Goal: Task Accomplishment & Management: Manage account settings

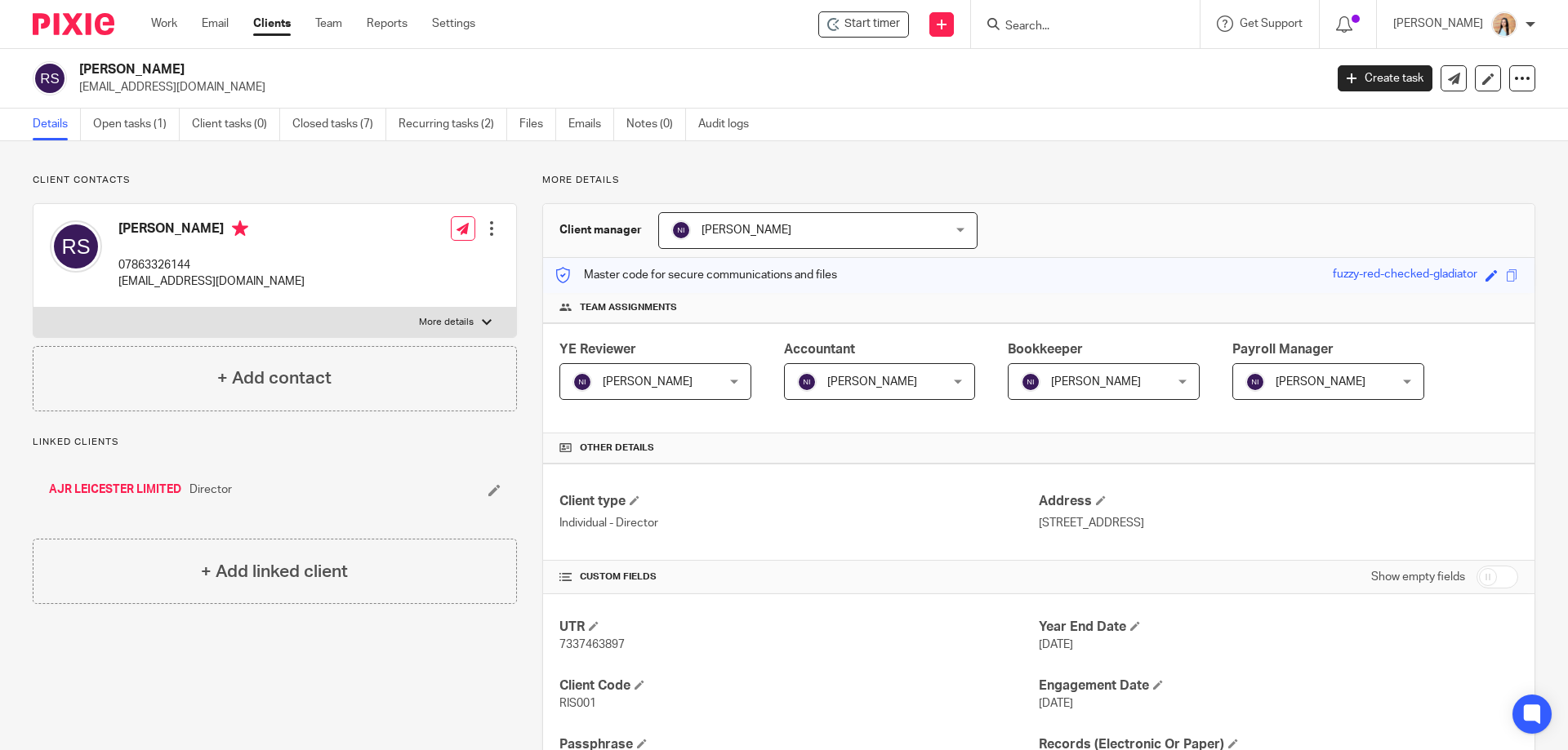
scroll to position [82, 0]
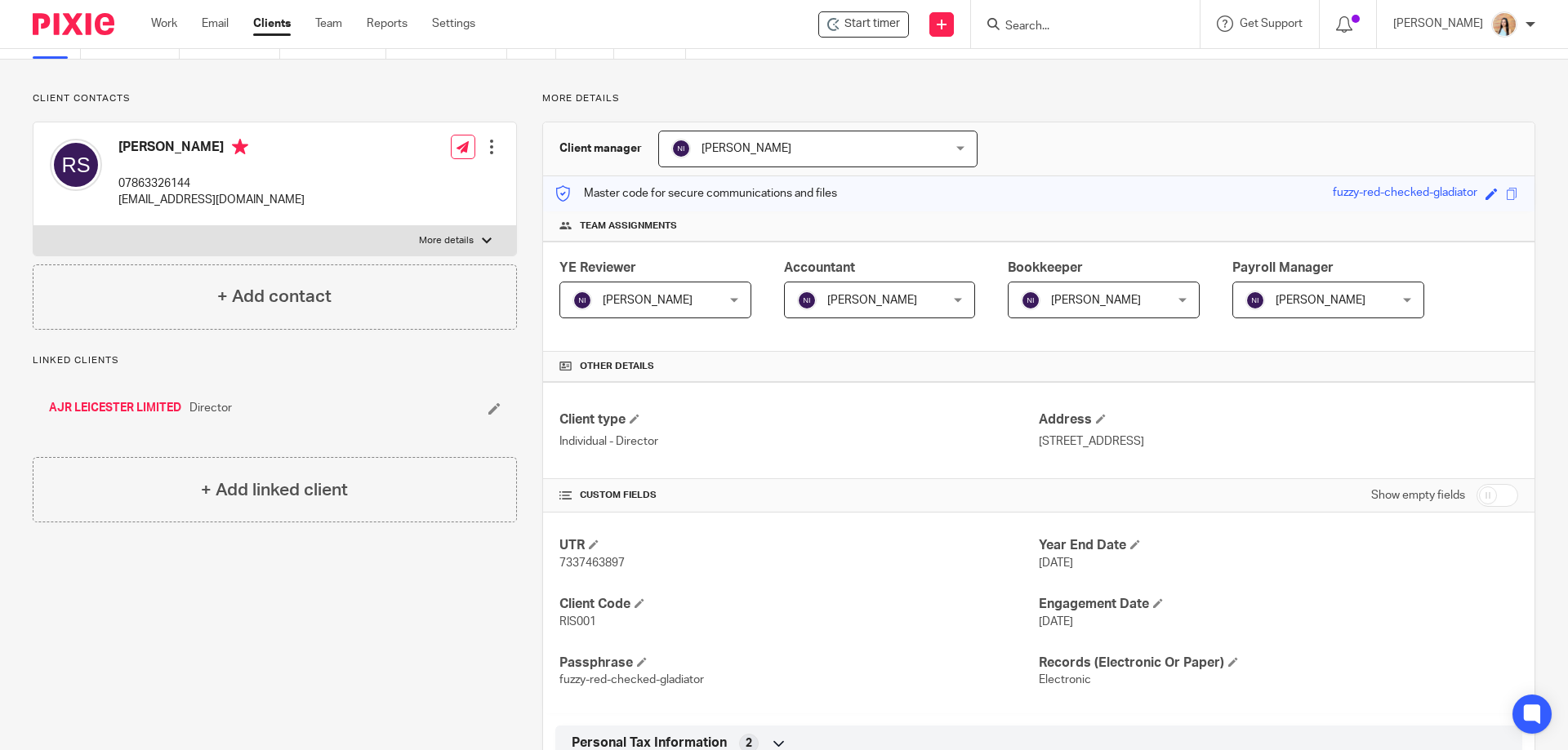
click at [263, 609] on div "Client contacts Rishi Sadier 07863326144 rishi.sadier@hotmail.co.uk Edit contac…" at bounding box center [262, 581] width 510 height 978
click at [522, 134] on div "More details Client manager Naeem Ibrahim Naeem Ibrahim Fatema Topia Jaz Grewal…" at bounding box center [1026, 581] width 1019 height 978
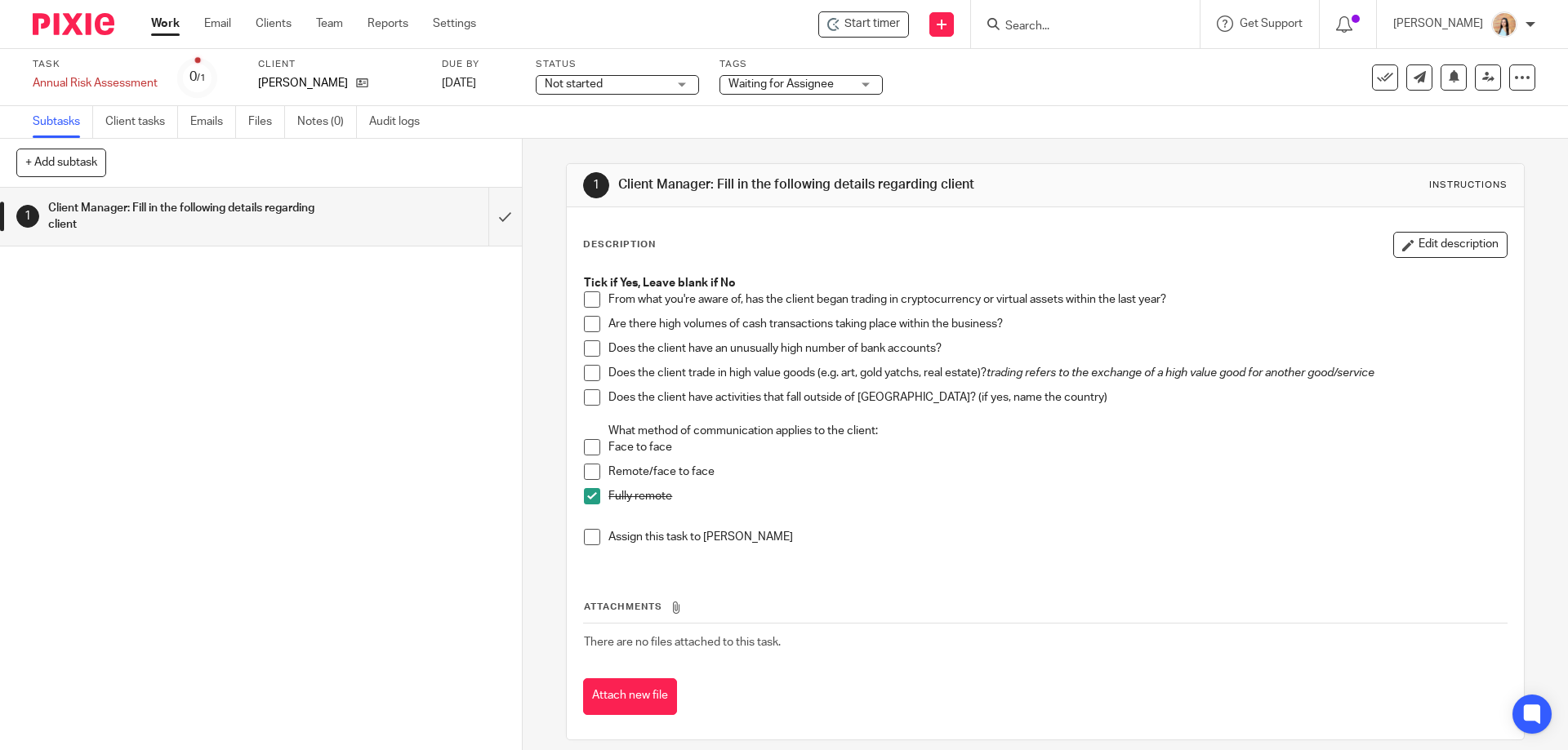
drag, startPoint x: 1369, startPoint y: 80, endPoint x: 1360, endPoint y: 82, distance: 9.2
click at [1377, 80] on icon at bounding box center [1385, 78] width 17 height 17
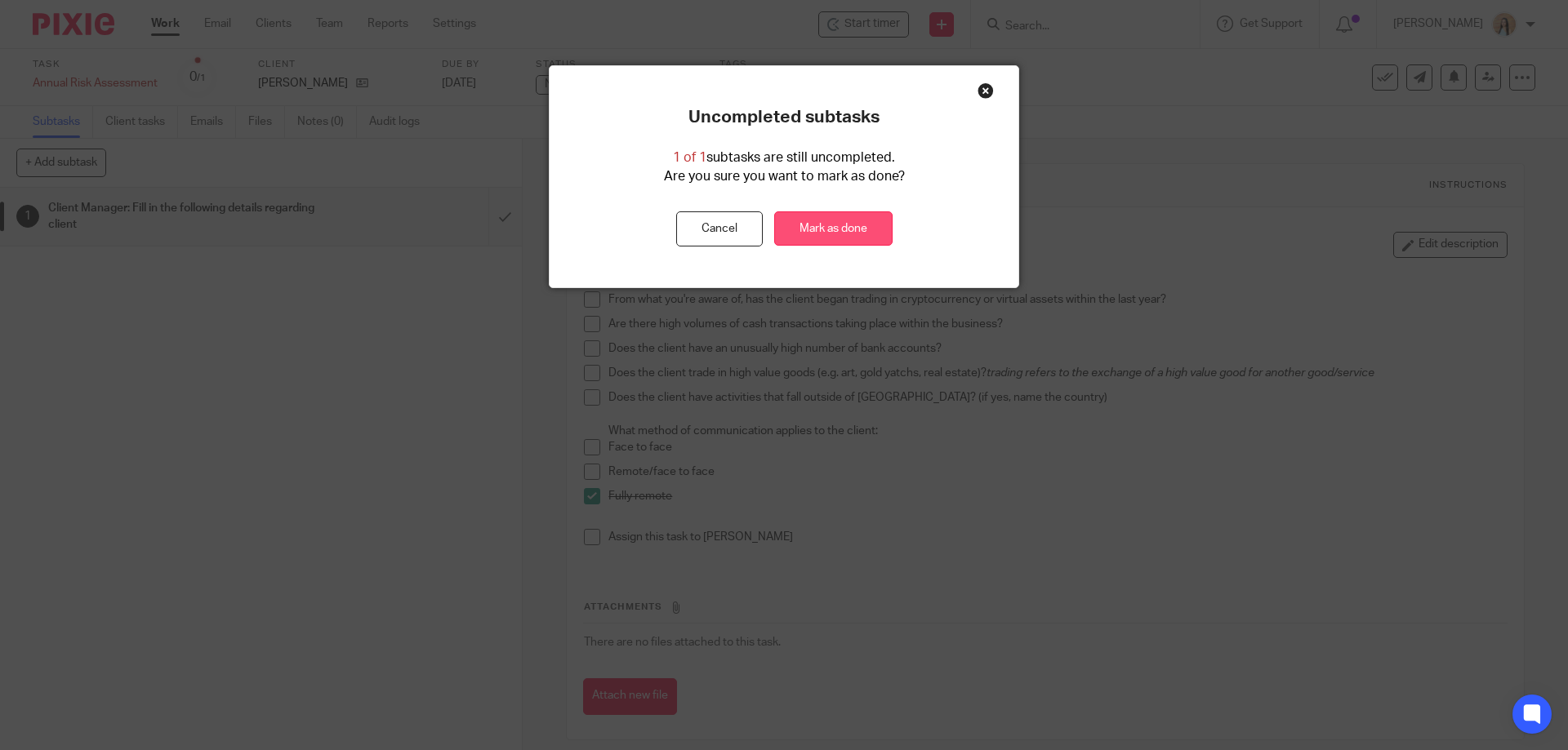
click at [811, 234] on link "Mark as done" at bounding box center [833, 229] width 118 height 35
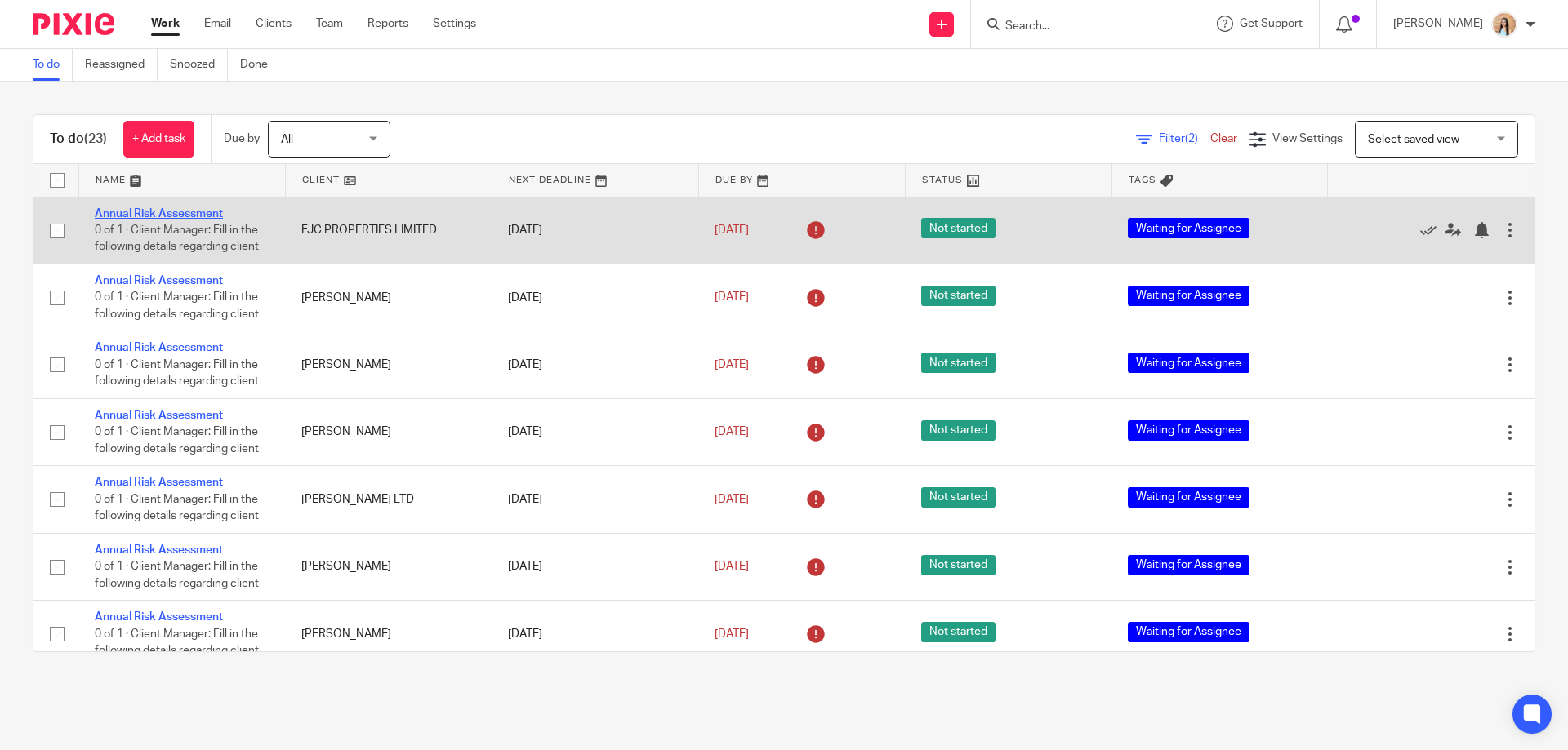
click at [178, 214] on link "Annual Risk Assessment" at bounding box center [158, 214] width 128 height 12
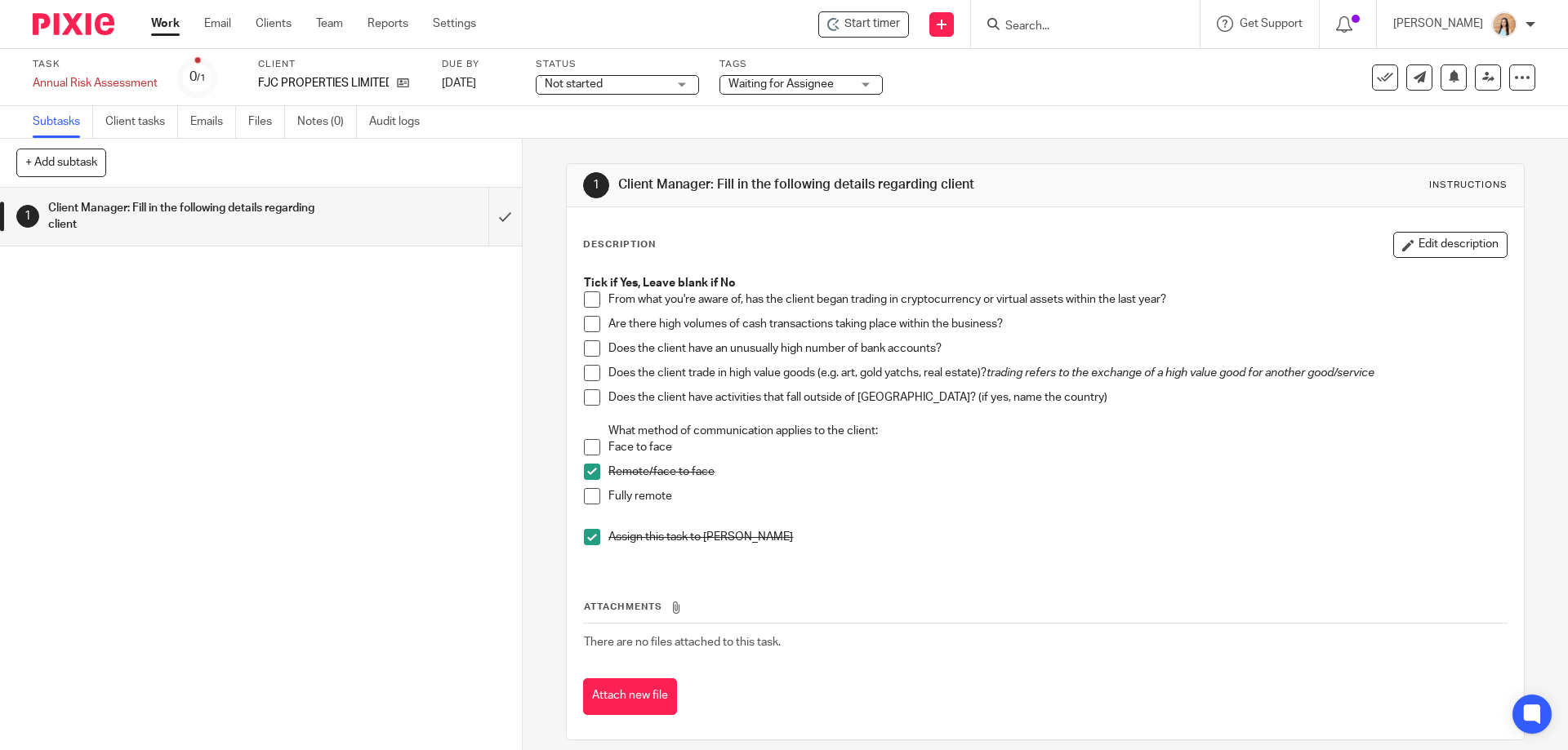
click at [539, 437] on div "1 Client Manager: Fill in the following details regarding client Instructions D…" at bounding box center [1045, 444] width 1045 height 611
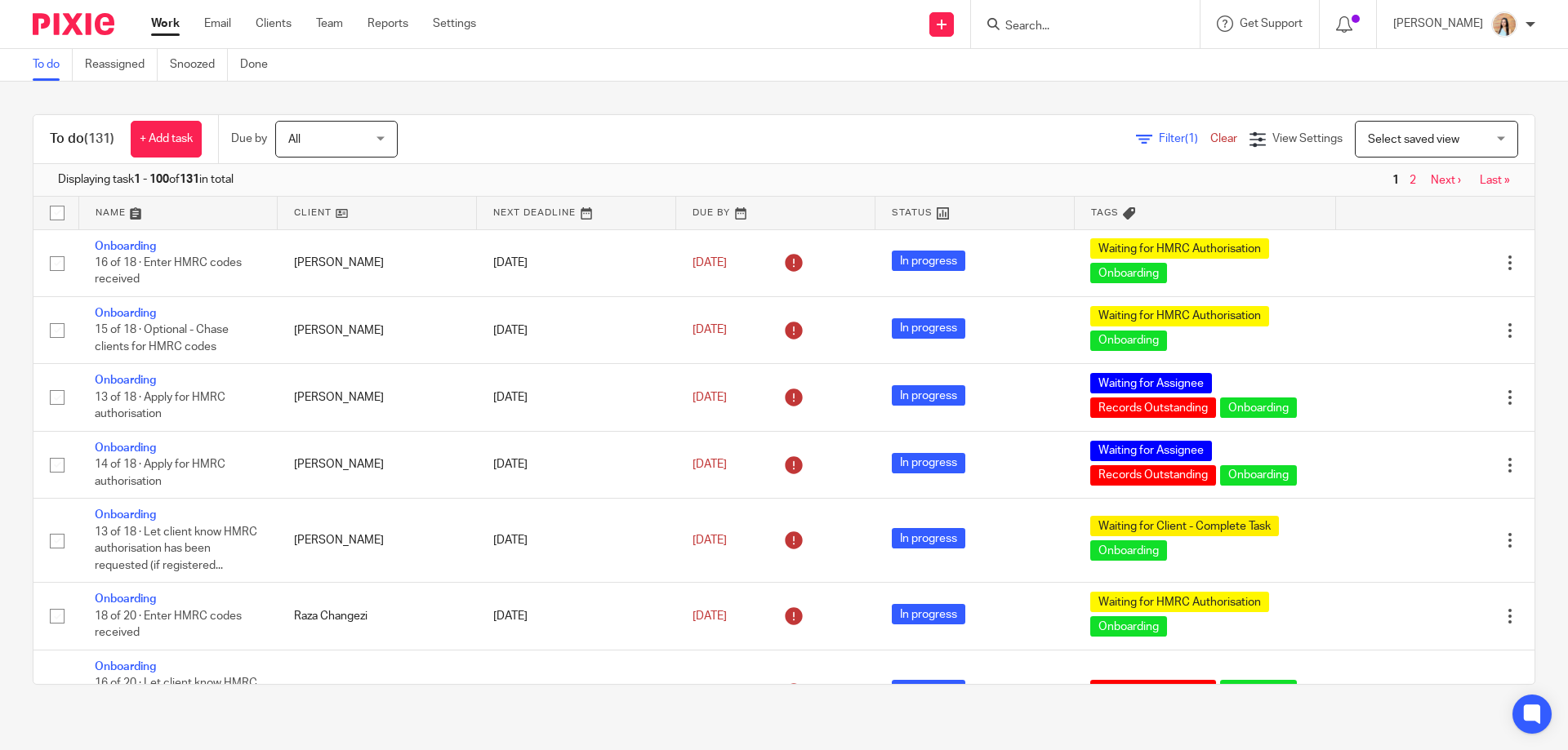
click at [773, 693] on div "To do (131) + Add task Due by All All [DATE] [DATE] This week Next week This mo…" at bounding box center [784, 400] width 1568 height 636
click at [823, 106] on div "To do (131) + Add task Due by All All Today Tomorrow This week Next week This m…" at bounding box center [784, 400] width 1568 height 636
click at [661, 717] on div "To do (131) + Add task Due by All All Today Tomorrow This week Next week This m…" at bounding box center [784, 400] width 1568 height 636
click at [520, 98] on div "To do (131) + Add task Due by All All Today Tomorrow This week Next week This m…" at bounding box center [784, 400] width 1568 height 636
click at [1159, 141] on span "Filter (1)" at bounding box center [1184, 139] width 51 height 12
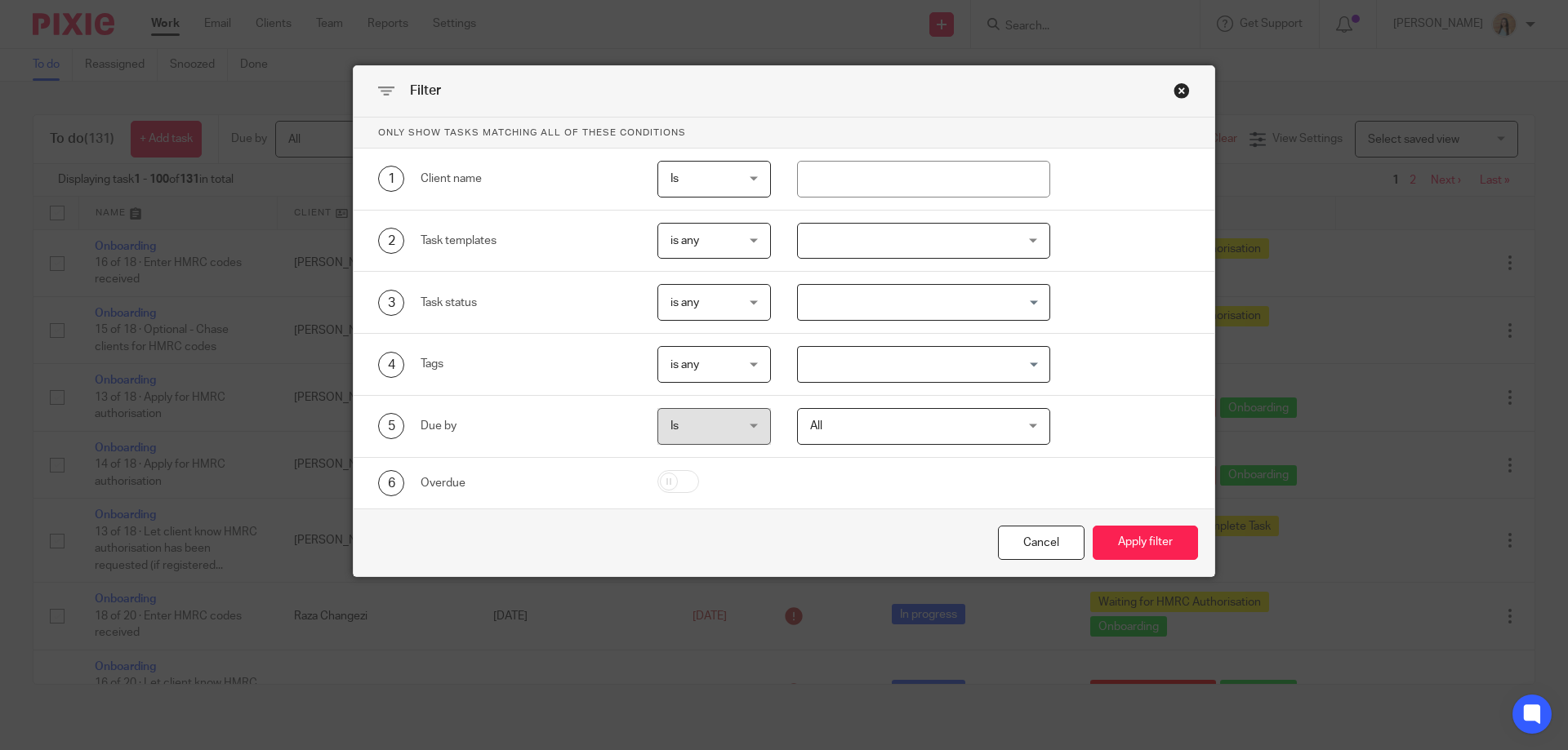
click at [842, 232] on div at bounding box center [924, 241] width 254 height 37
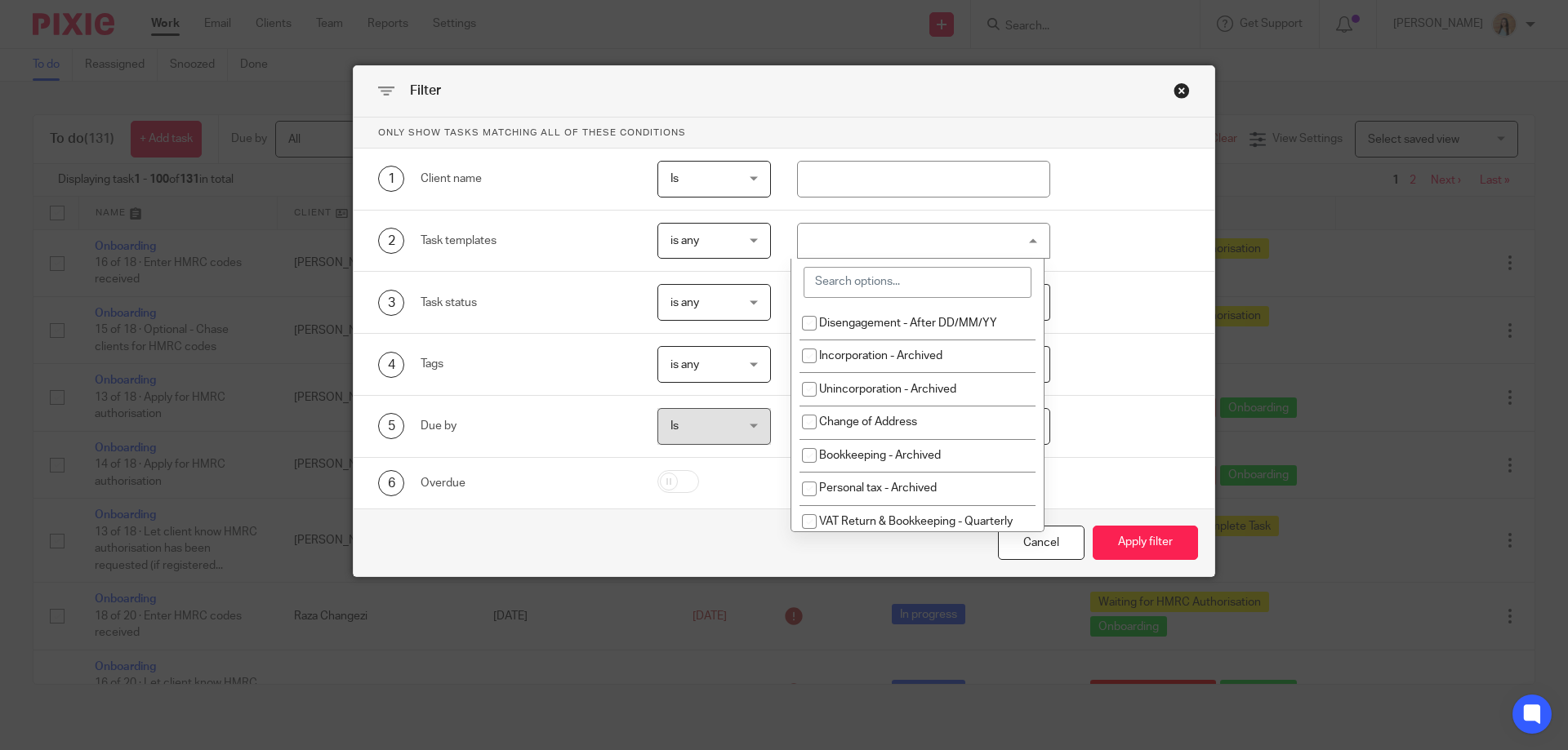
click at [862, 282] on input "search" at bounding box center [918, 282] width 228 height 31
click at [186, 59] on div "Filter Only show tasks matching all of these conditions 1 Client name Is Is Is …" at bounding box center [784, 375] width 1568 height 750
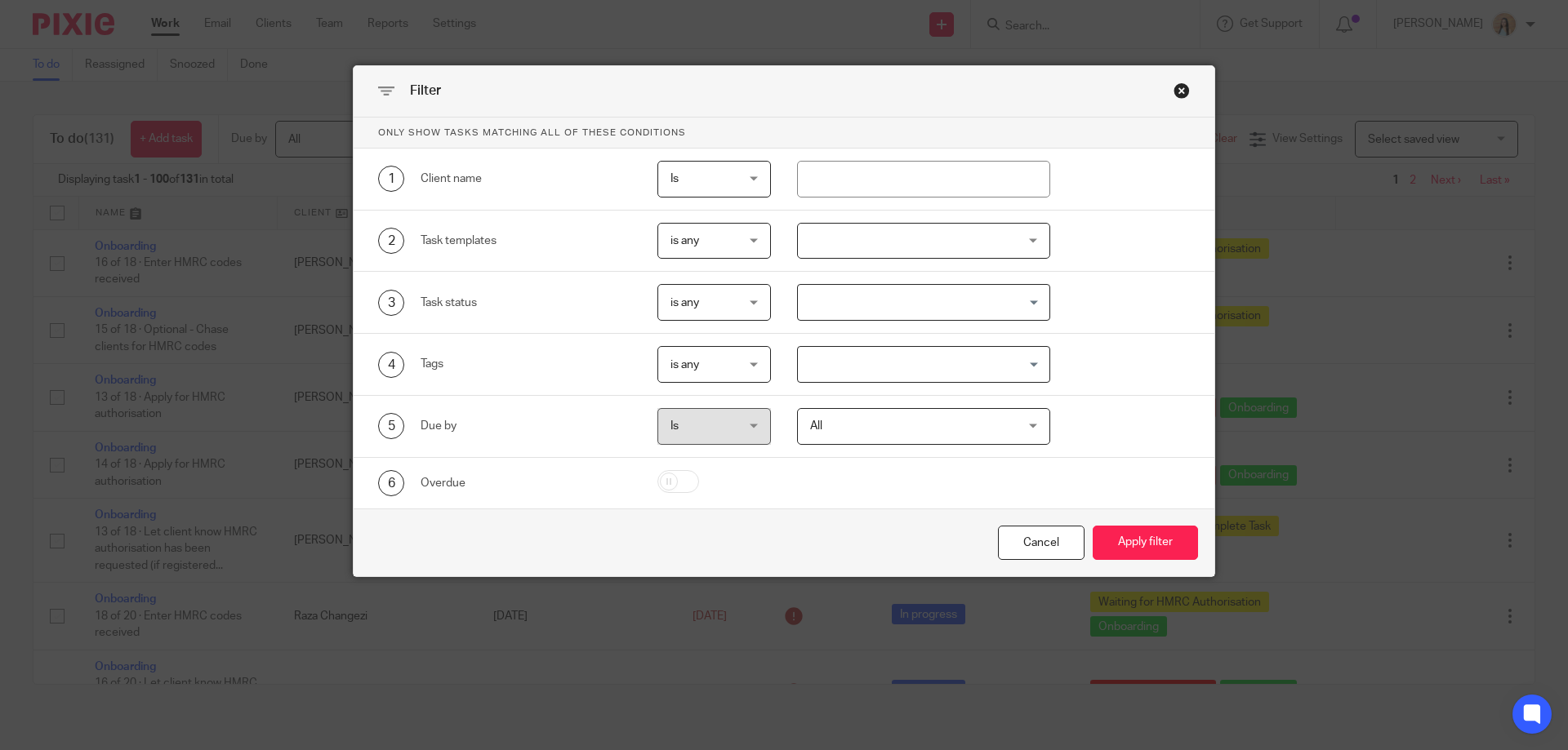
click at [1180, 88] on div "Close this dialog window" at bounding box center [1182, 90] width 17 height 17
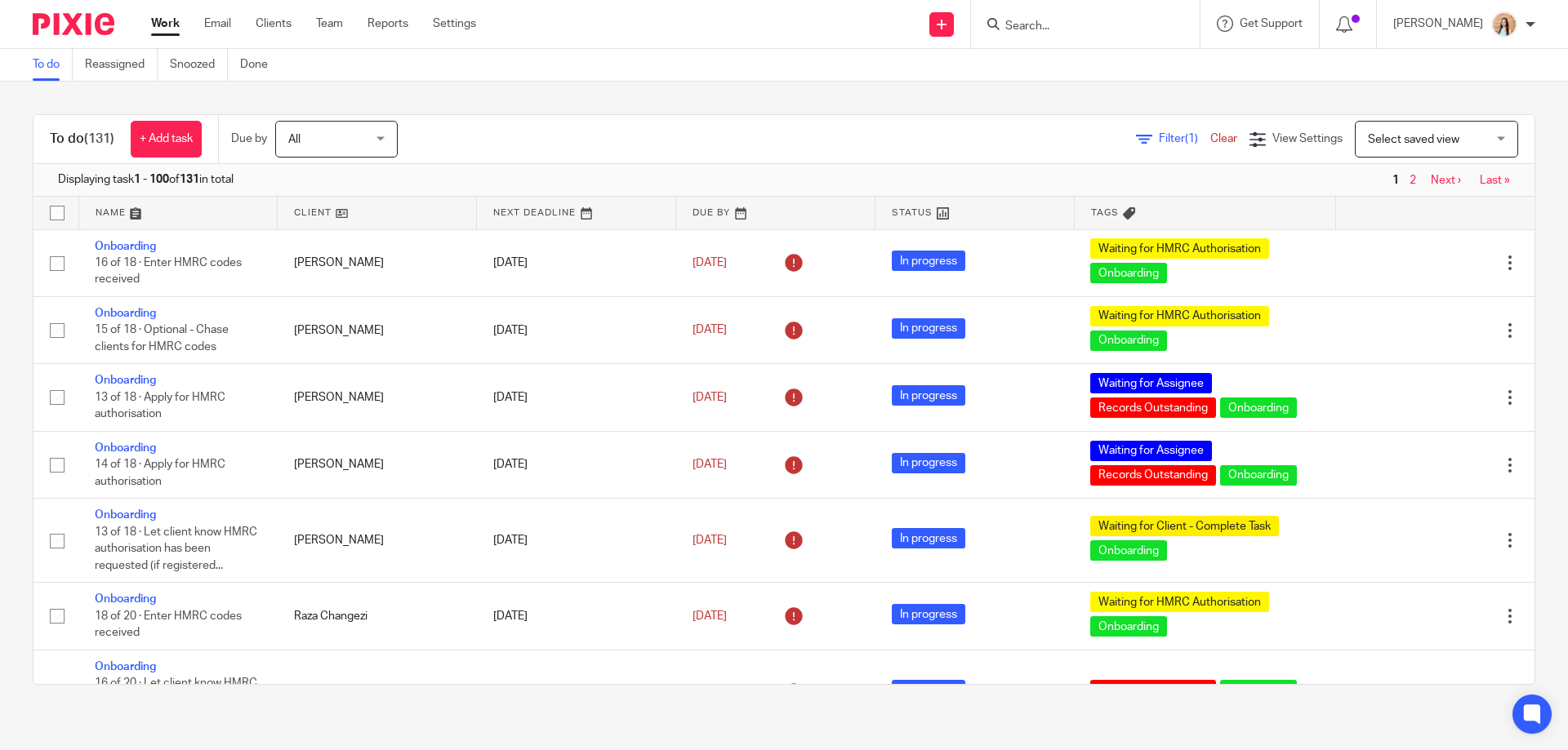
click at [217, 15] on div "Work Email Clients Team Reports Settings Work Email Clients Team Reports Settin…" at bounding box center [317, 24] width 366 height 49
click at [214, 17] on link "Email" at bounding box center [218, 24] width 27 height 17
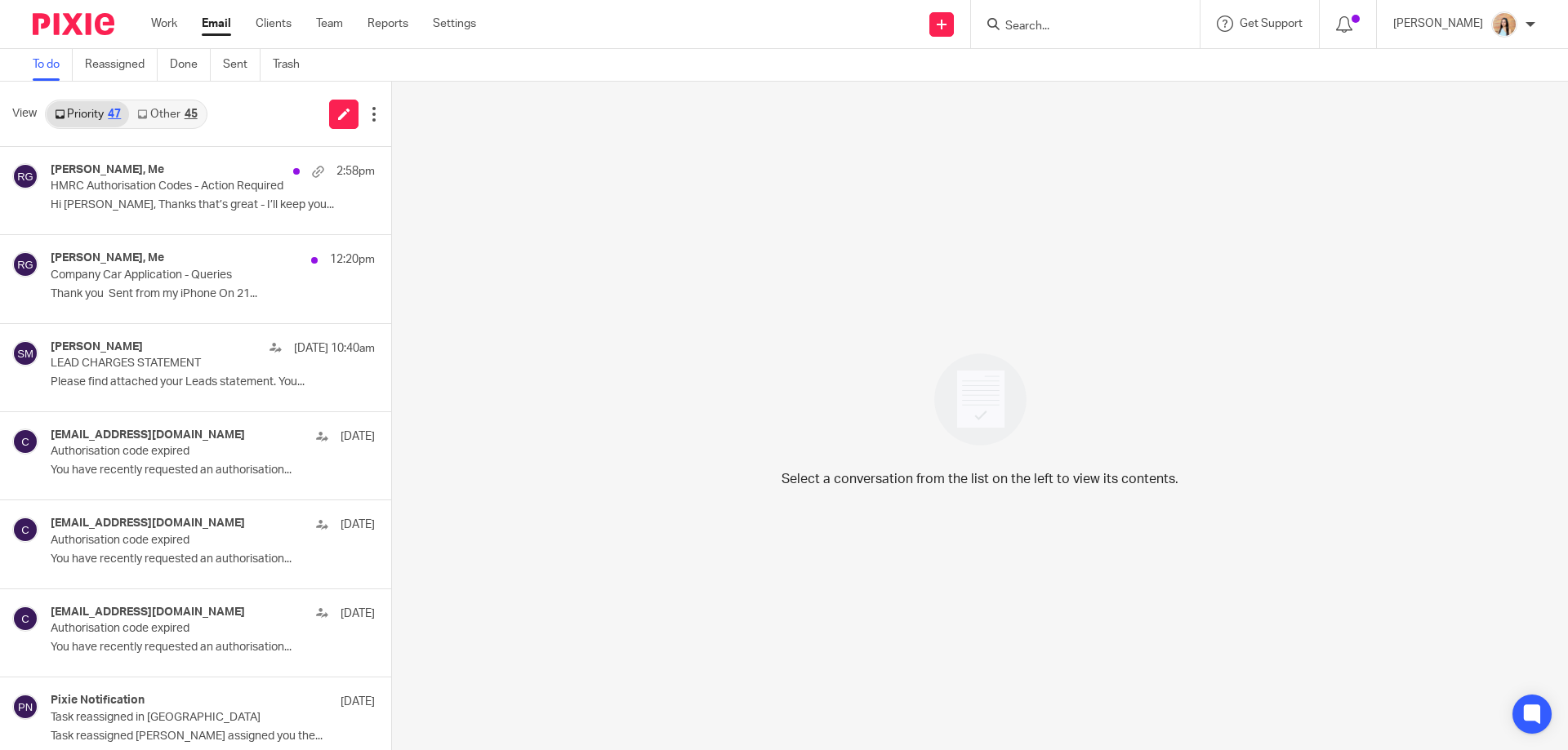
click at [147, 203] on p "Hi Raj, Thanks that’s great - I’ll keep you..." at bounding box center [212, 205] width 324 height 14
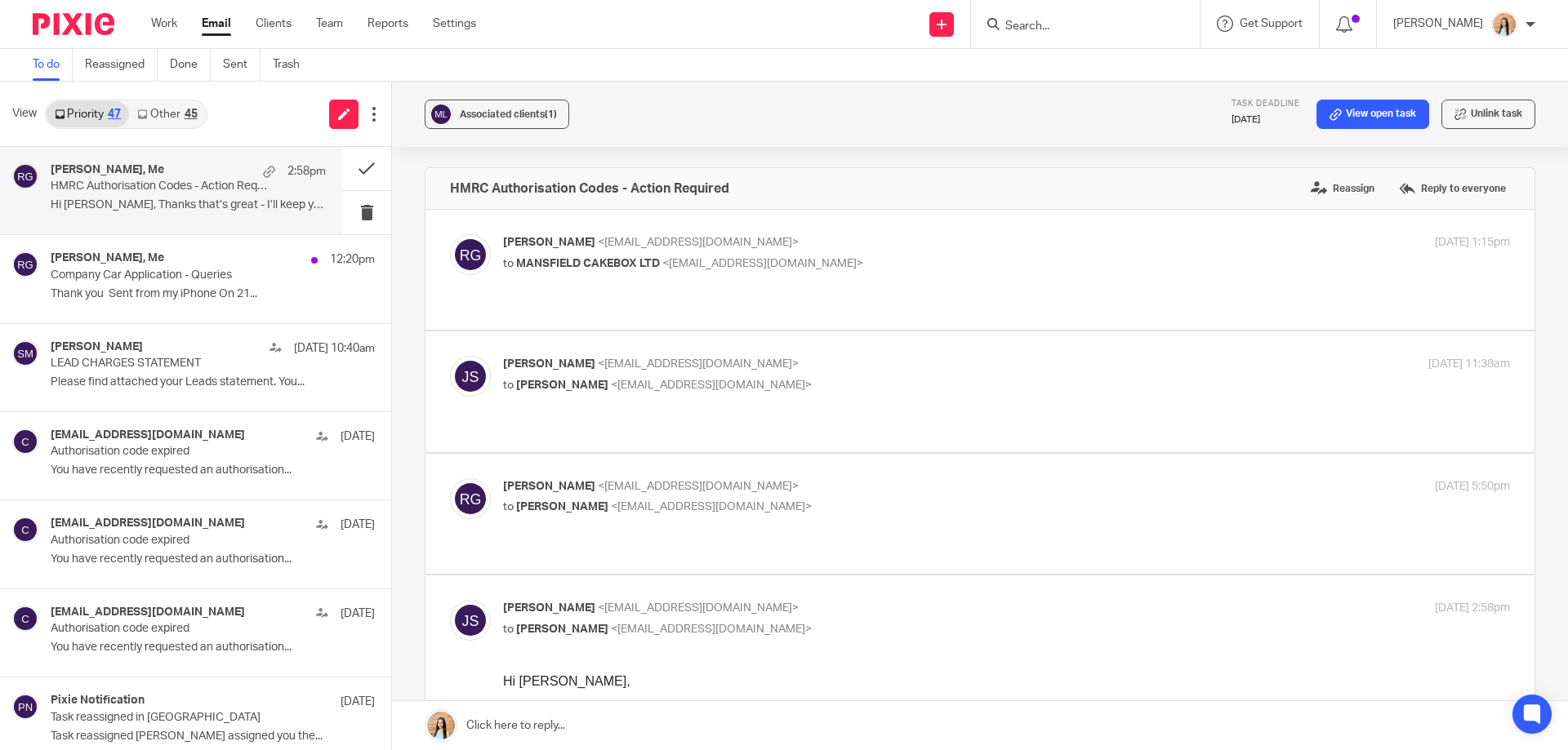
scroll to position [163, 0]
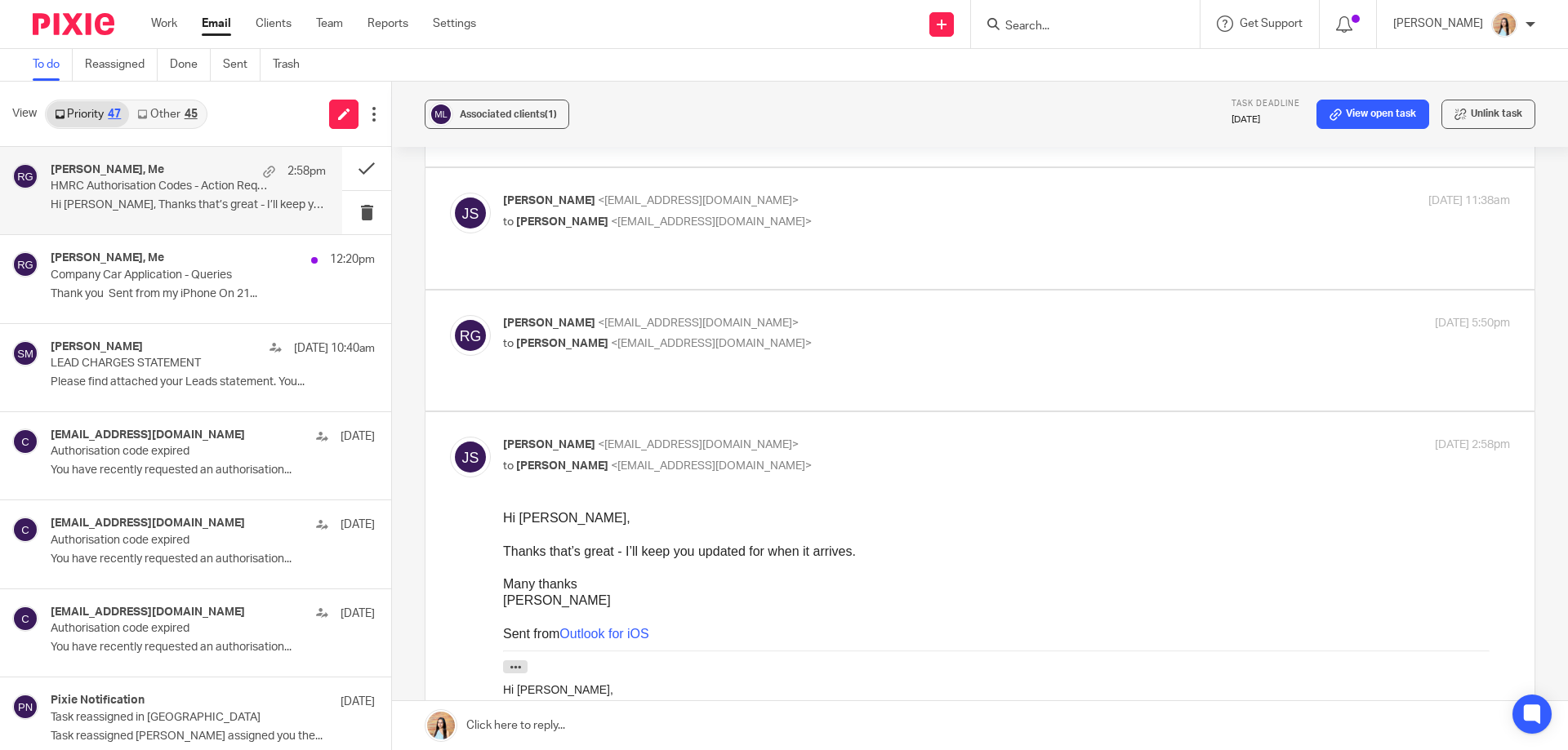
click at [871, 350] on label at bounding box center [980, 350] width 1109 height 120
click at [450, 315] on input "checkbox" at bounding box center [449, 314] width 1 height 1
checkbox input "true"
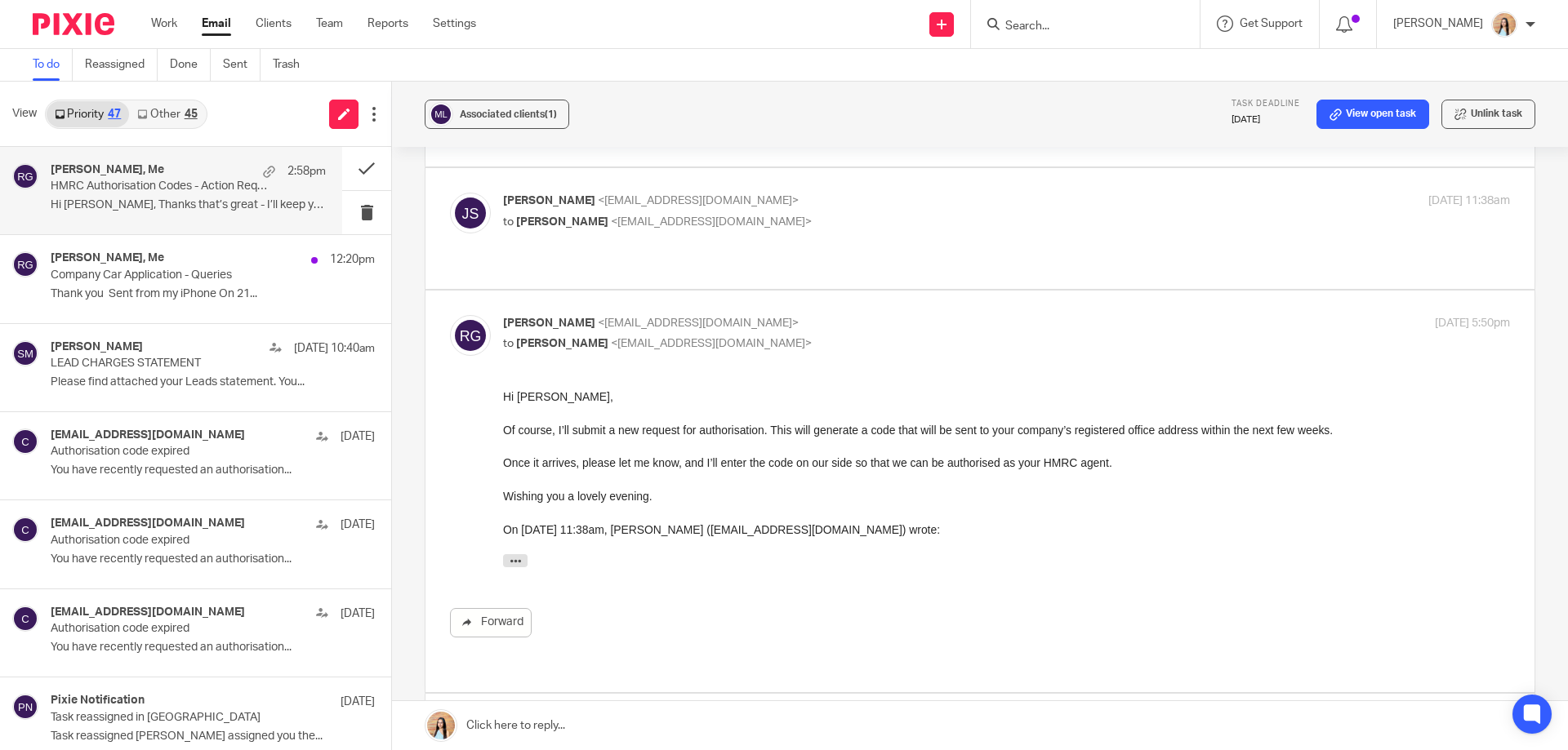
scroll to position [408, 0]
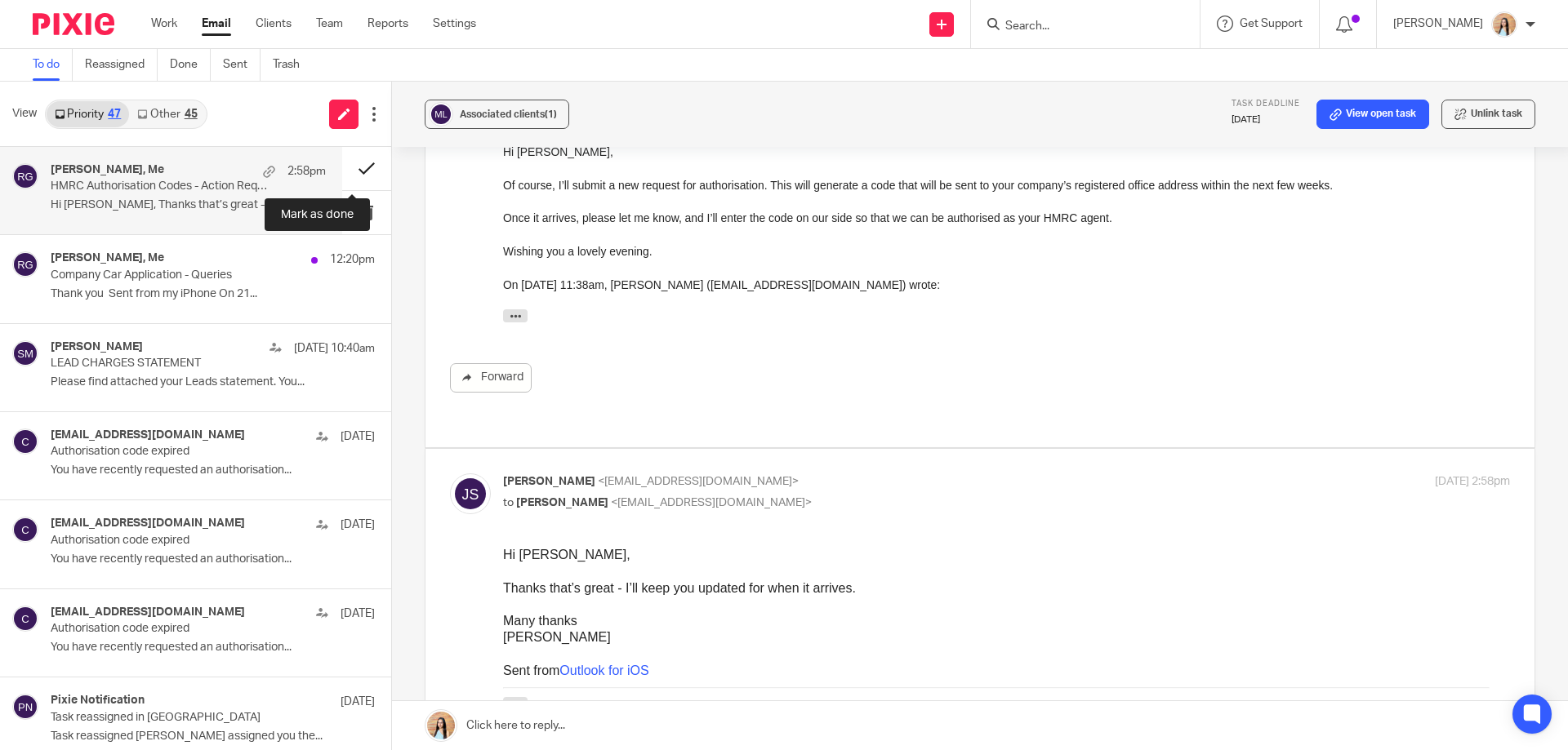
click at [343, 165] on button at bounding box center [367, 169] width 49 height 44
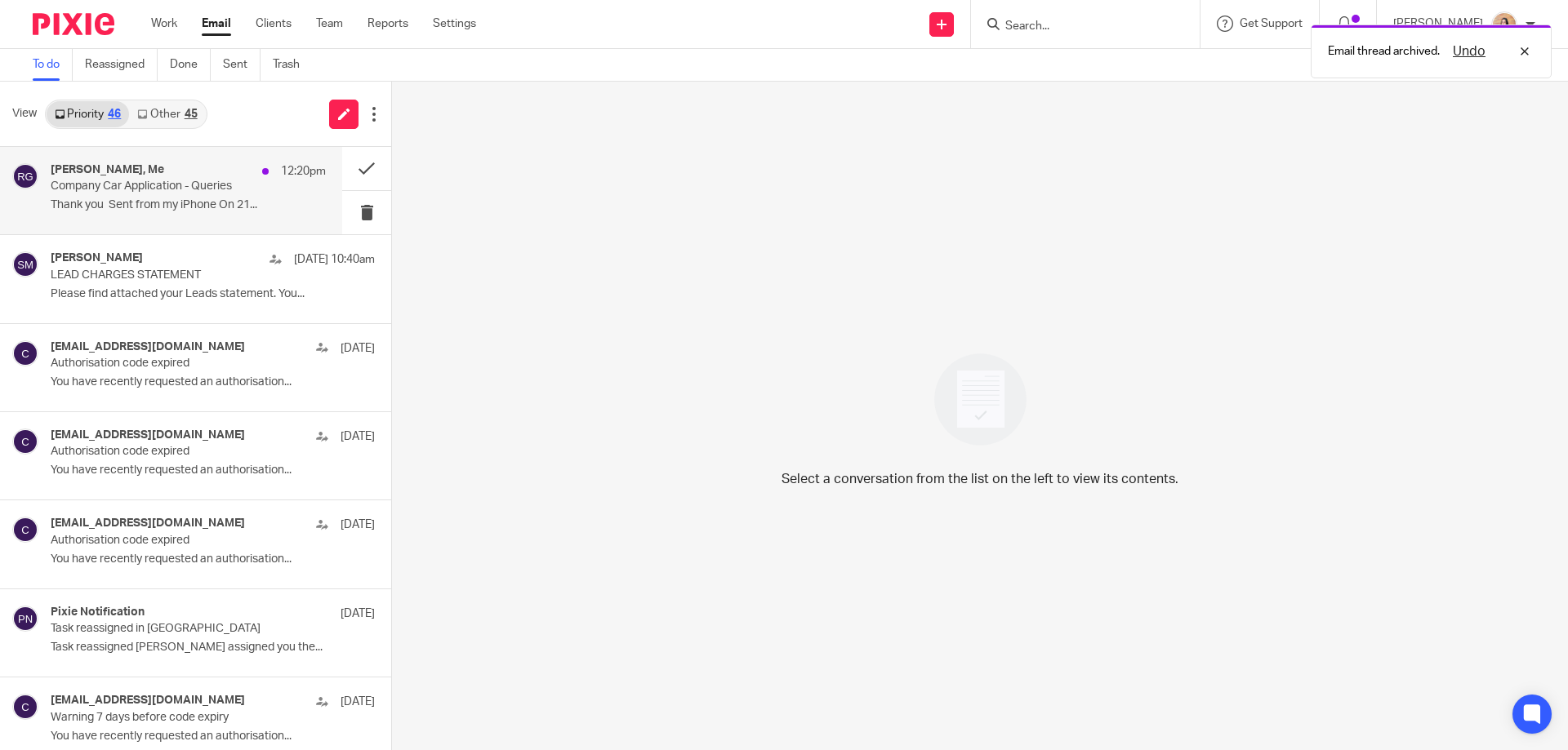
click at [189, 196] on div "Saria Rai, Me 12:20pm Company Car Application - Queries Thank you Sent from my …" at bounding box center [188, 190] width 276 height 54
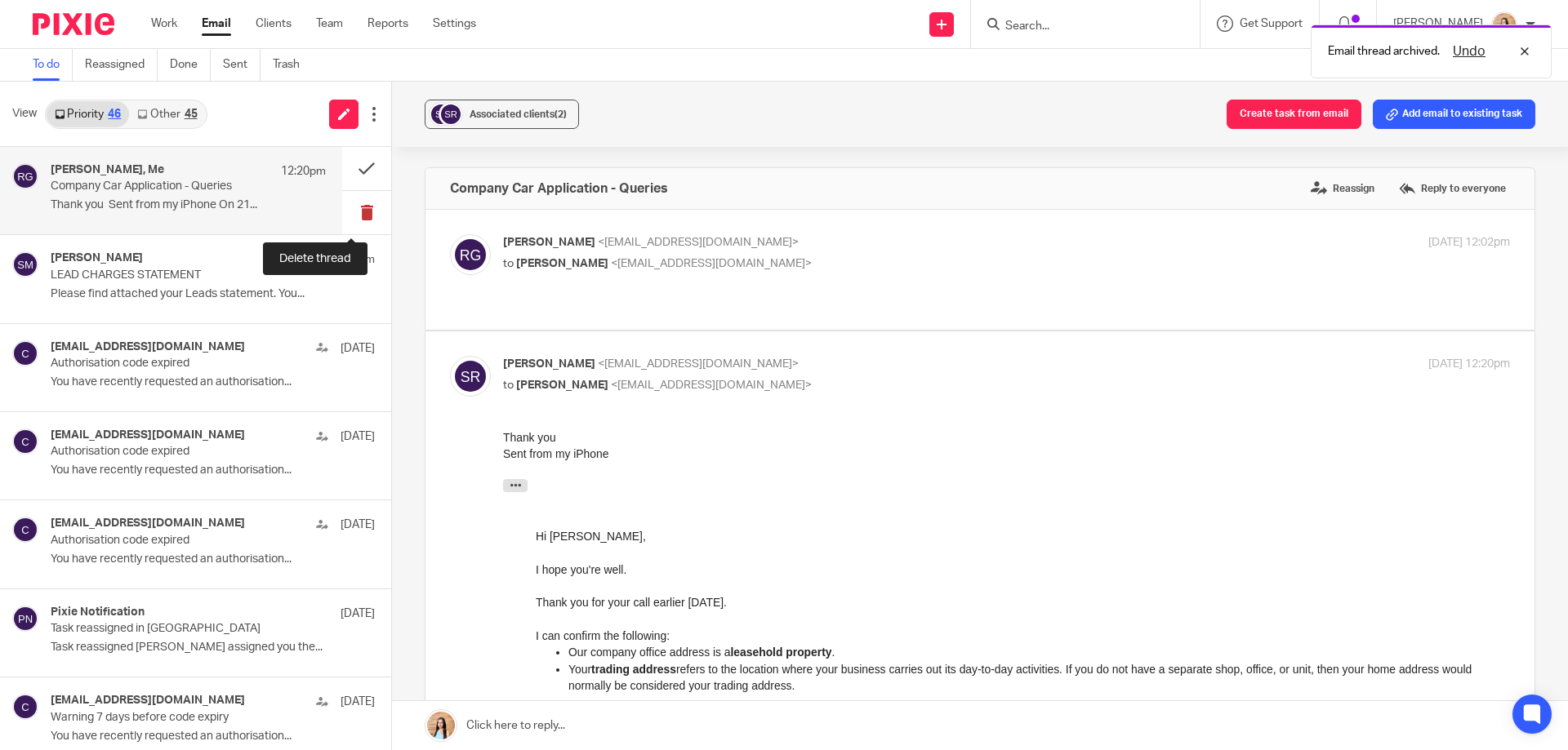
scroll to position [0, 0]
click at [360, 162] on button at bounding box center [367, 169] width 49 height 44
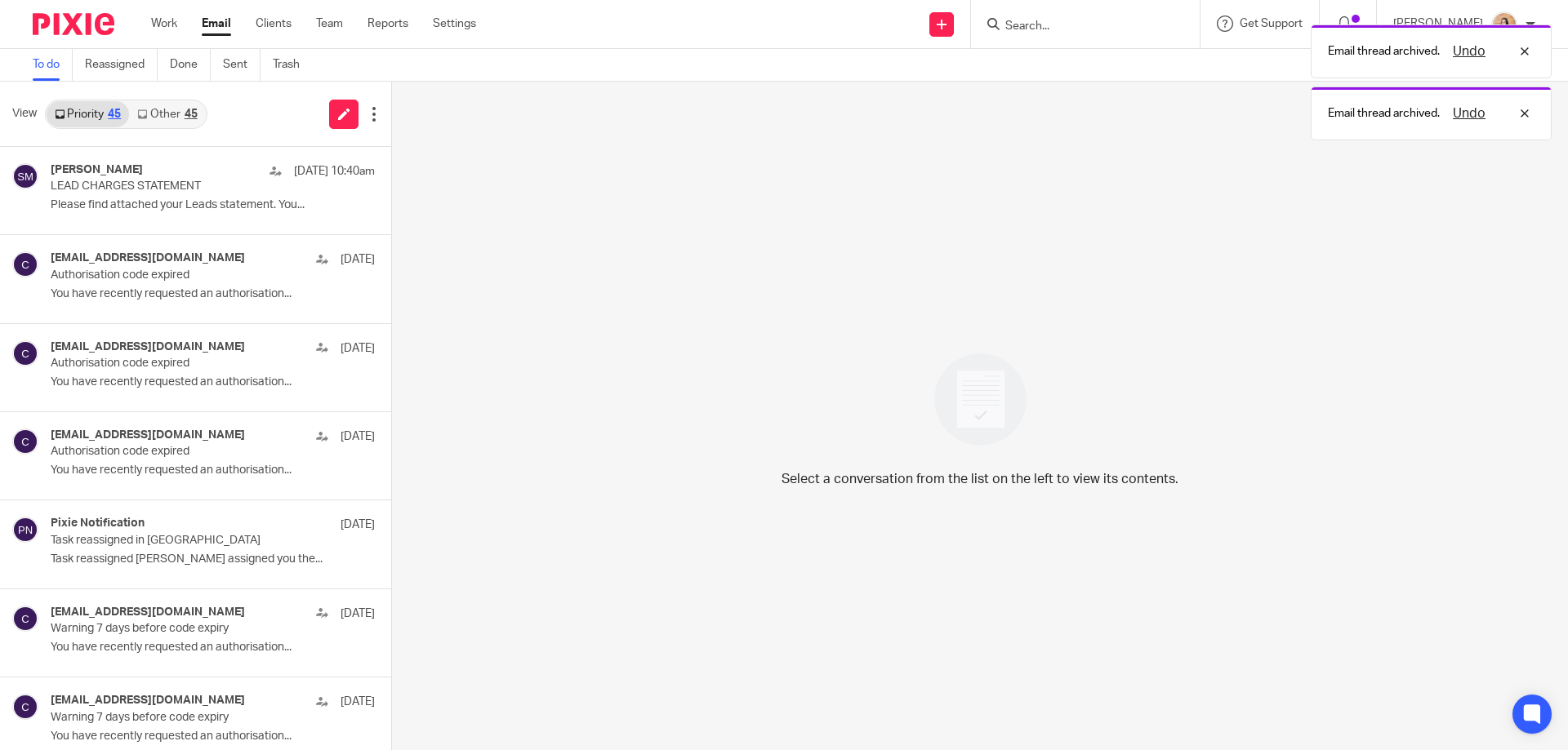
click at [201, 113] on link "Other 45" at bounding box center [167, 114] width 76 height 26
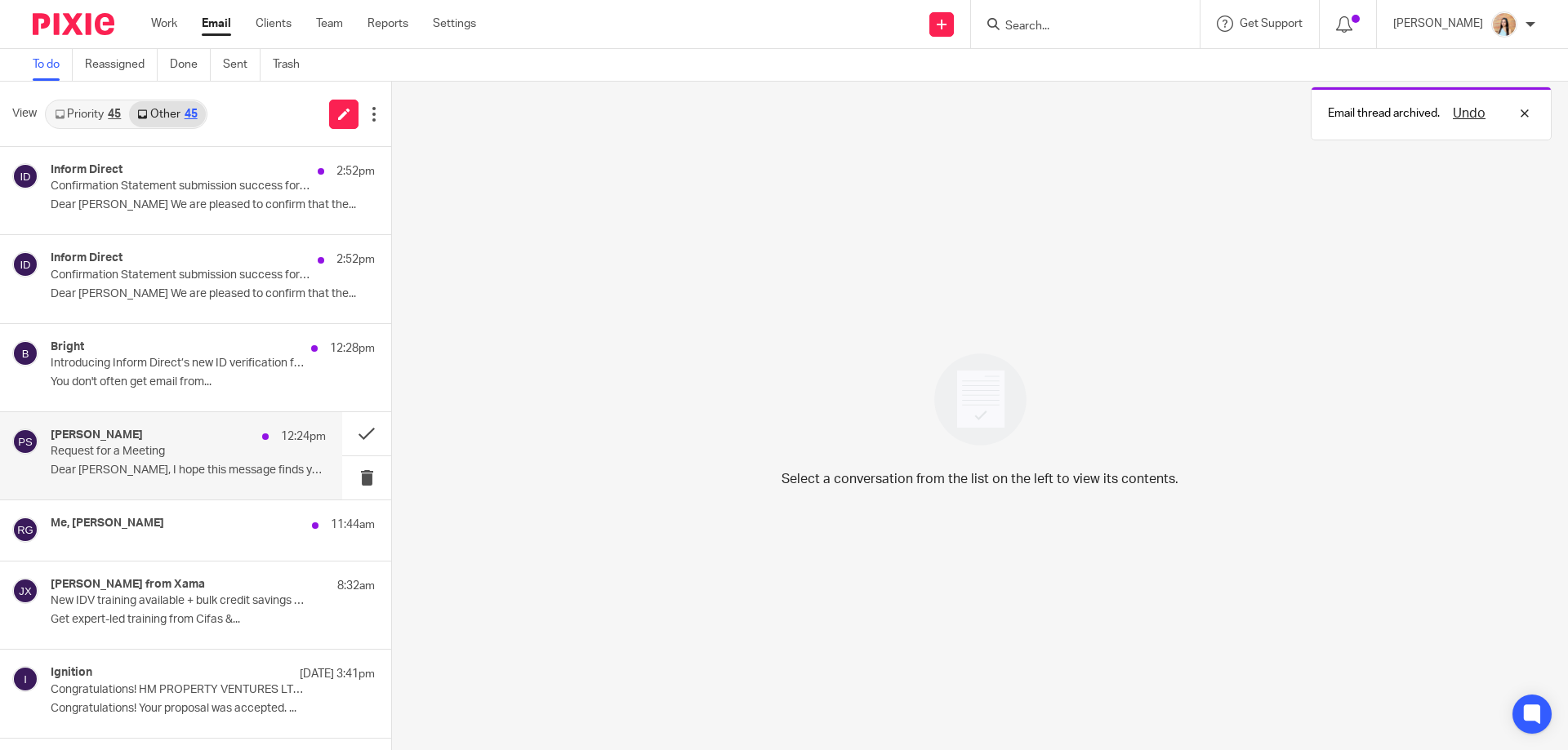
click at [232, 468] on p "Dear Raj, I hope this message finds you well. ..." at bounding box center [188, 470] width 276 height 14
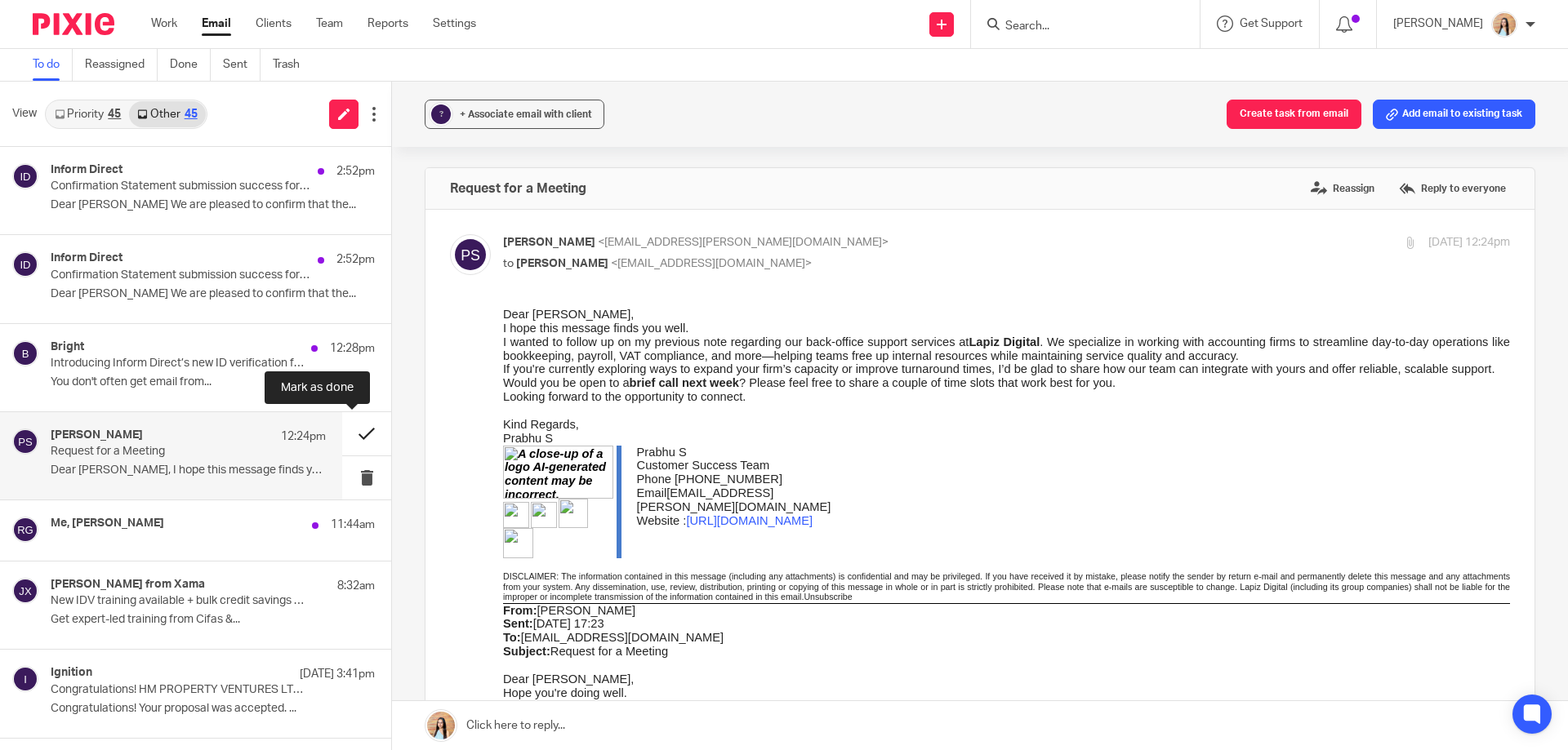
click at [347, 434] on button at bounding box center [367, 434] width 49 height 44
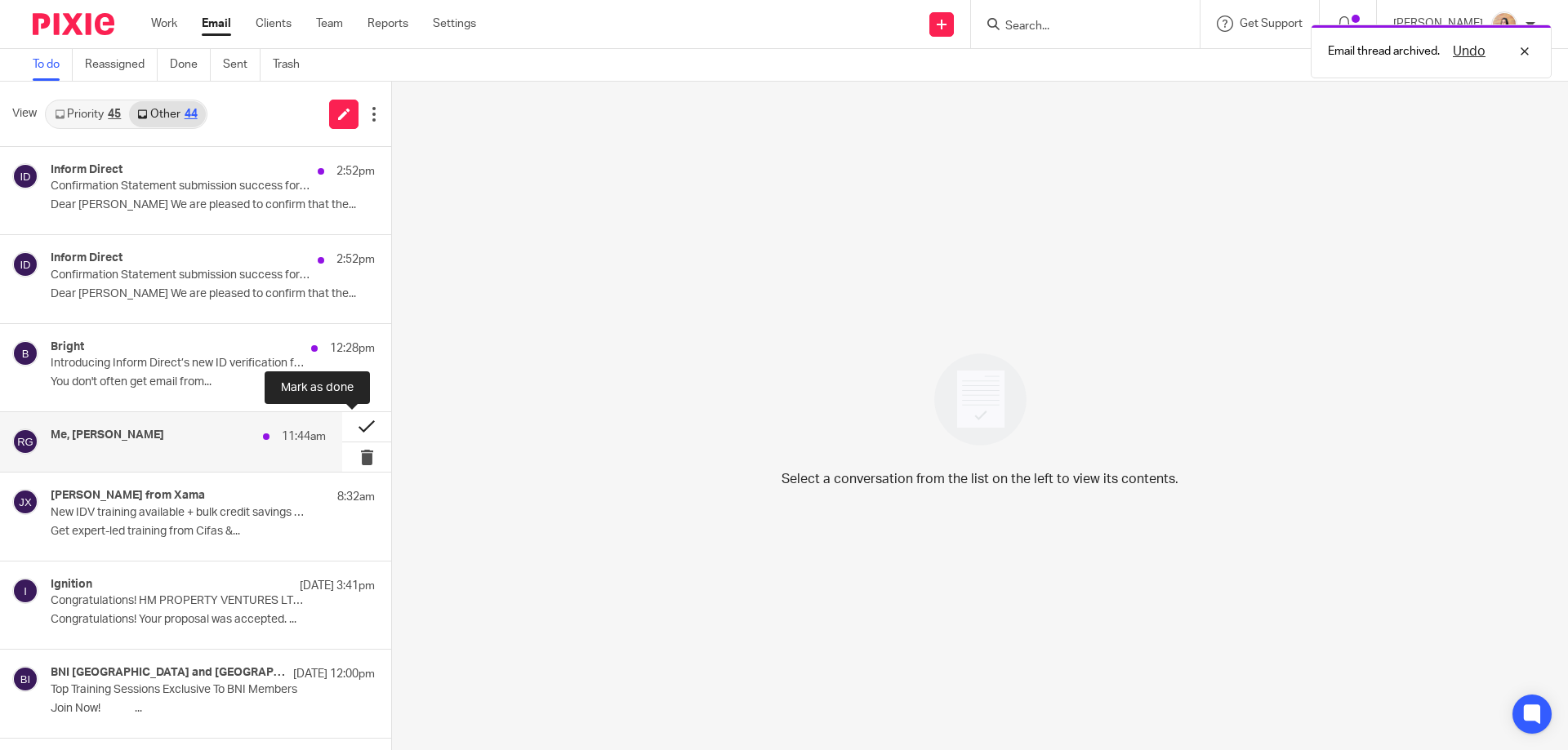
click at [343, 432] on button at bounding box center [367, 426] width 49 height 29
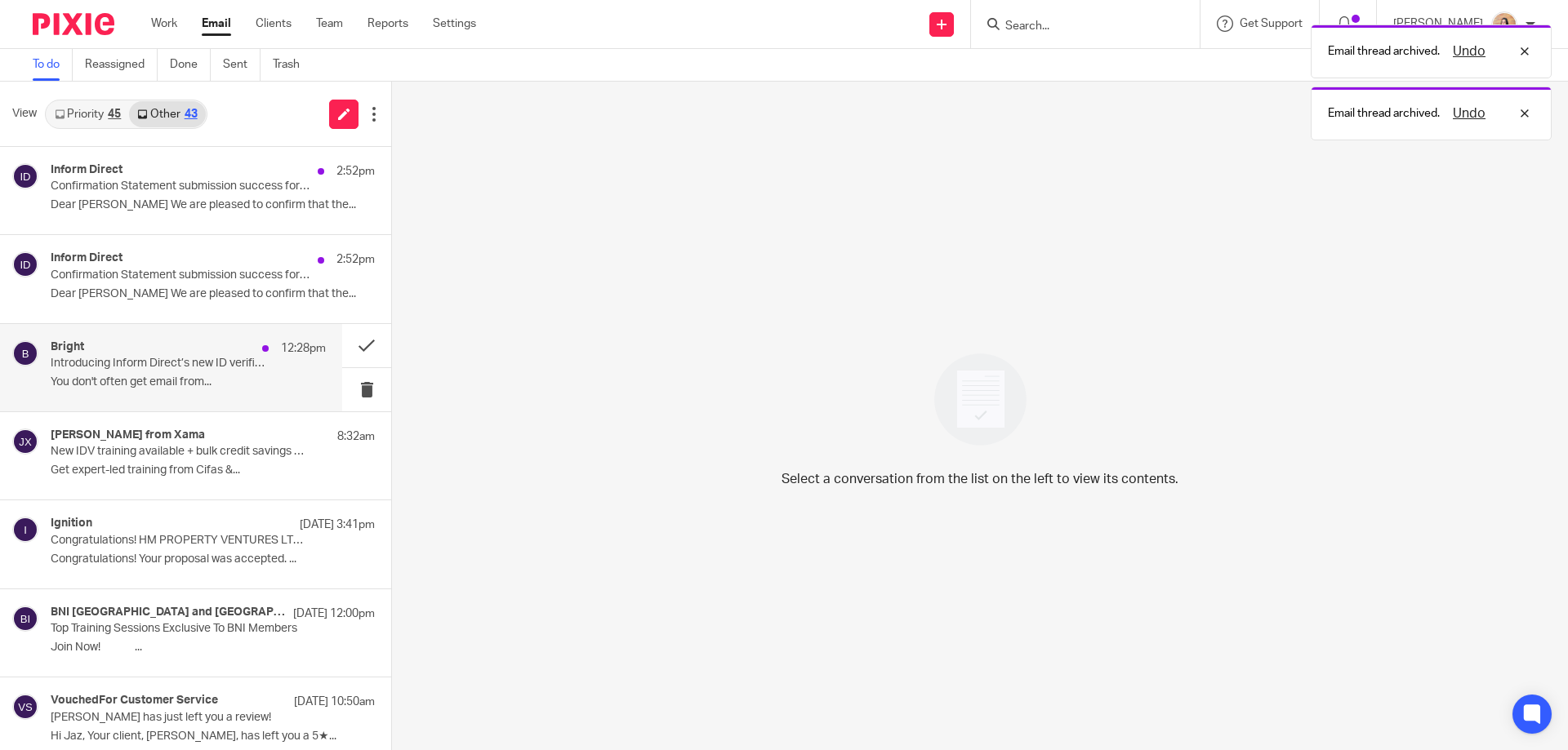
click at [191, 375] on div "Bright 12:28pm Introducing Inform Direct’s new ID verification feature You don'…" at bounding box center [188, 367] width 276 height 54
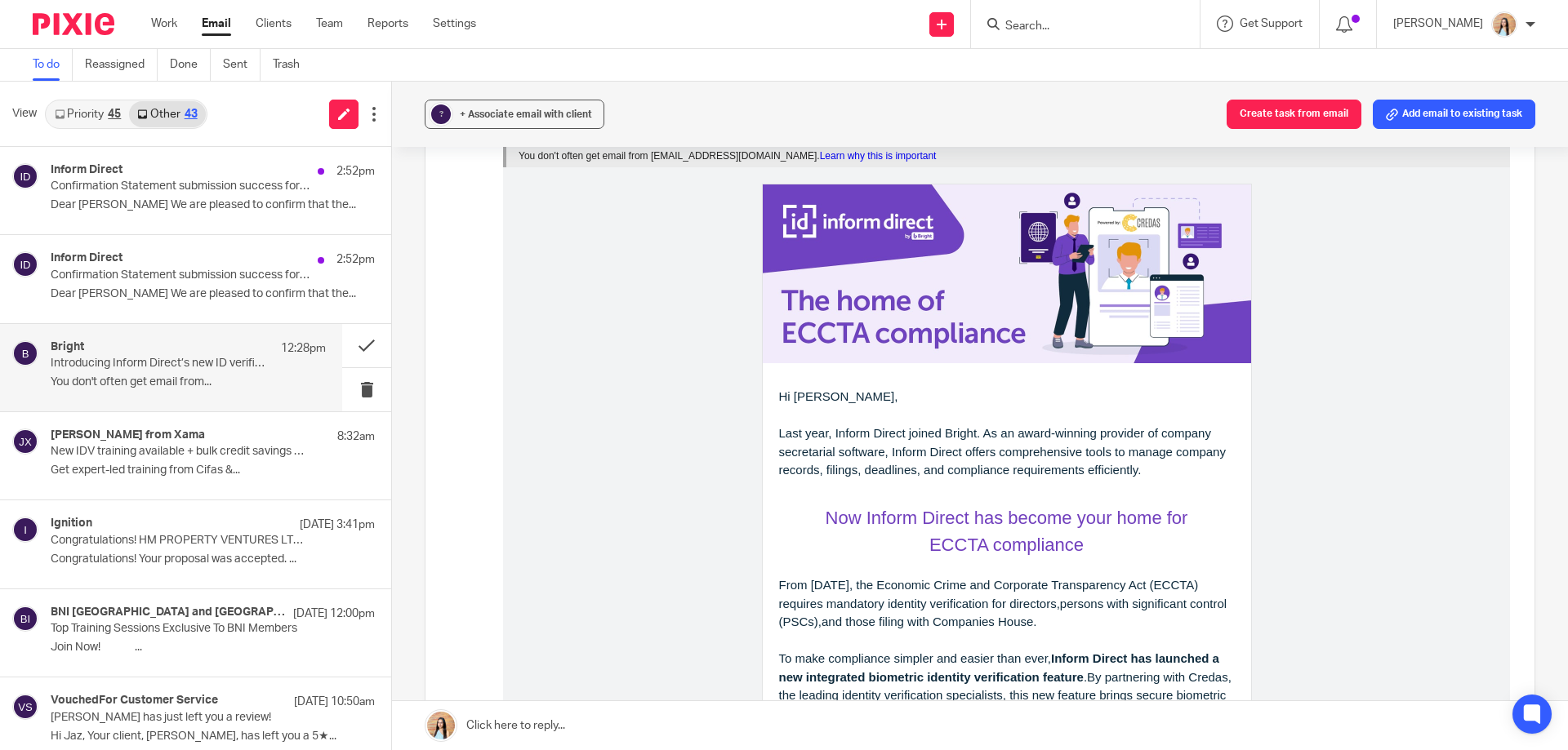
scroll to position [490, 0]
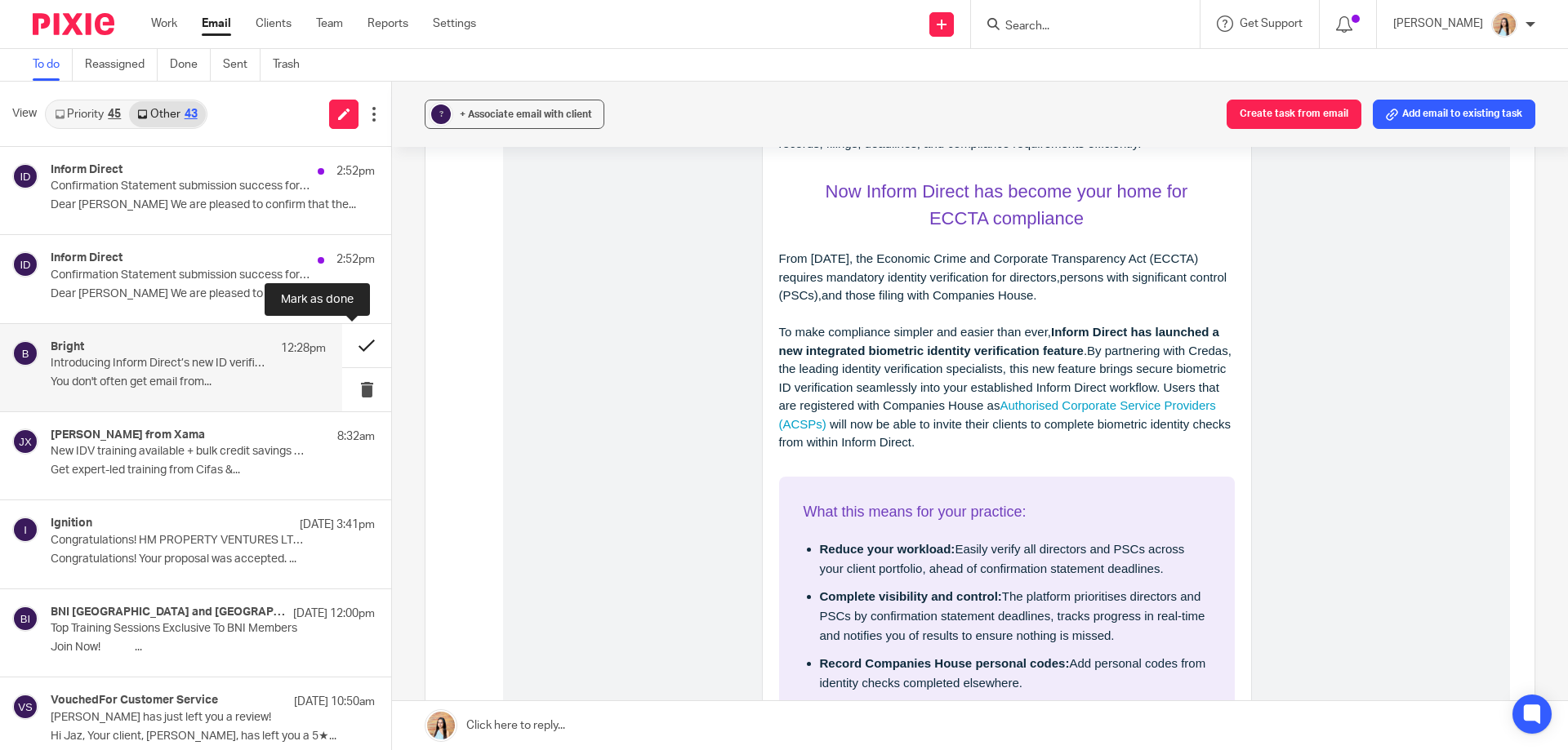
click at [343, 347] on button at bounding box center [367, 346] width 49 height 44
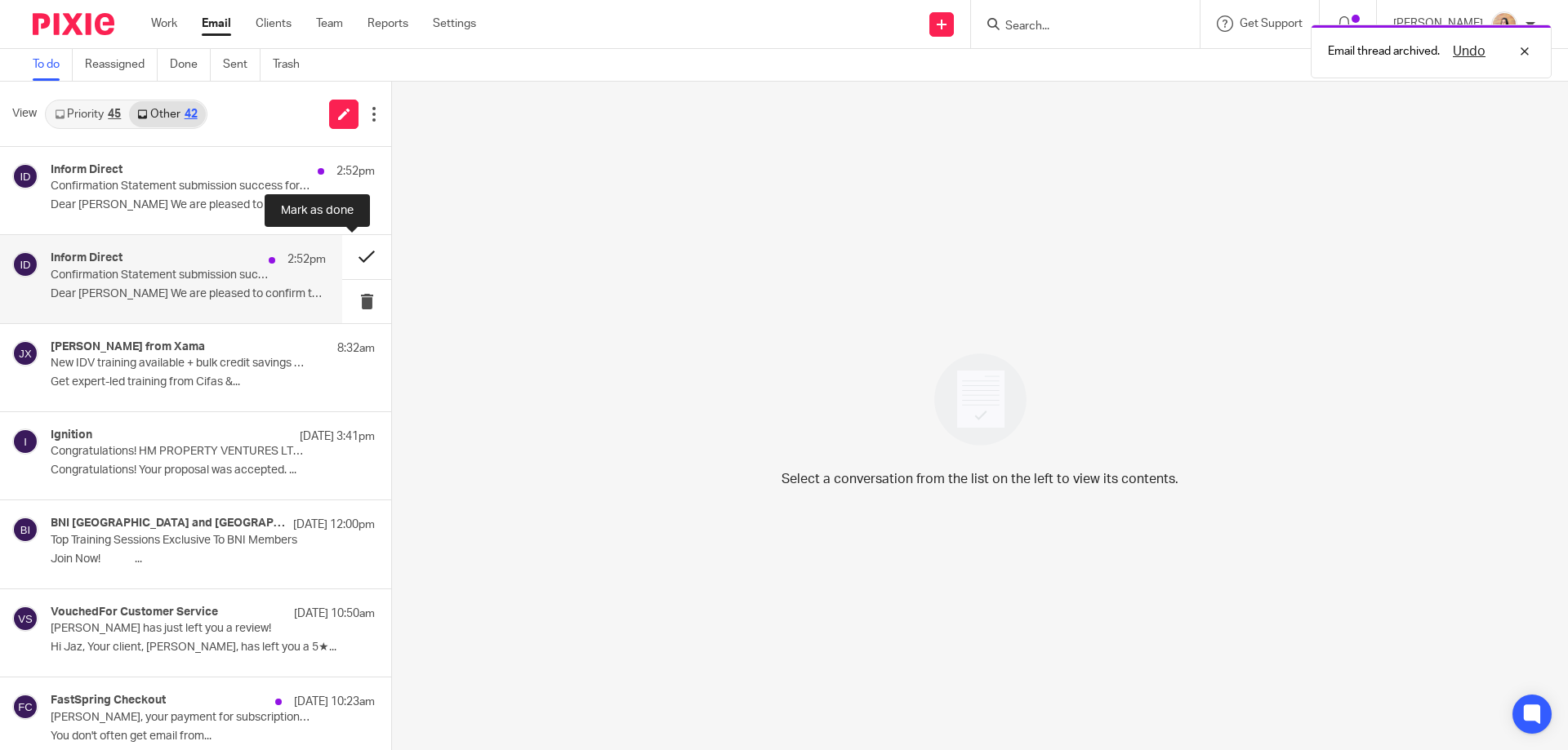
click at [348, 255] on button at bounding box center [367, 257] width 49 height 44
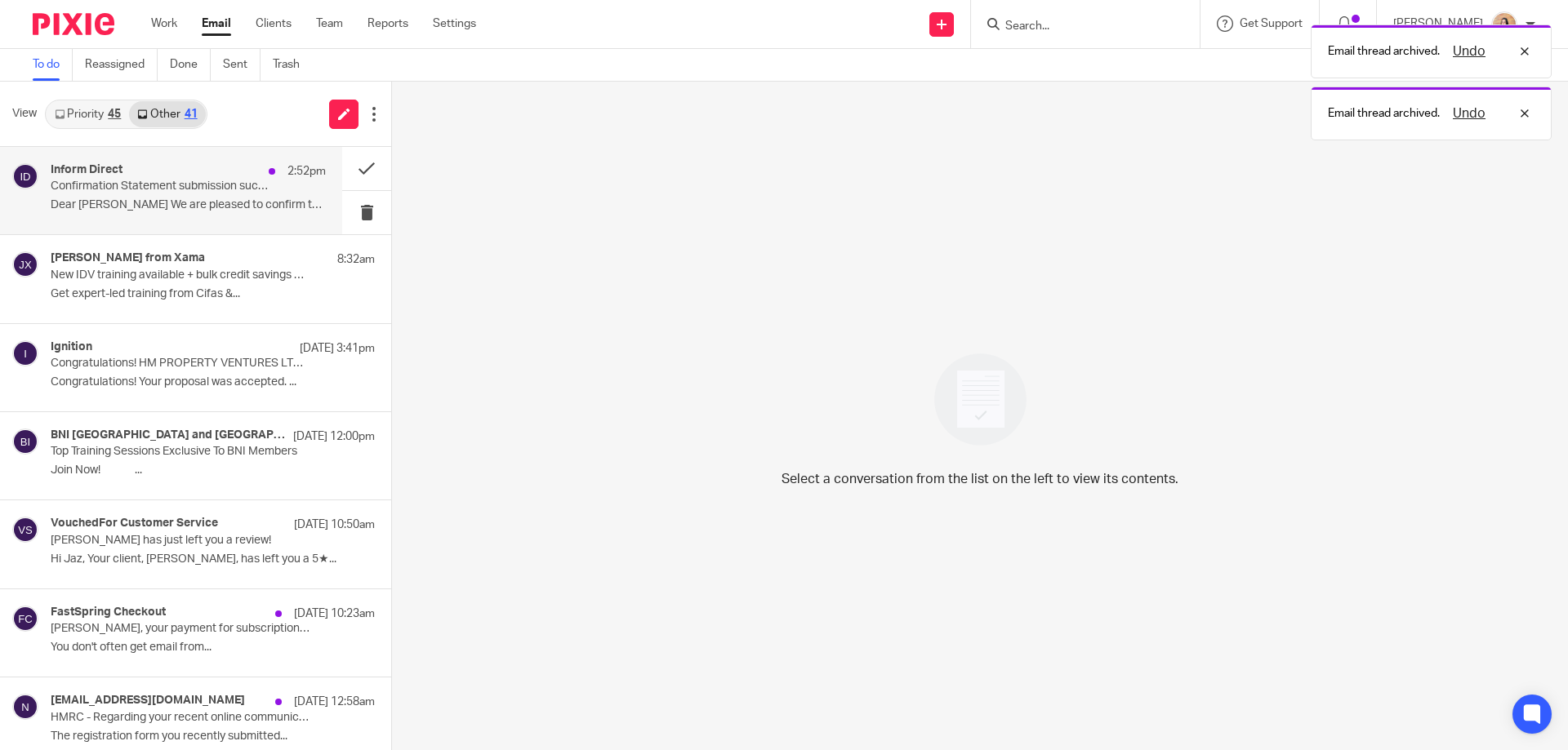
click at [214, 192] on p "Confirmation Statement submission success for THEA H COOPER LTD" at bounding box center [160, 187] width 220 height 14
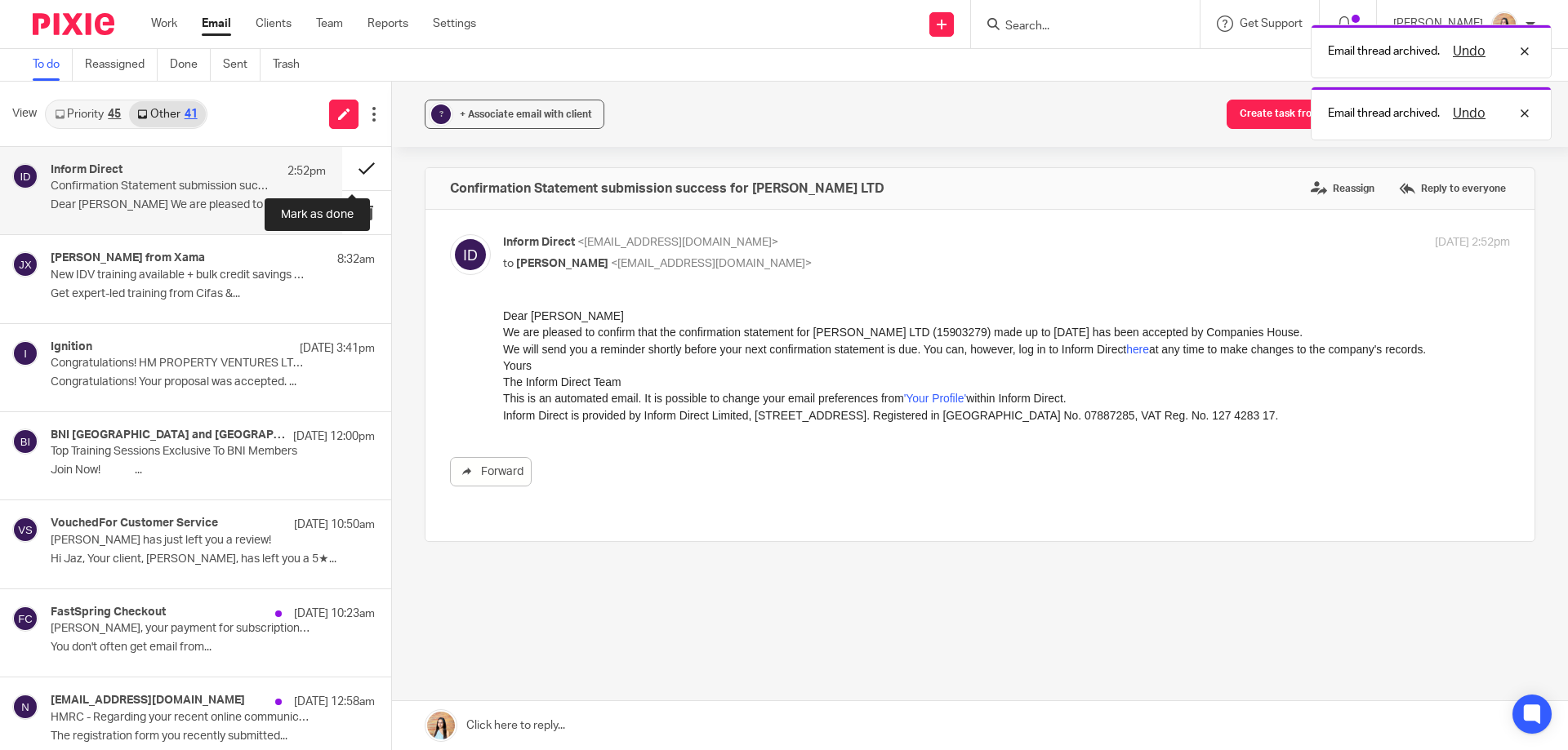
scroll to position [0, 0]
click at [360, 168] on button at bounding box center [367, 169] width 49 height 44
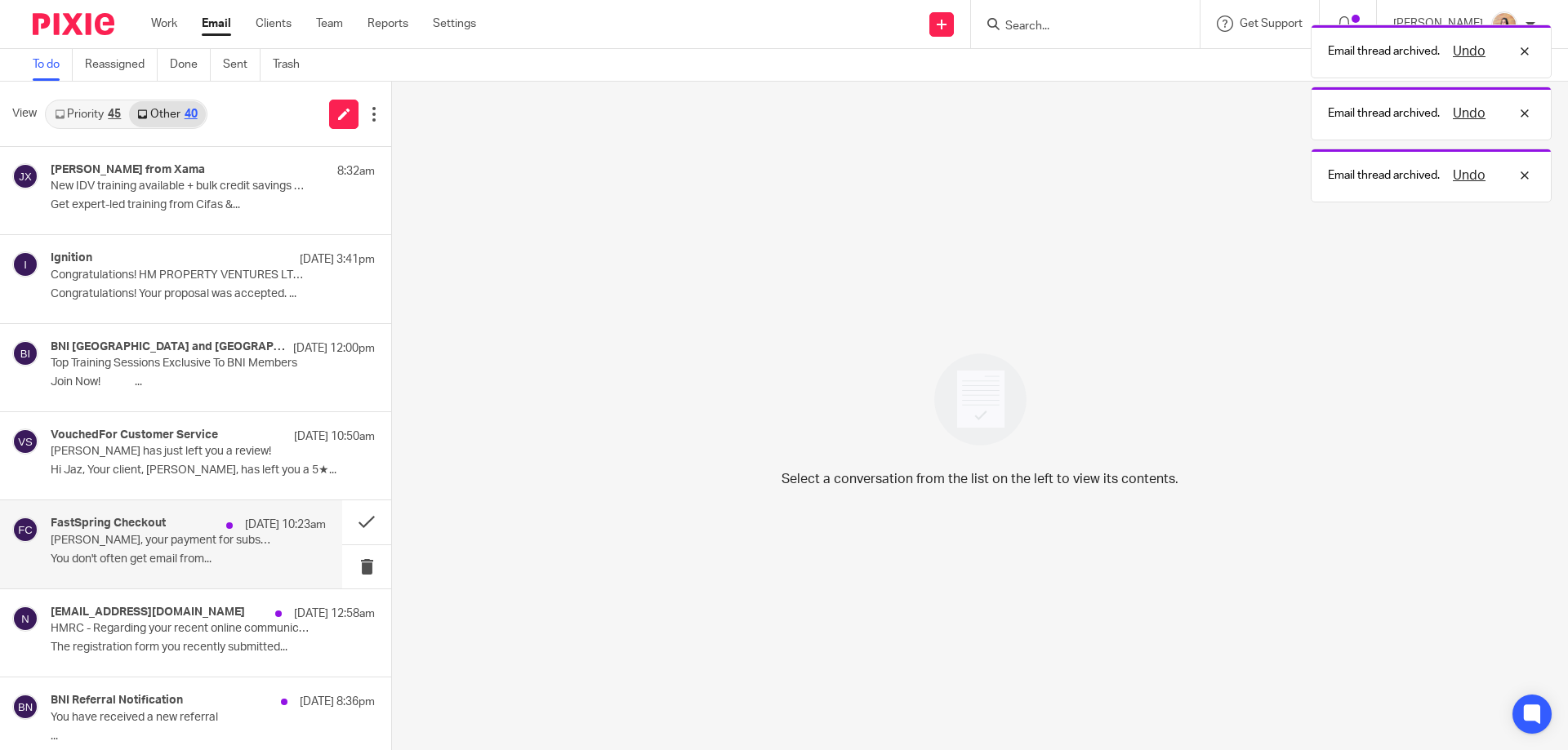
click at [212, 550] on div "FastSpring Checkout 20 Aug 10:23am Raj Grewal, your payment for subscription to…" at bounding box center [188, 543] width 276 height 54
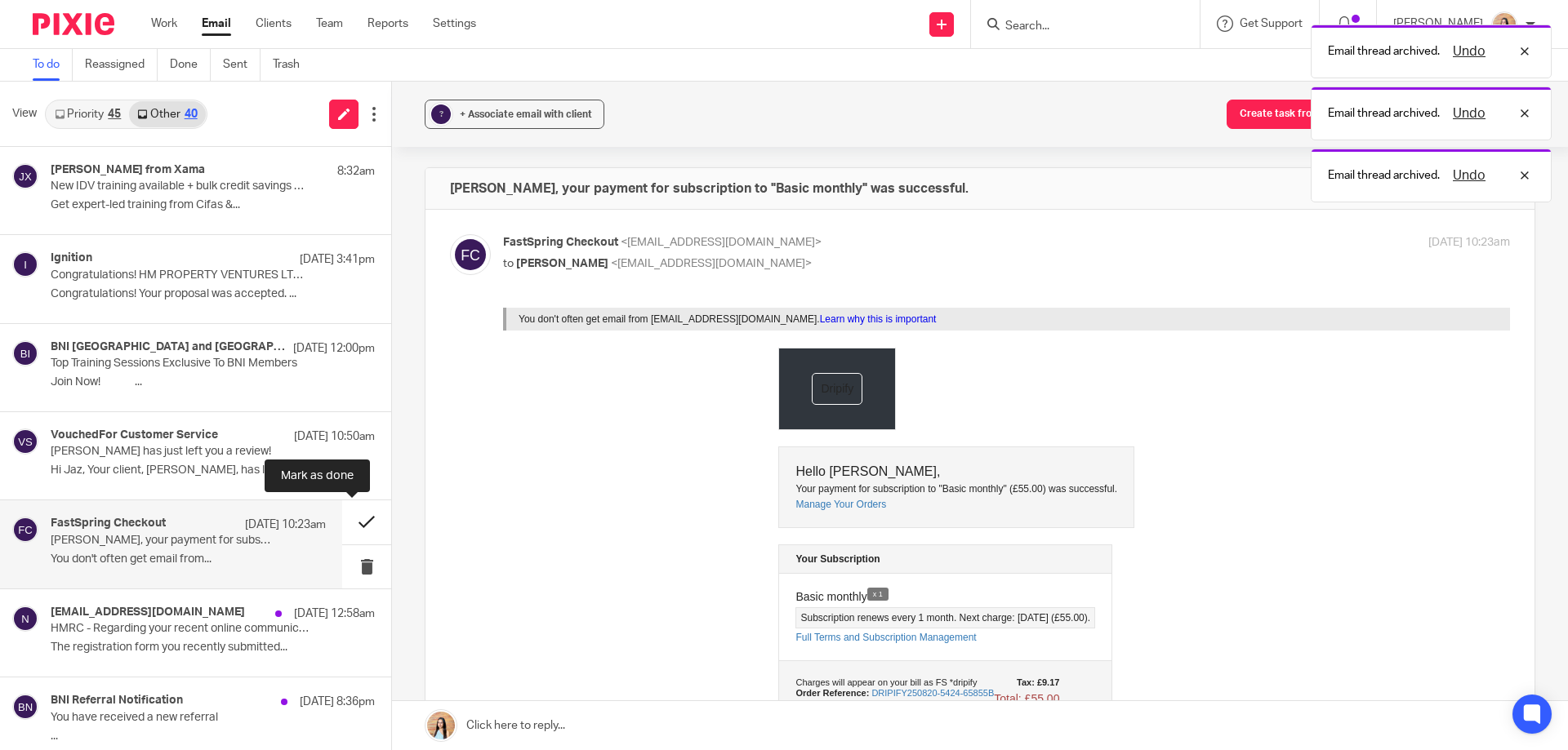
click at [349, 521] on button at bounding box center [367, 522] width 49 height 44
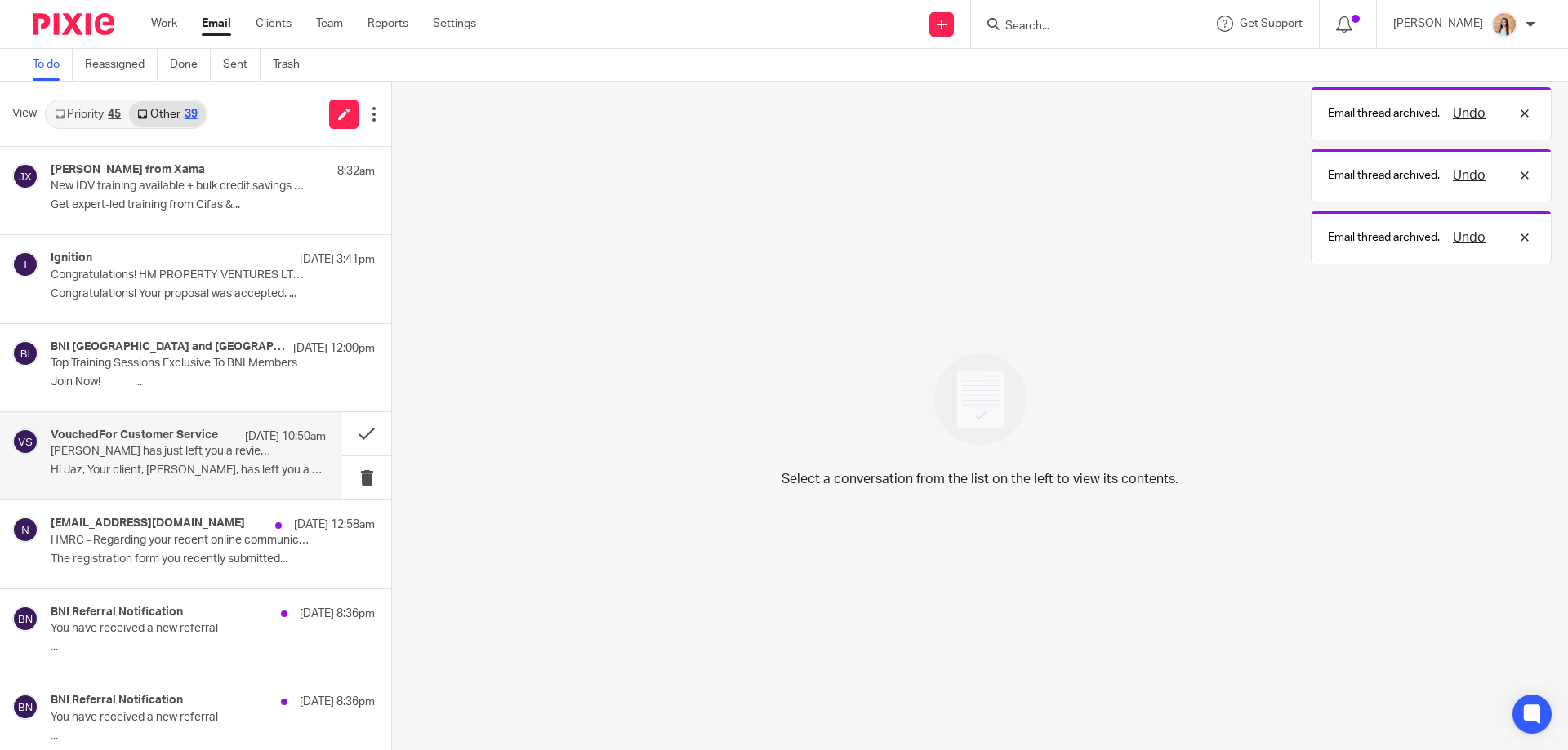
scroll to position [163, 0]
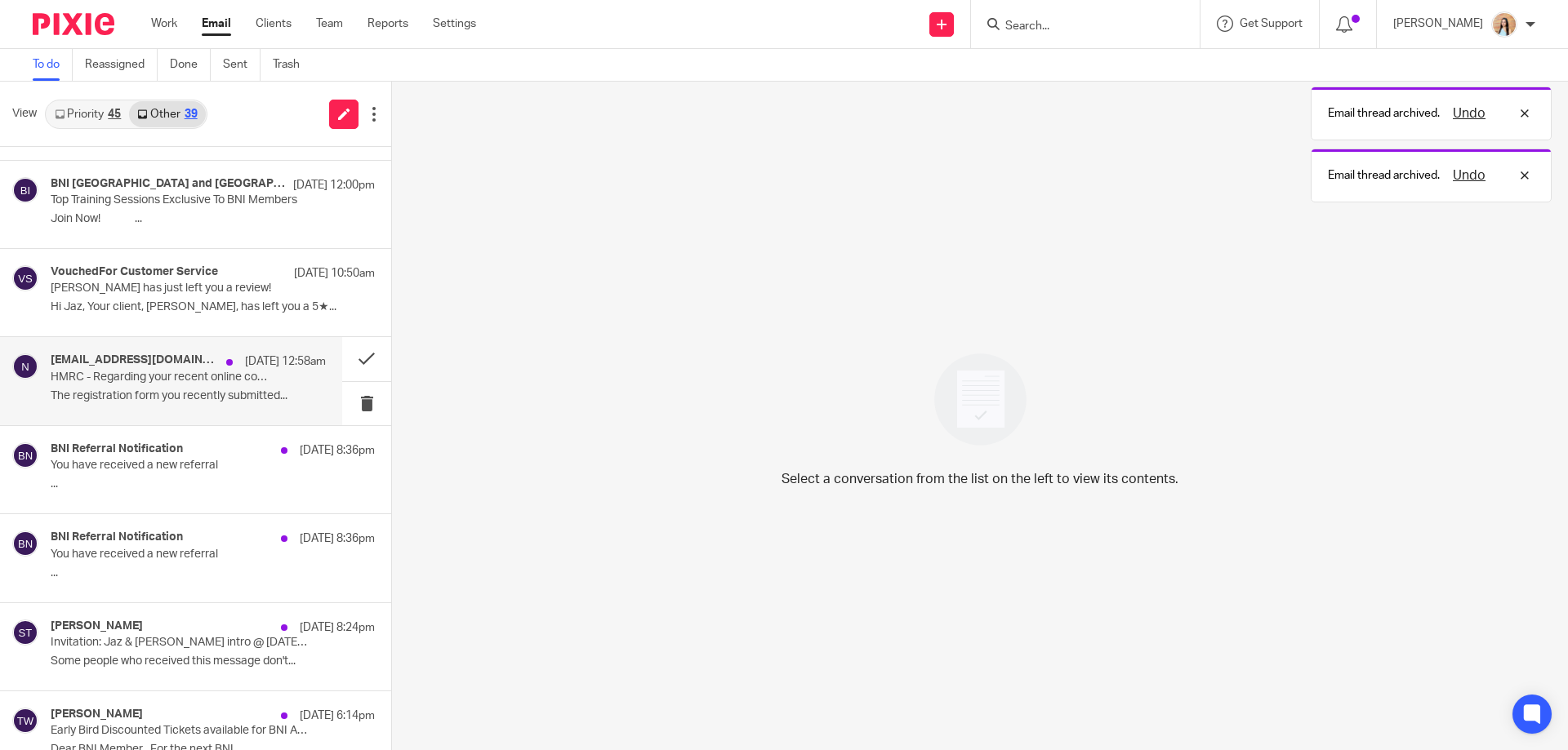
click at [199, 371] on p "HMRC - Regarding your recent online communication" at bounding box center [160, 378] width 220 height 14
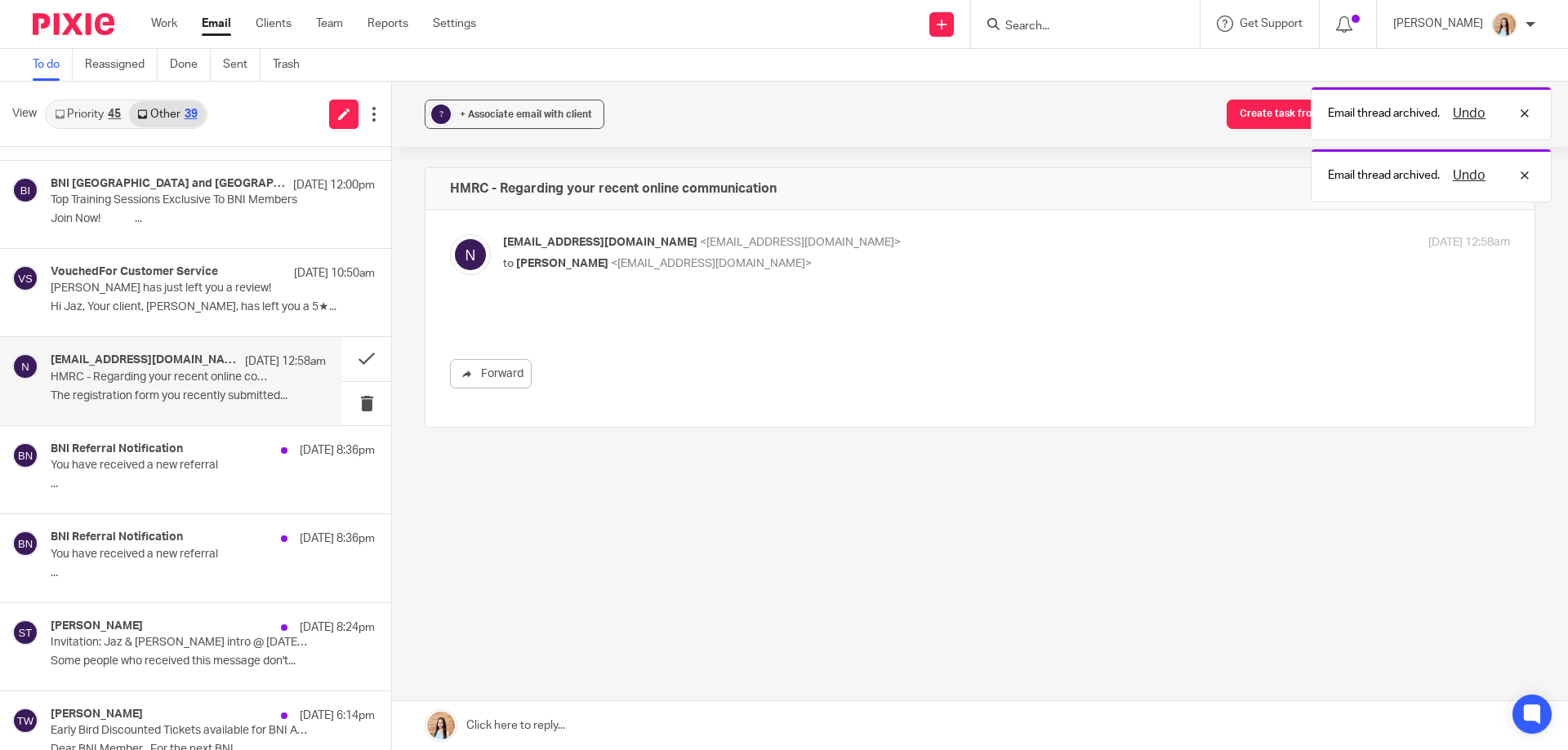
scroll to position [0, 0]
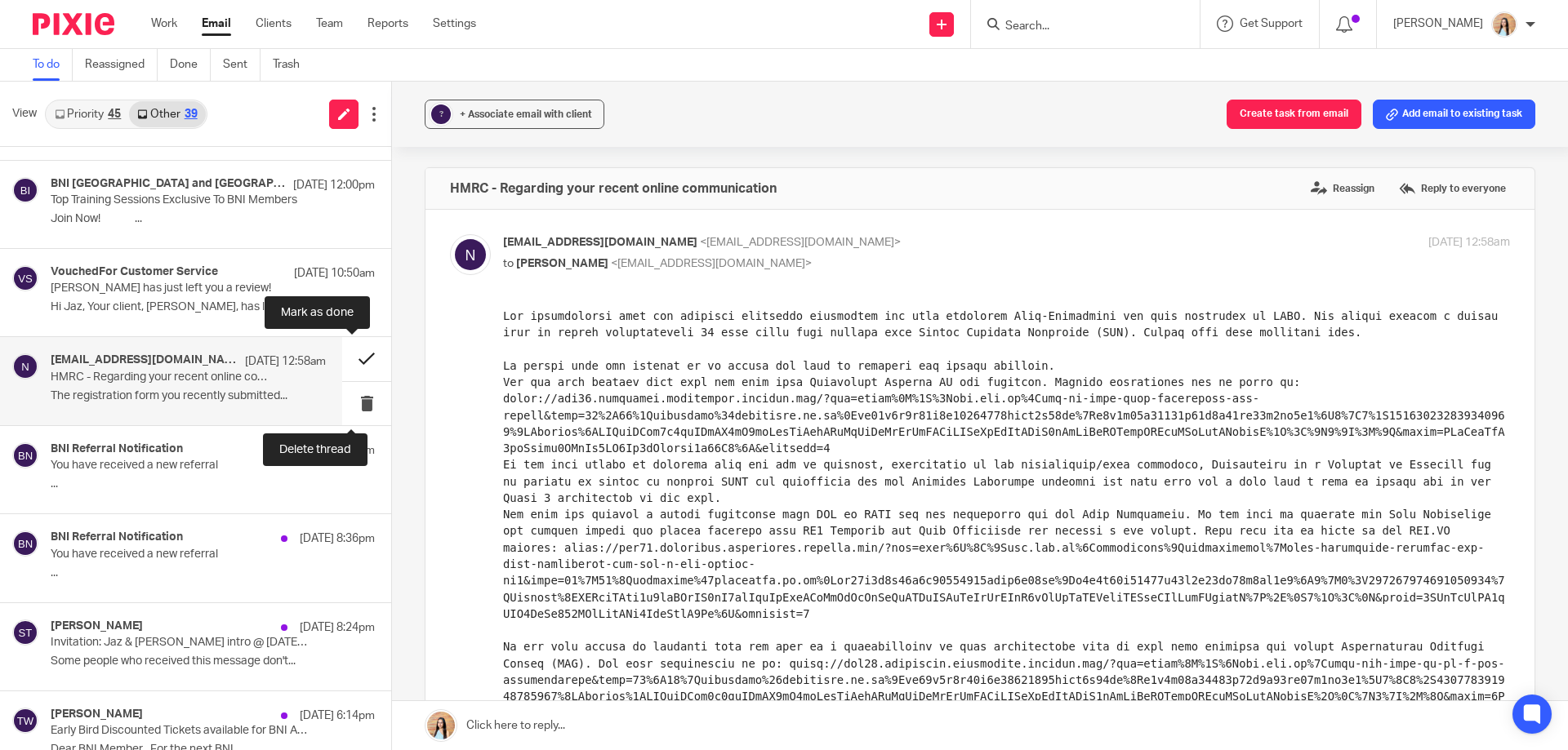
click at [359, 361] on button at bounding box center [367, 359] width 49 height 44
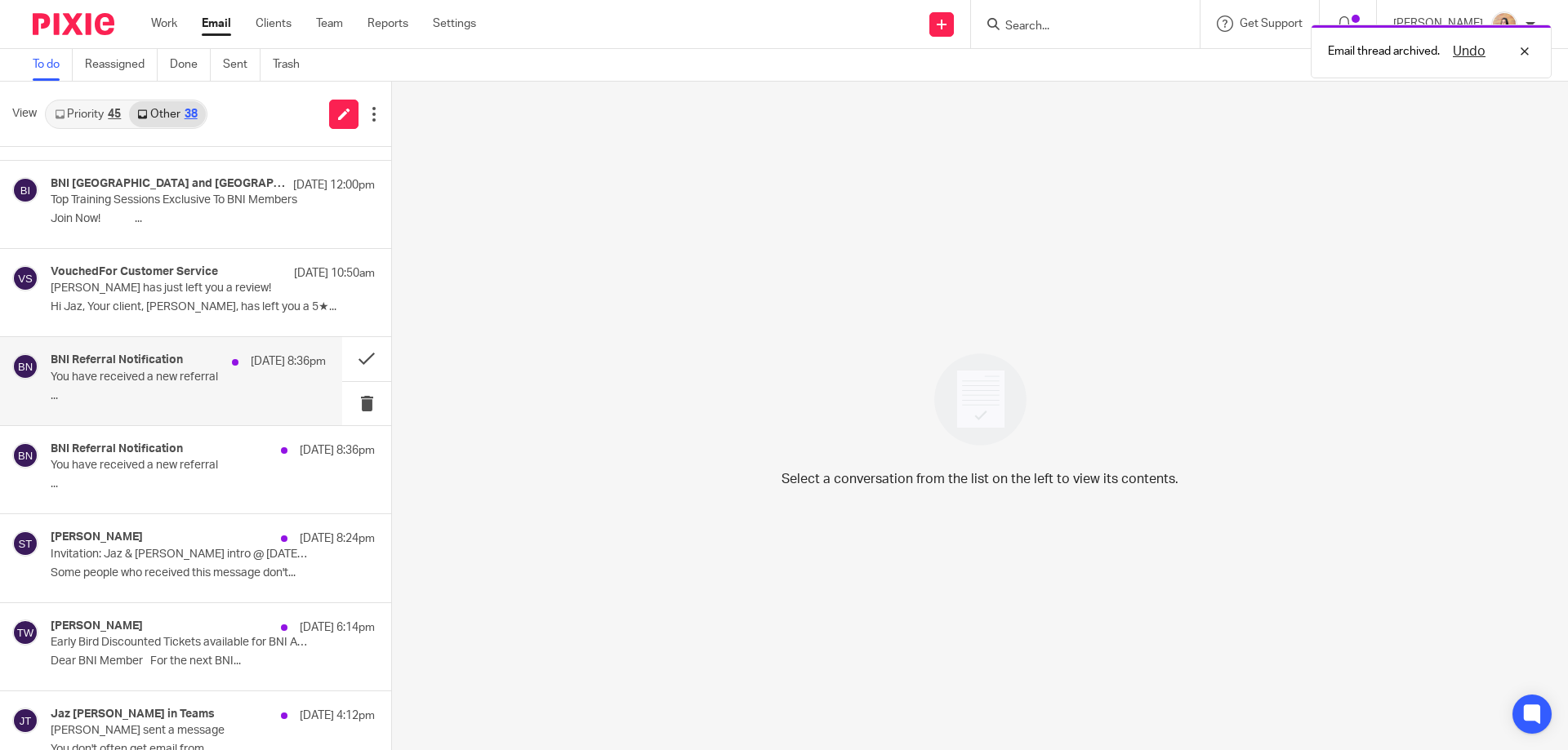
click at [230, 370] on div "19 Aug 8:36pm" at bounding box center [275, 362] width 102 height 17
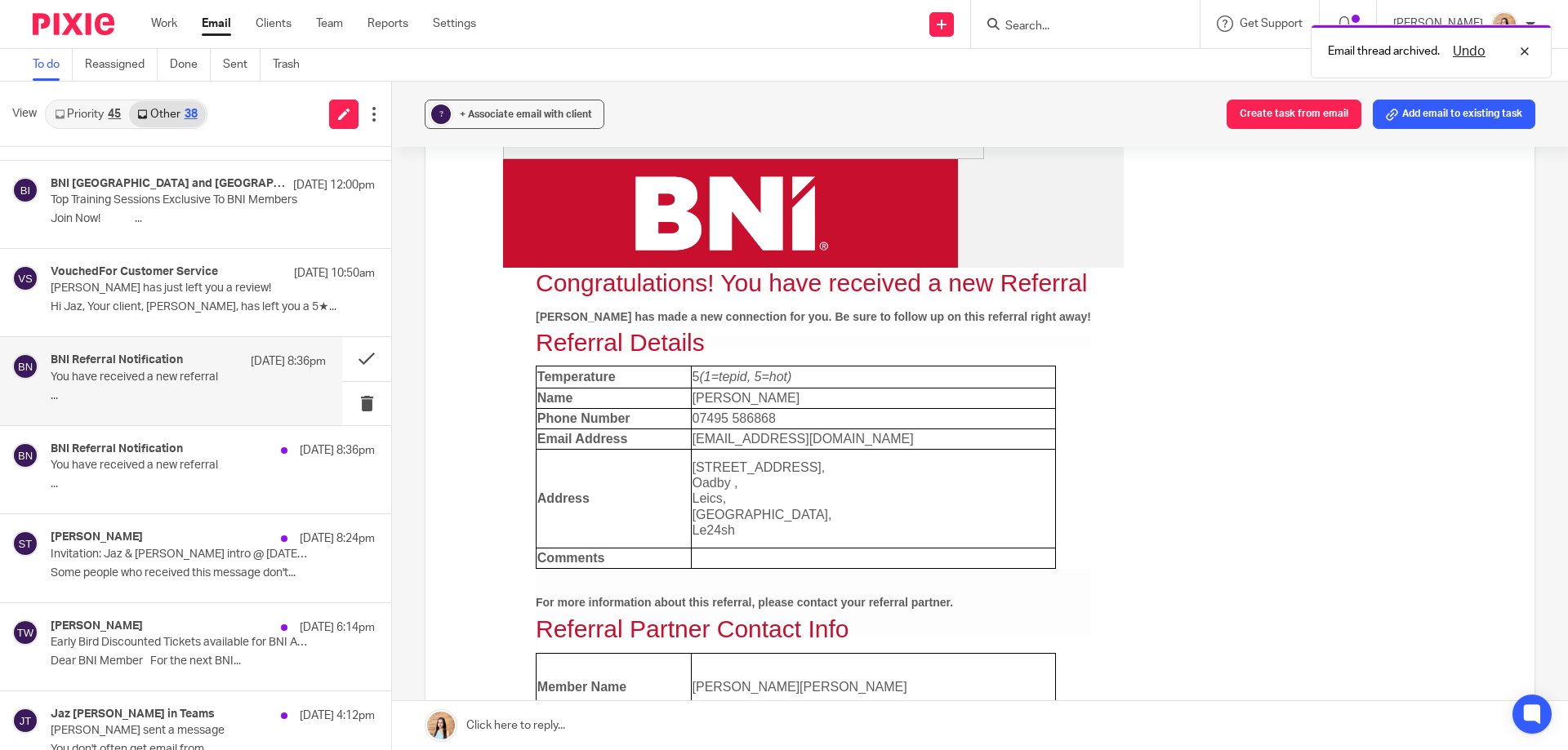
scroll to position [326, 0]
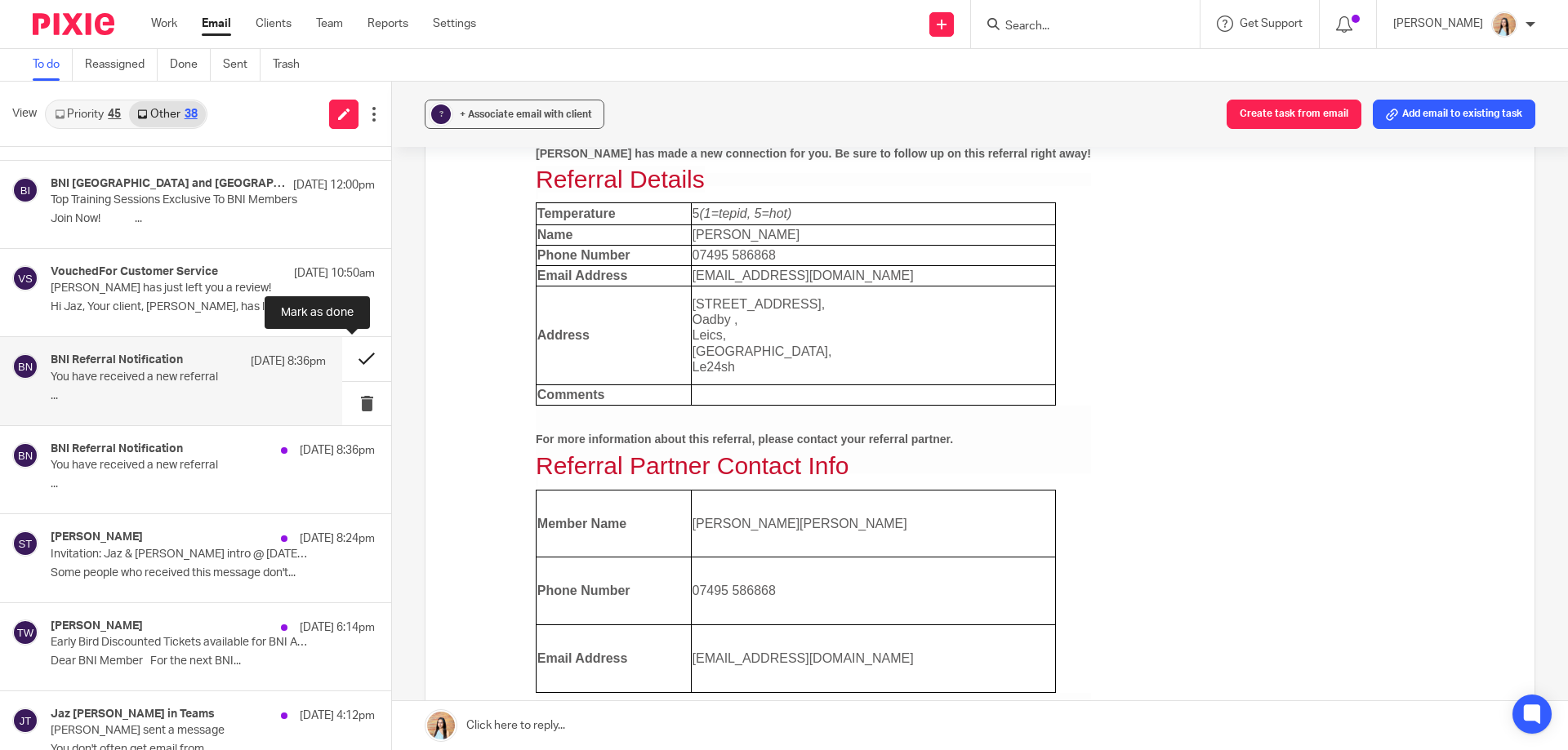
click at [350, 361] on button at bounding box center [367, 359] width 49 height 44
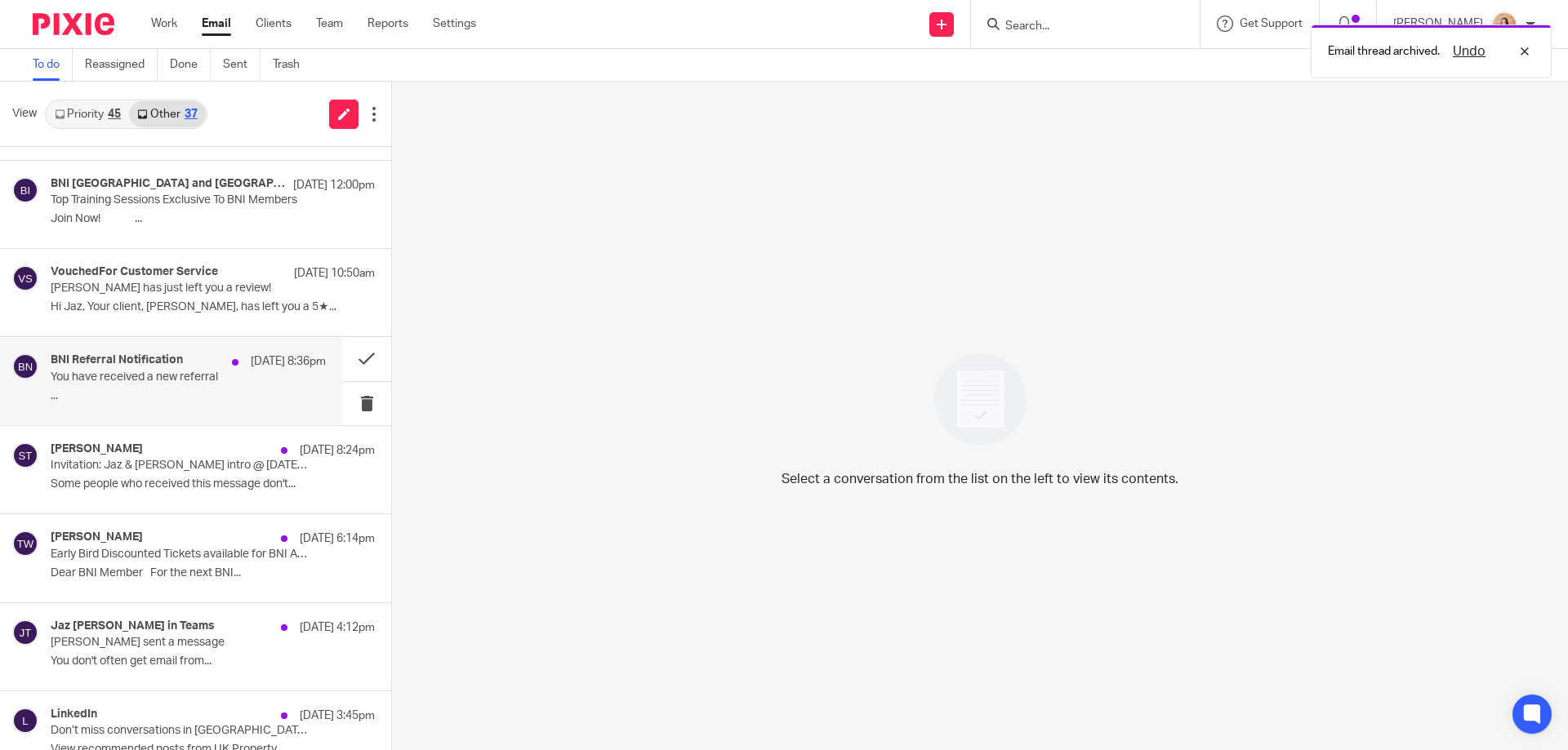
click at [197, 371] on p "You have received a new referral" at bounding box center [160, 378] width 220 height 14
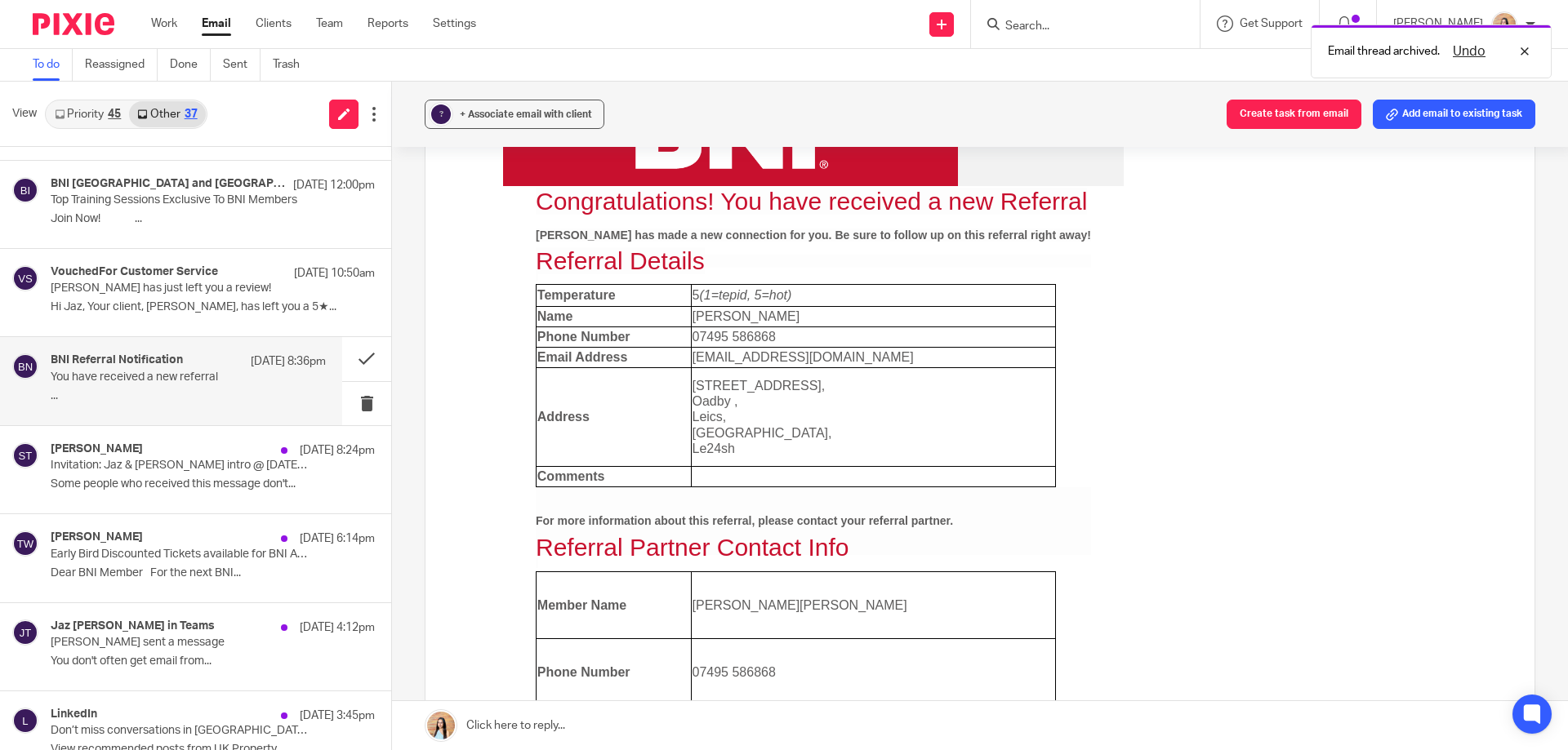
scroll to position [490, 0]
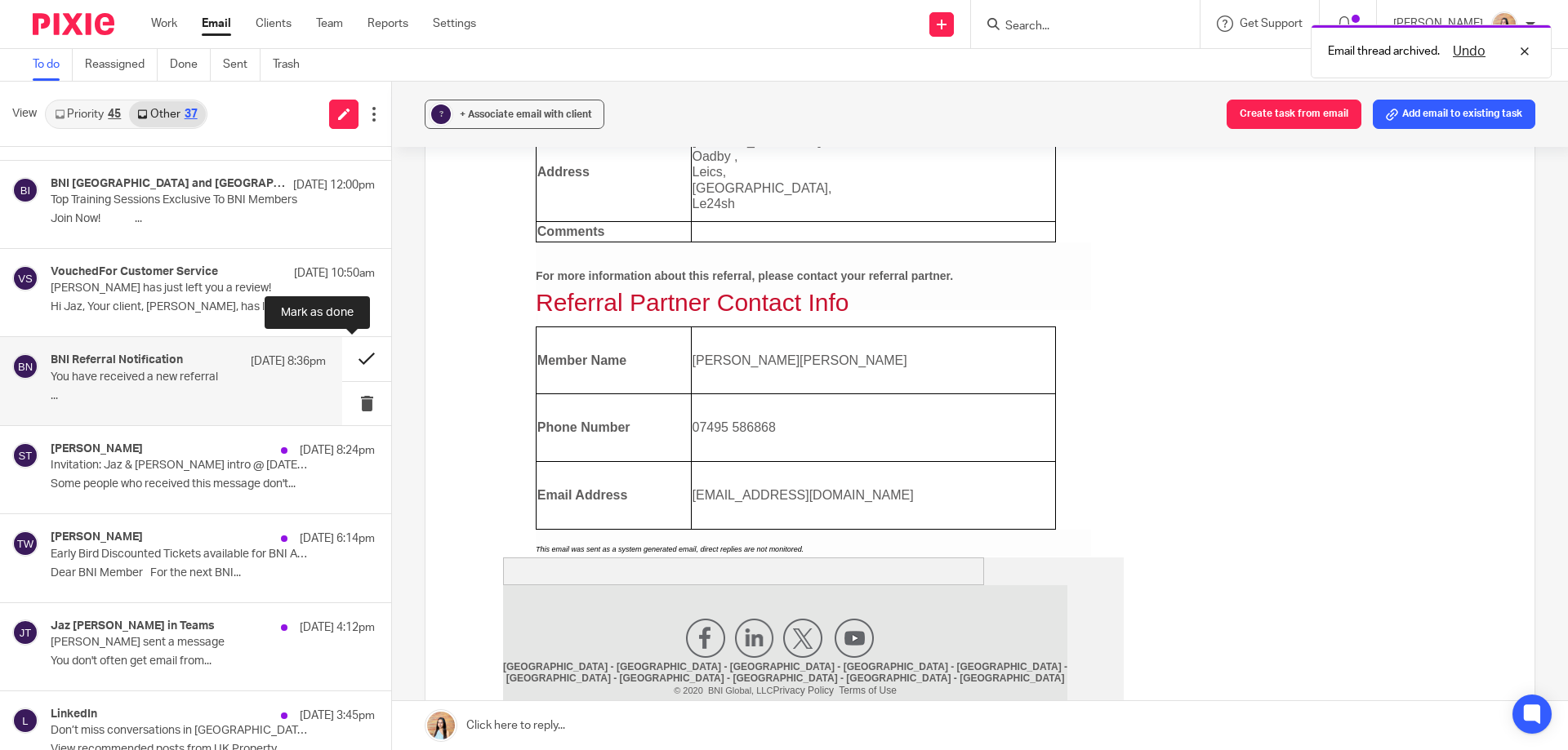
click at [353, 357] on button at bounding box center [367, 359] width 49 height 44
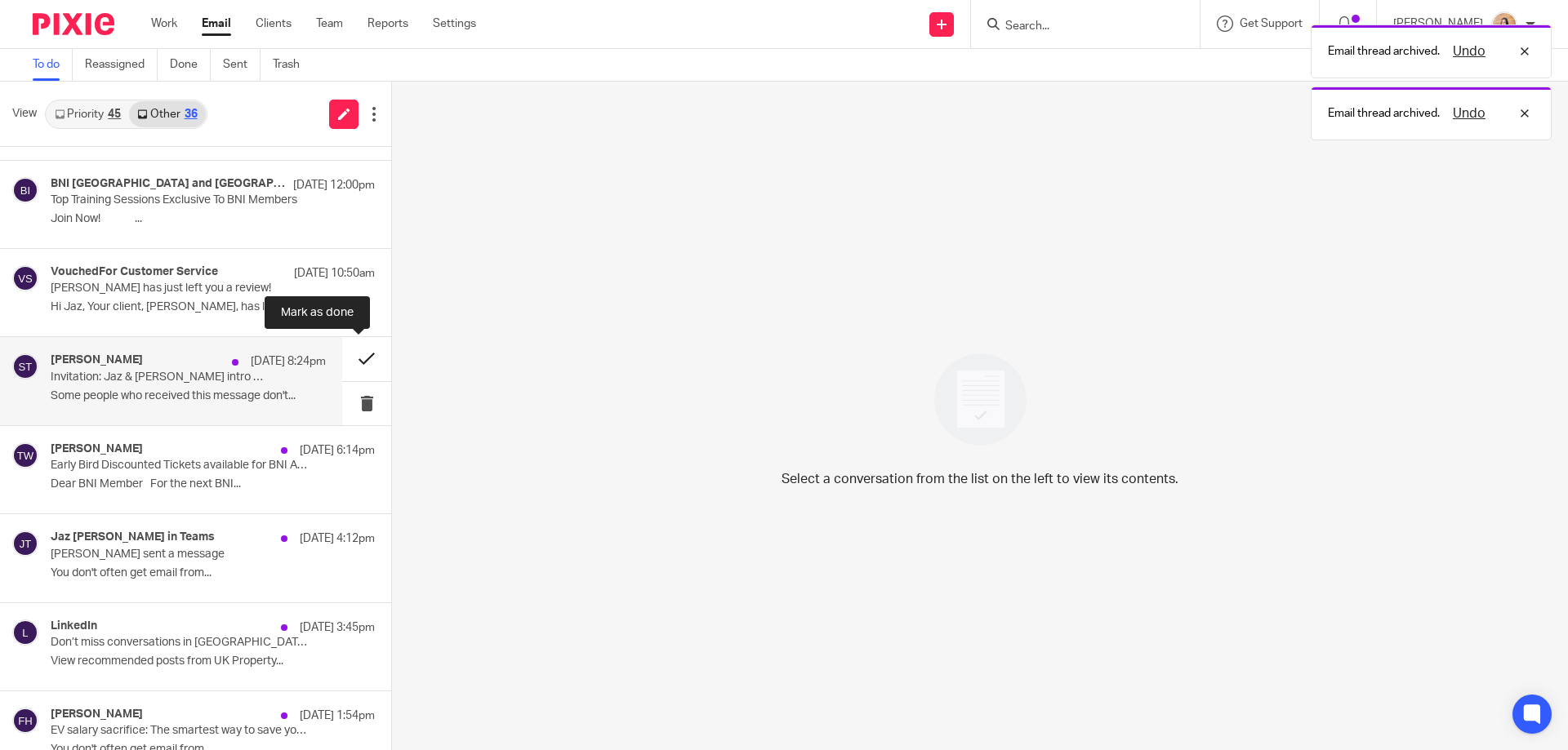
click at [352, 353] on button at bounding box center [367, 359] width 49 height 44
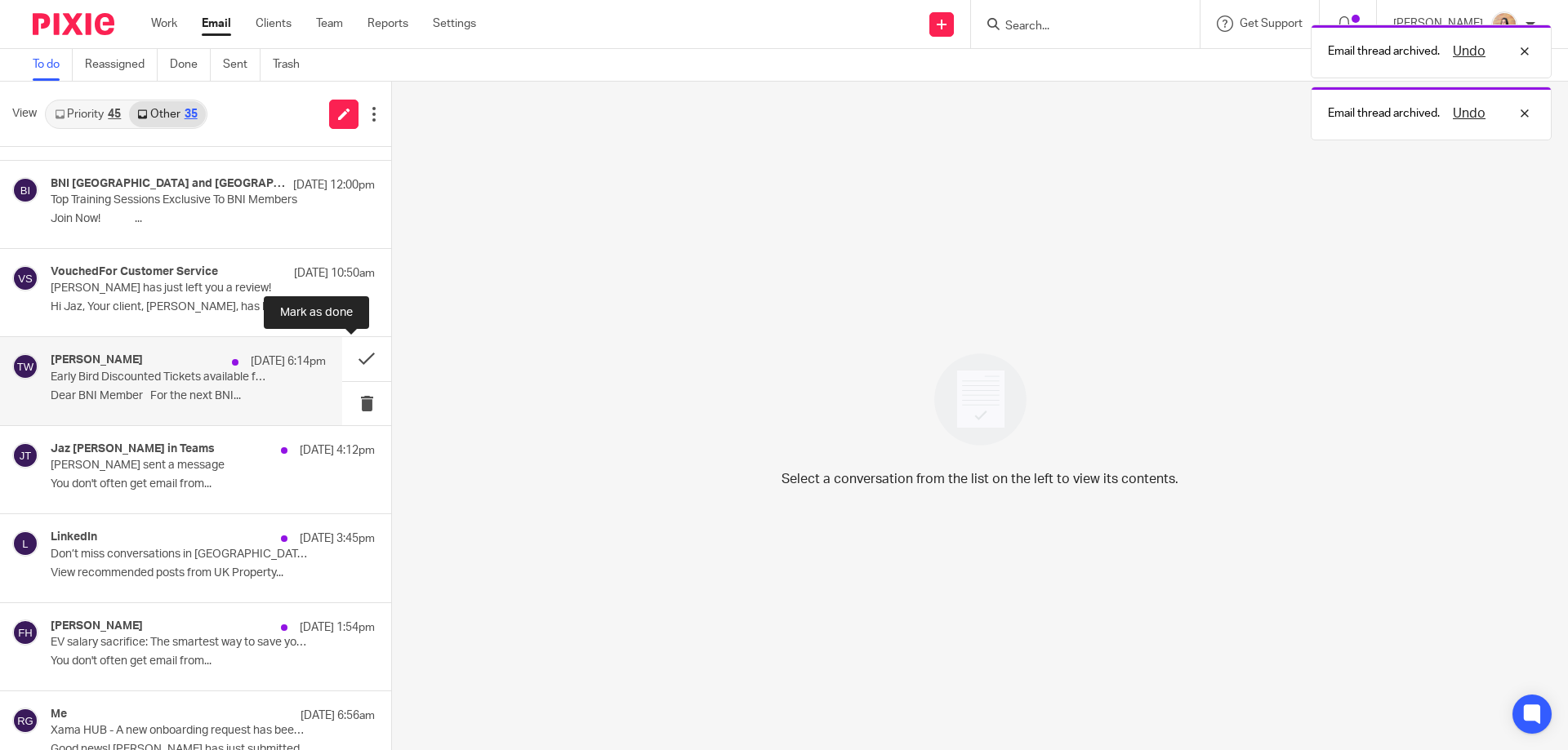
click at [250, 369] on p "19 Aug 6:14pm" at bounding box center [288, 362] width 75 height 17
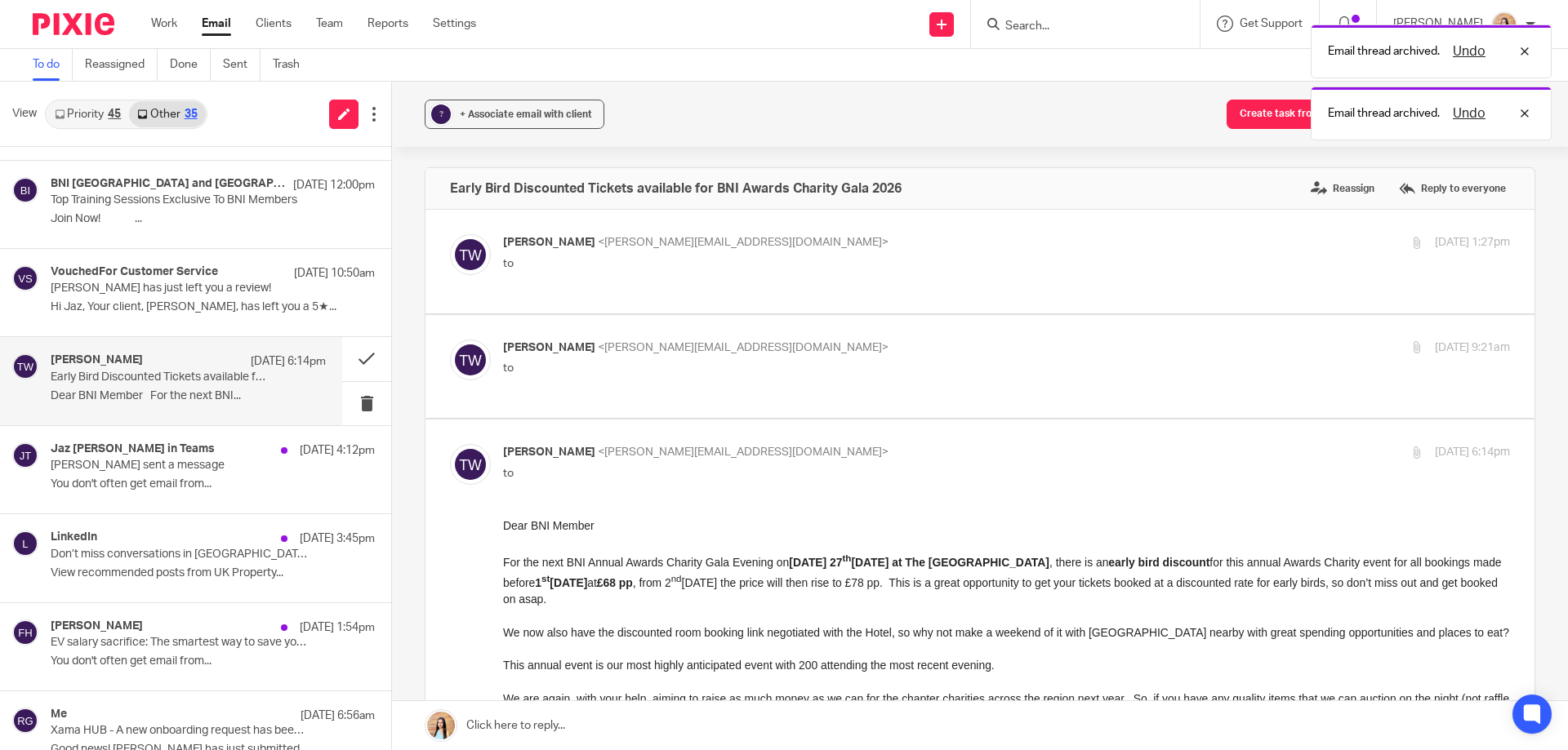
scroll to position [245, 0]
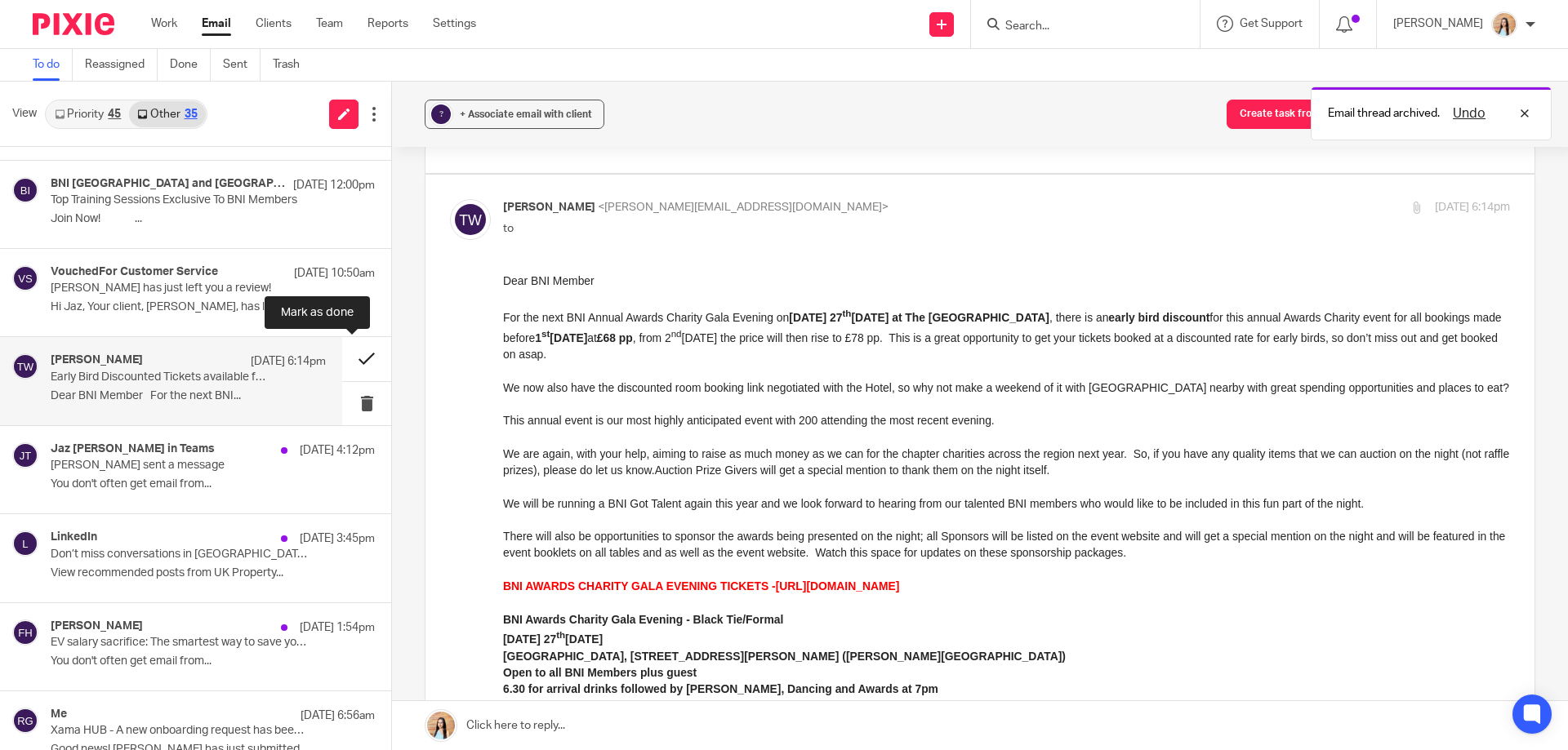
click at [357, 364] on button at bounding box center [367, 359] width 49 height 44
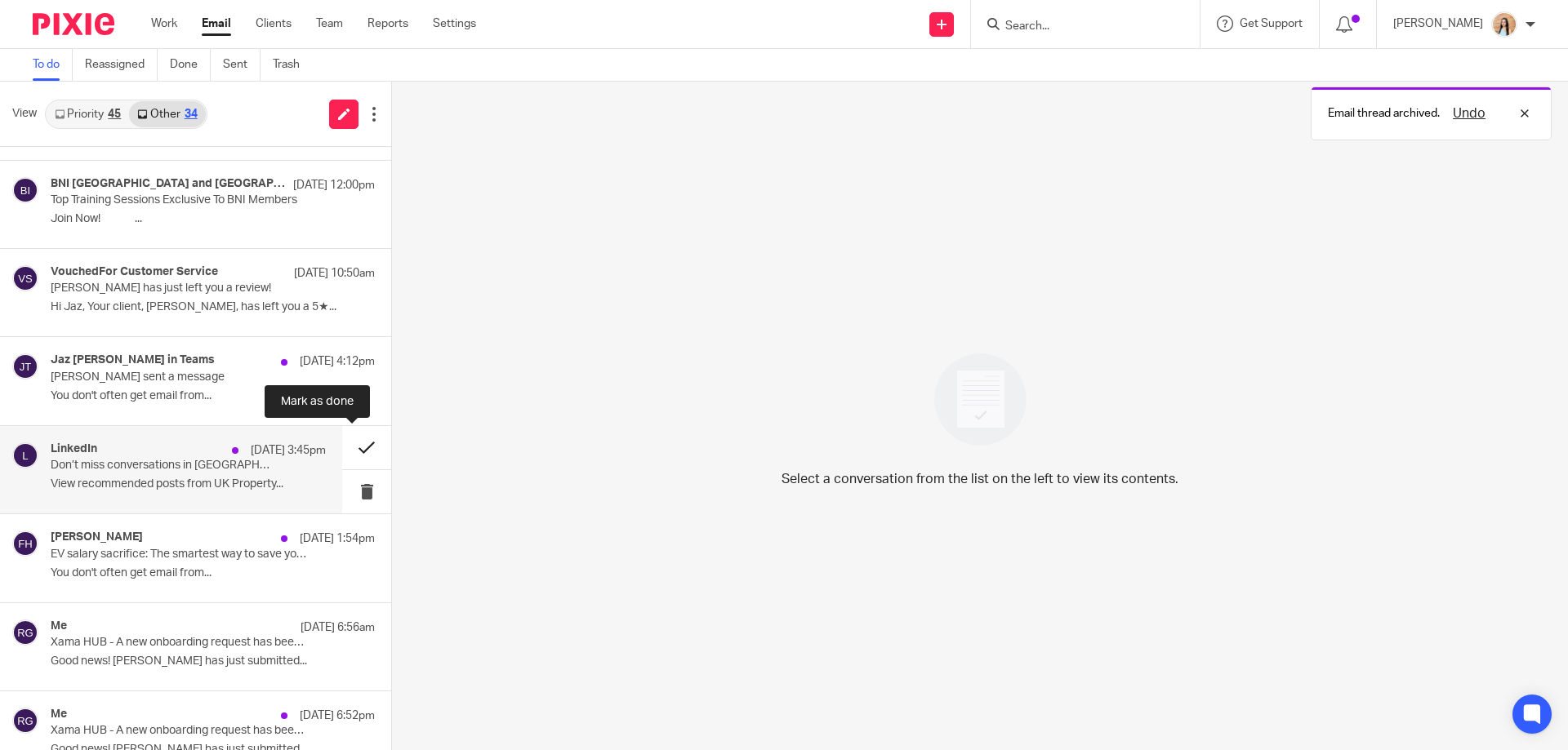
click at [349, 447] on button at bounding box center [367, 448] width 49 height 44
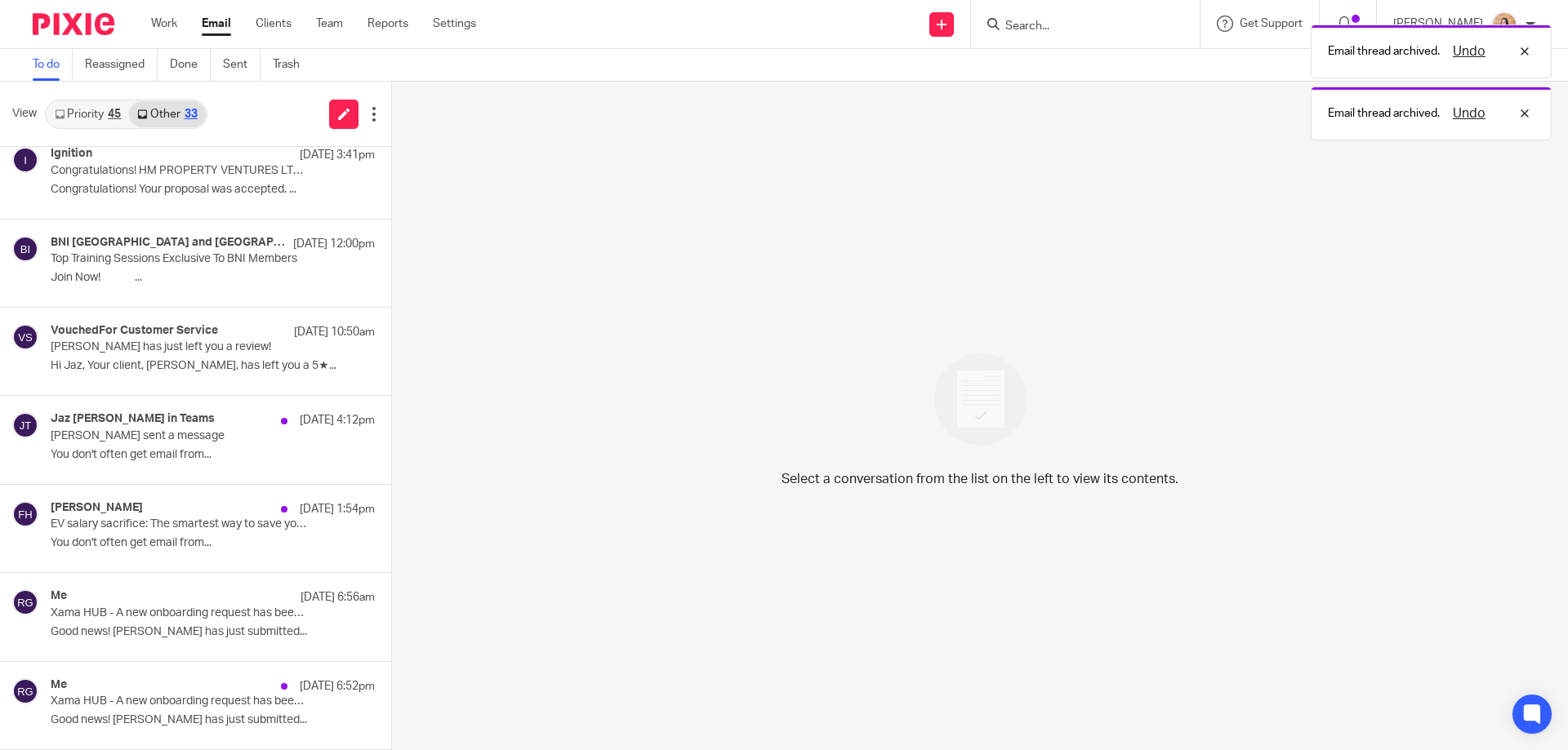
scroll to position [157, 0]
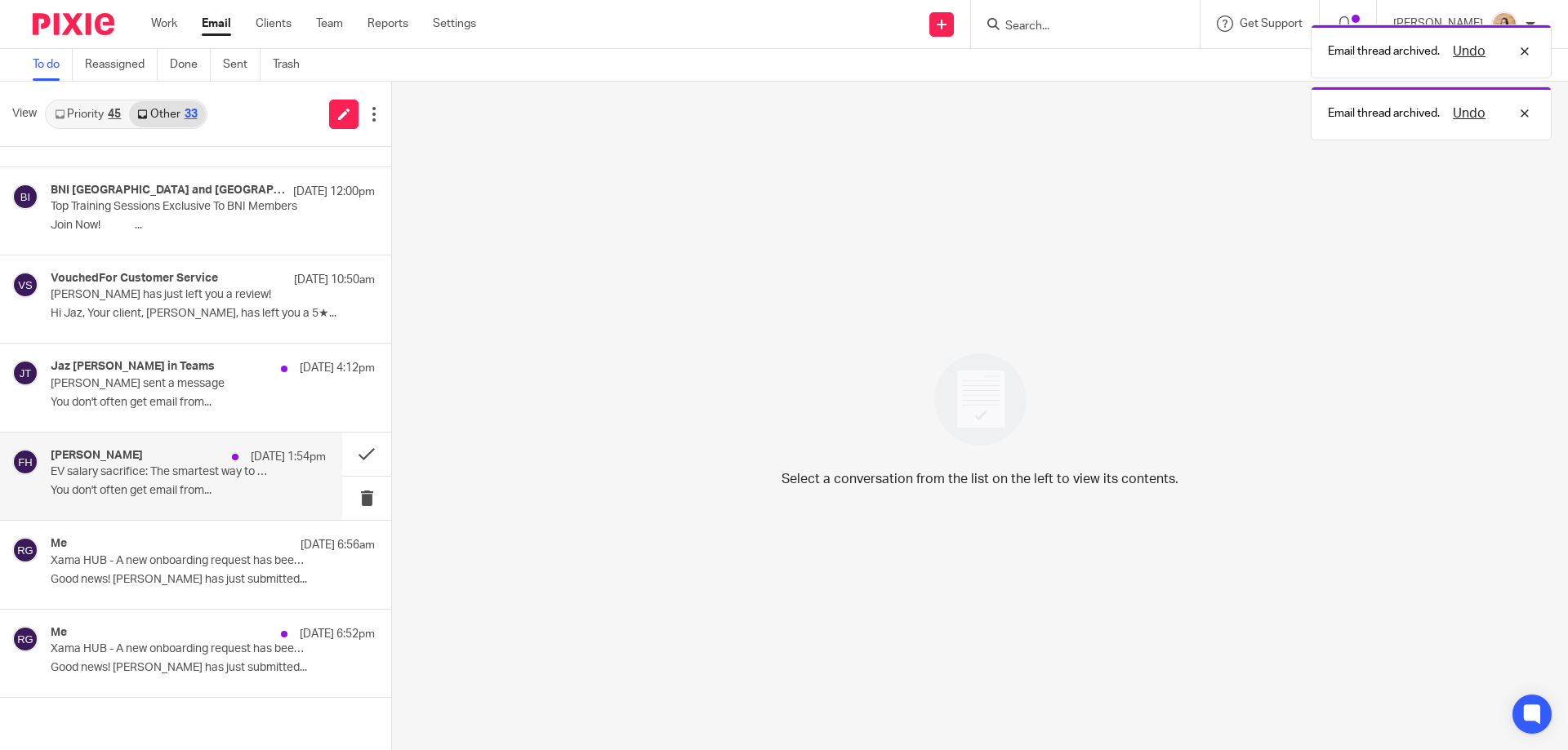
click at [199, 478] on div "Freya Hamid-Green 19 Aug 1:54pm EV salary sacrifice: The smartest way to save y…" at bounding box center [188, 475] width 276 height 54
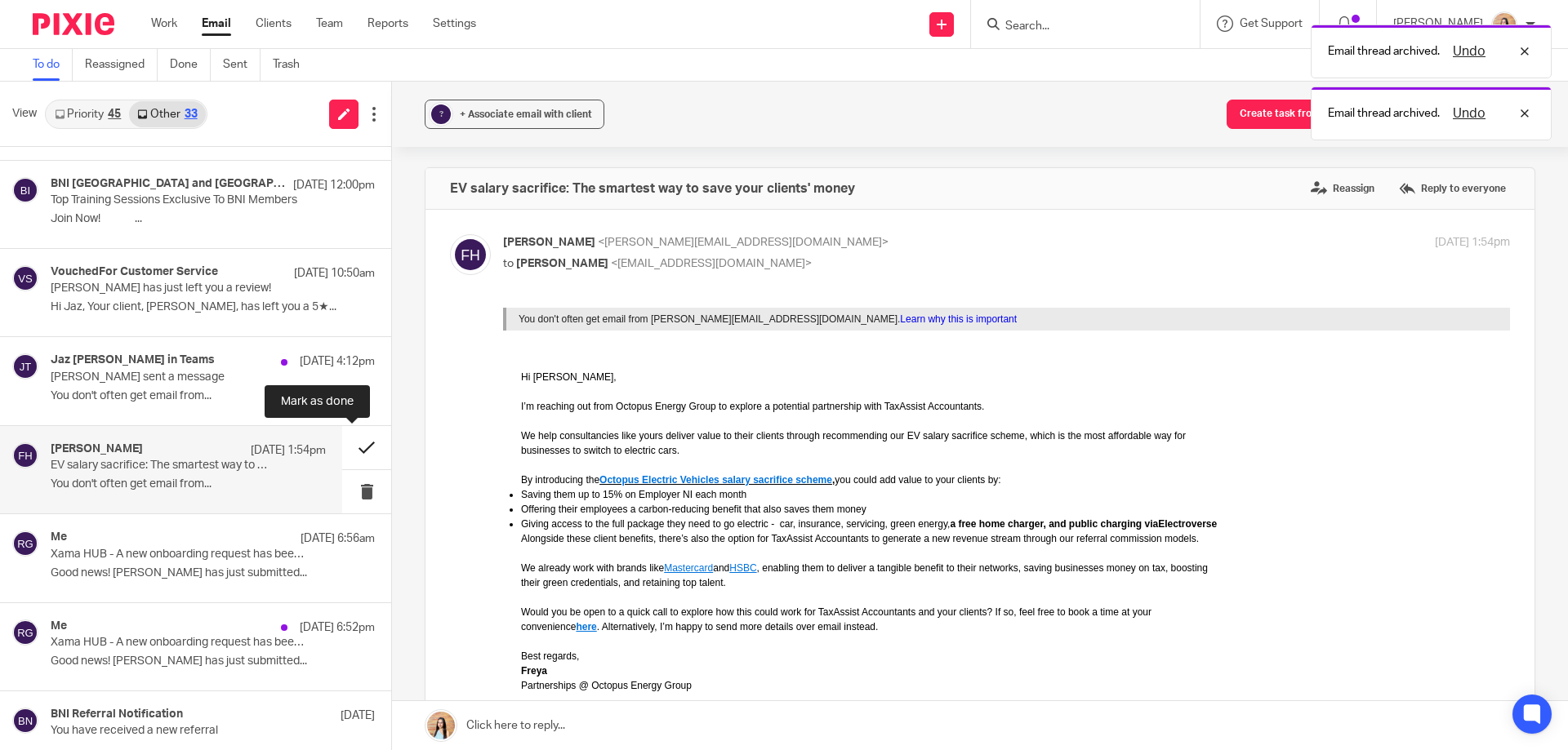
scroll to position [0, 0]
click at [343, 444] on button at bounding box center [367, 448] width 49 height 44
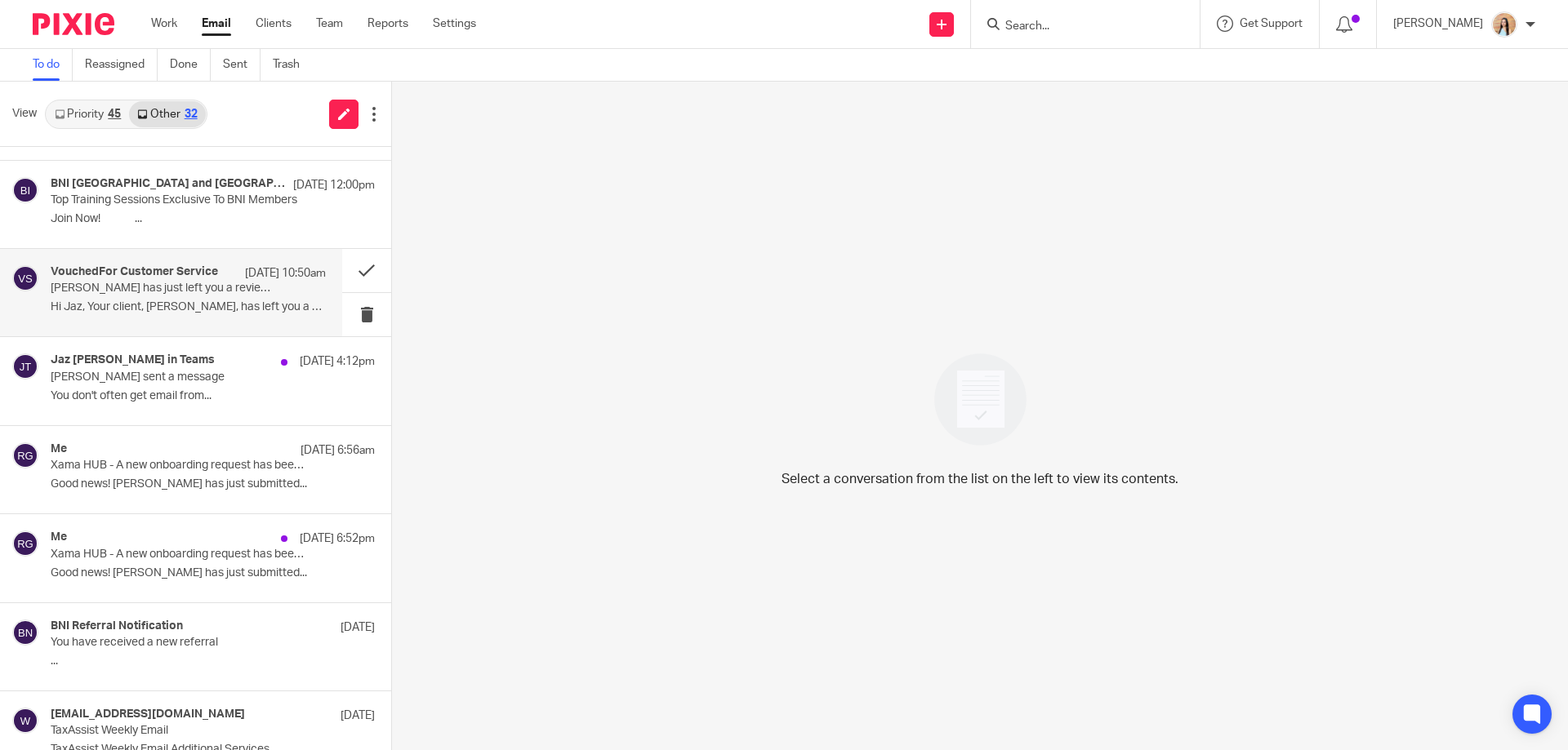
click at [236, 283] on p "Minesh has just left you a review!" at bounding box center [160, 288] width 220 height 14
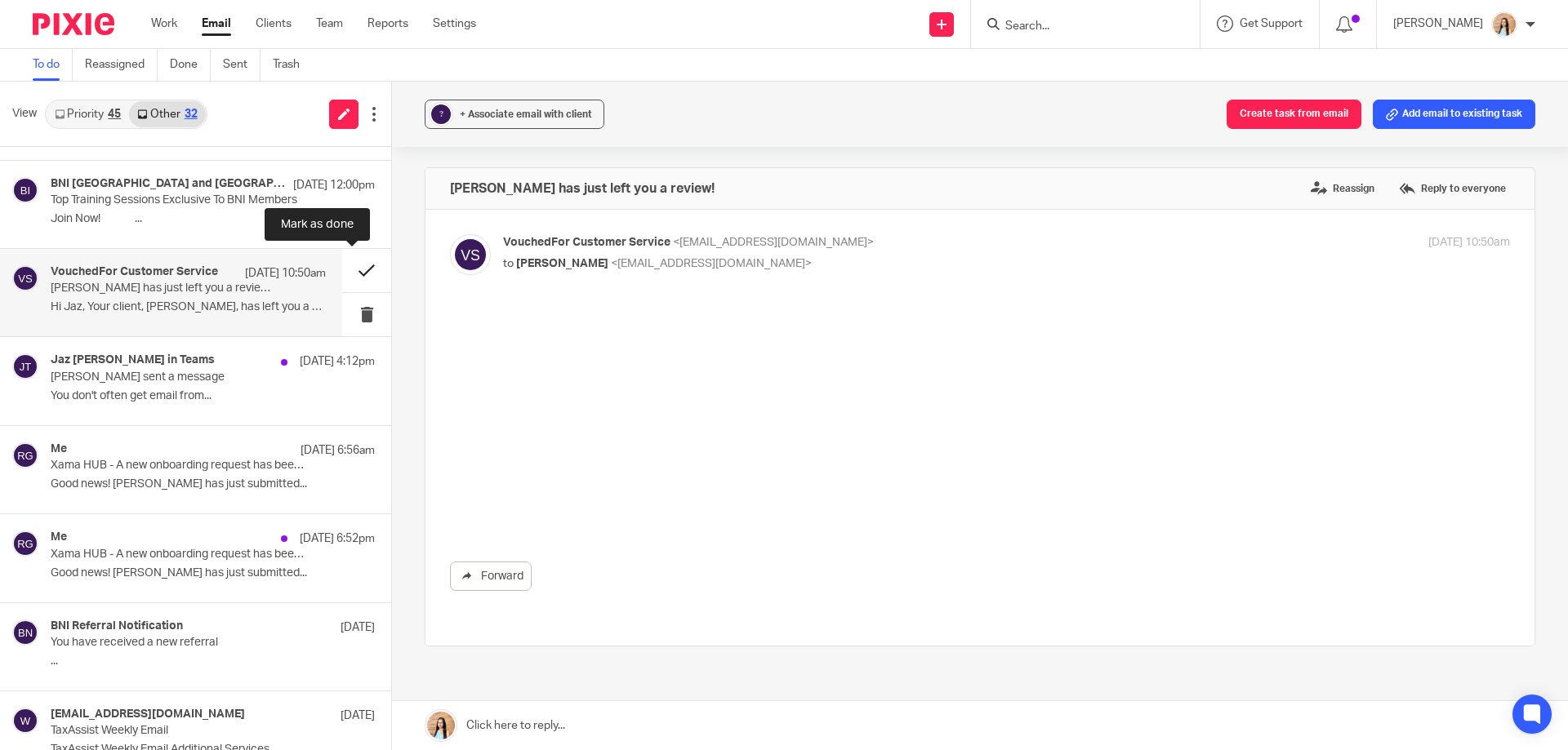
click at [361, 261] on button at bounding box center [367, 270] width 49 height 44
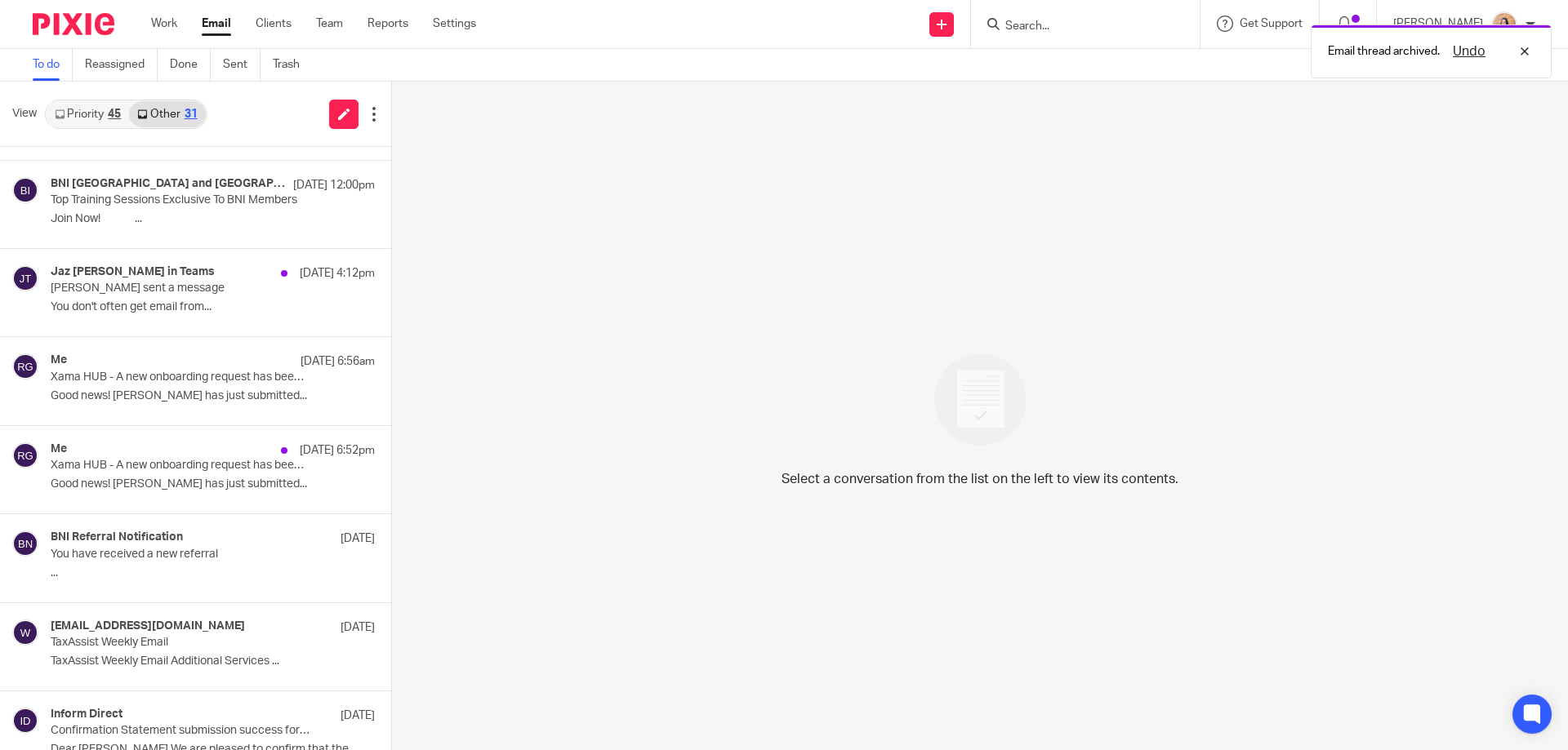
click at [92, 131] on div "View Priority 45 Other 31" at bounding box center [195, 115] width 391 height 65
click at [95, 121] on link "Priority 45" at bounding box center [88, 114] width 82 height 26
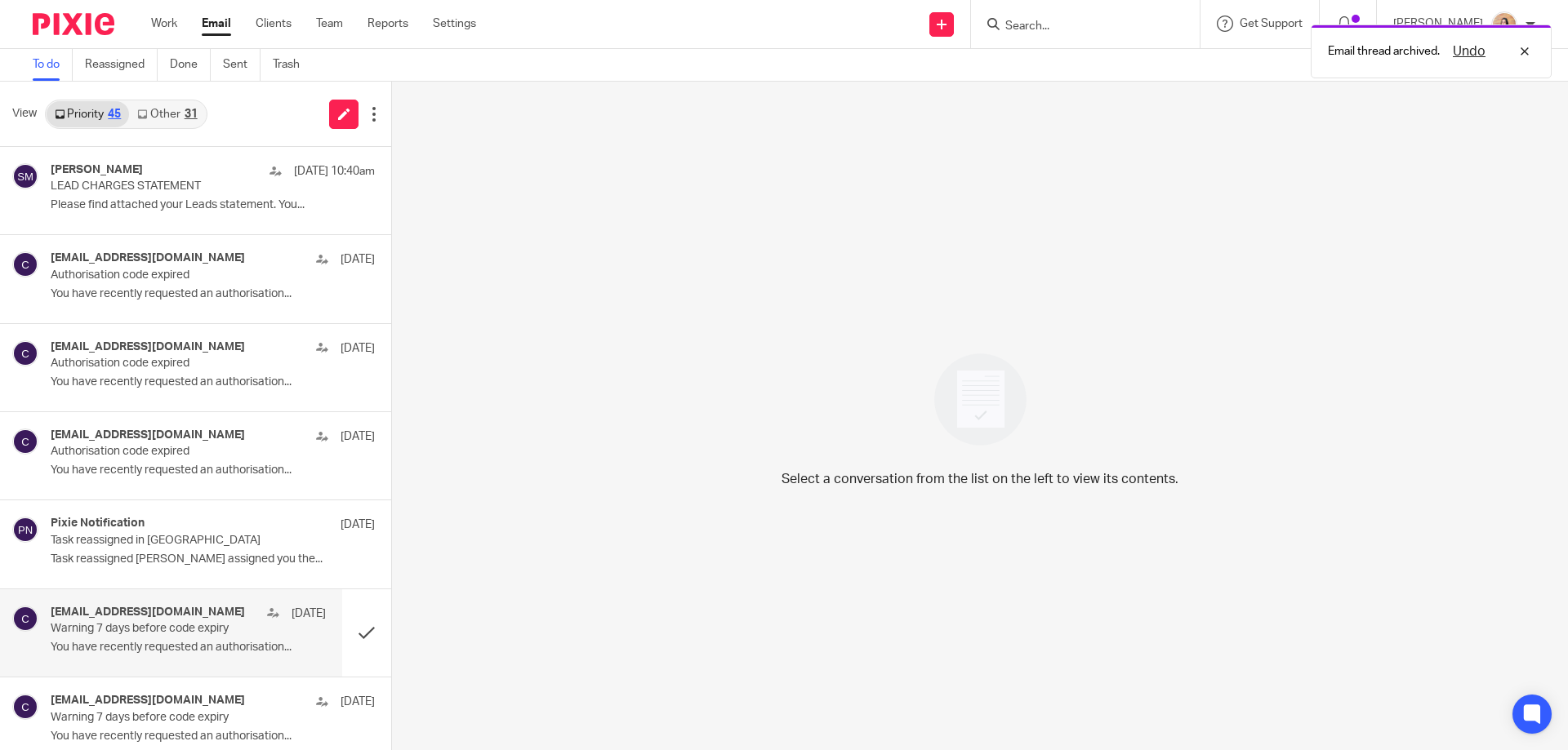
scroll to position [326, 0]
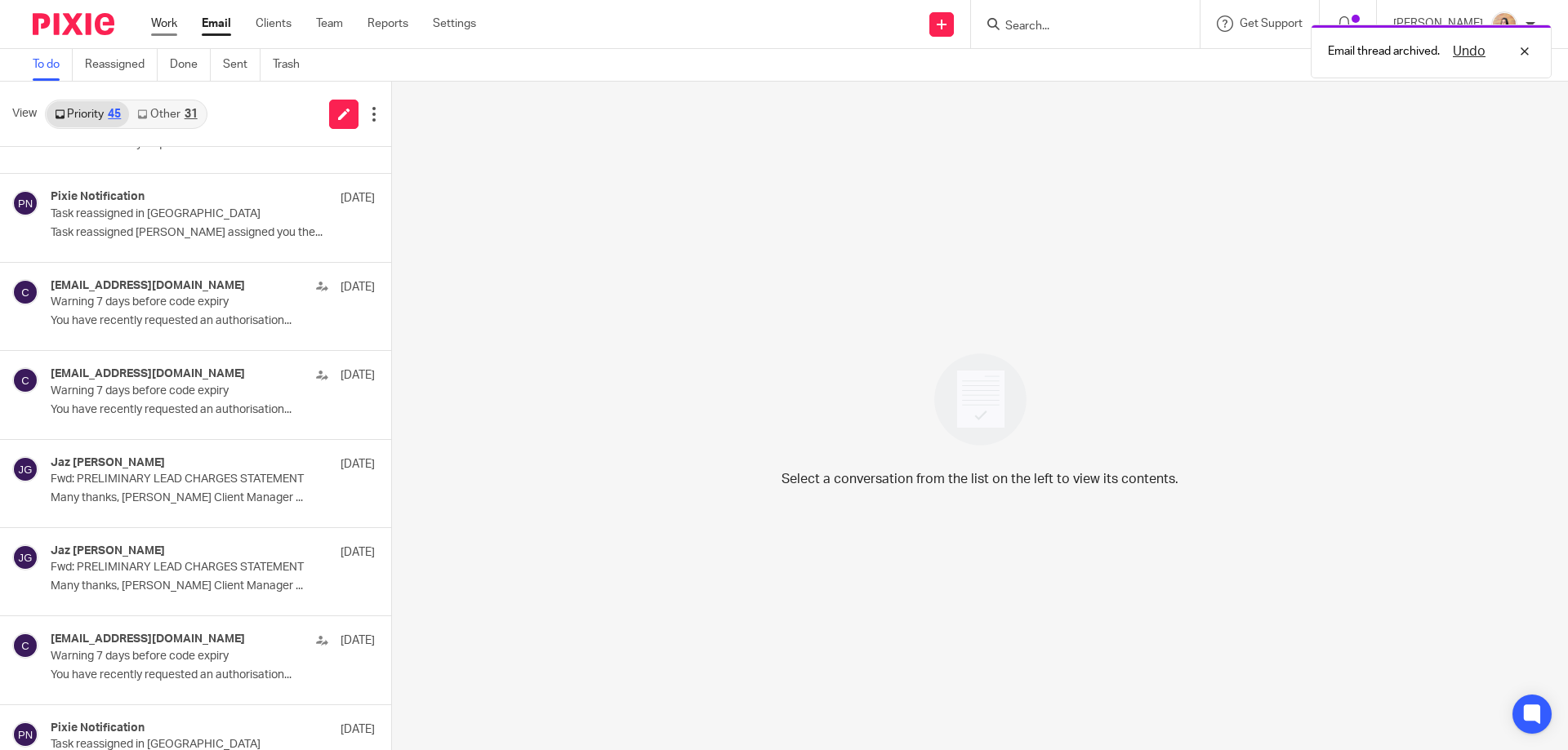
click at [170, 23] on link "Work" at bounding box center [163, 24] width 26 height 17
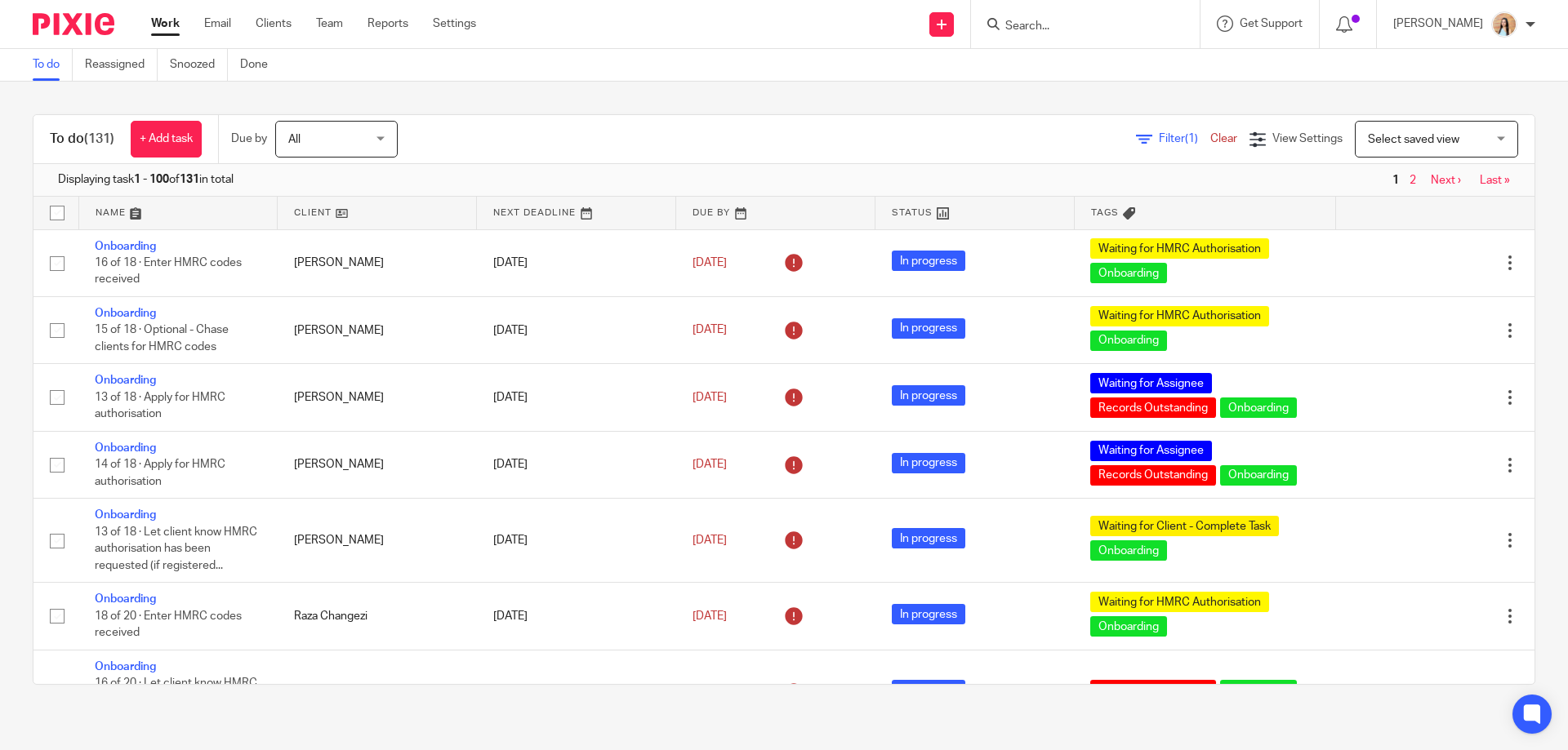
click at [1528, 545] on div "To do (131) + Add task Due by All All Today Tomorrow This week Next week This m…" at bounding box center [784, 400] width 1568 height 636
click at [772, 713] on div "To do (131) + Add task Due by All All Today Tomorrow This week Next week This m…" at bounding box center [784, 400] width 1568 height 636
click at [461, 711] on div "To do (131) + Add task Due by All All Today Tomorrow This week Next week This m…" at bounding box center [784, 400] width 1568 height 636
click at [1272, 142] on span "View Settings" at bounding box center [1308, 139] width 70 height 12
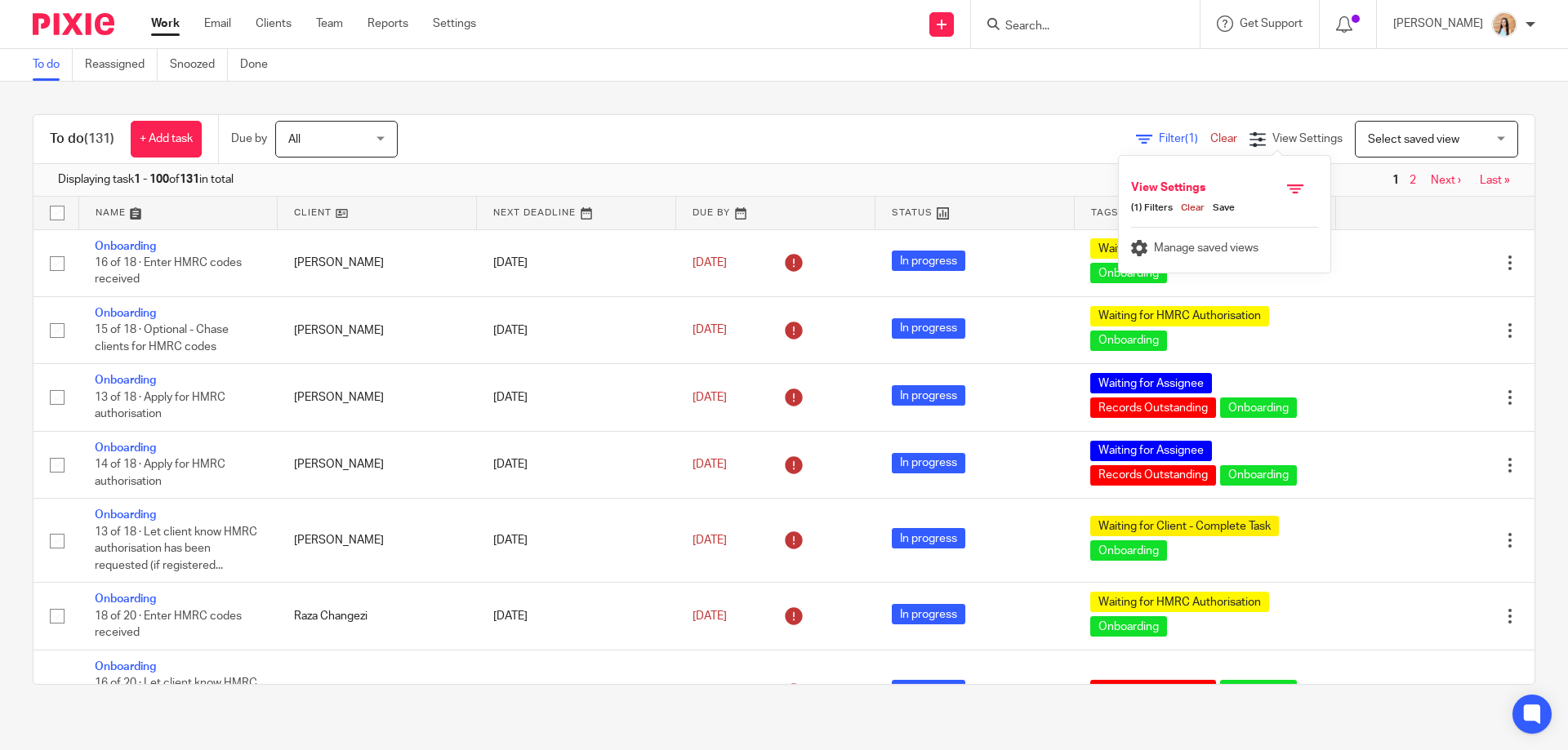
click at [1142, 129] on div "Filter (1) Clear View Settings View Settings (1) Filters Clear Save Manage save…" at bounding box center [980, 139] width 1108 height 37
click at [1159, 136] on span "Filter (1)" at bounding box center [1184, 139] width 51 height 12
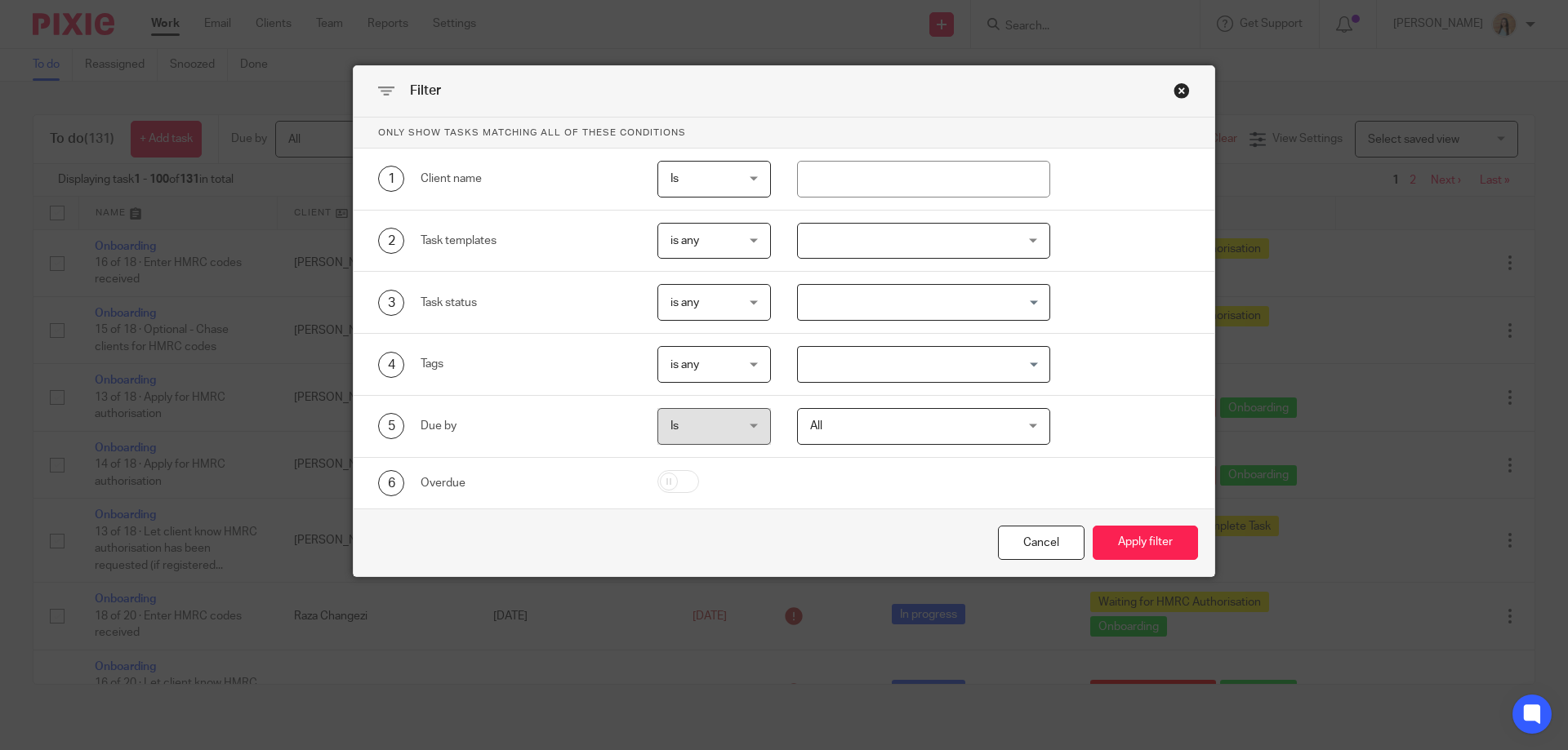
click at [849, 258] on div at bounding box center [924, 241] width 254 height 37
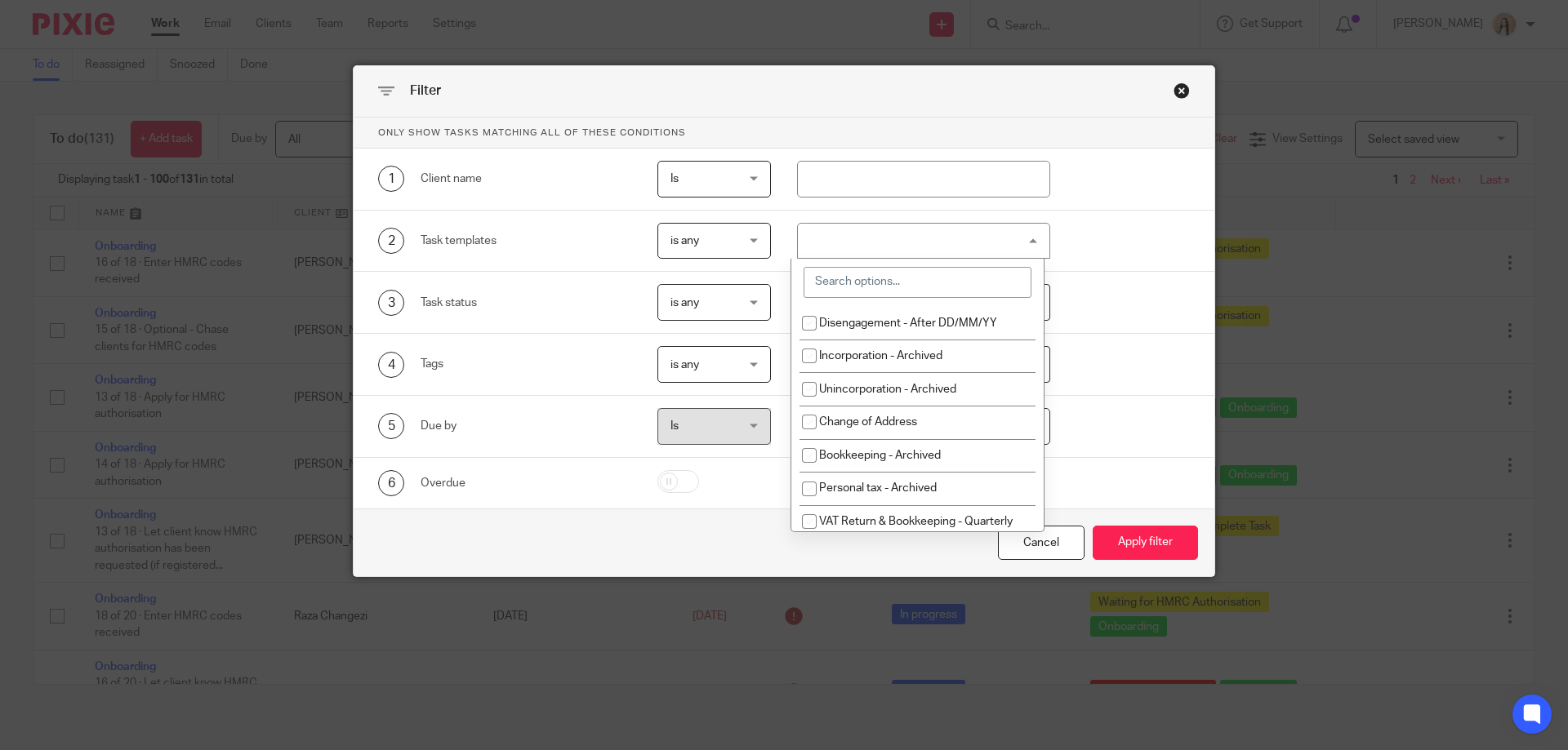
click at [867, 285] on input "search" at bounding box center [918, 282] width 228 height 31
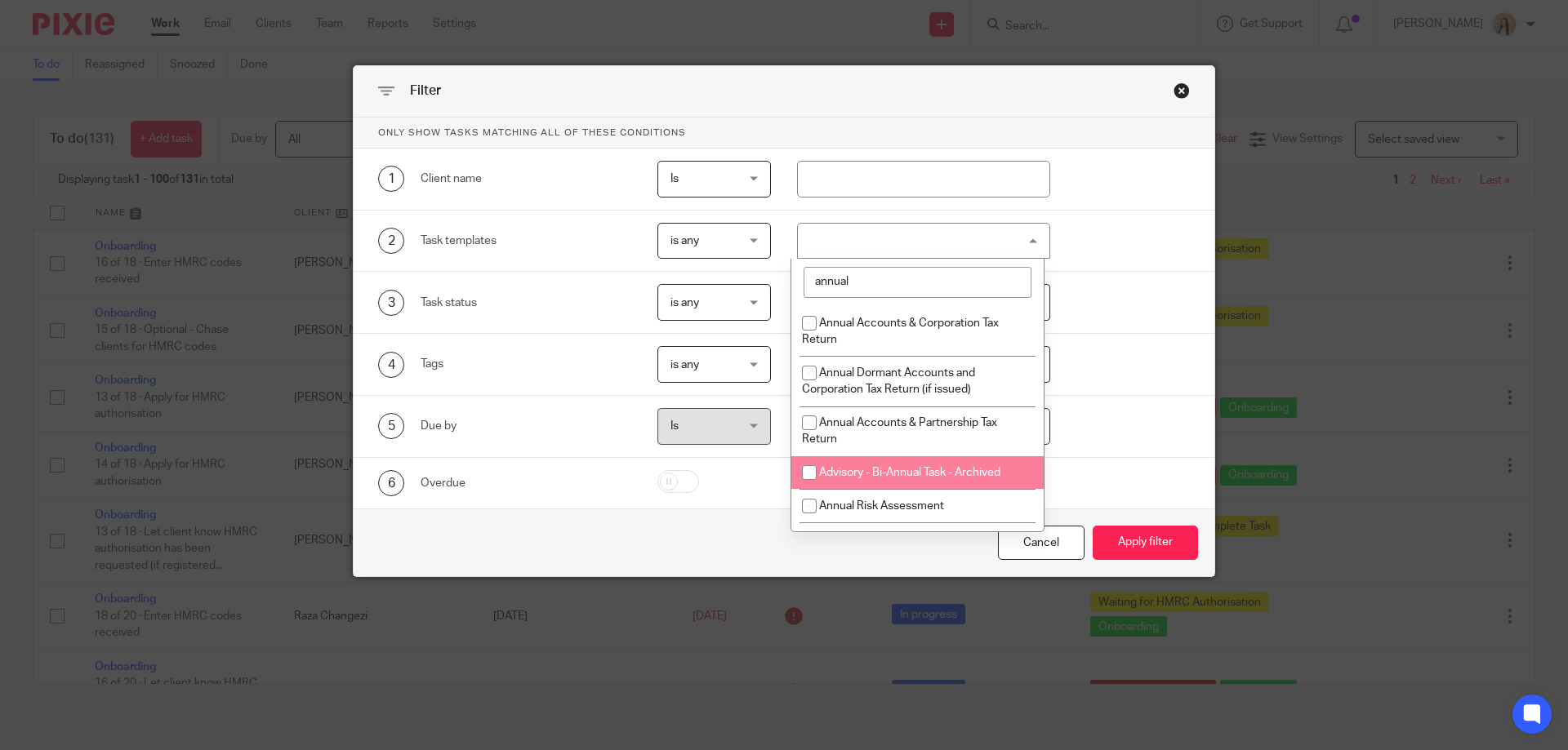
type input "annual"
click at [929, 493] on li "Annual Risk Assessment" at bounding box center [917, 506] width 252 height 33
checkbox input "true"
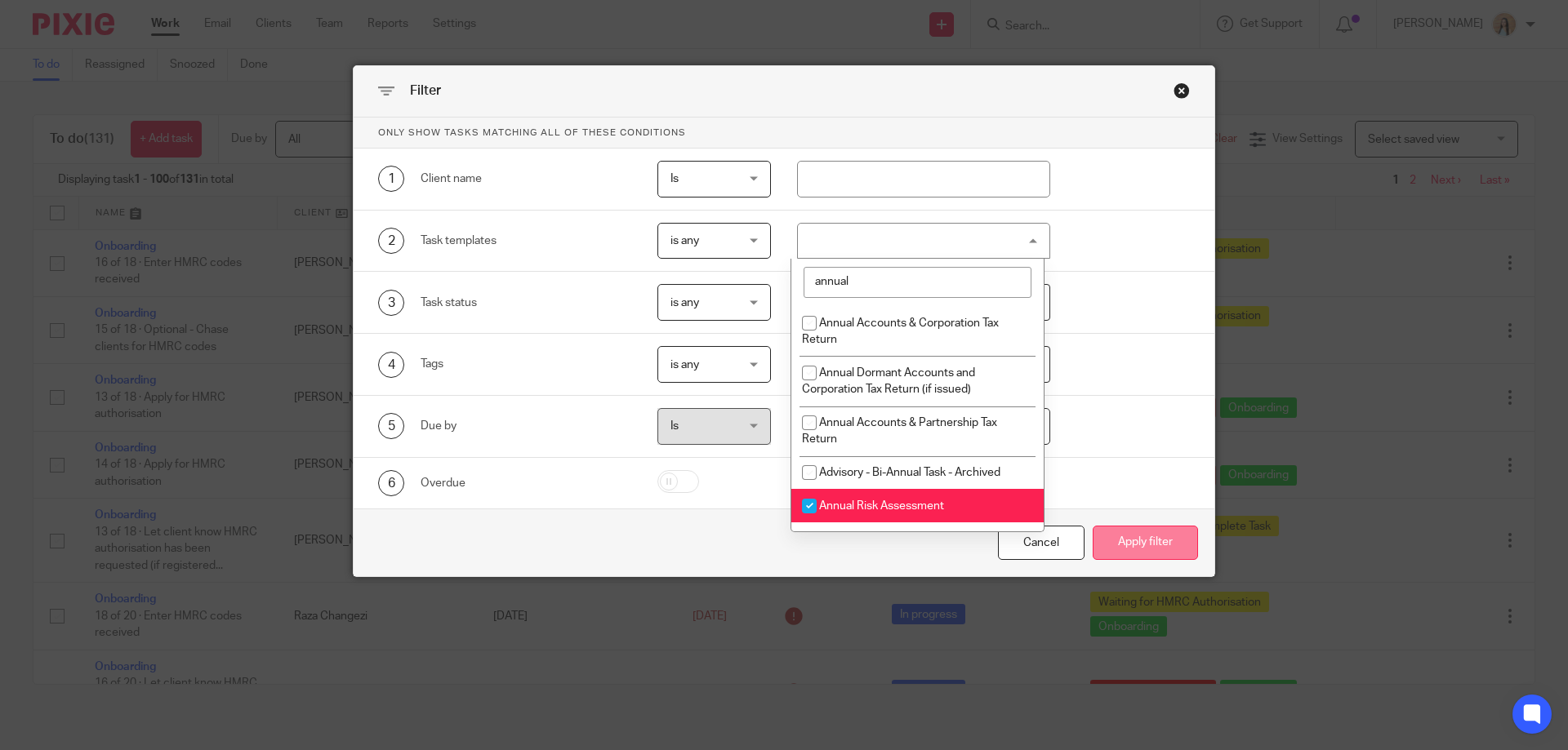
click at [1114, 542] on button "Apply filter" at bounding box center [1146, 543] width 106 height 35
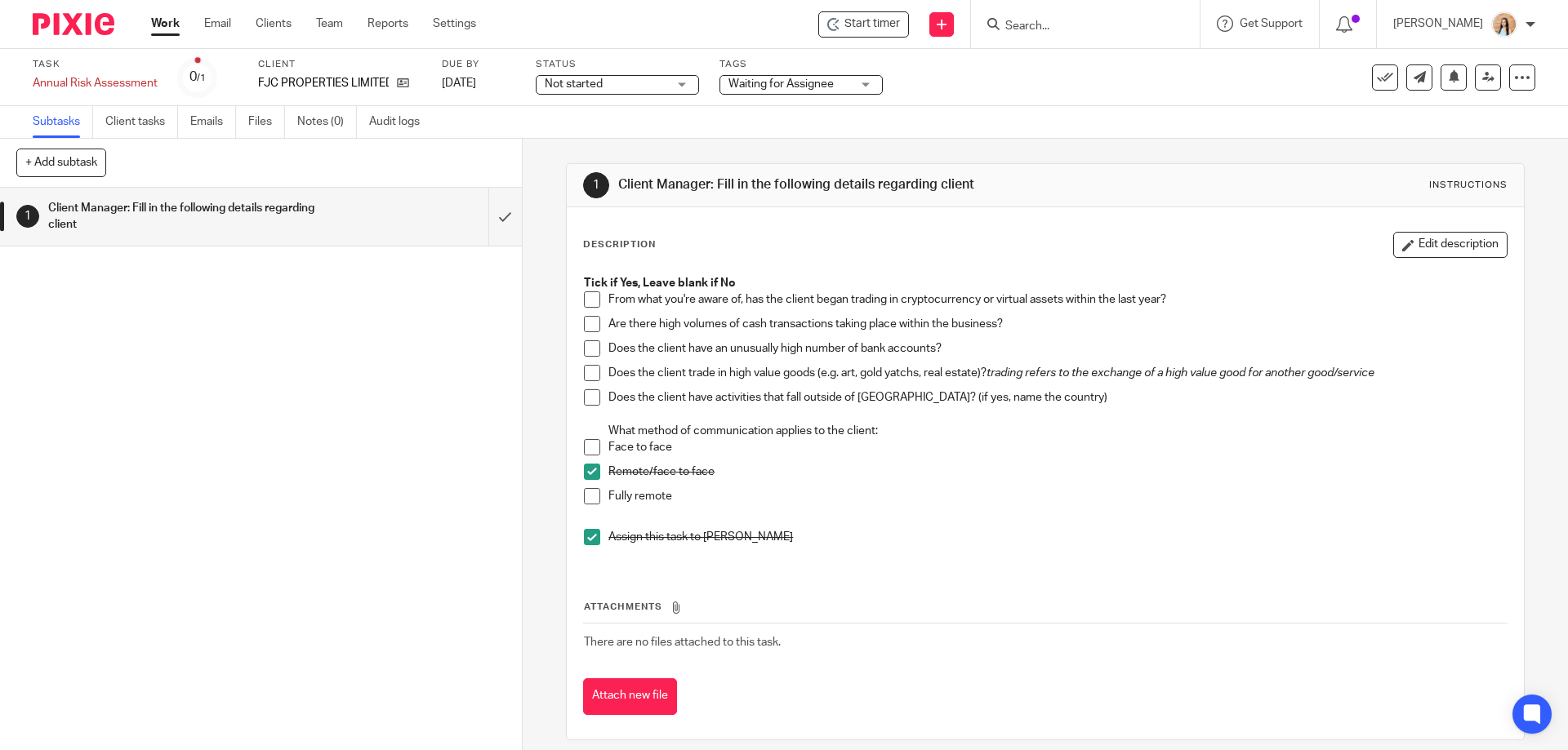
click at [175, 23] on link "Work" at bounding box center [165, 24] width 28 height 17
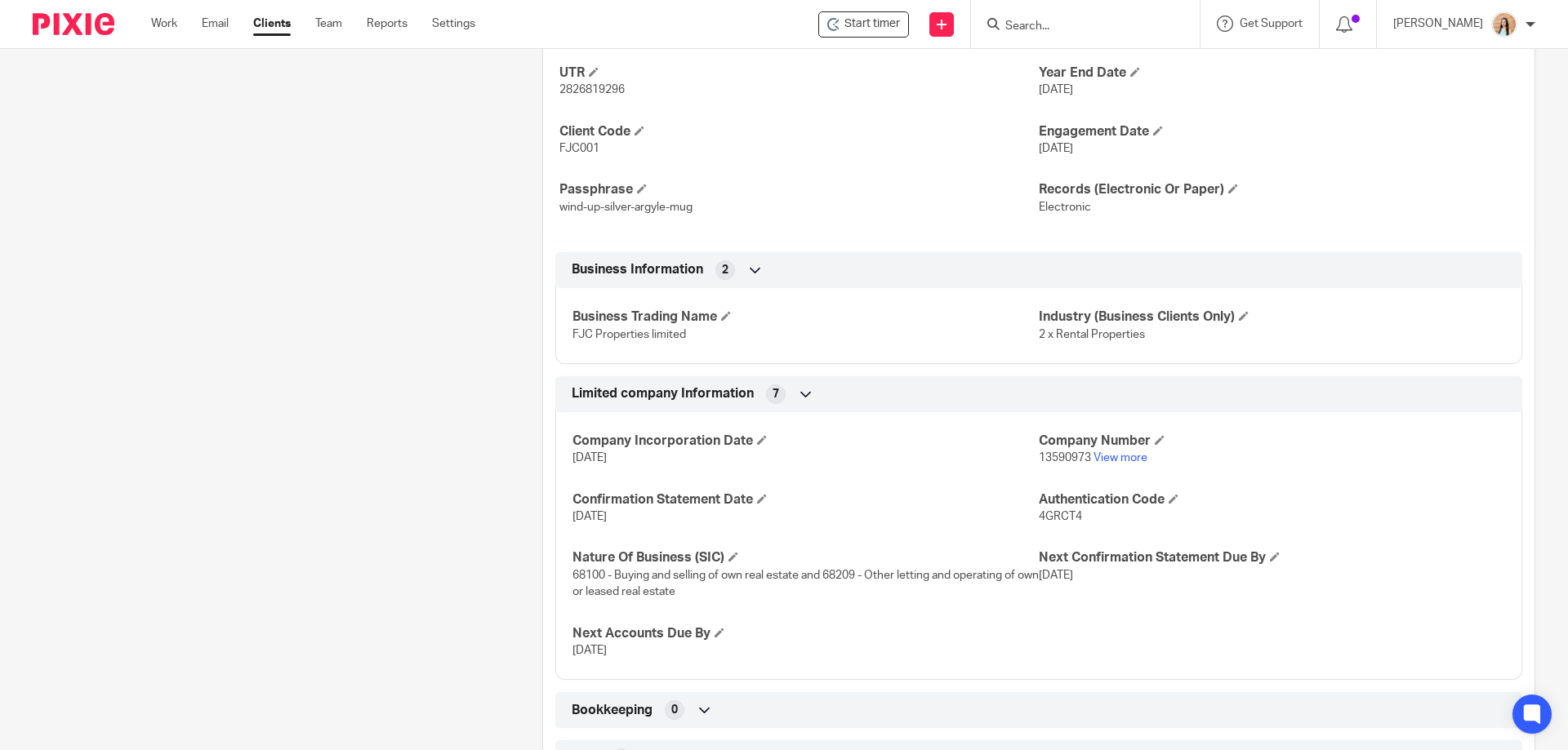
scroll to position [490, 0]
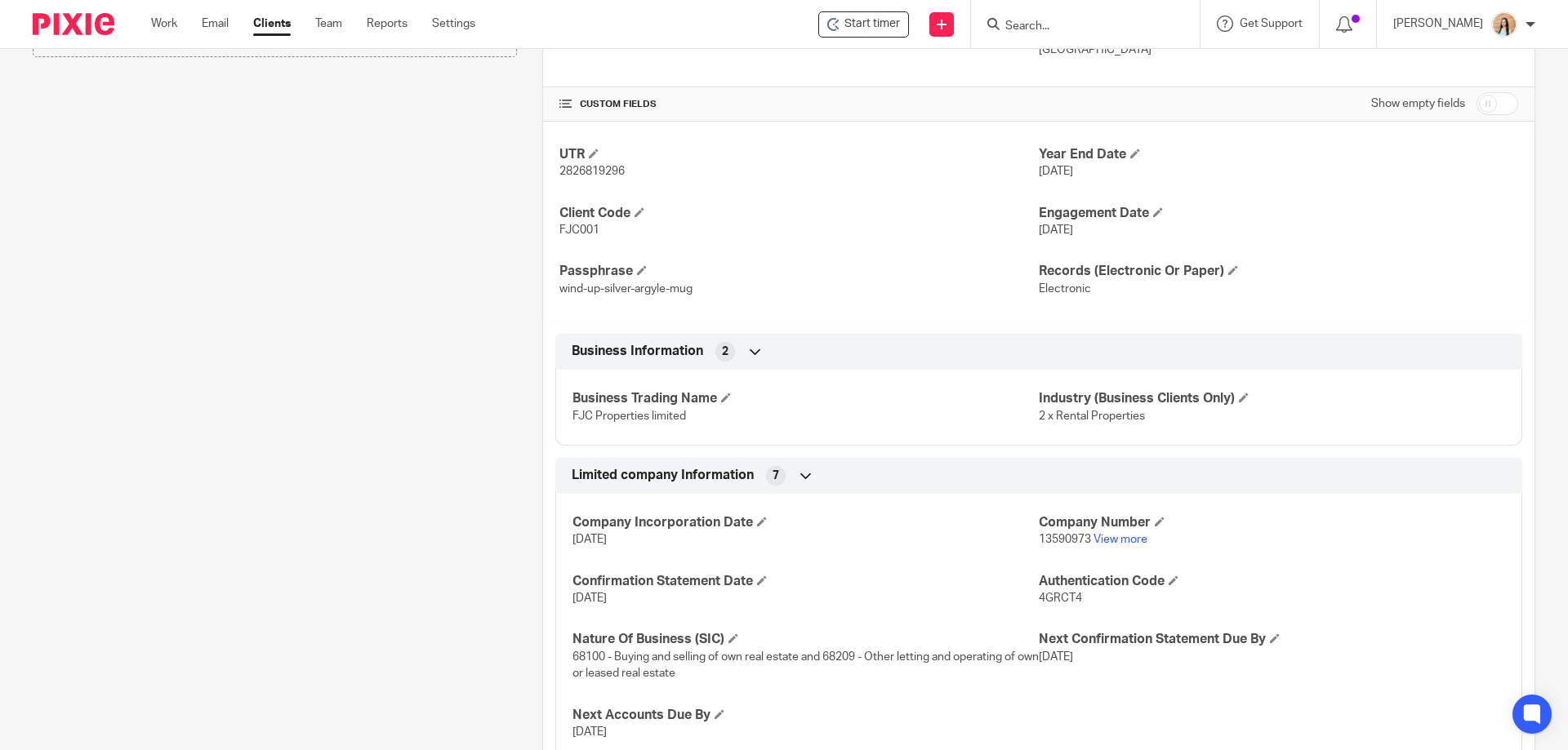
click at [444, 280] on div "Client contacts [PERSON_NAME] (Director) 07814570998 [EMAIL_ADDRESS][DOMAIN_NAM…" at bounding box center [262, 278] width 510 height 1187
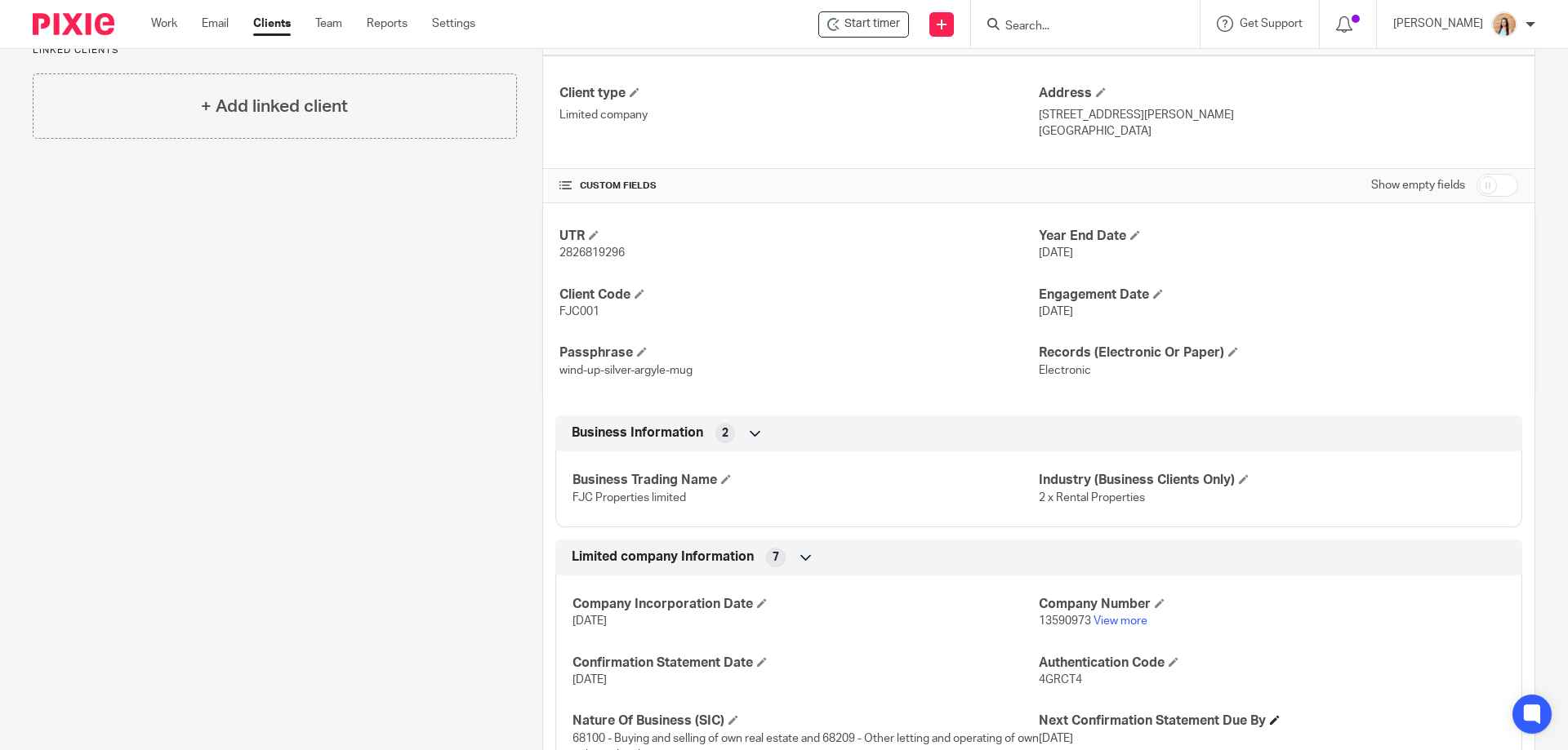
scroll to position [643, 0]
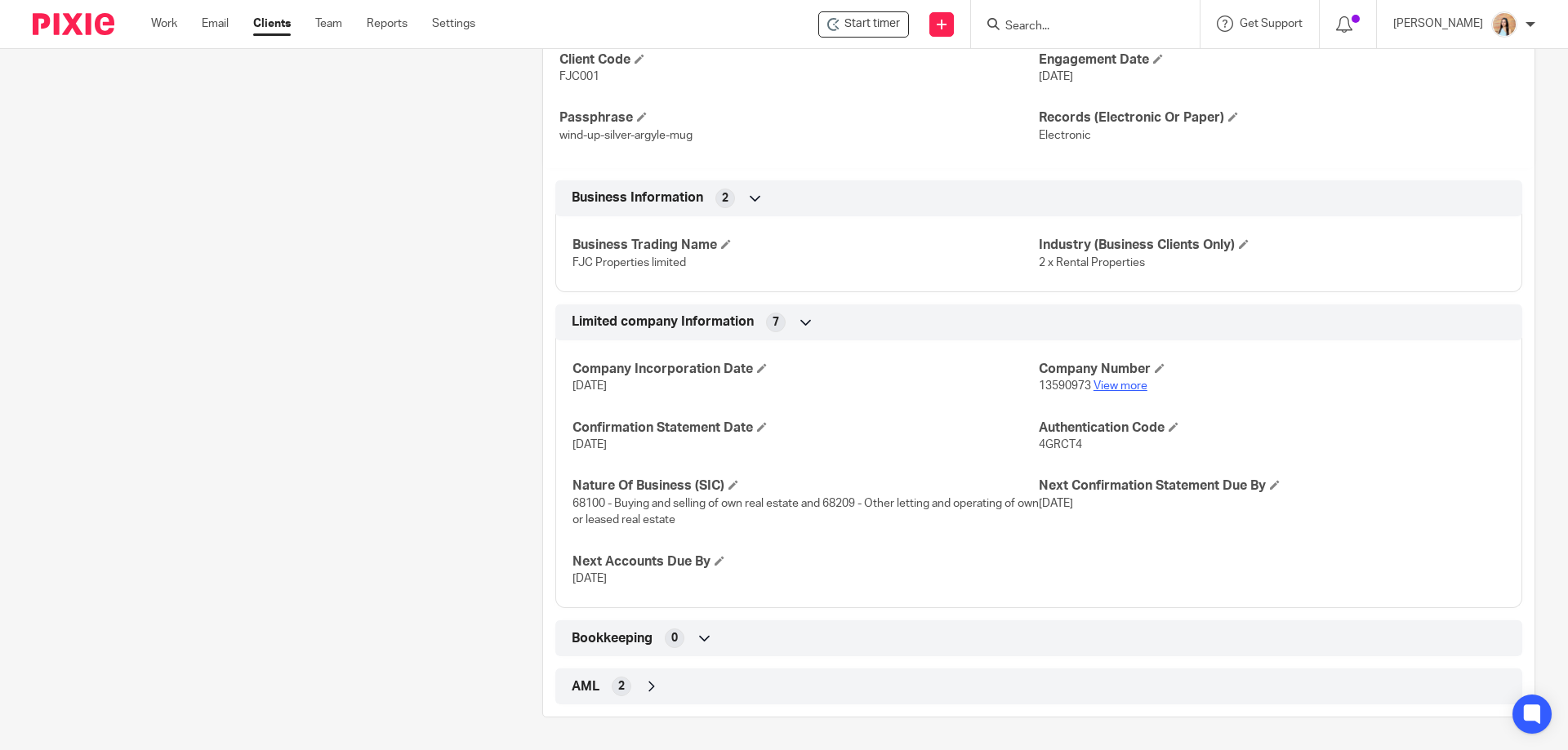
click at [1104, 388] on link "View more" at bounding box center [1121, 386] width 54 height 12
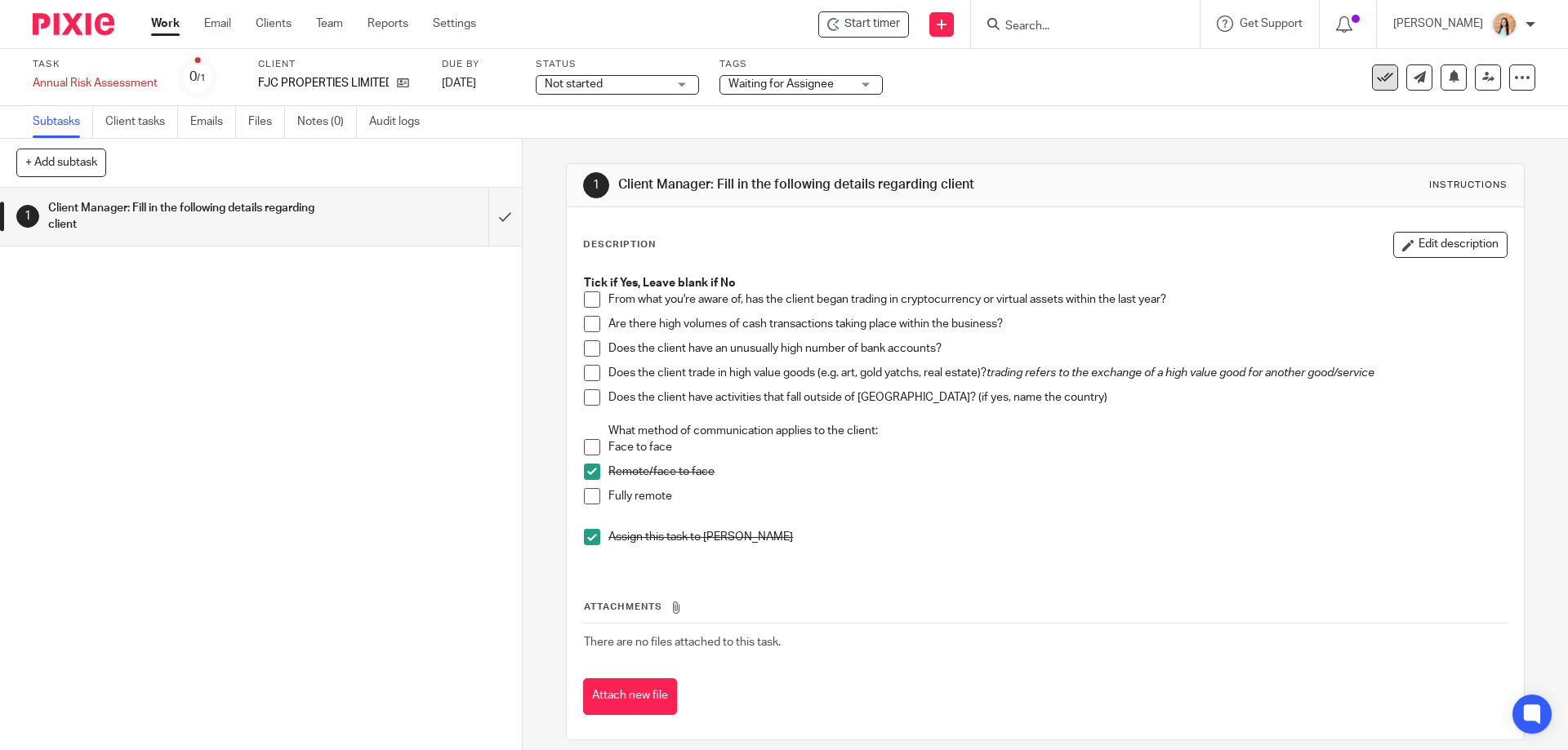
click at [1377, 82] on icon at bounding box center [1385, 78] width 17 height 17
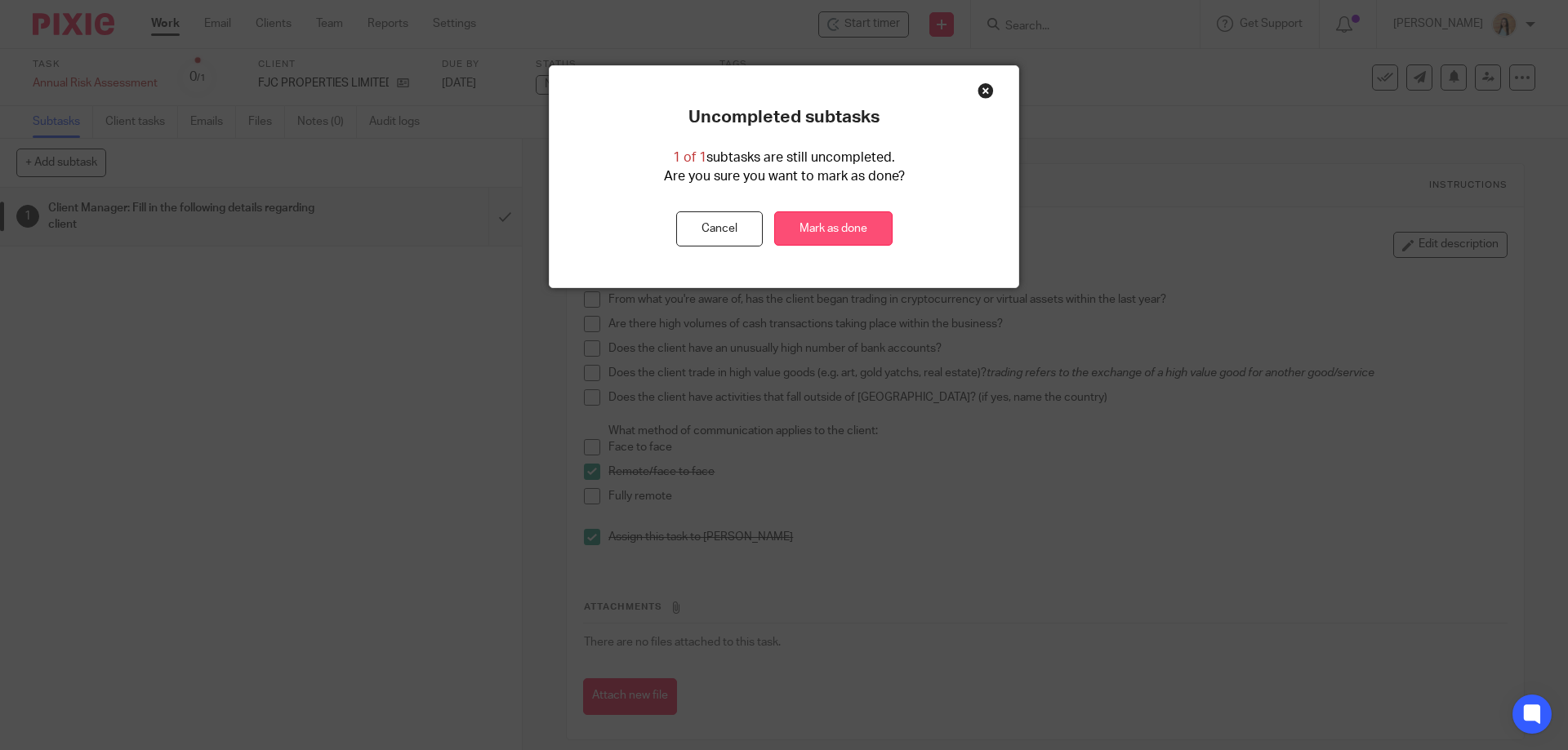
click at [824, 229] on link "Mark as done" at bounding box center [833, 229] width 118 height 35
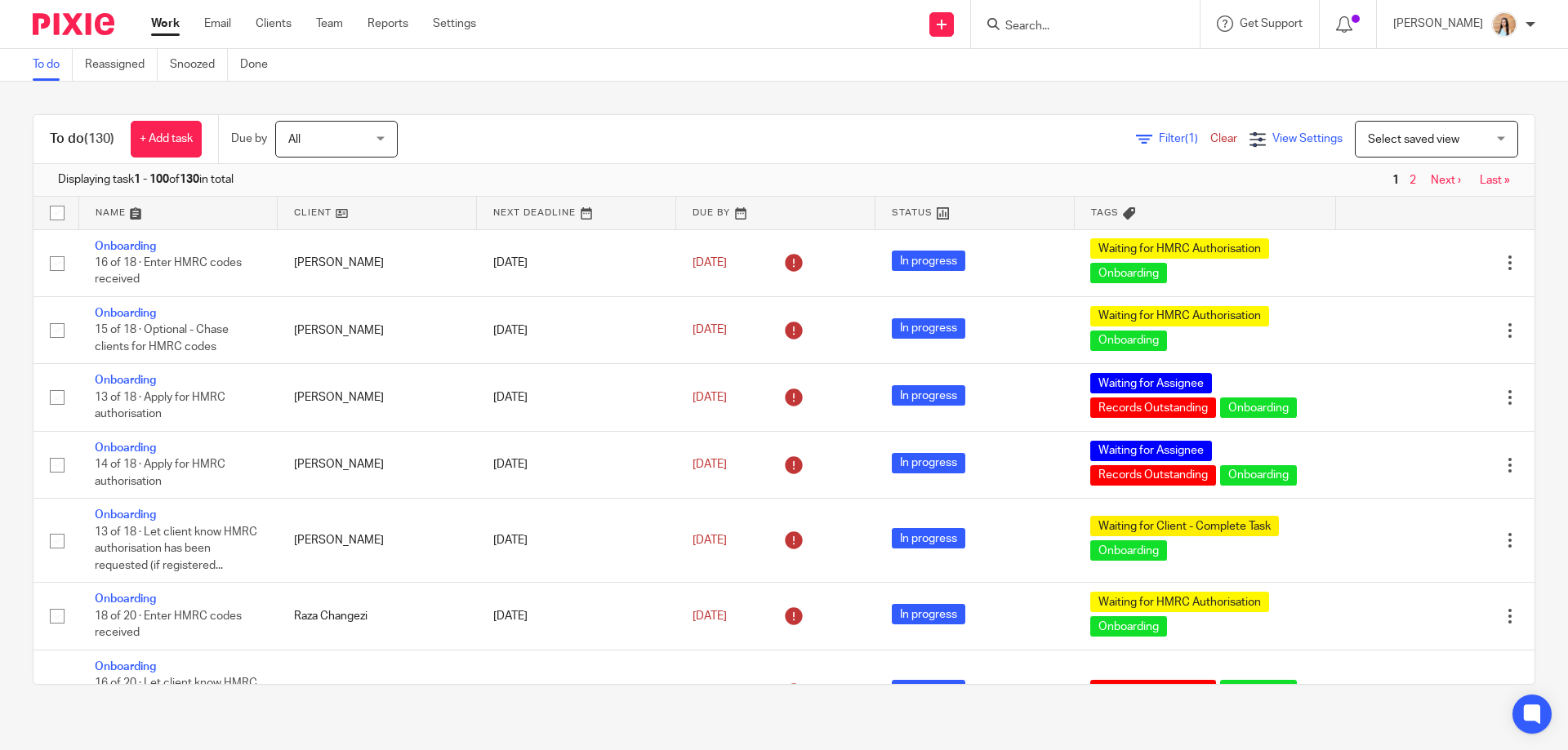
click at [1277, 139] on span "View Settings" at bounding box center [1308, 139] width 70 height 12
click at [1159, 136] on span "Filter (1)" at bounding box center [1184, 139] width 51 height 12
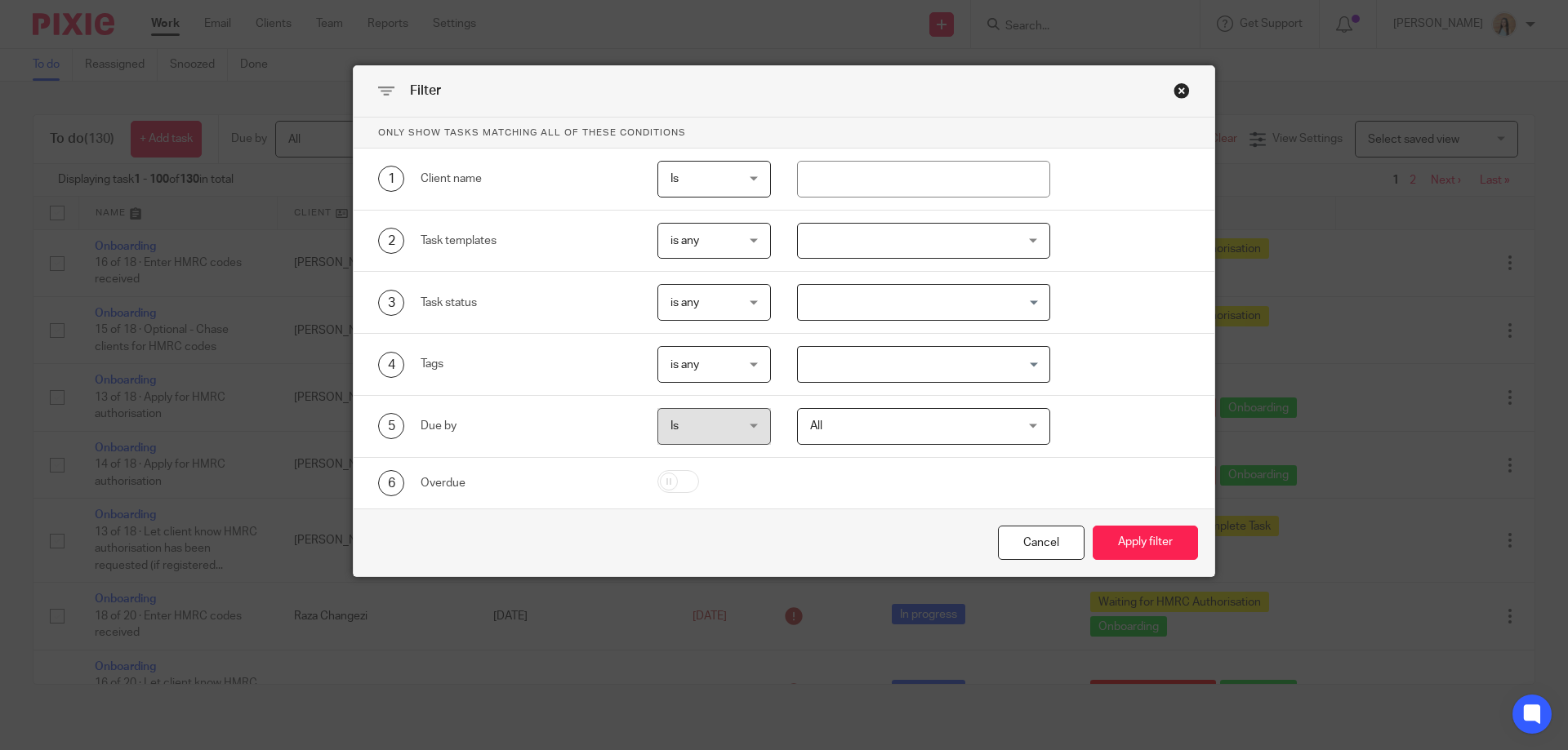
click at [891, 235] on div at bounding box center [924, 241] width 254 height 37
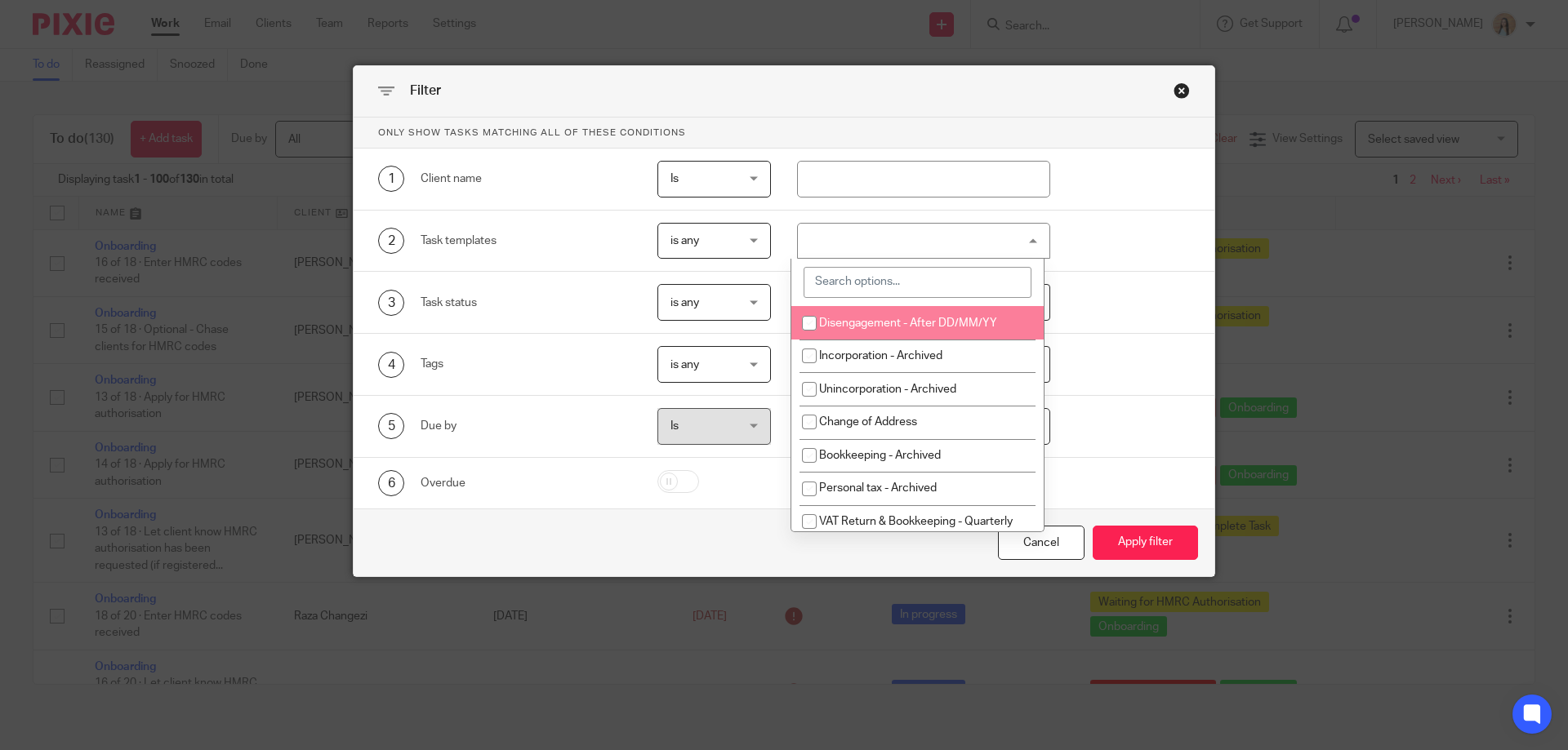
click at [895, 288] on input "search" at bounding box center [918, 282] width 228 height 31
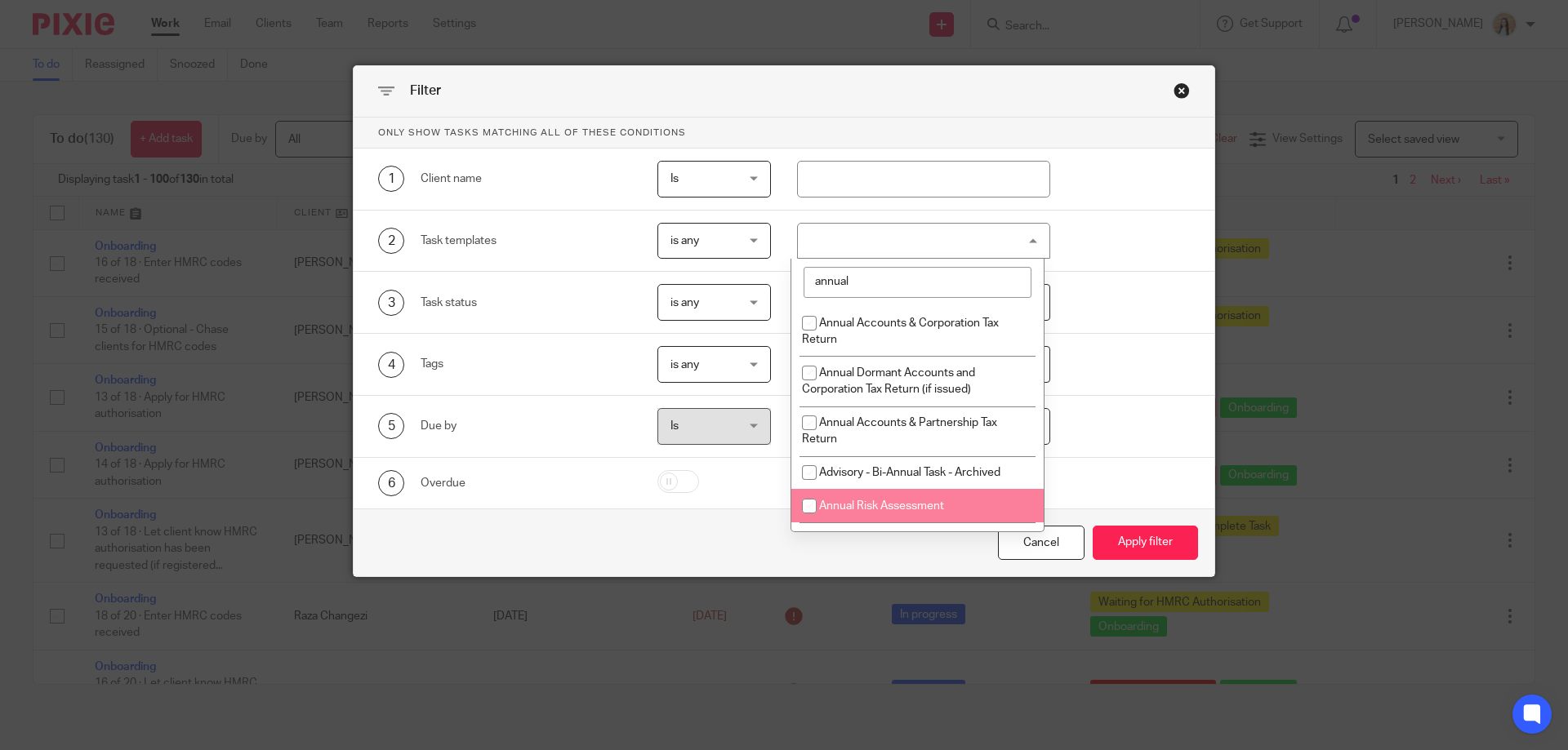
type input "annual"
click at [836, 511] on span "Annual Risk Assessment" at bounding box center [881, 506] width 125 height 12
checkbox input "true"
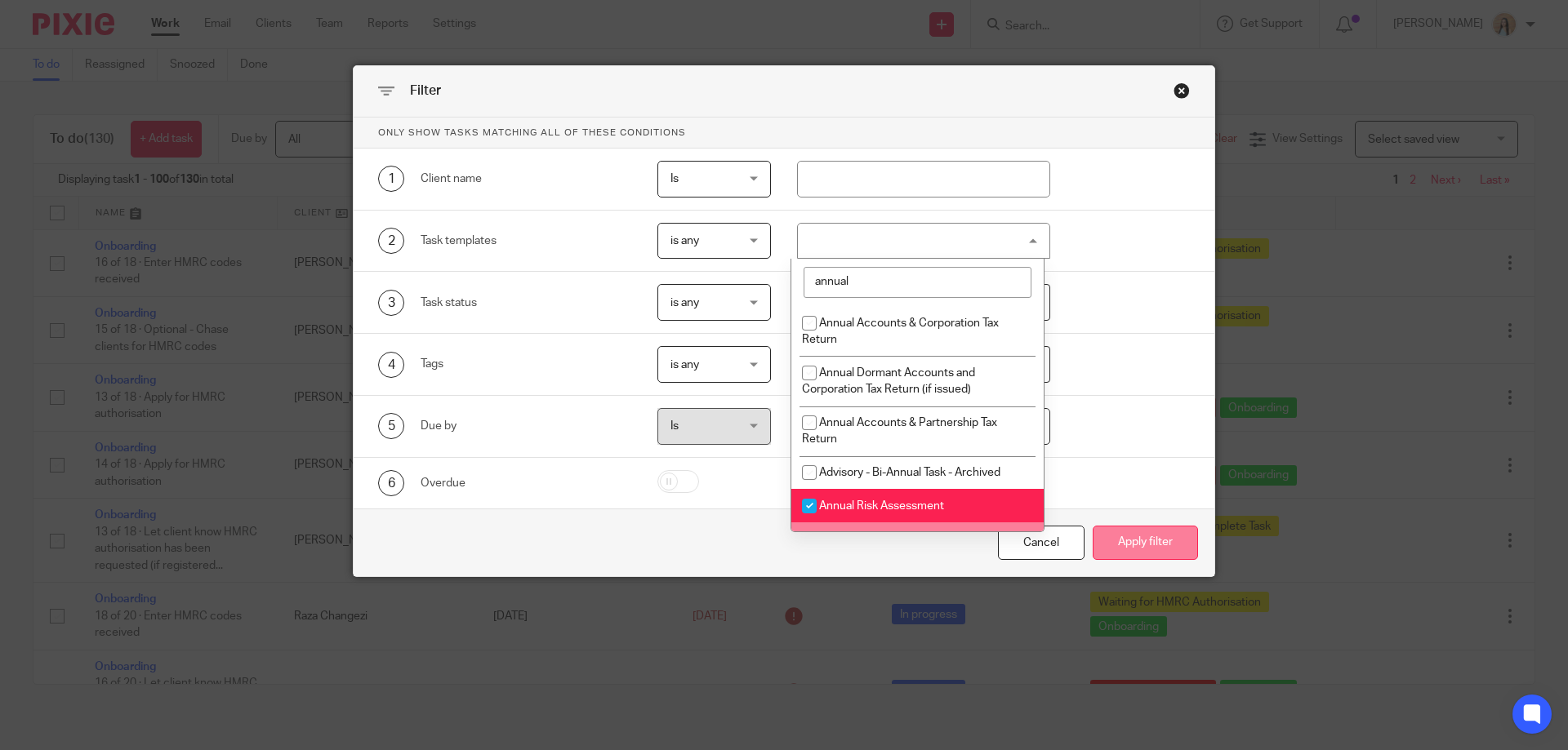
click at [1177, 556] on button "Apply filter" at bounding box center [1146, 543] width 106 height 35
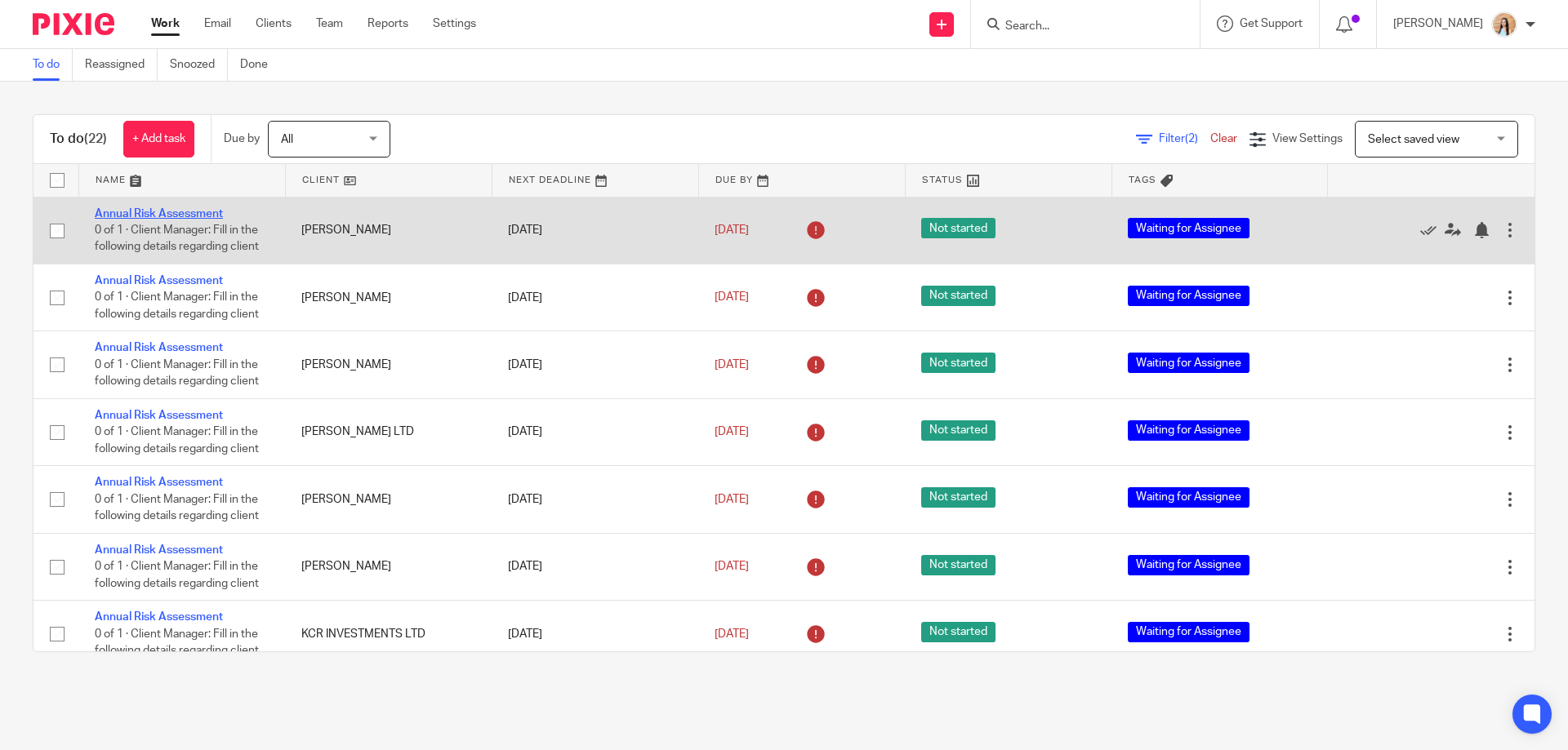
click at [159, 212] on link "Annual Risk Assessment" at bounding box center [158, 214] width 128 height 12
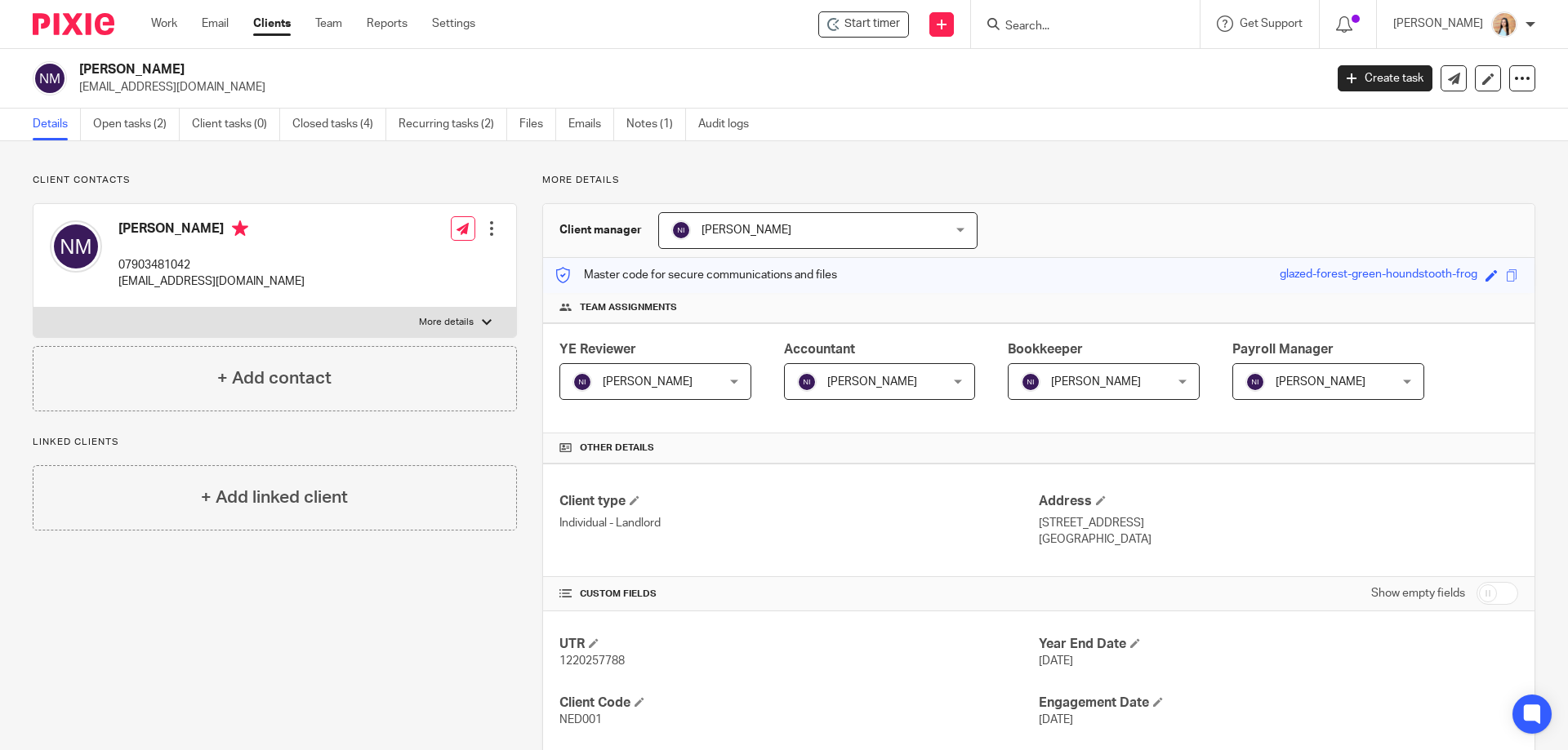
scroll to position [245, 0]
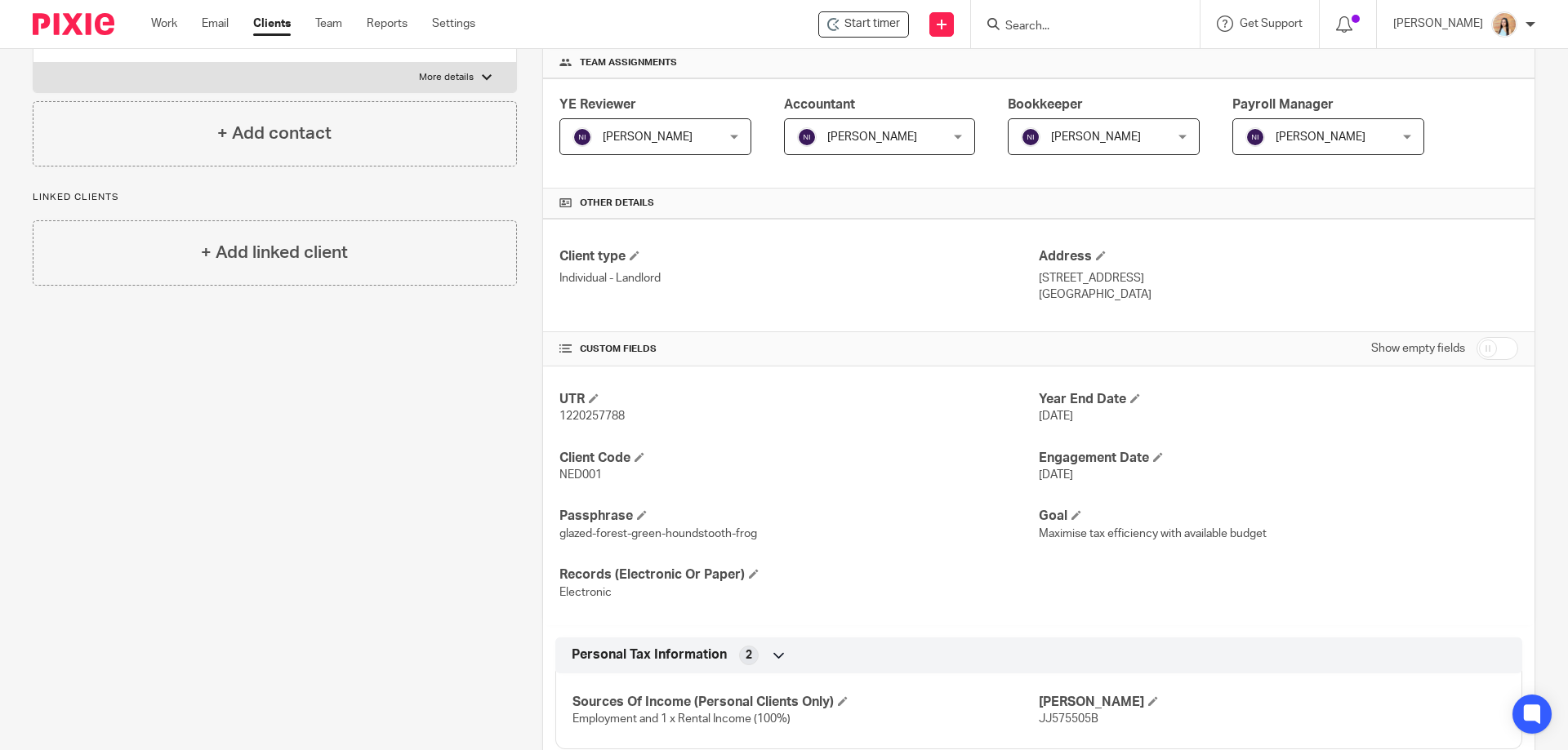
click at [587, 479] on span "NED001" at bounding box center [580, 475] width 43 height 12
copy span "NED001"
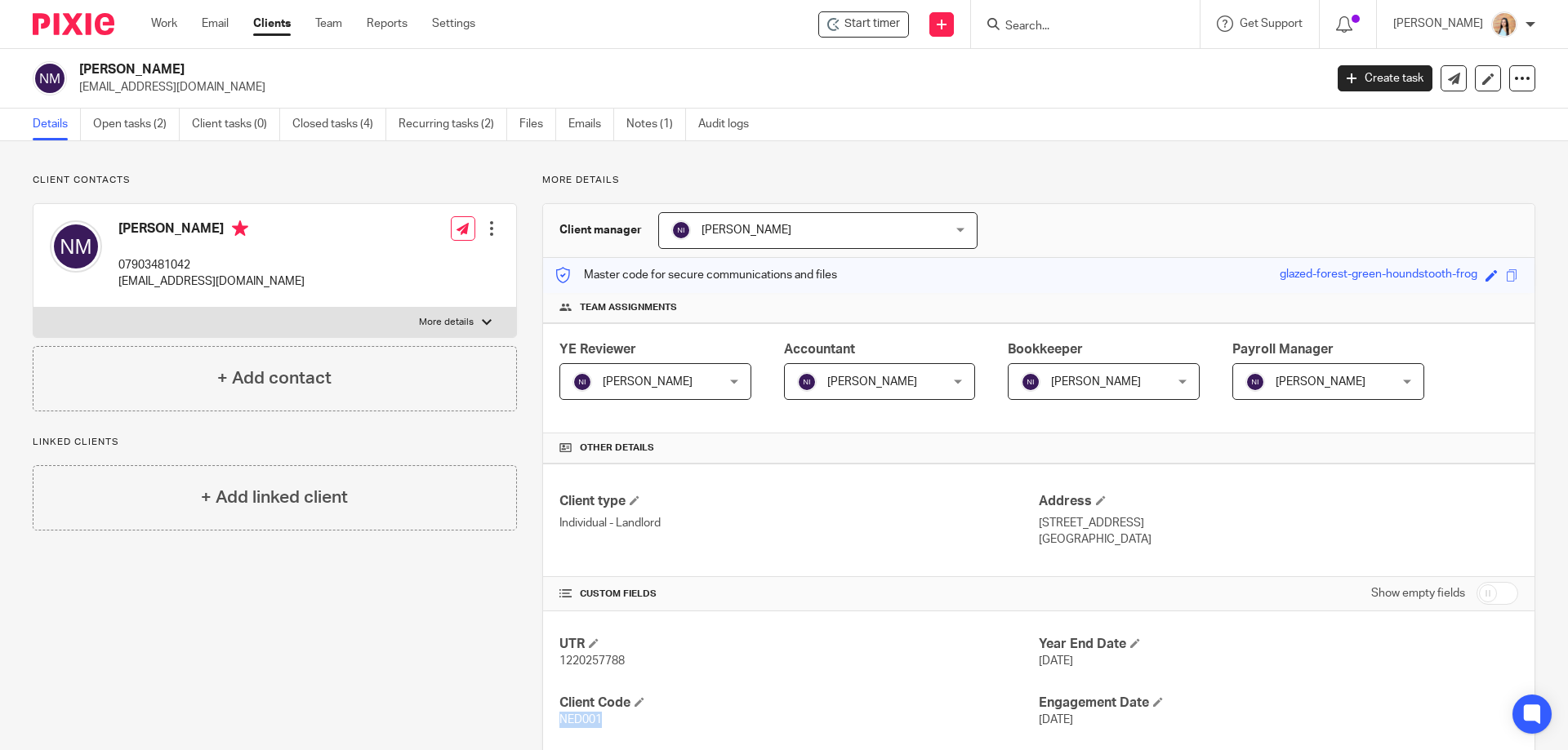
drag, startPoint x: 1034, startPoint y: 525, endPoint x: 1139, endPoint y: 525, distance: 105.0
click at [1139, 525] on p "105 Sunnybank Road, Potters Bar EN6 2NF" at bounding box center [1278, 523] width 479 height 17
copy p "105 Sunnybank Road"
click at [526, 260] on div "More details Client manager Naeem Ibrahim Naeem Ibrahim Fatema Topia Jaz Grewal…" at bounding box center [1026, 663] width 1019 height 978
click at [527, 308] on div "More details Client manager Naeem Ibrahim Naeem Ibrahim Fatema Topia Jaz Grewal…" at bounding box center [1026, 663] width 1019 height 978
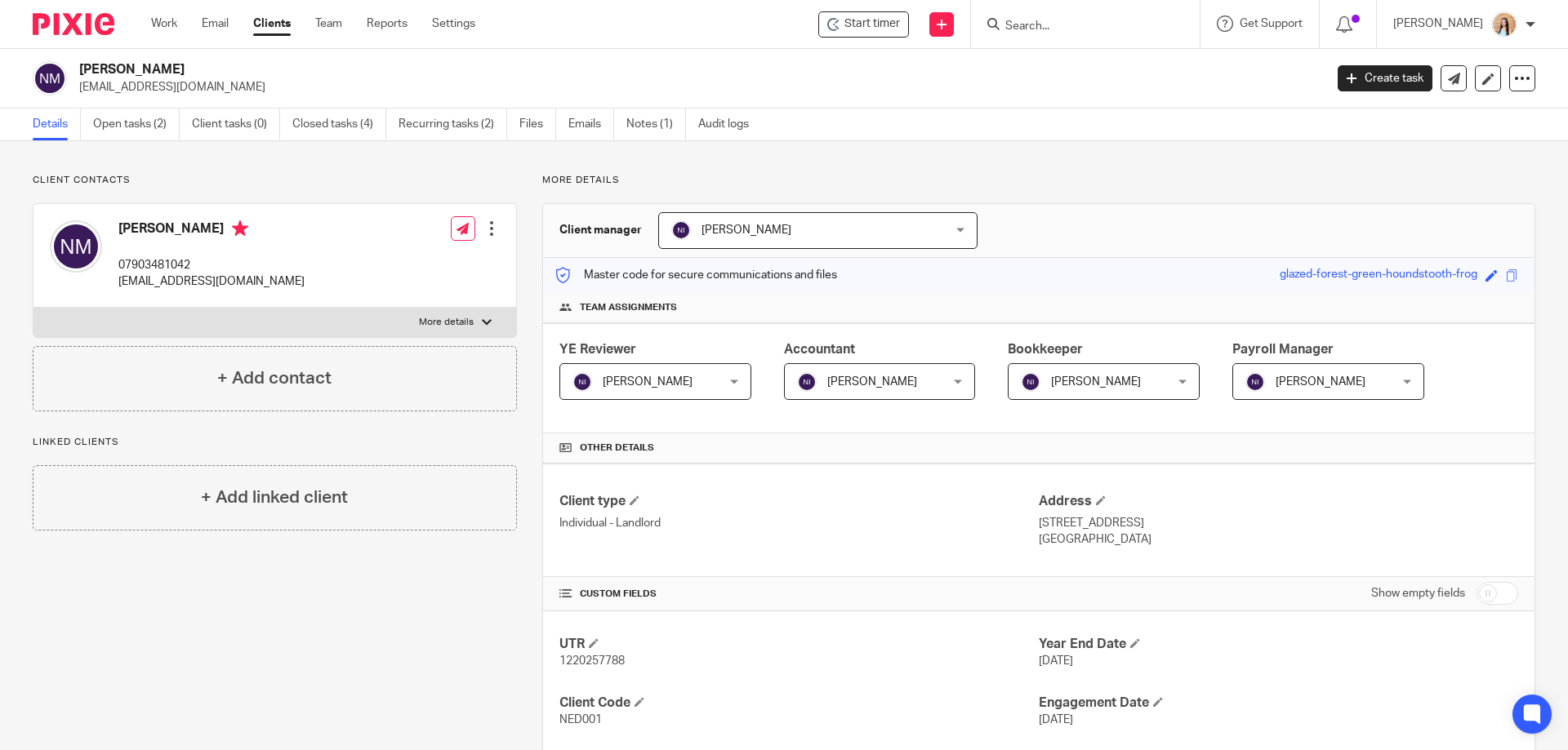
click at [271, 577] on div "Client contacts Nedah McGowan 07903481042 nedah_mcgowan@outlook.com Edit contac…" at bounding box center [262, 663] width 510 height 978
click at [261, 582] on div "Client contacts Nedah McGowan 07903481042 nedah_mcgowan@outlook.com Edit contac…" at bounding box center [262, 663] width 510 height 978
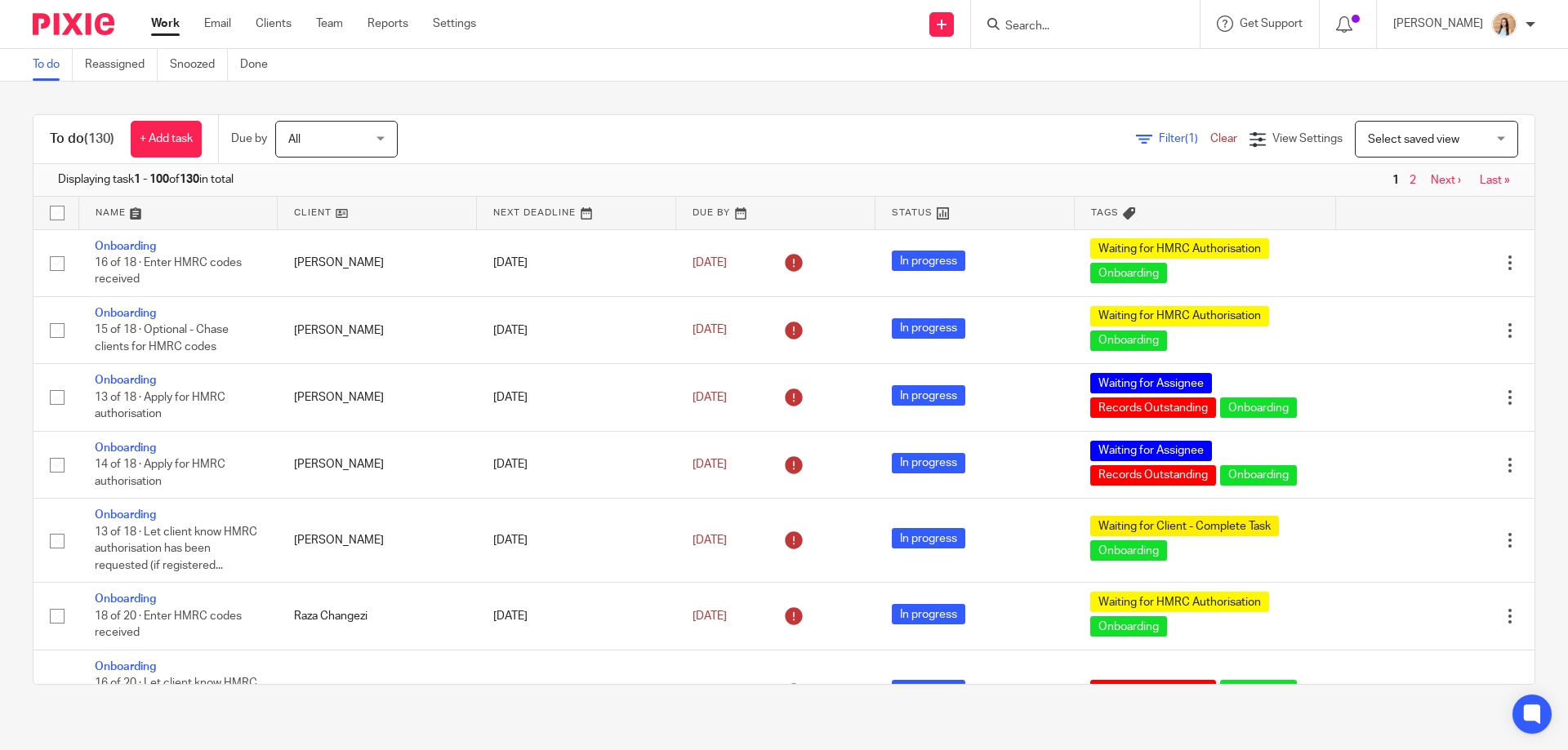
click at [1132, 24] on input "Search" at bounding box center [1078, 27] width 147 height 15
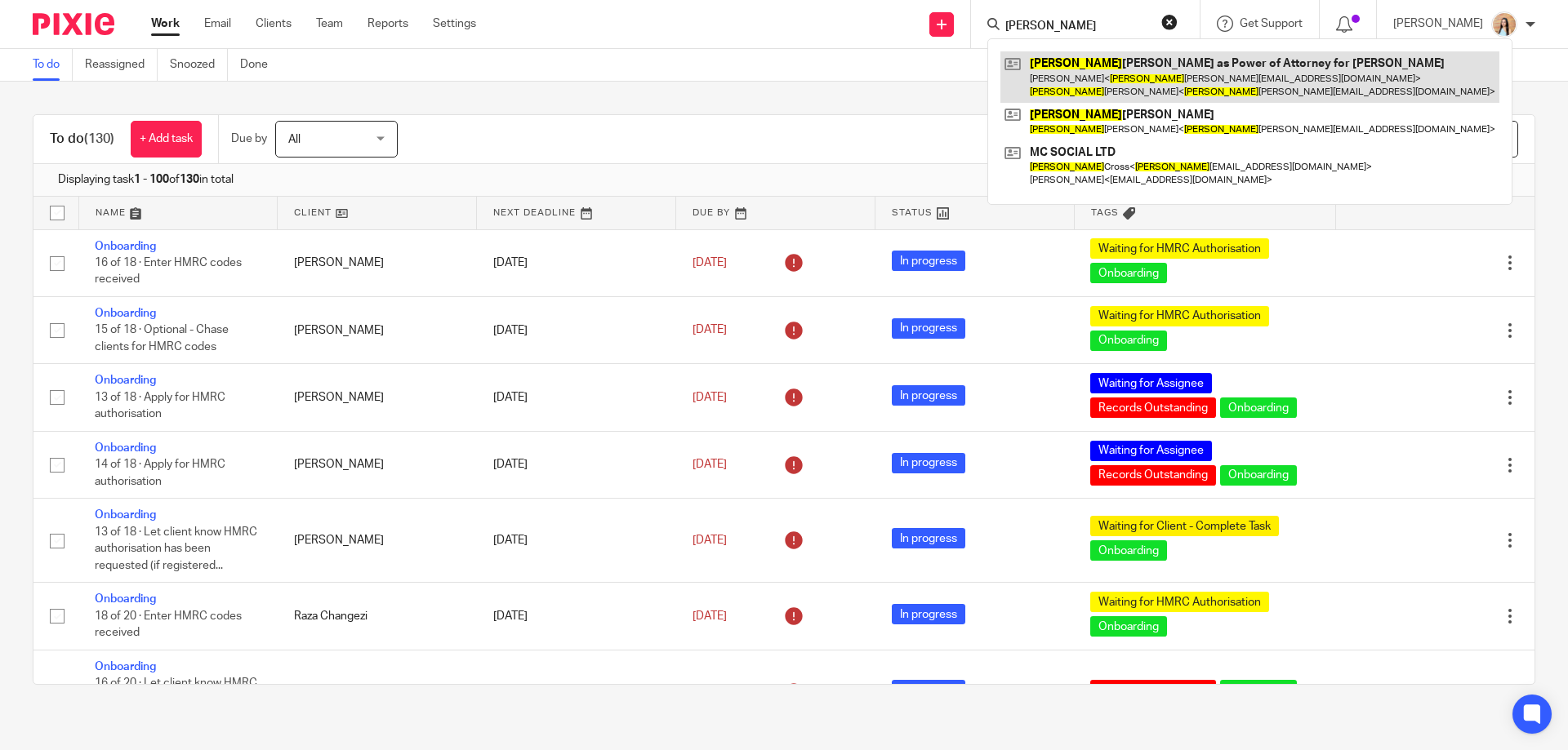
type input "[PERSON_NAME]"
click at [1142, 81] on link at bounding box center [1251, 76] width 499 height 50
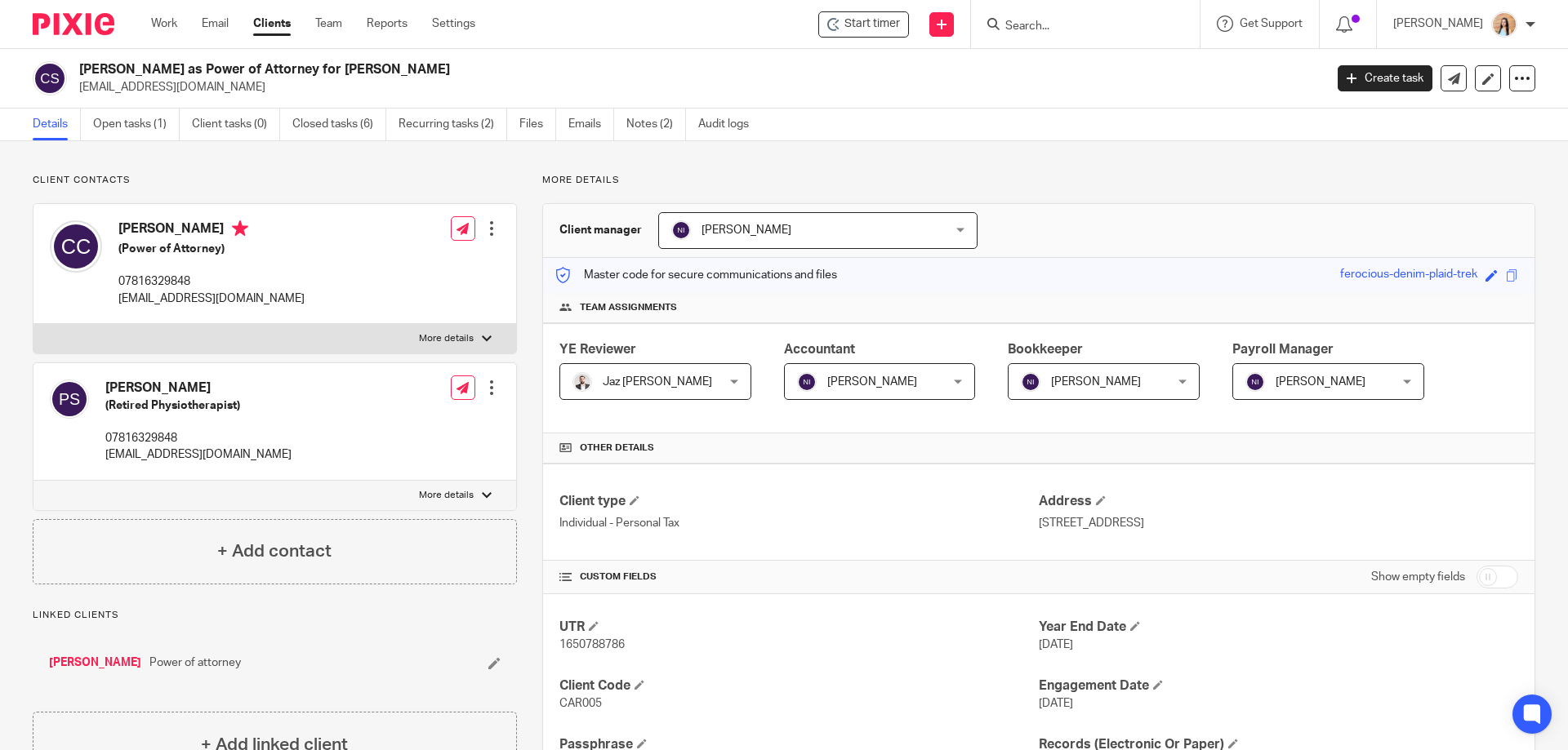
click at [1092, 27] on input "Search" at bounding box center [1078, 27] width 147 height 15
click at [433, 332] on p "More details" at bounding box center [446, 339] width 54 height 13
click at [34, 324] on input "More details" at bounding box center [33, 323] width 1 height 1
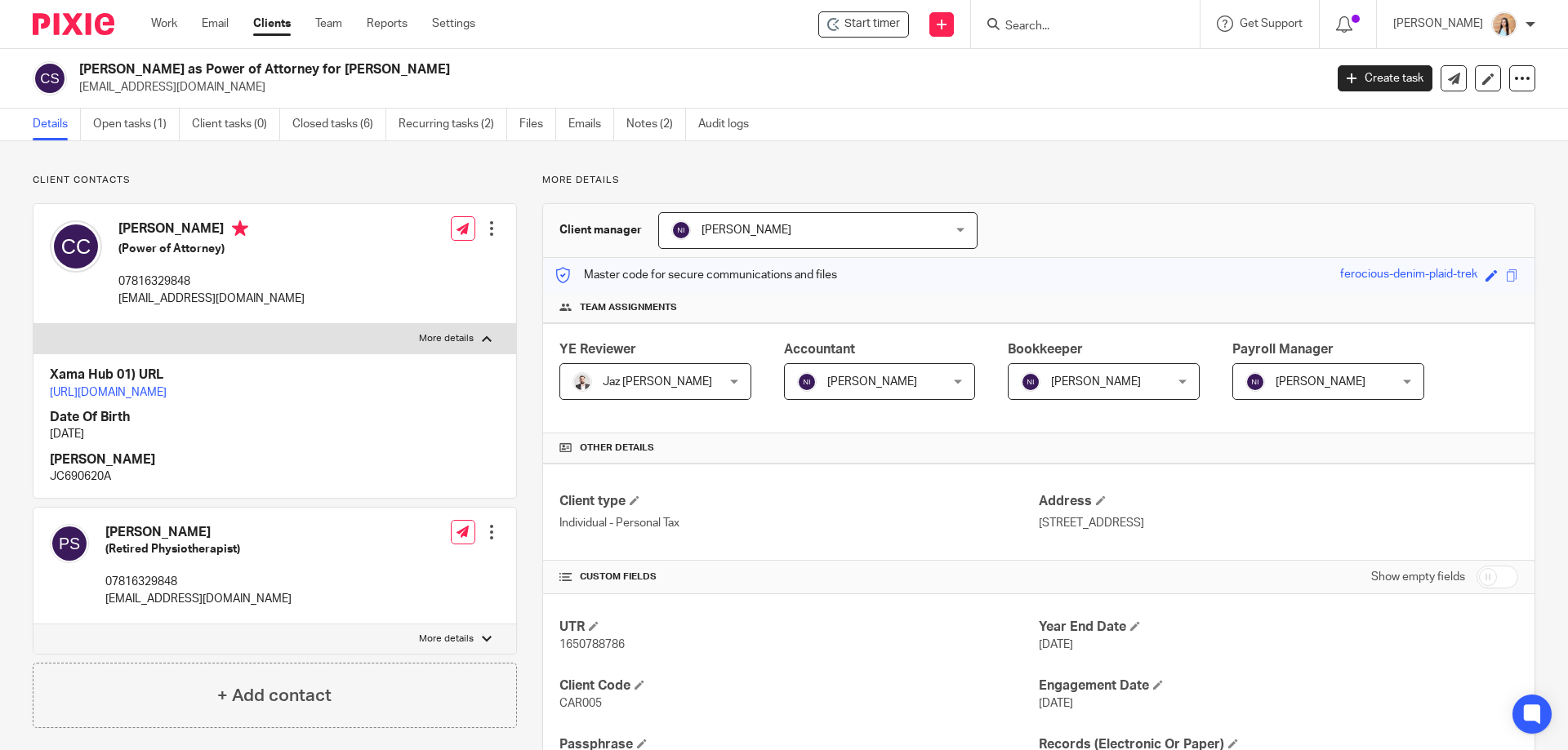
click at [450, 334] on p "More details" at bounding box center [446, 339] width 54 height 13
click at [34, 324] on input "More details" at bounding box center [33, 323] width 1 height 1
checkbox input "false"
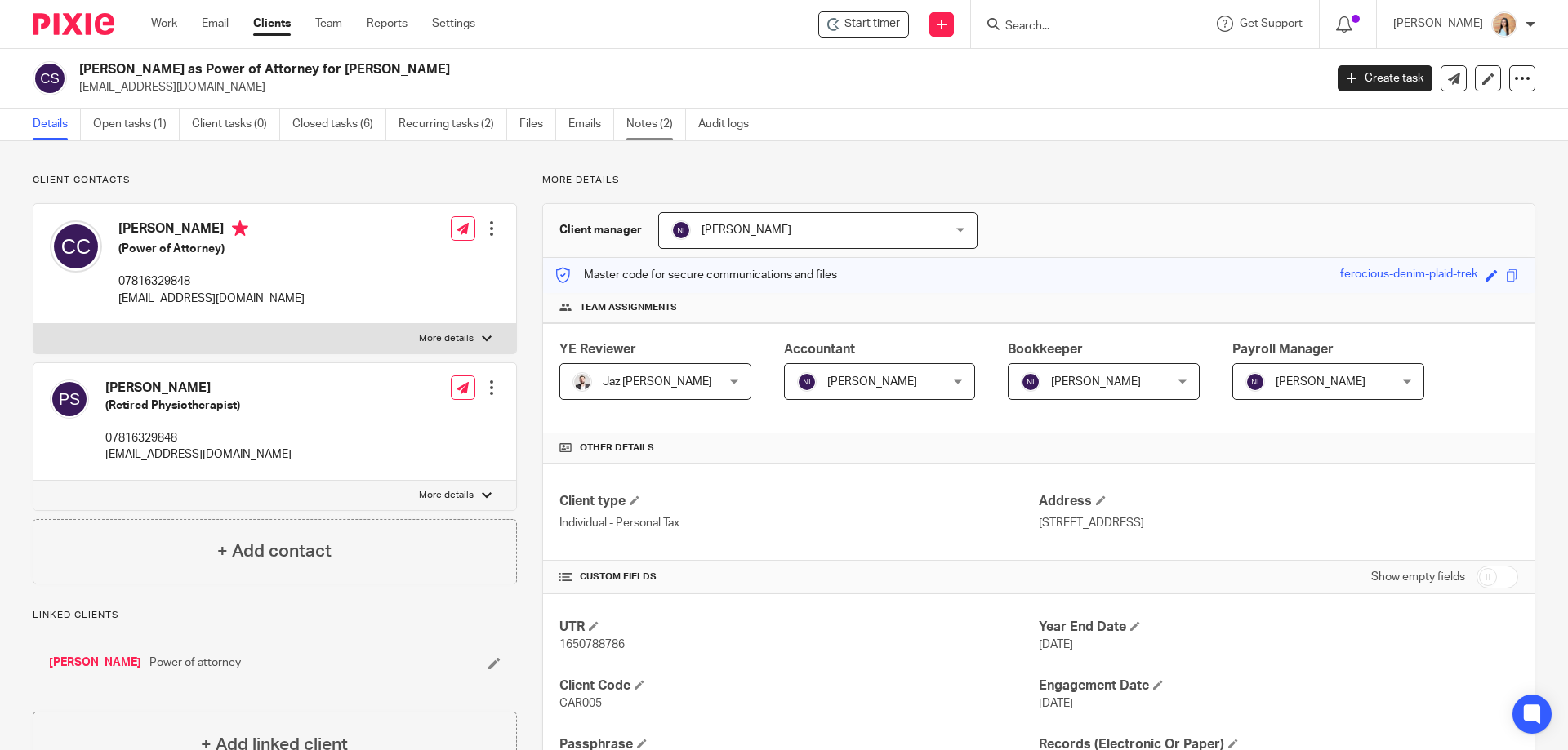
click at [643, 119] on link "Notes (2)" at bounding box center [656, 125] width 59 height 32
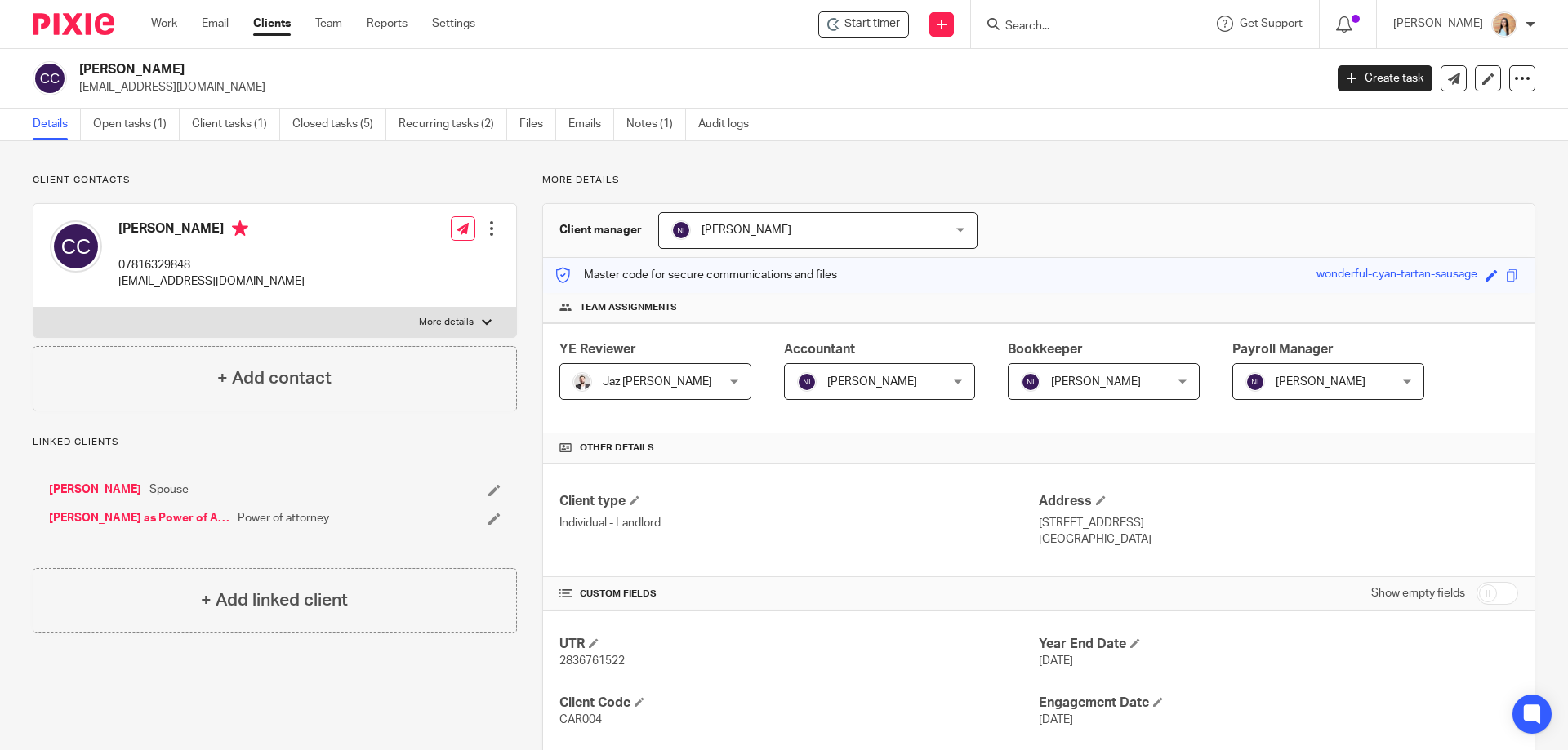
click at [527, 235] on div "More details Client manager [PERSON_NAME] [PERSON_NAME] [PERSON_NAME] Topia Jaz…" at bounding box center [1026, 634] width 1019 height 919
click at [1151, 22] on input "Search" at bounding box center [1078, 27] width 147 height 15
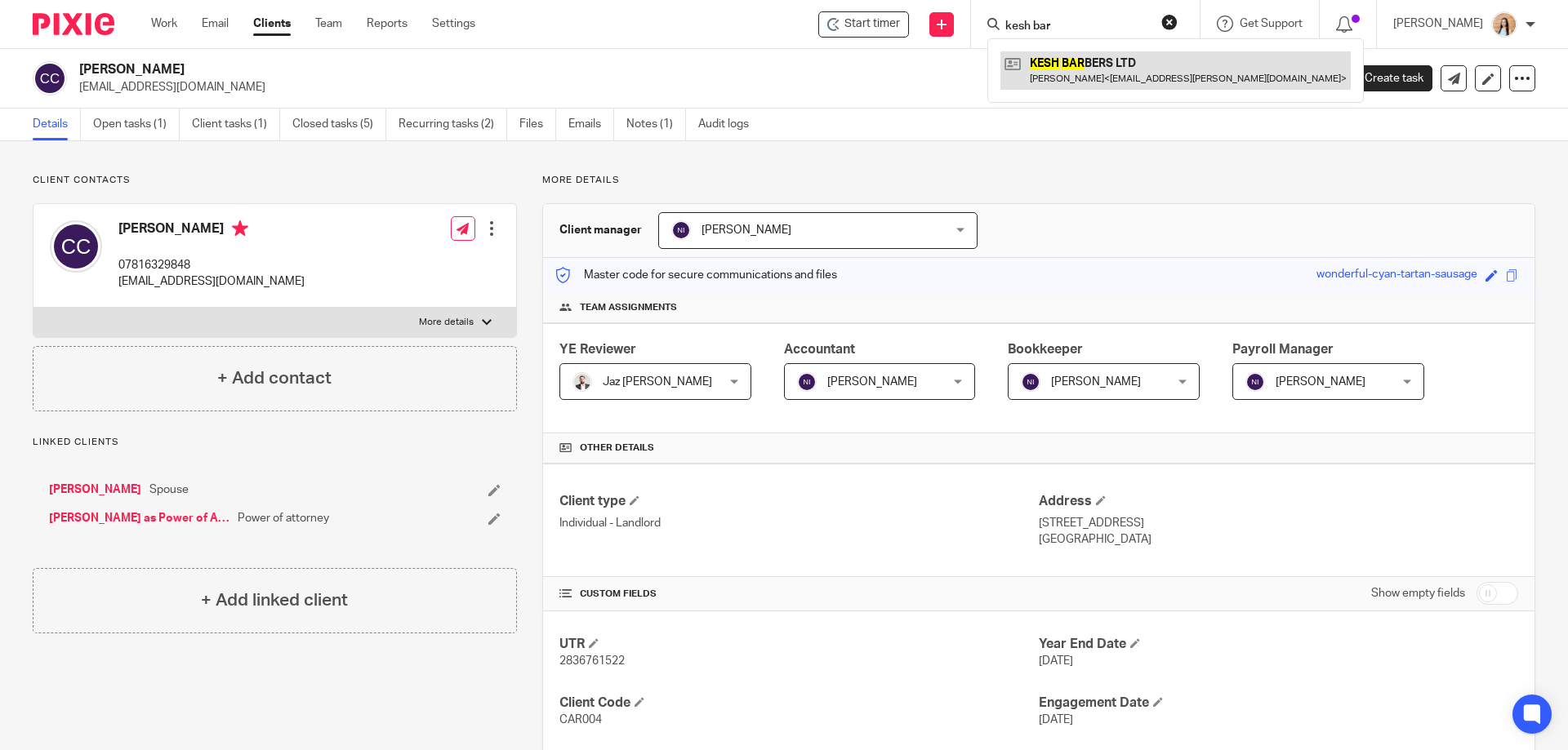
type input "kesh bar"
click at [1163, 57] on link at bounding box center [1176, 69] width 350 height 38
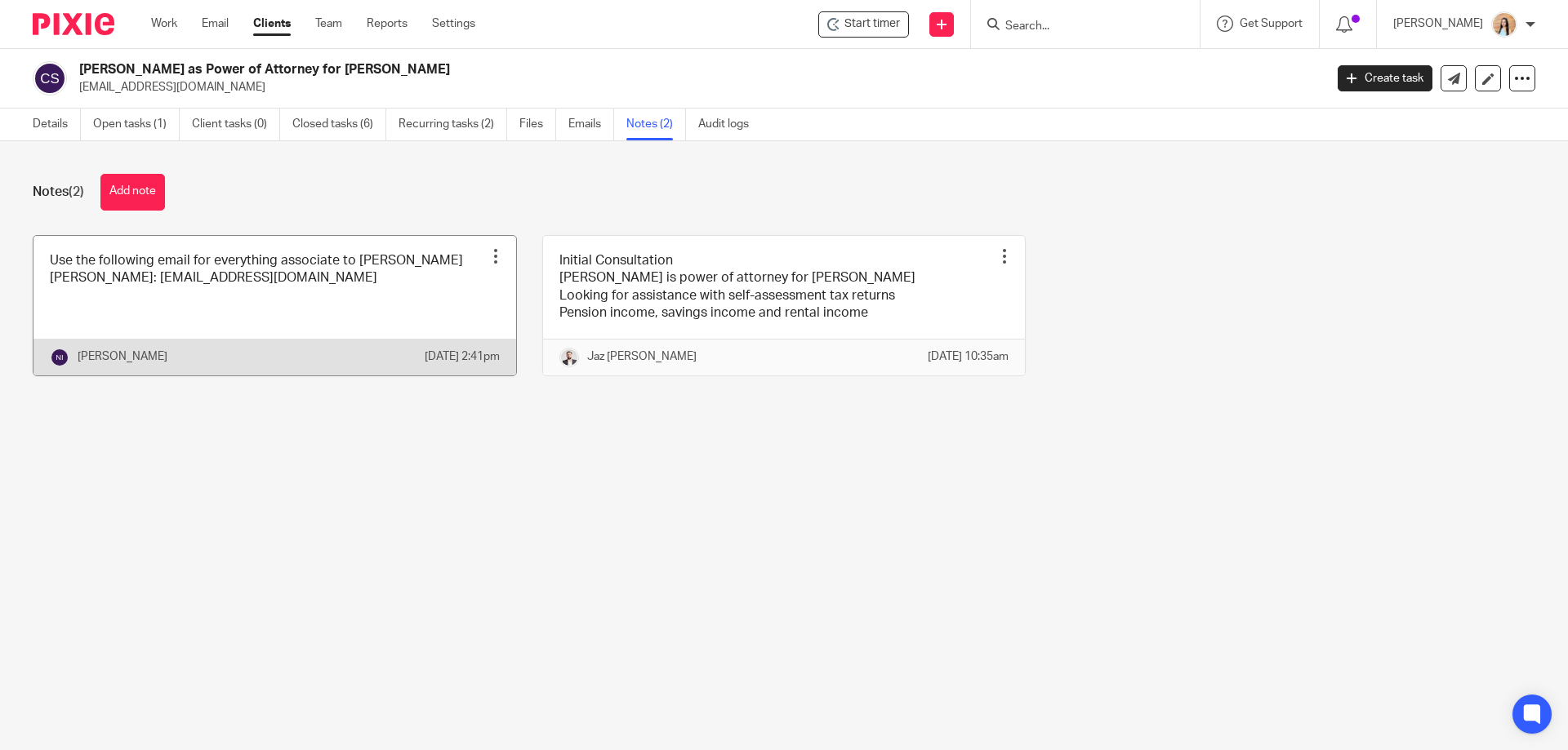
click at [200, 295] on link at bounding box center [275, 306] width 482 height 140
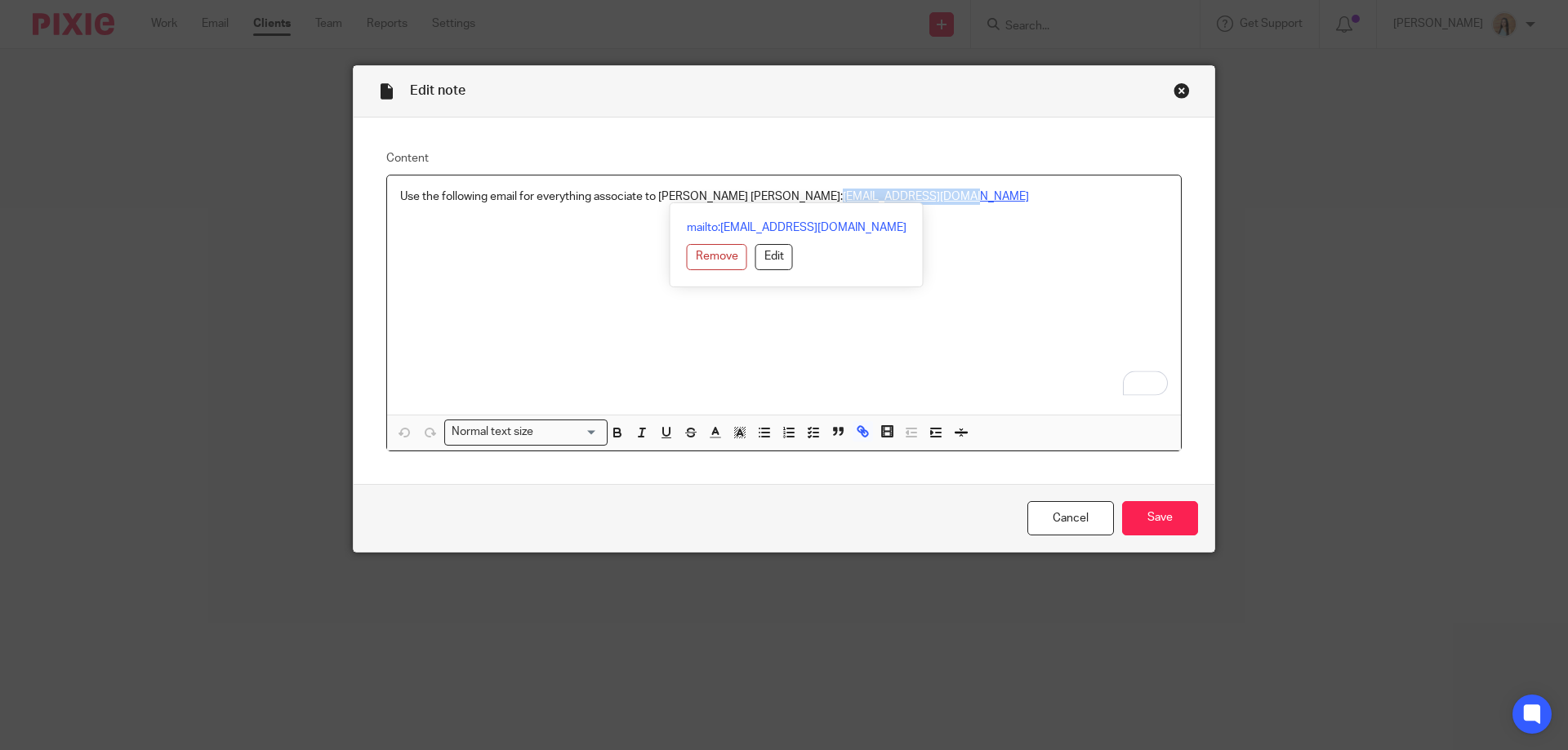
click at [730, 197] on p "Use the following email for everything associate to Patricia Anne: Chalfonts14@…" at bounding box center [784, 197] width 768 height 17
click at [1175, 95] on div "Close this dialog window" at bounding box center [1182, 90] width 17 height 17
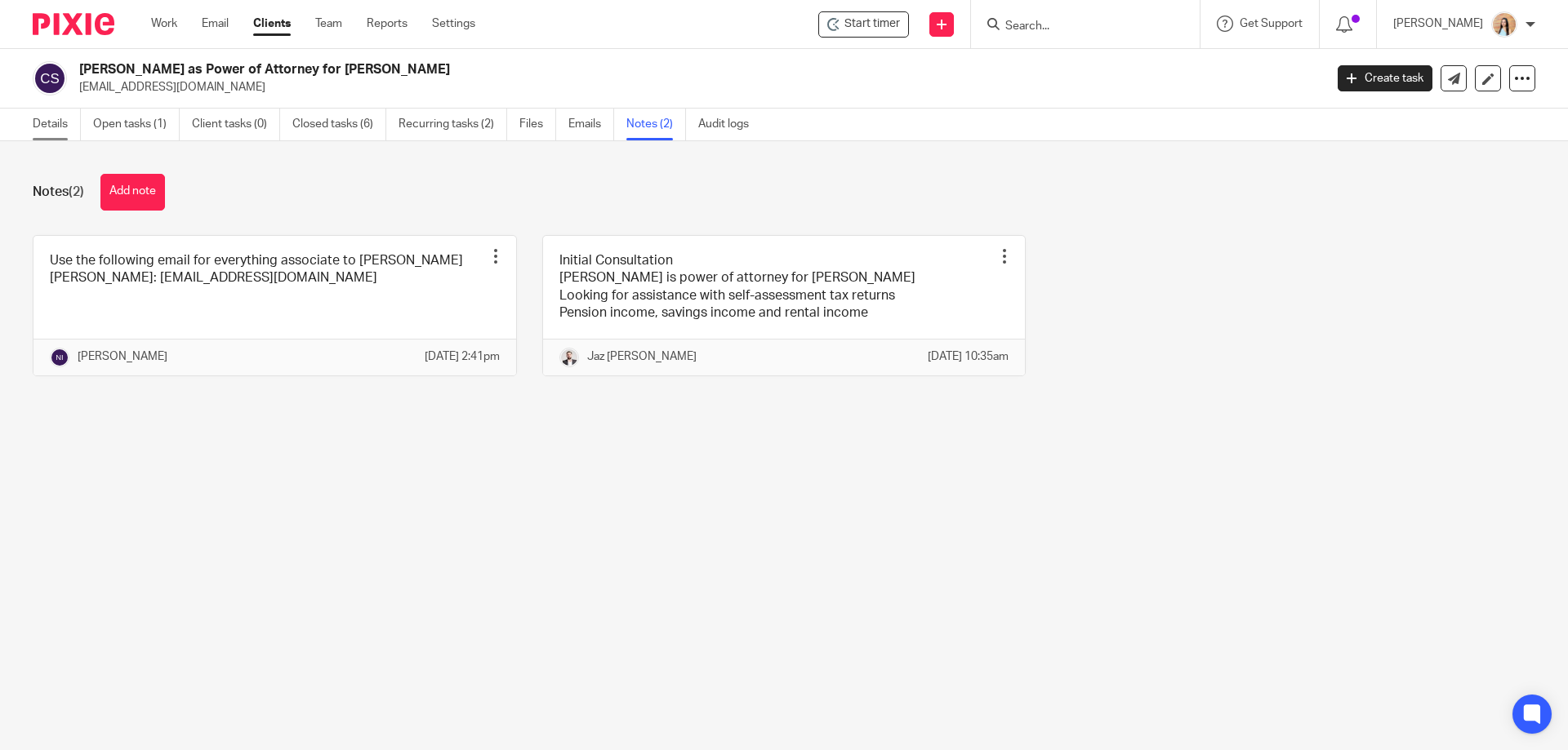
click at [45, 121] on link "Details" at bounding box center [57, 125] width 49 height 32
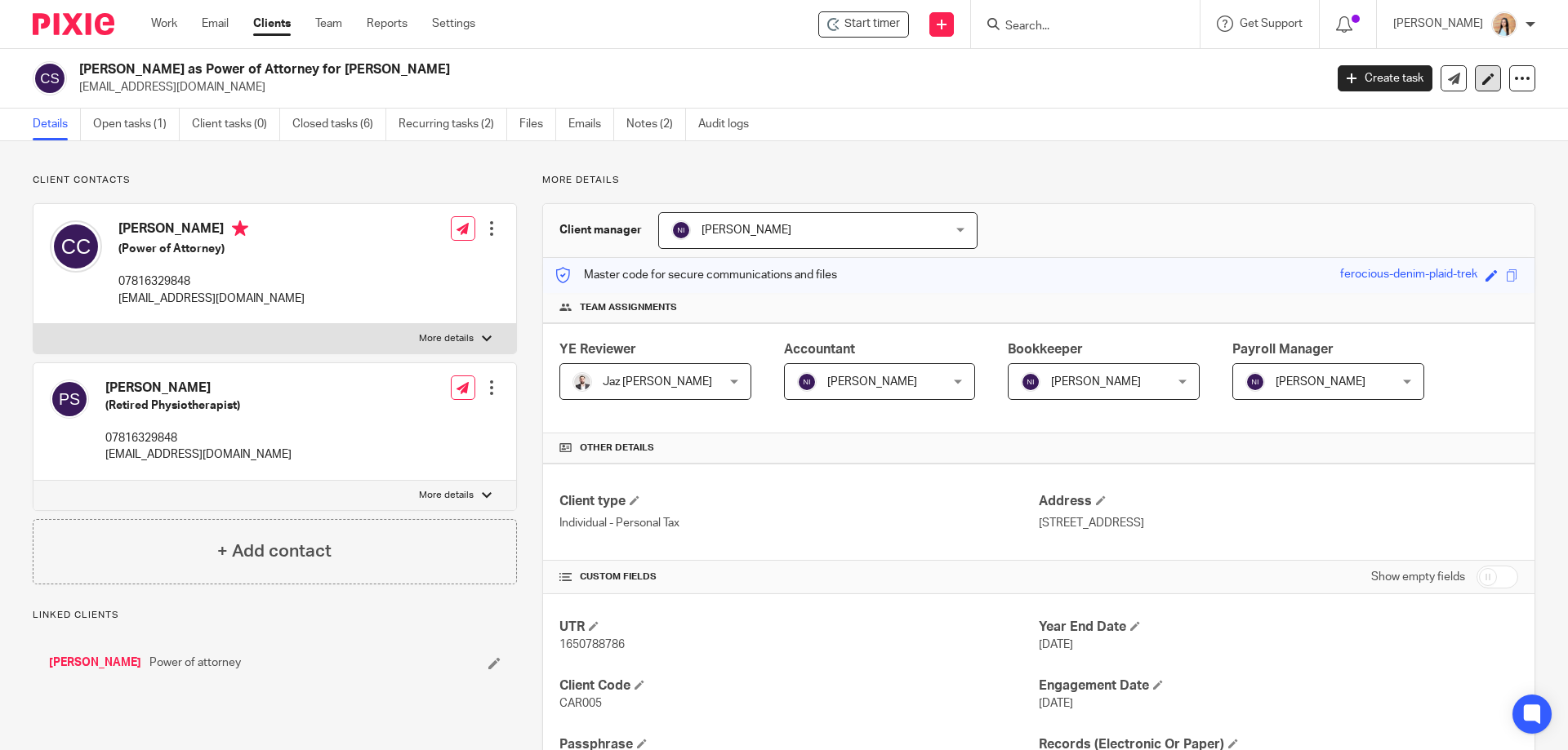
click at [1483, 77] on icon at bounding box center [1488, 79] width 13 height 13
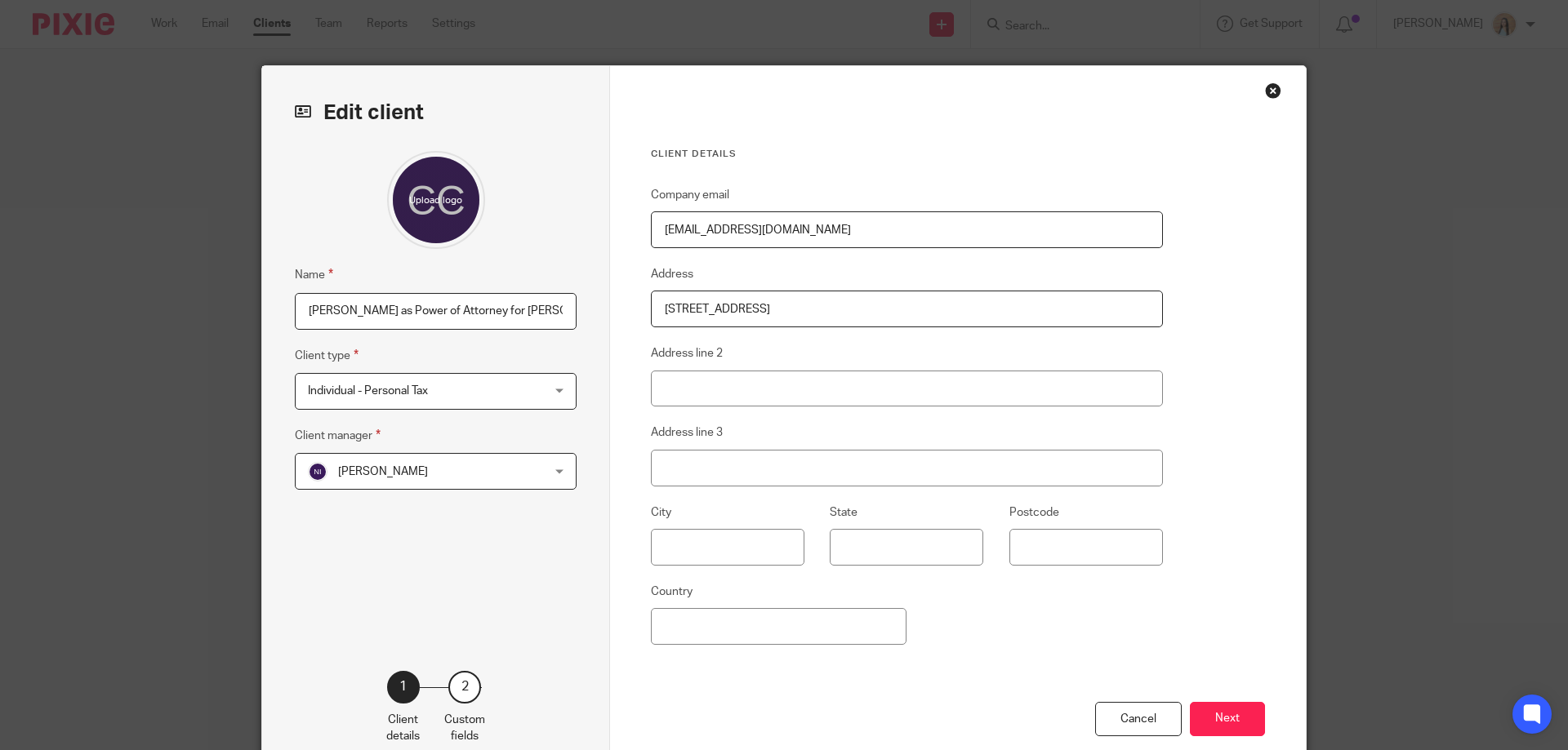
click at [759, 227] on input "[EMAIL_ADDRESS][DOMAIN_NAME]" at bounding box center [906, 230] width 512 height 37
paste input "Chalfonts14"
type input "[EMAIL_ADDRESS][DOMAIN_NAME]"
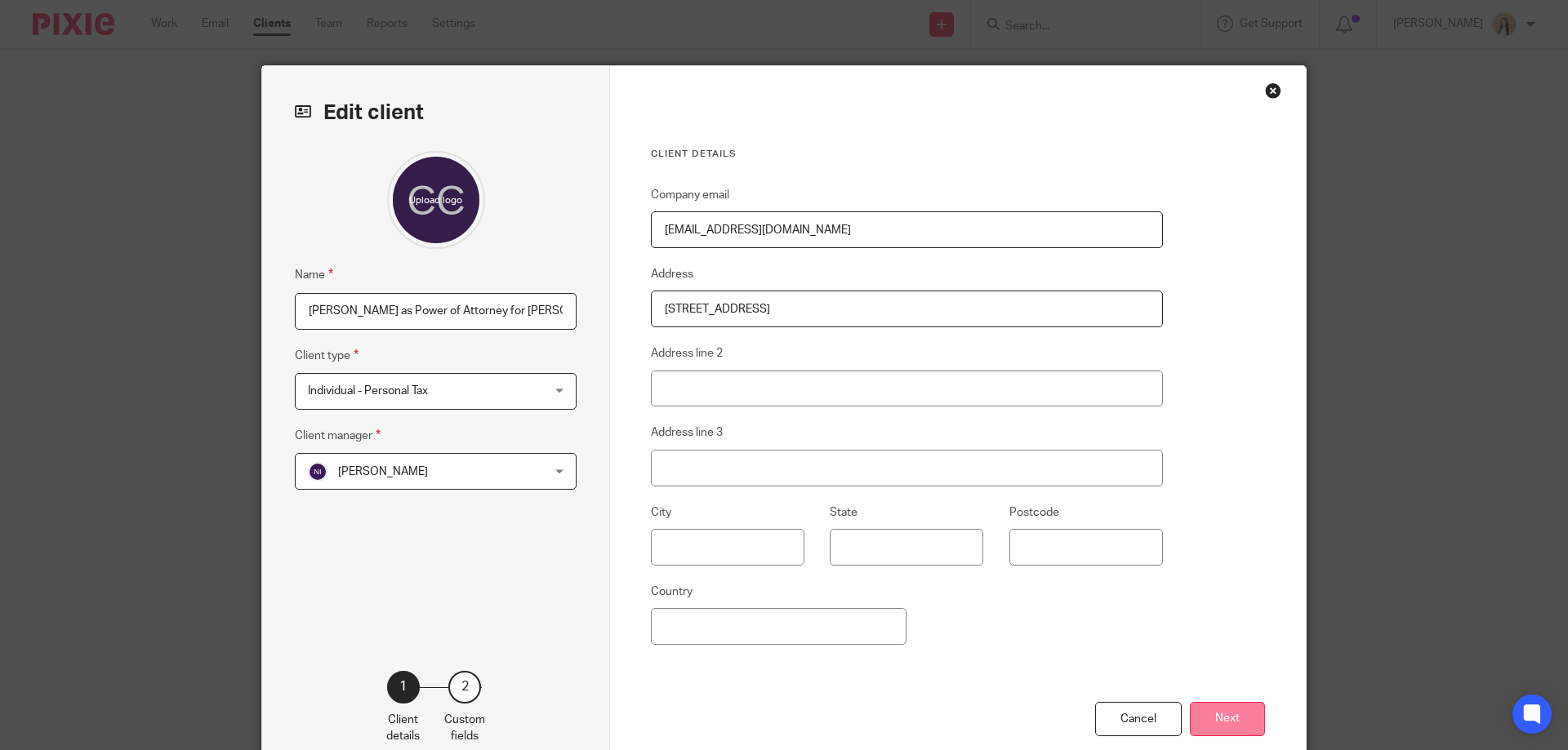
click at [1209, 721] on button "Next" at bounding box center [1228, 720] width 75 height 35
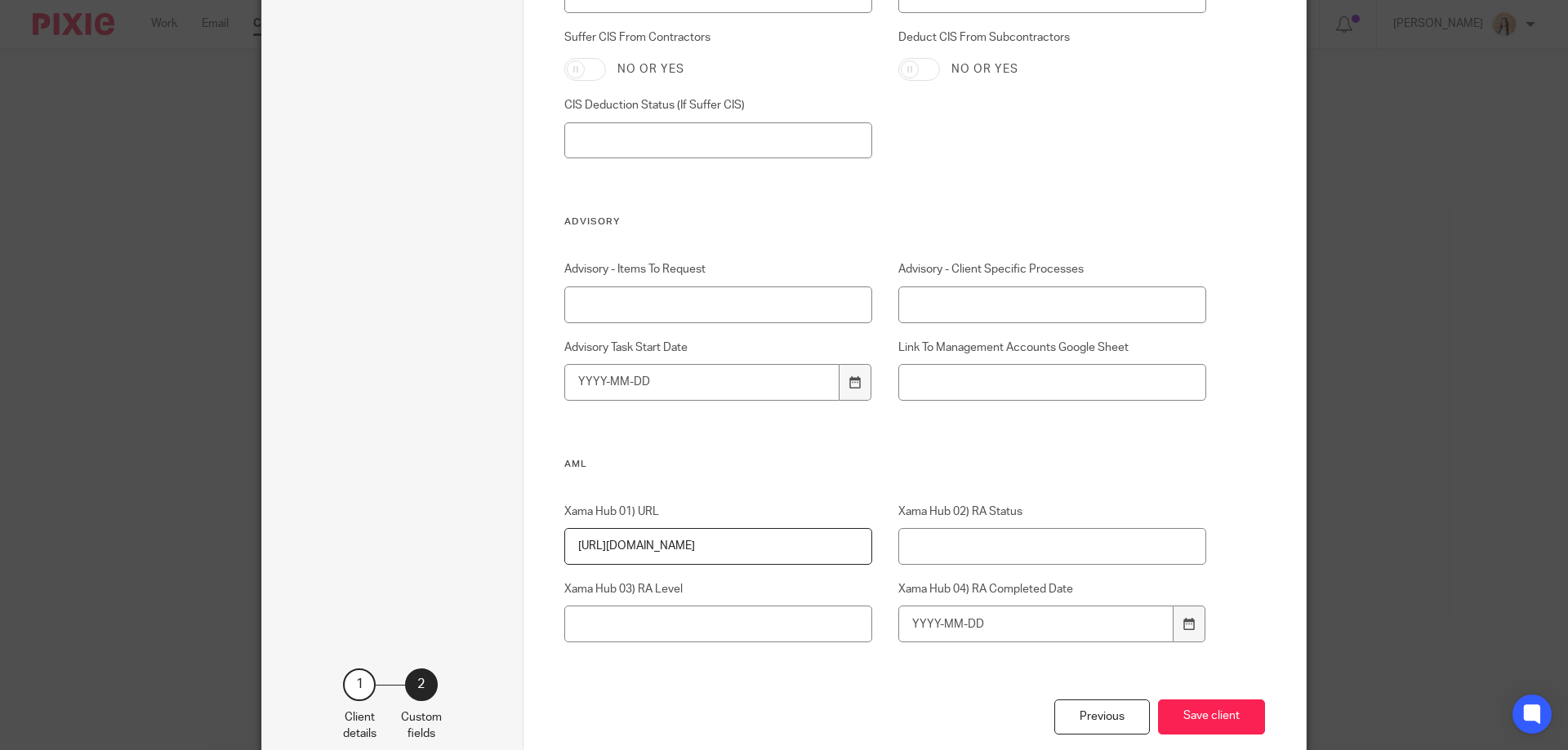
scroll to position [2377, 0]
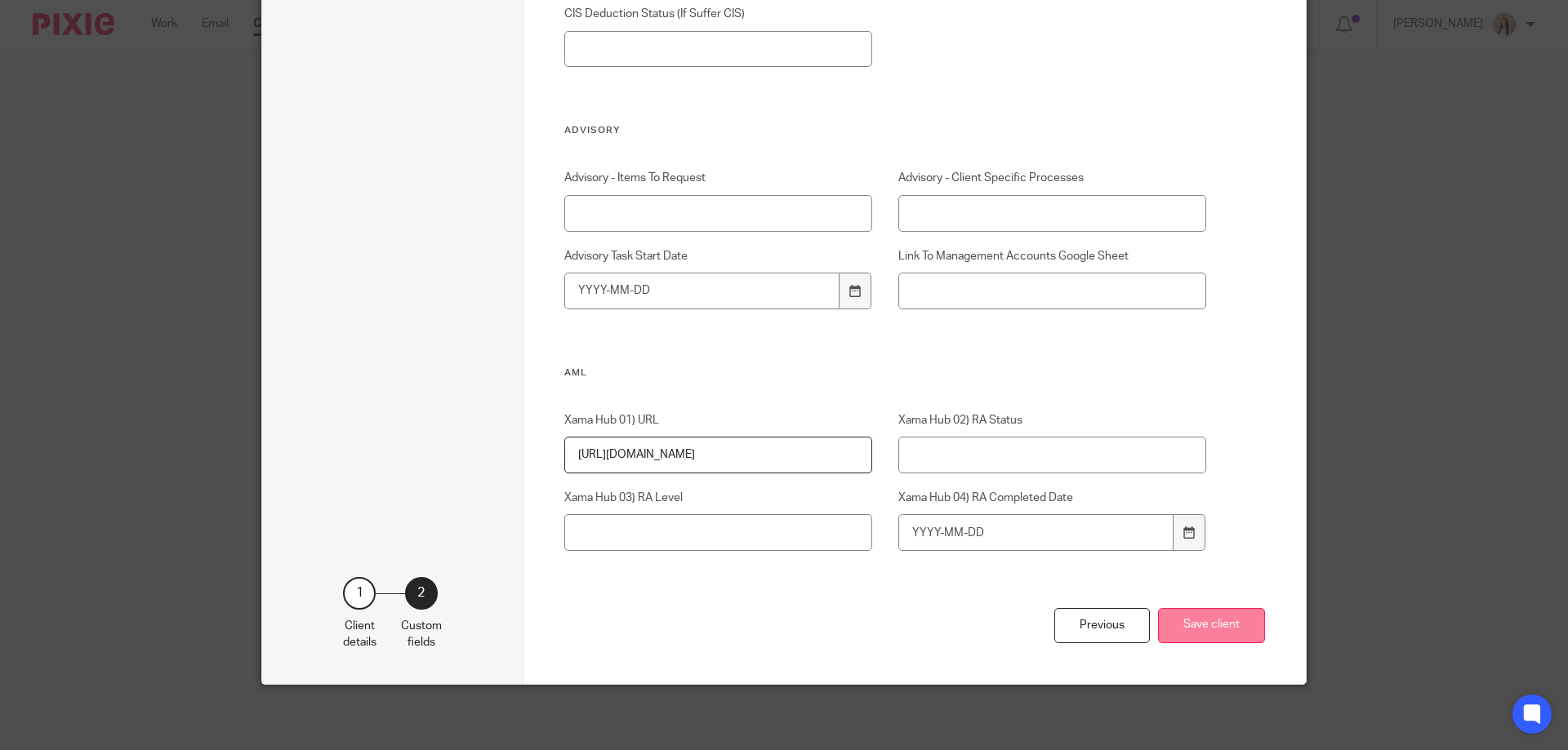
click at [1181, 627] on button "Save client" at bounding box center [1212, 626] width 107 height 35
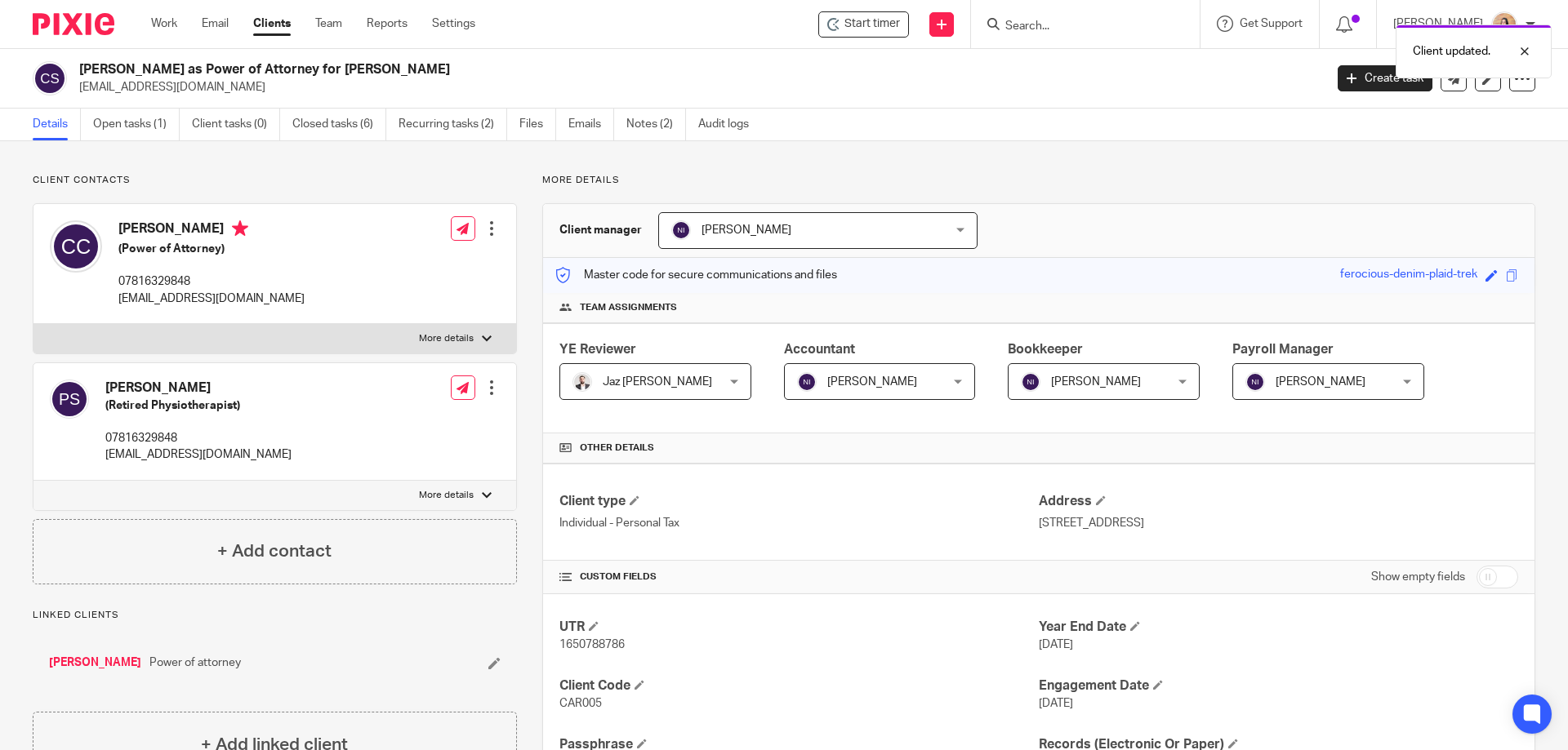
click at [487, 220] on div at bounding box center [492, 229] width 17 height 17
click at [376, 261] on link "Edit contact" at bounding box center [415, 265] width 156 height 23
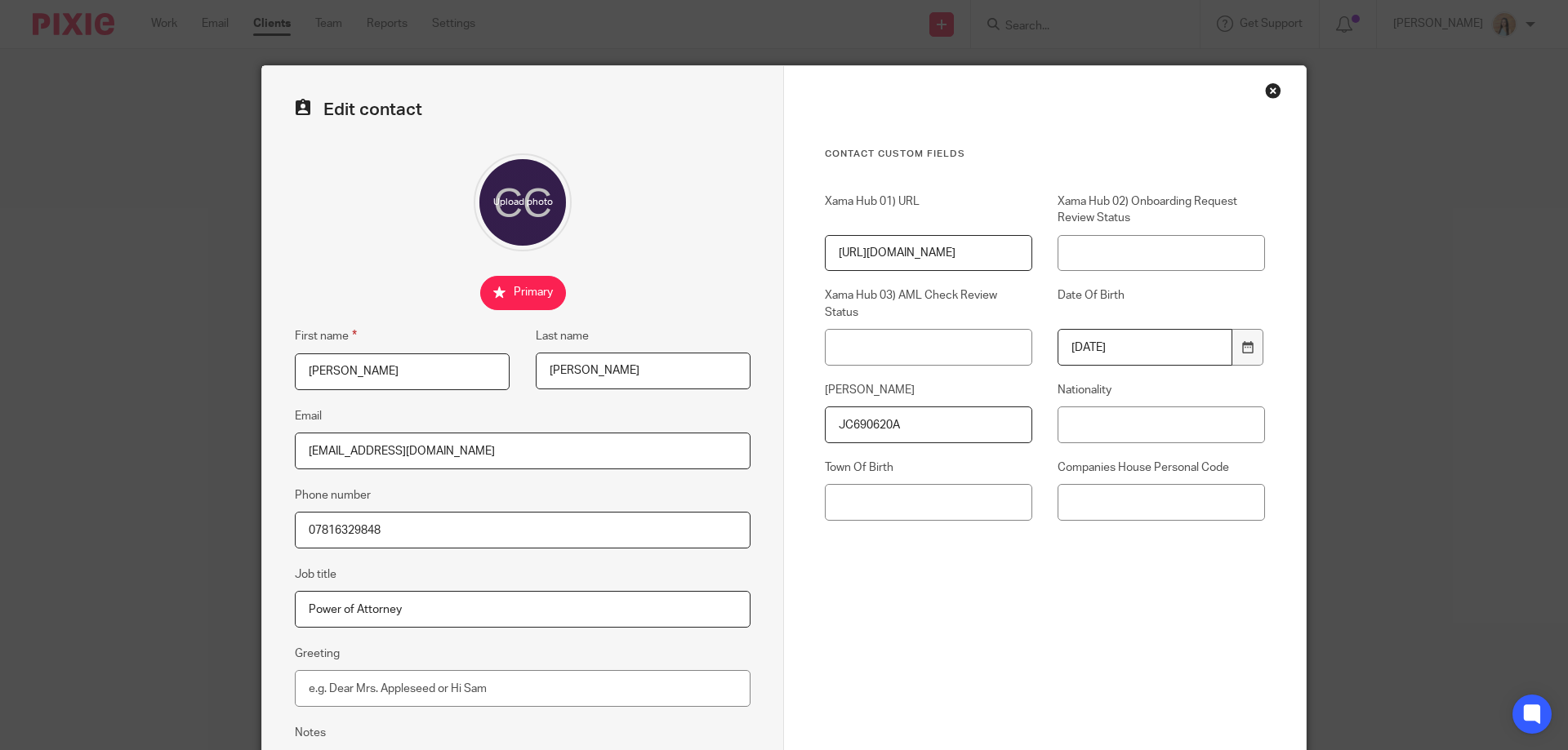
click at [436, 455] on input "[EMAIL_ADDRESS][DOMAIN_NAME]" at bounding box center [523, 451] width 456 height 37
paste input "Chalfonts14"
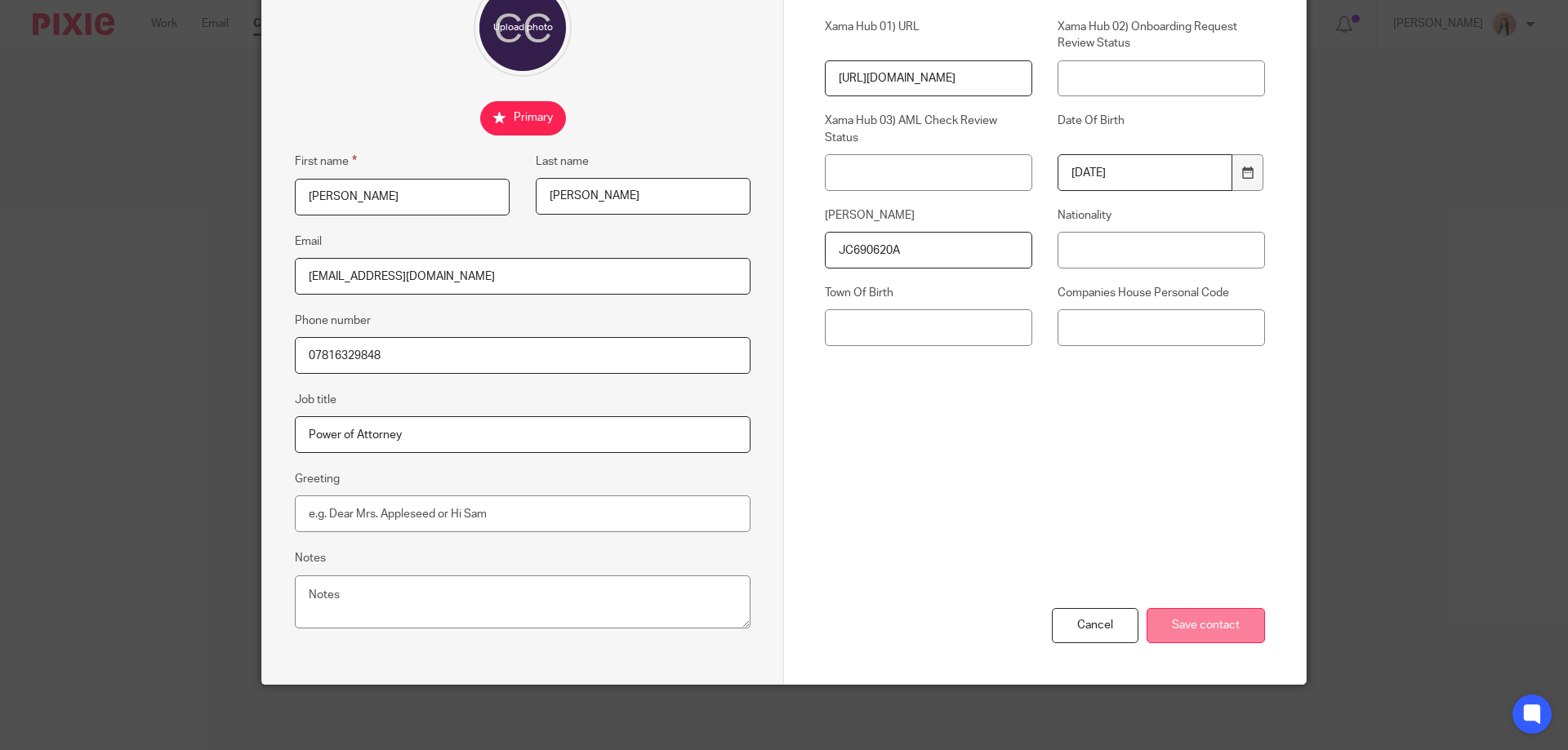
type input "[EMAIL_ADDRESS][DOMAIN_NAME]"
click at [1195, 609] on input "Save contact" at bounding box center [1205, 626] width 118 height 35
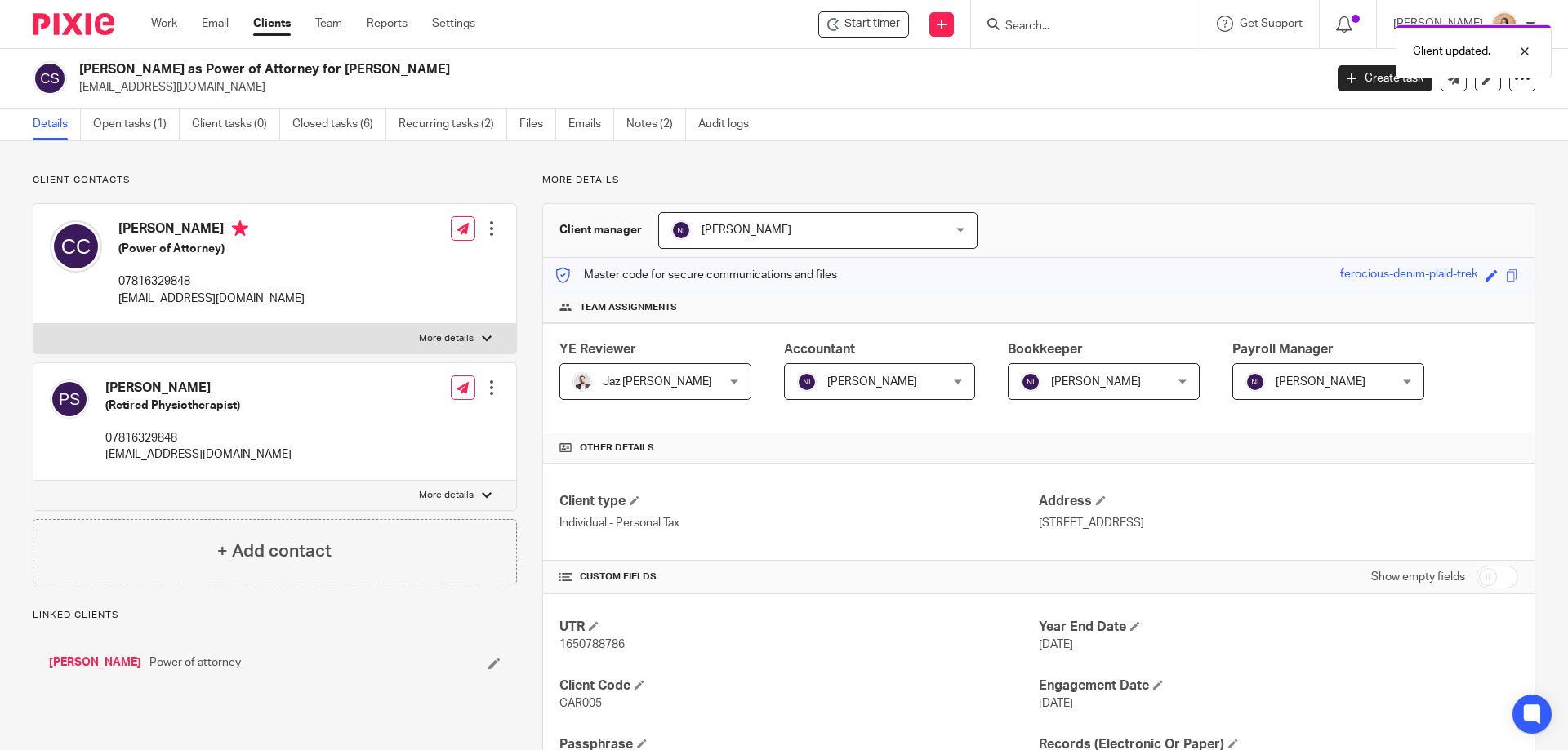
click at [487, 383] on div at bounding box center [492, 388] width 17 height 17
click at [412, 423] on link "Edit contact" at bounding box center [415, 424] width 156 height 23
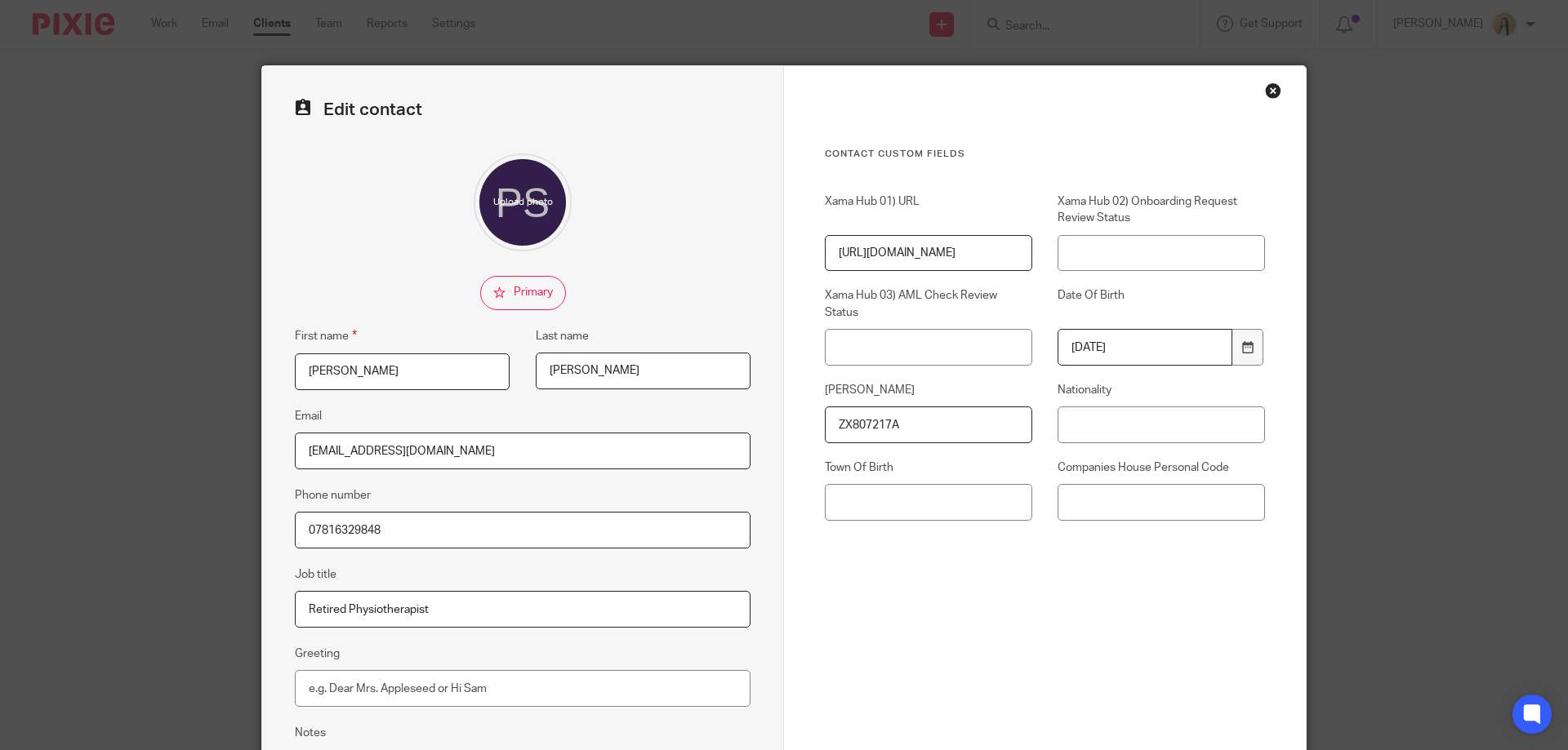
click at [456, 453] on input "[EMAIL_ADDRESS][DOMAIN_NAME]" at bounding box center [523, 451] width 456 height 37
paste input "Chalfonts14"
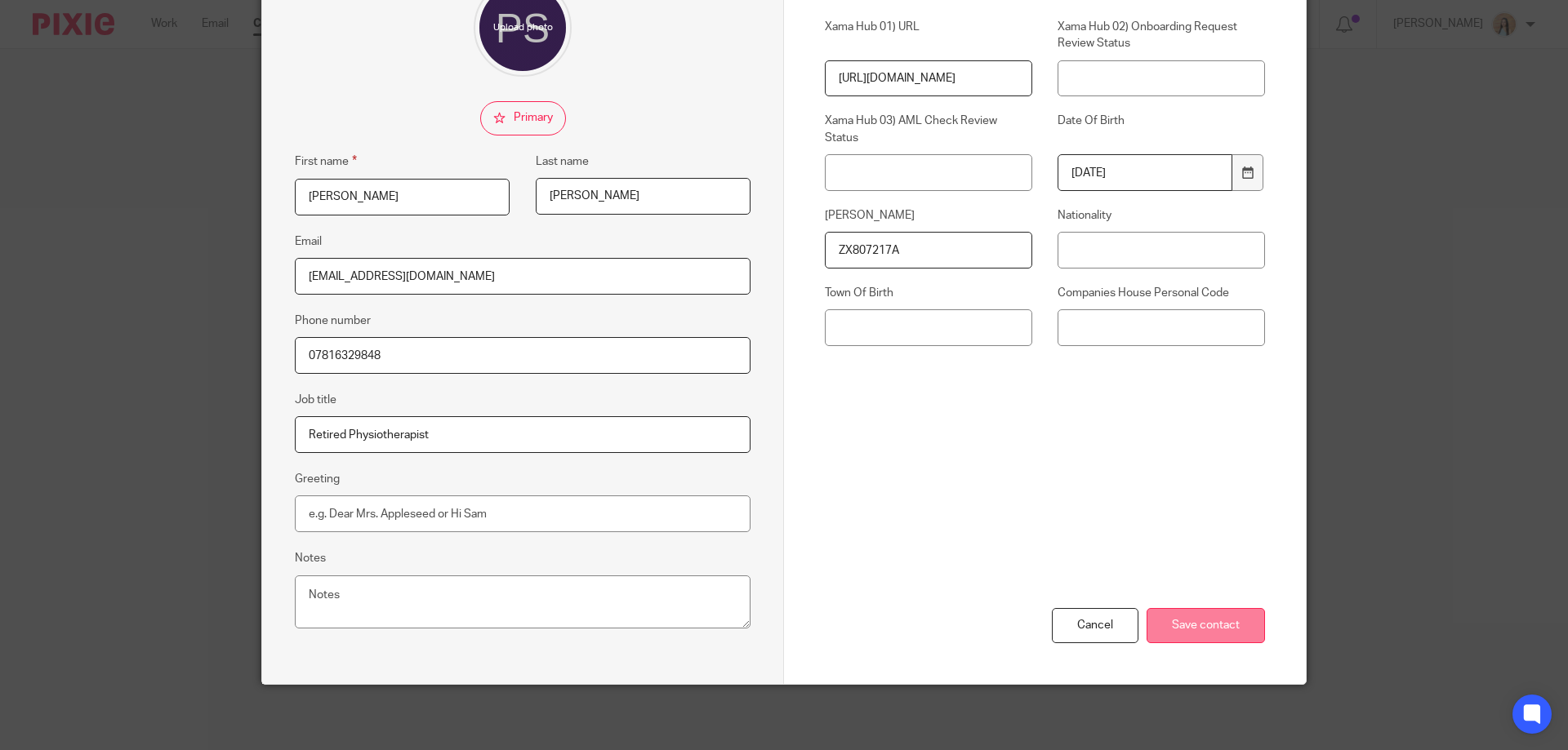
type input "[EMAIL_ADDRESS][DOMAIN_NAME]"
click at [1195, 623] on input "Save contact" at bounding box center [1205, 626] width 118 height 35
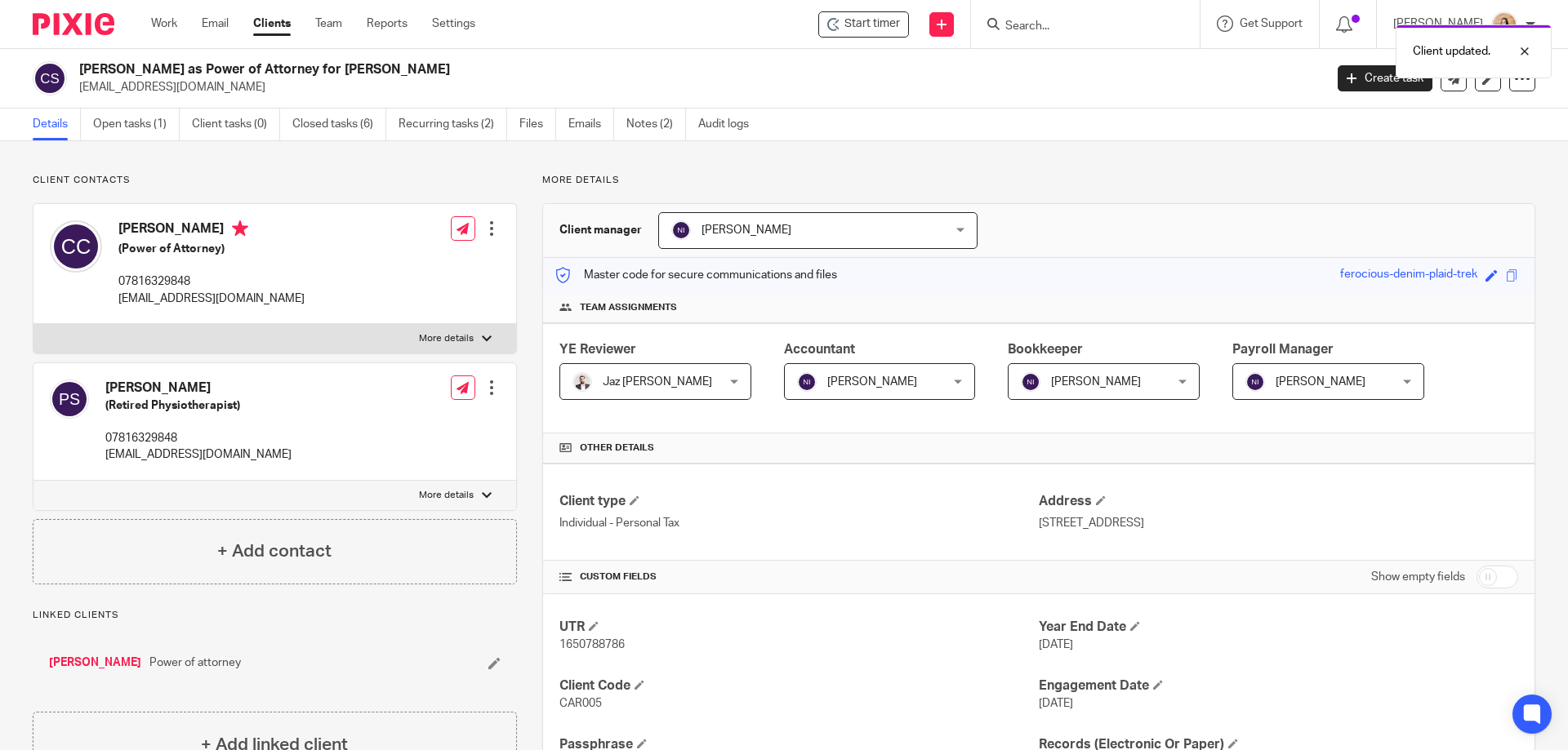
scroll to position [82, 0]
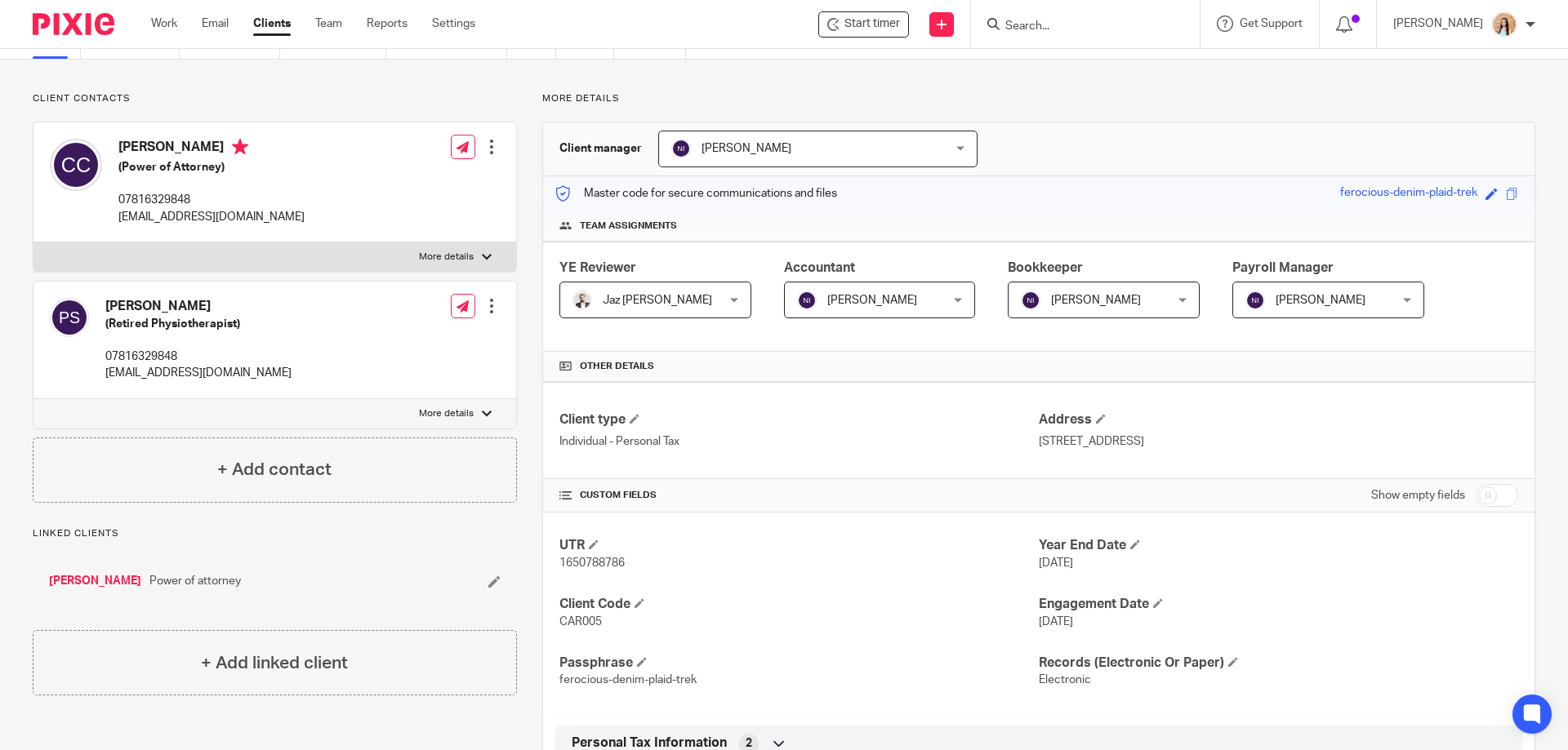
click at [528, 229] on div "More details Client manager [PERSON_NAME] [PERSON_NAME] [PERSON_NAME] Topia Jaz…" at bounding box center [1026, 543] width 1019 height 903
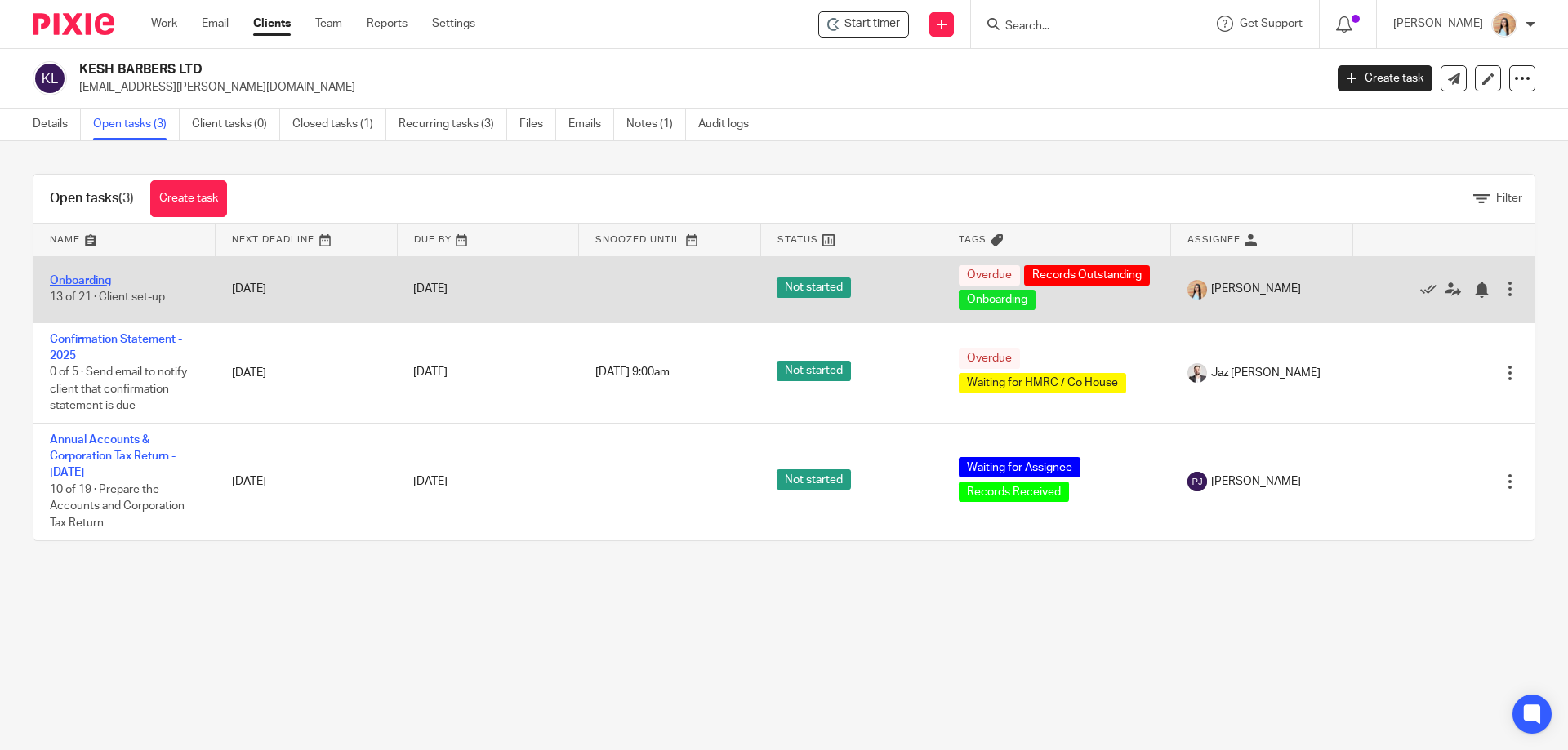
click at [77, 286] on link "Onboarding" at bounding box center [80, 281] width 61 height 12
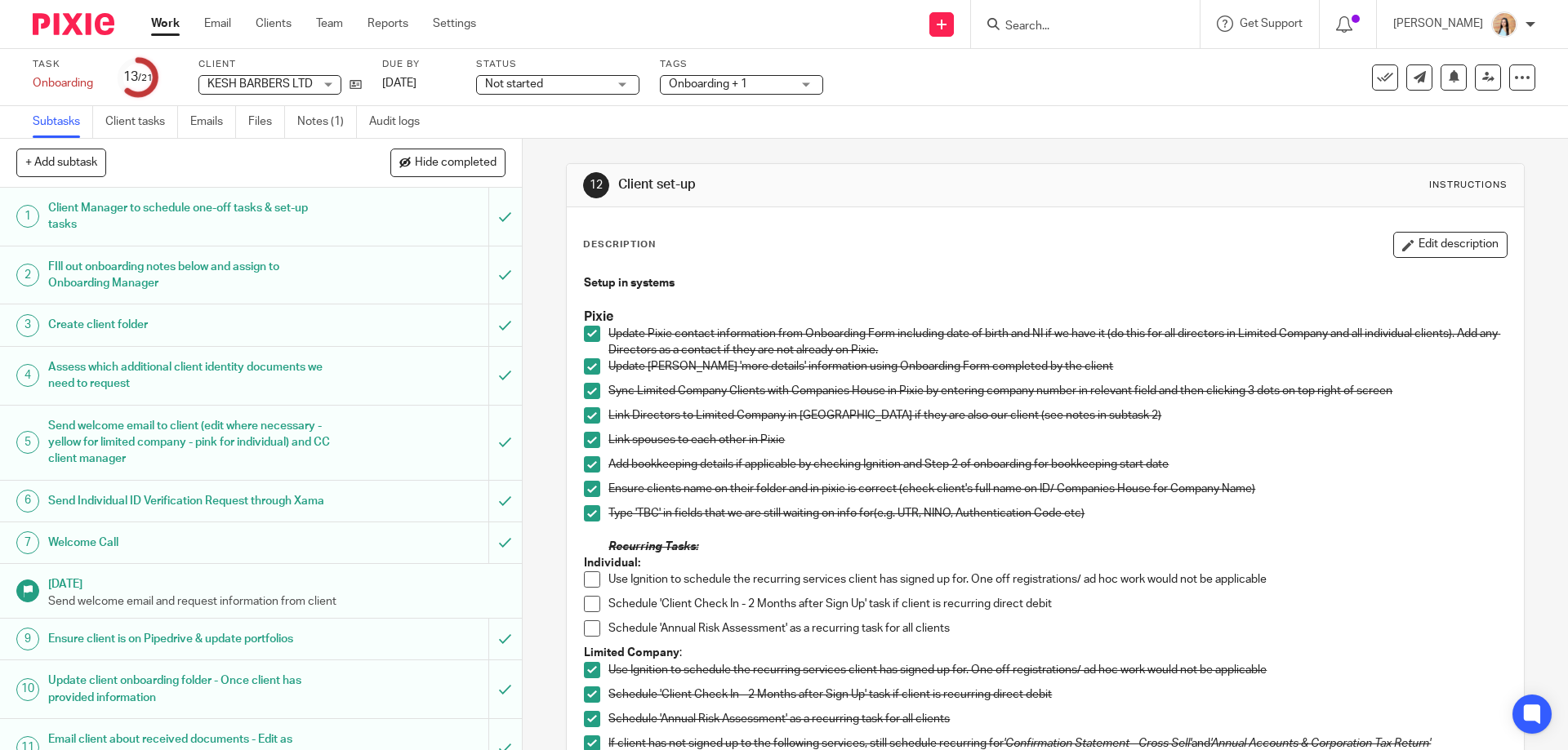
scroll to position [408, 0]
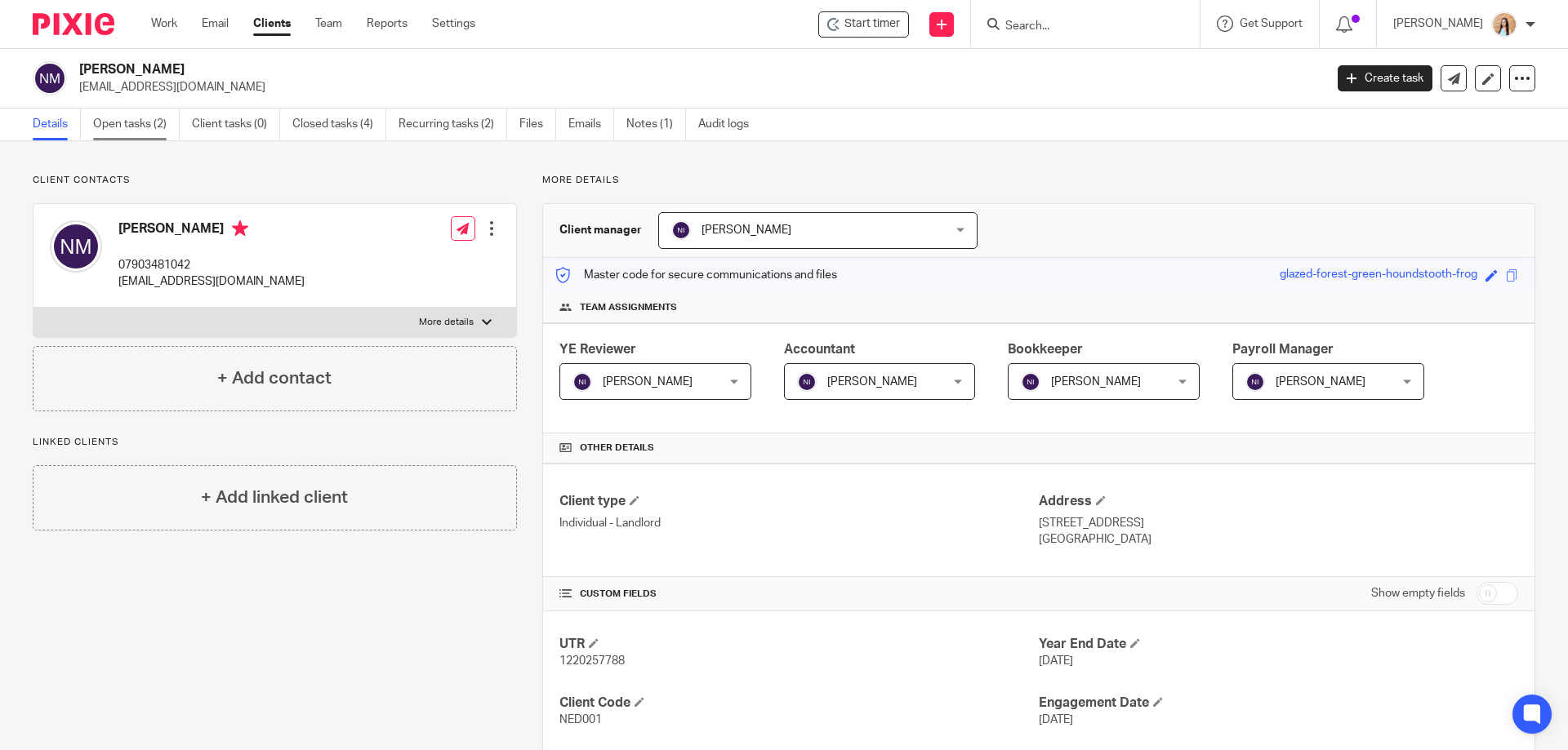
click at [127, 123] on link "Open tasks (2)" at bounding box center [136, 125] width 86 height 32
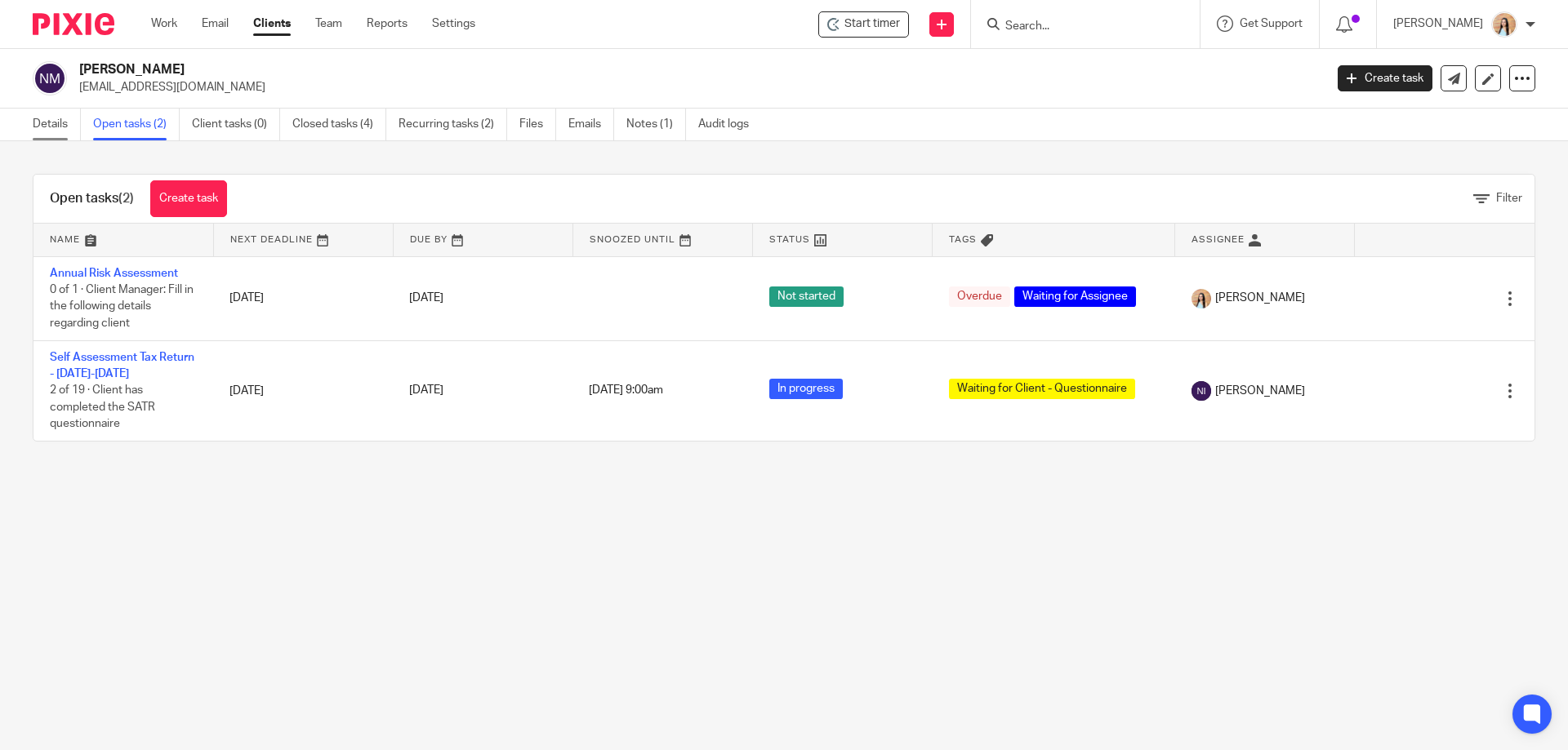
click at [39, 122] on link "Details" at bounding box center [57, 125] width 49 height 32
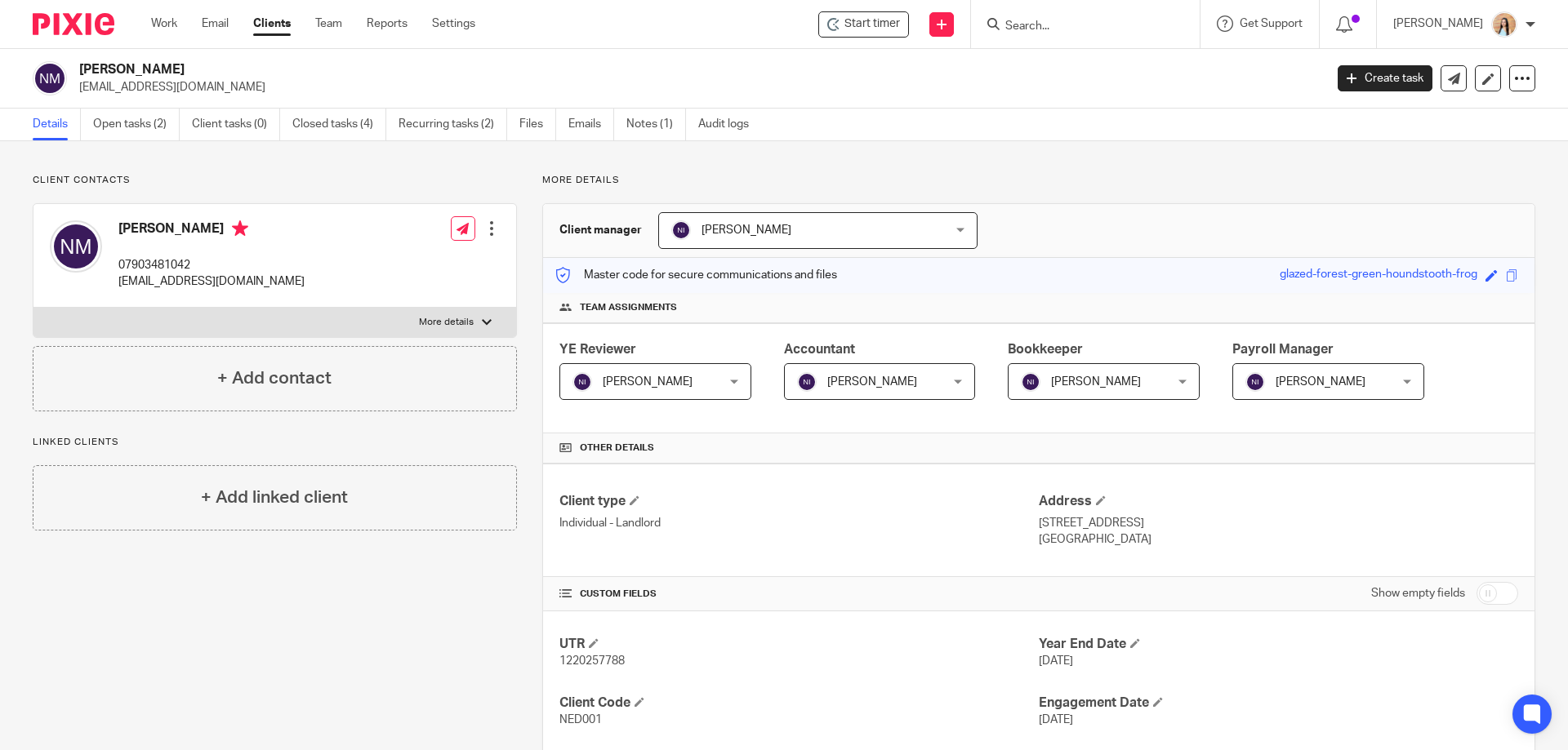
click at [1101, 30] on input "Search" at bounding box center [1078, 27] width 147 height 15
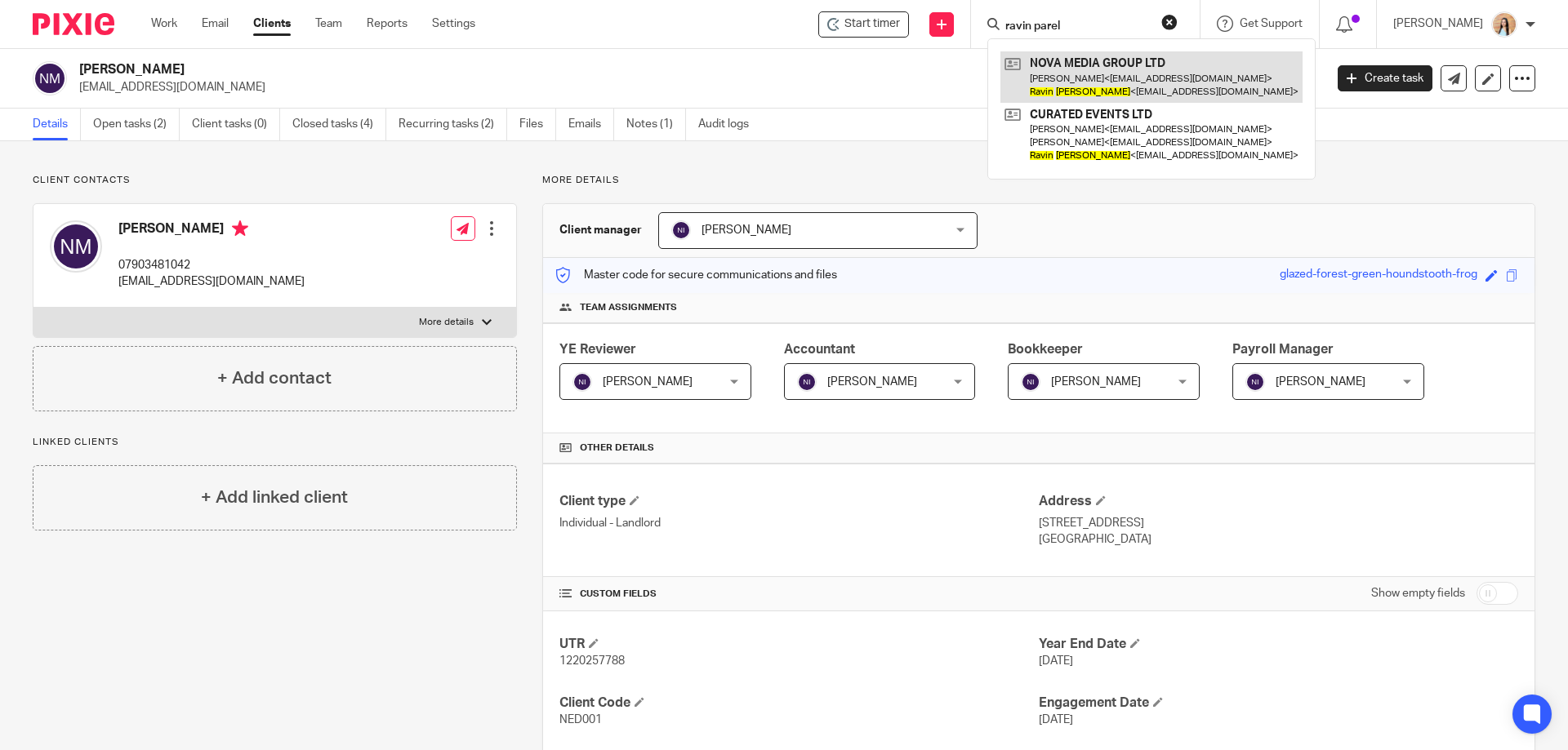
type input "ravin parel"
click at [1122, 94] on link at bounding box center [1152, 76] width 302 height 50
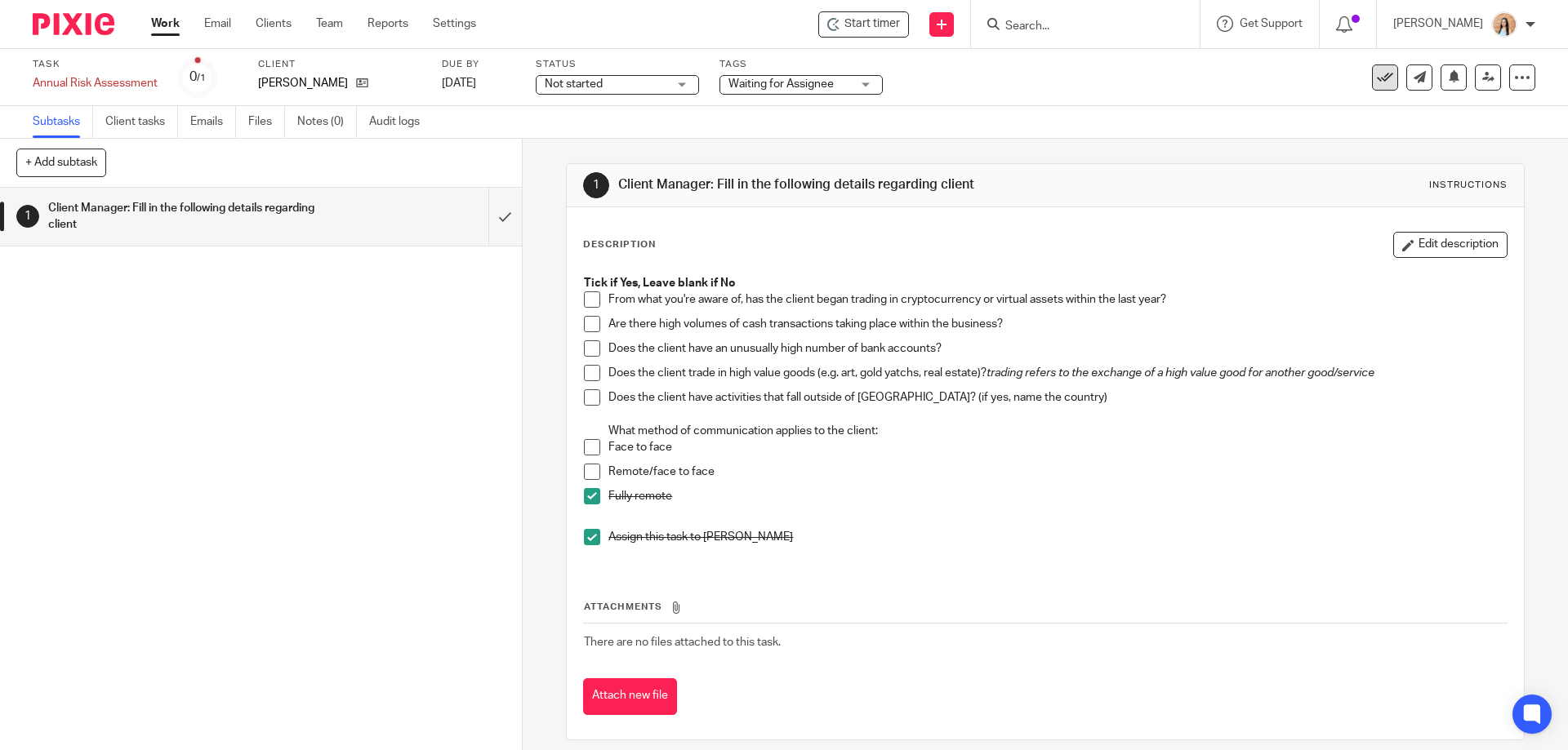
click at [1377, 75] on icon at bounding box center [1385, 78] width 17 height 17
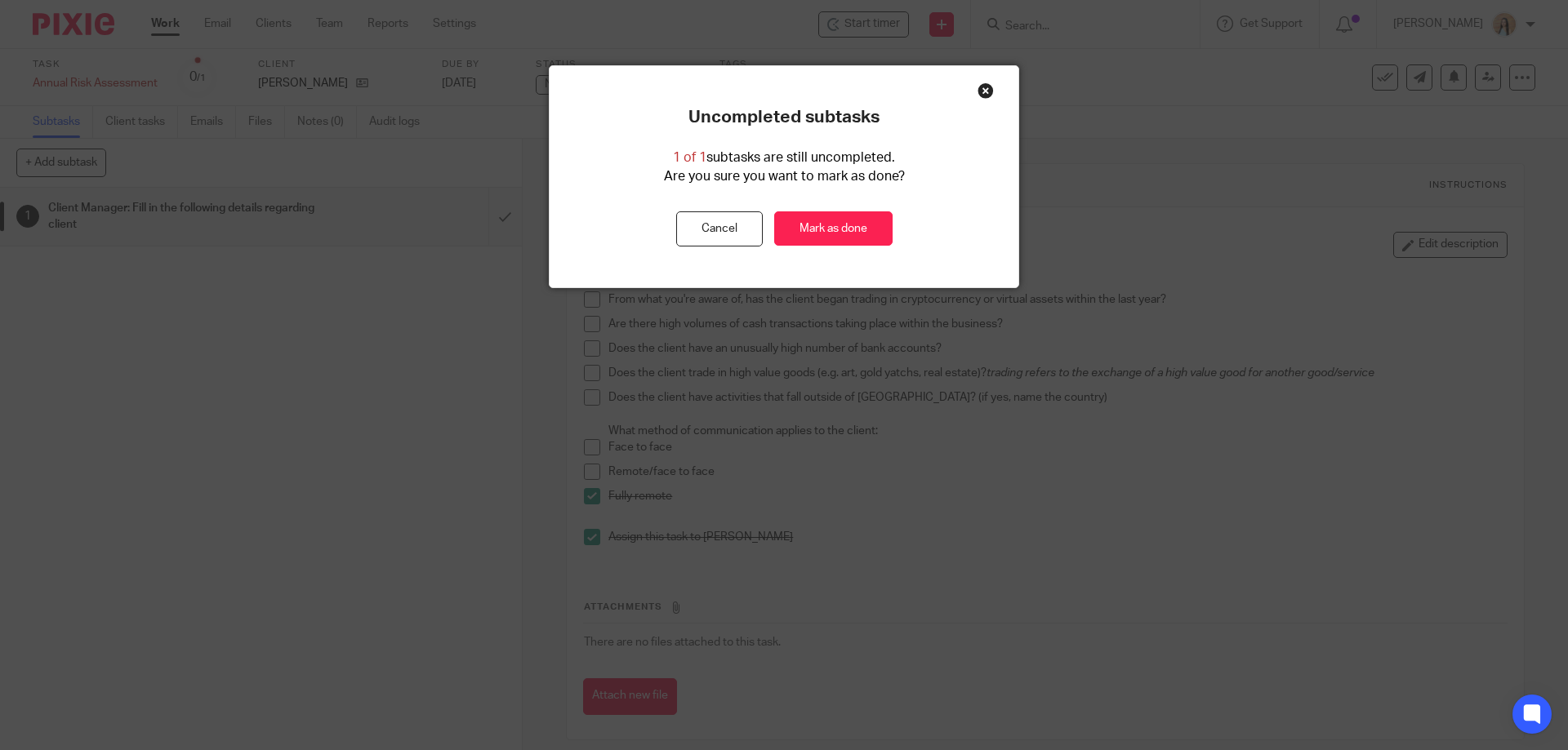
click at [854, 251] on div "Uncompleted subtasks 1 of 1 subtasks are still uncompleted. Are you sure you wa…" at bounding box center [784, 177] width 469 height 221
click at [860, 232] on link "Mark as done" at bounding box center [833, 229] width 118 height 35
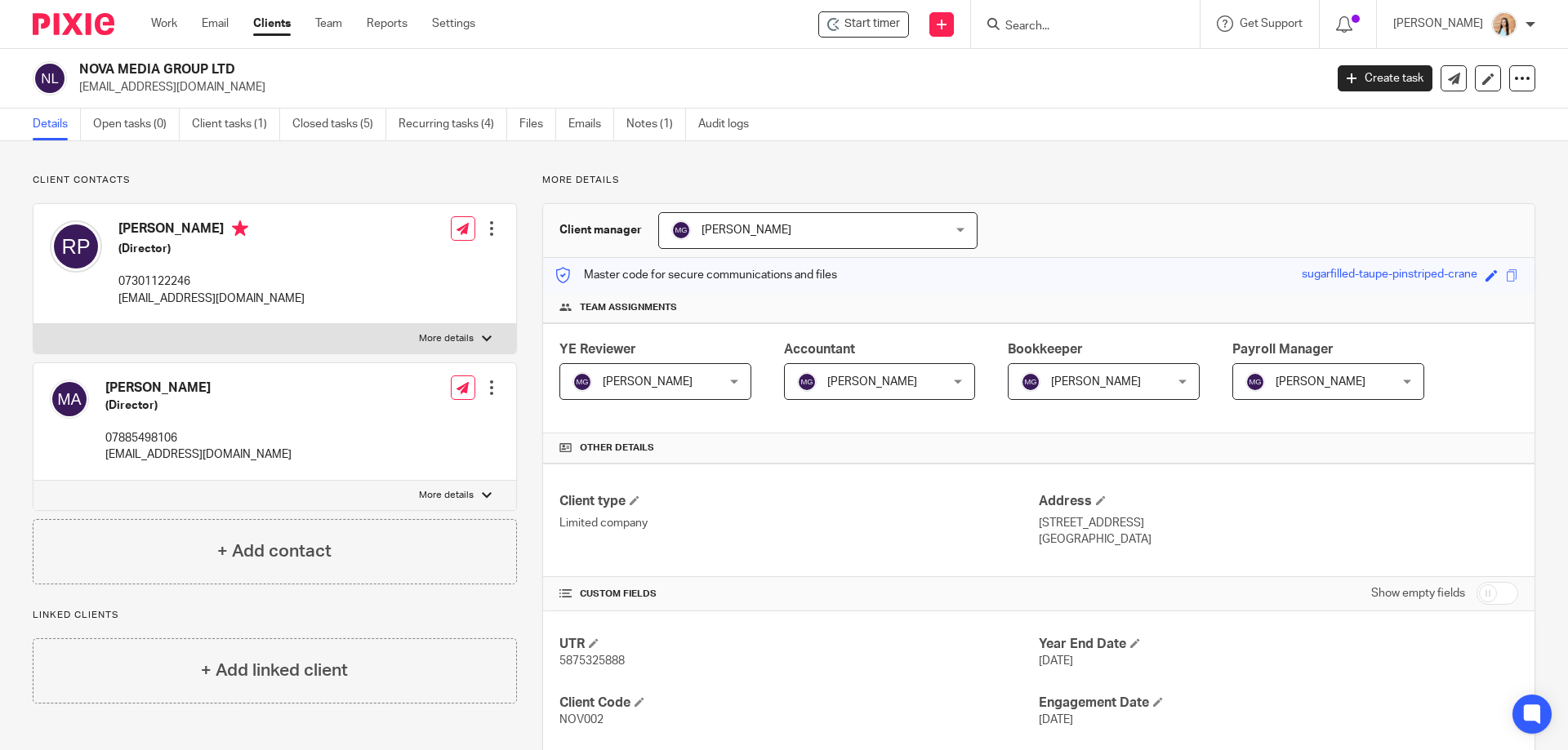
click at [1151, 25] on input "Search" at bounding box center [1078, 27] width 147 height 15
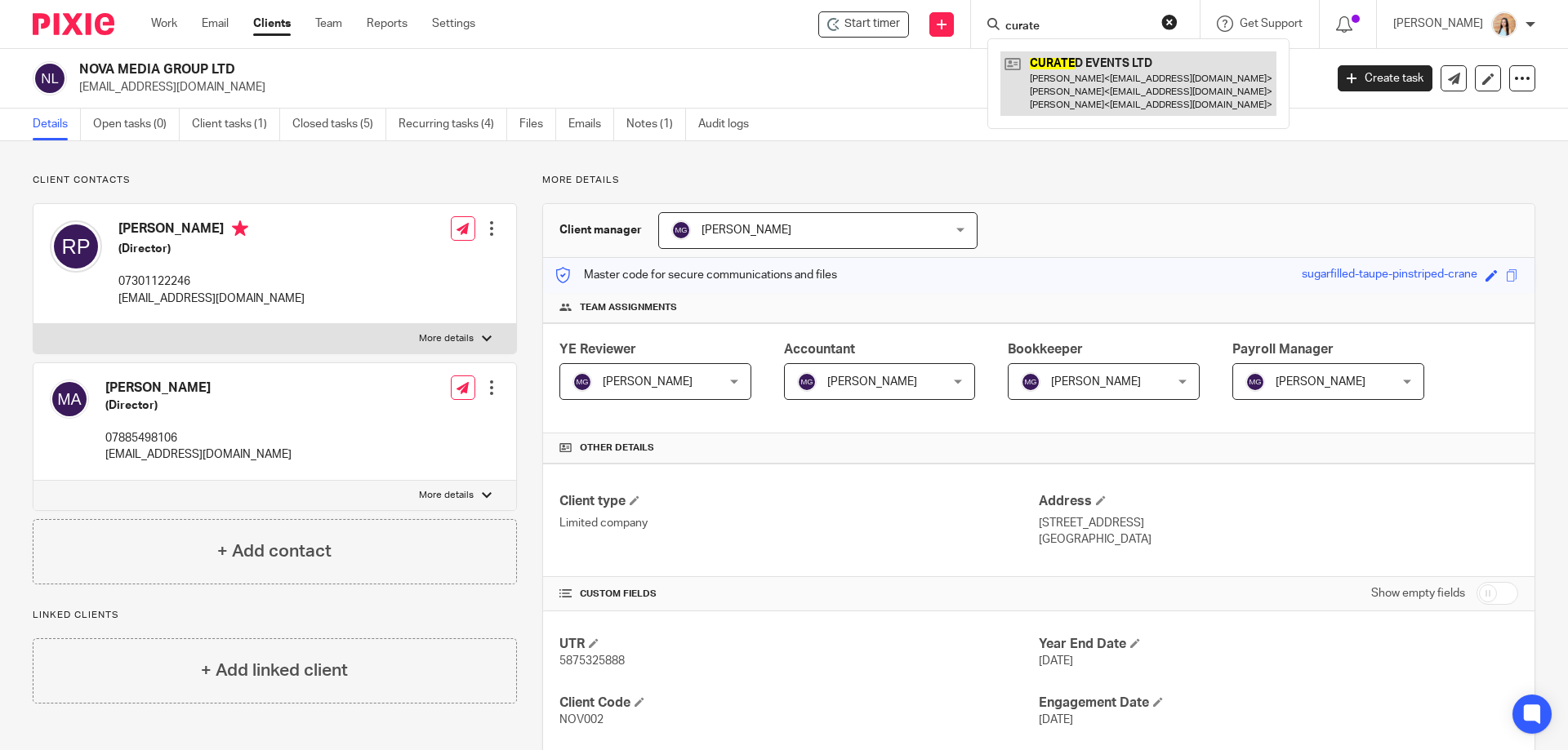
type input "curate"
click at [1157, 61] on link at bounding box center [1139, 83] width 276 height 64
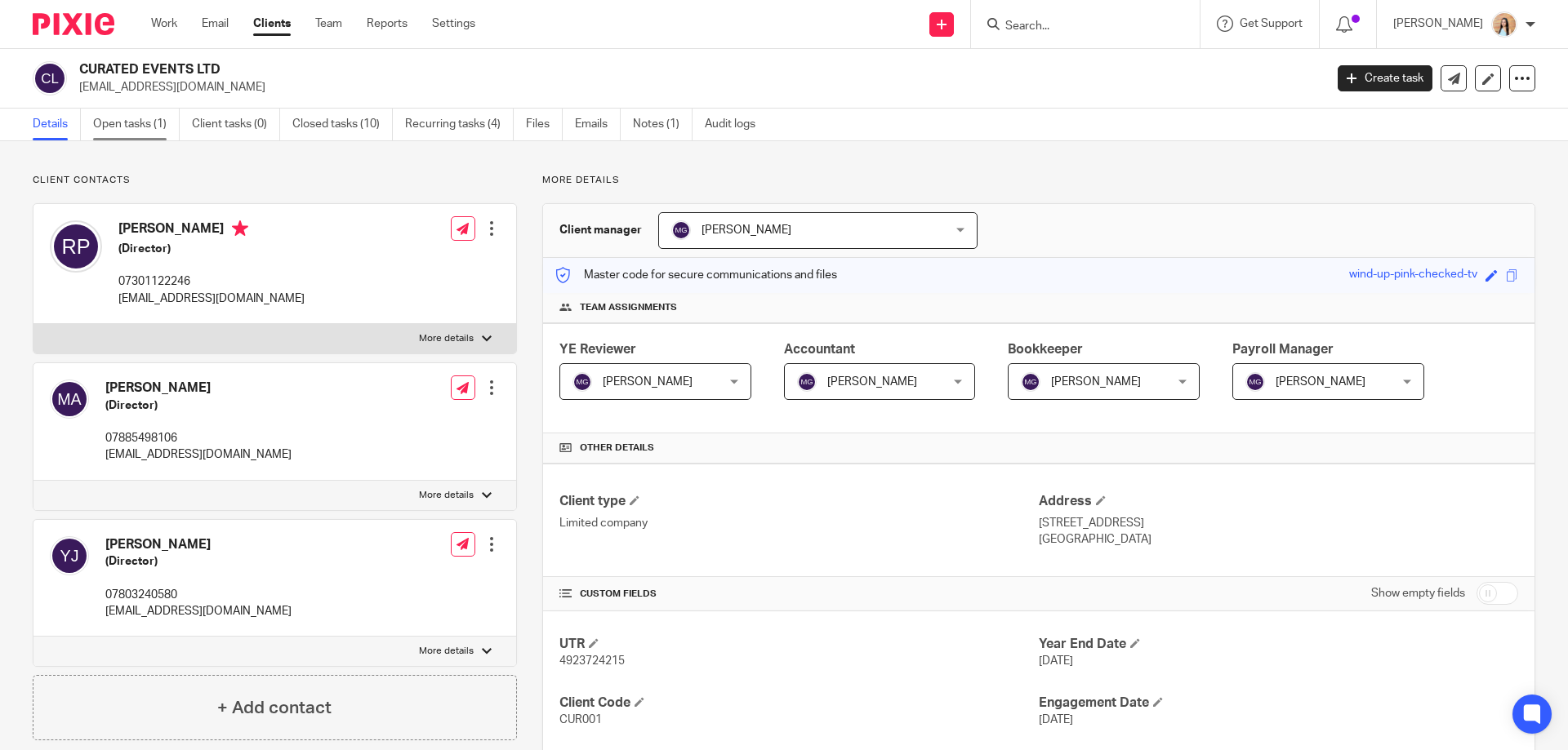
click at [155, 129] on link "Open tasks (1)" at bounding box center [136, 125] width 86 height 32
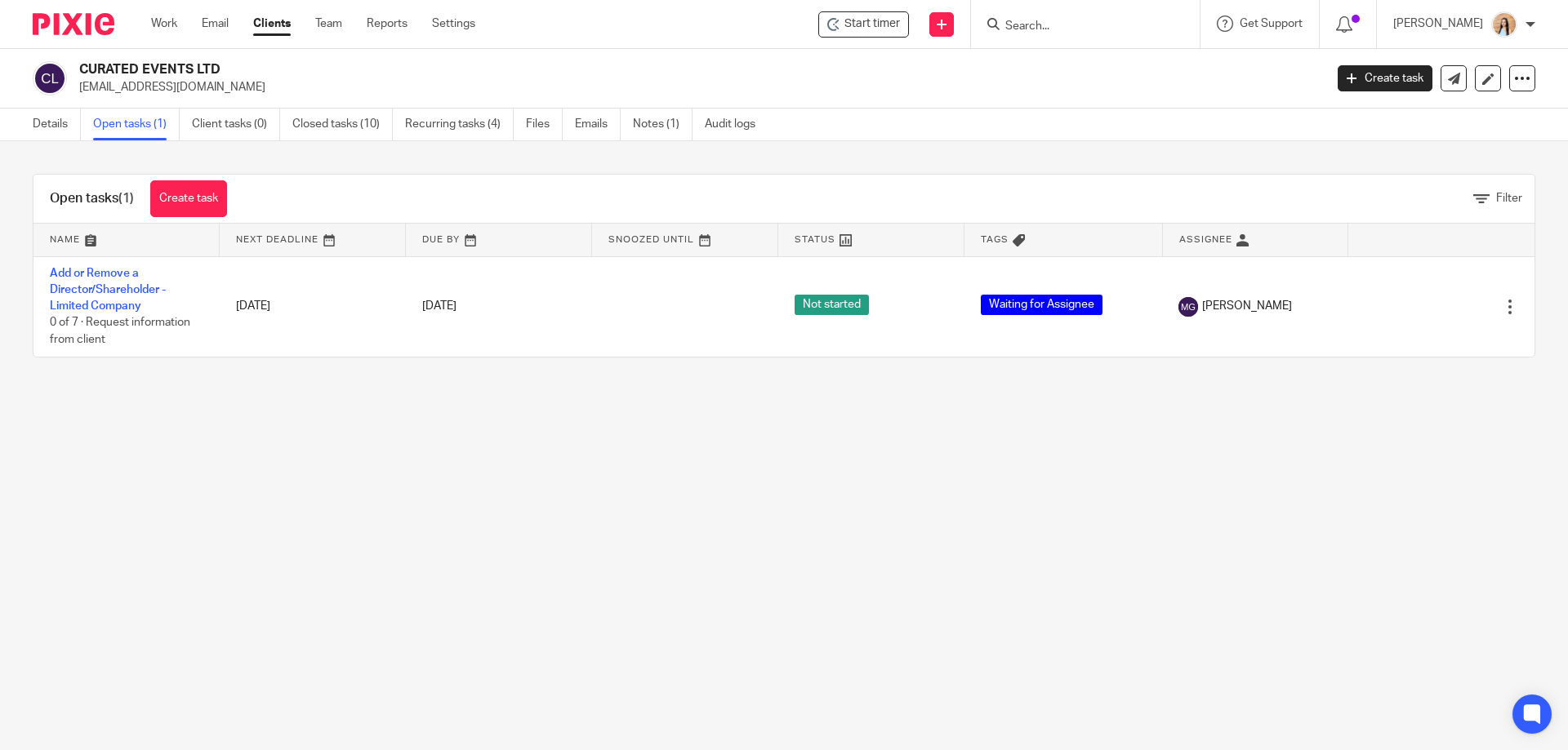
click at [199, 199] on link "Create task" at bounding box center [188, 199] width 77 height 37
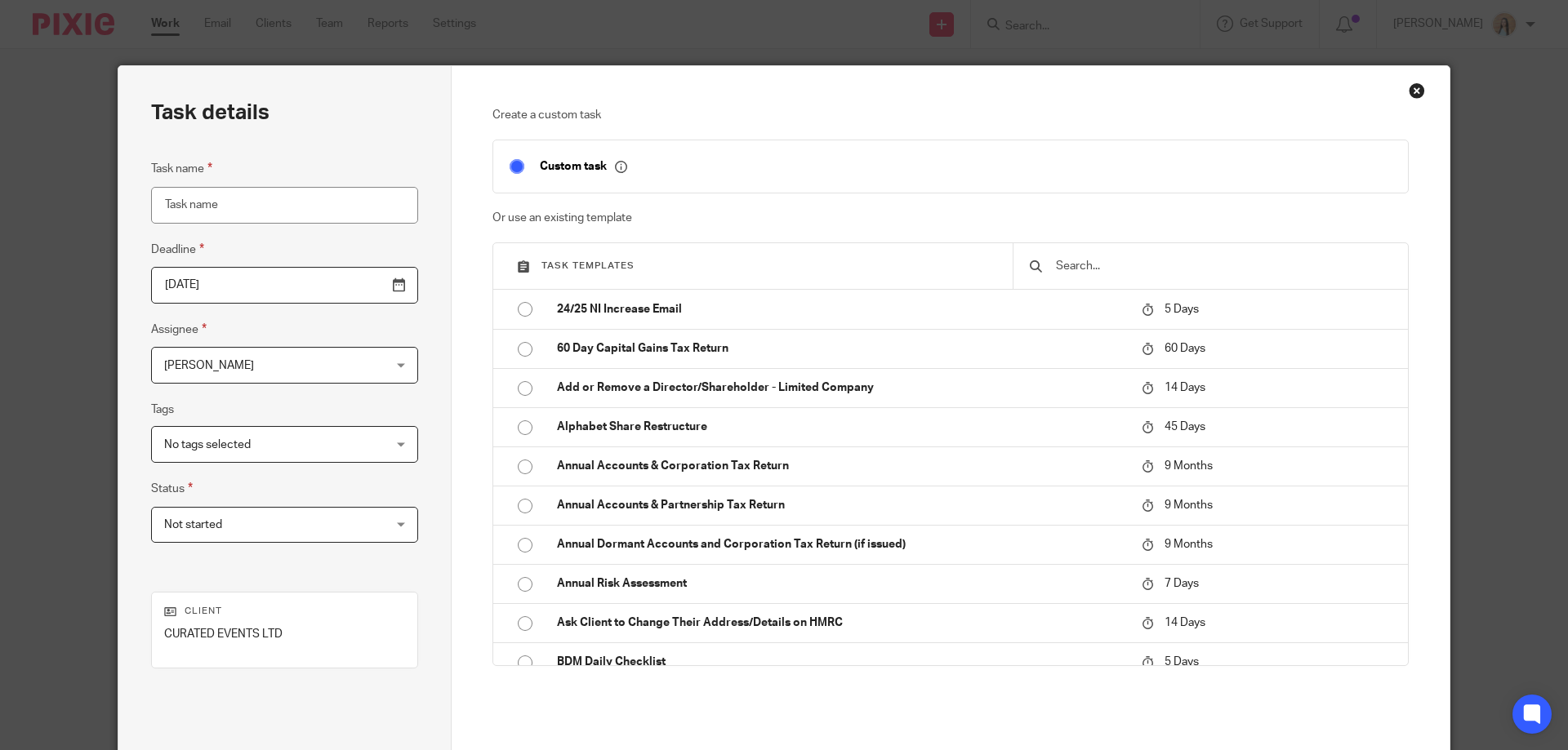
click at [276, 206] on input "Task name" at bounding box center [284, 205] width 267 height 37
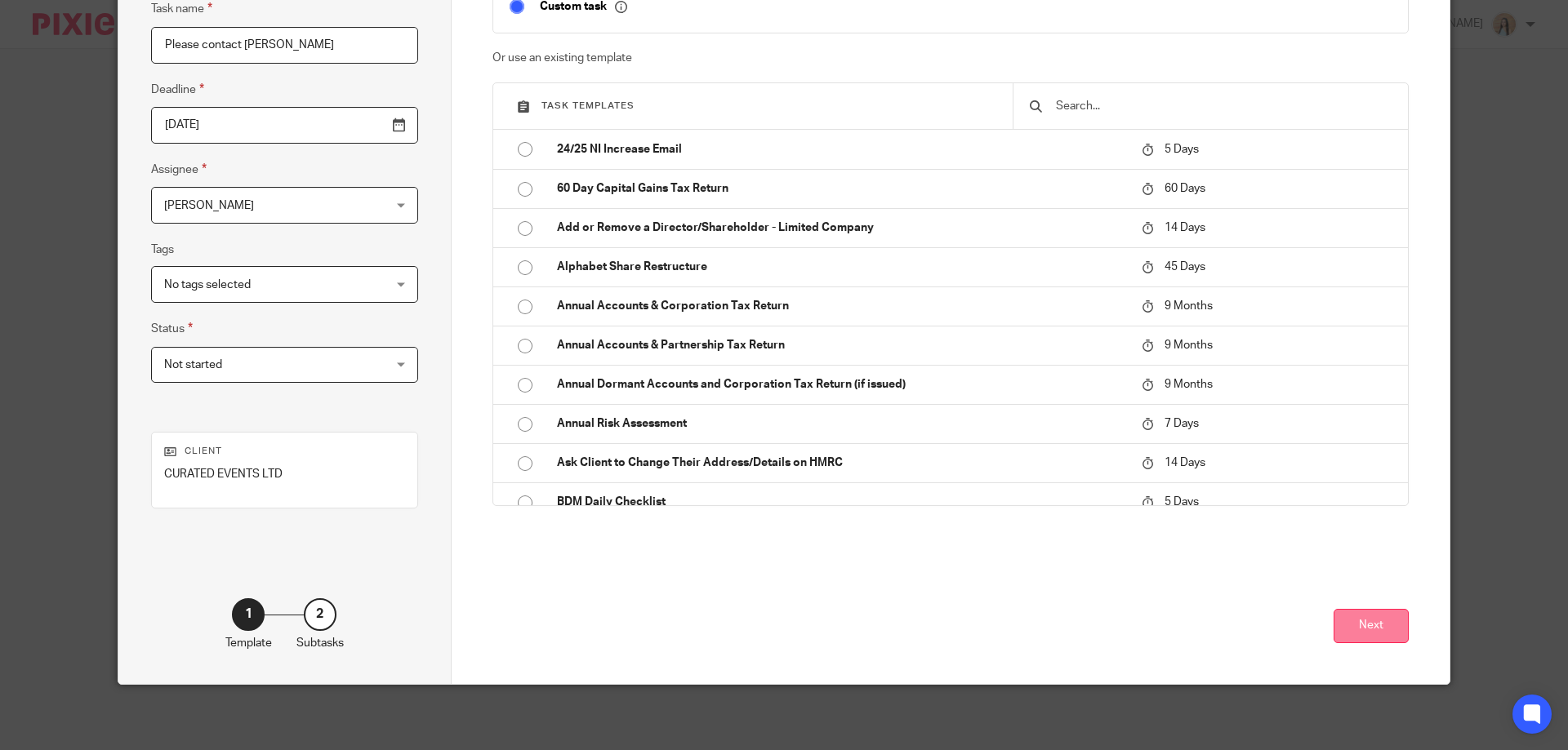
type input "Please contact [PERSON_NAME]"
click at [1385, 622] on button "Next" at bounding box center [1372, 627] width 75 height 35
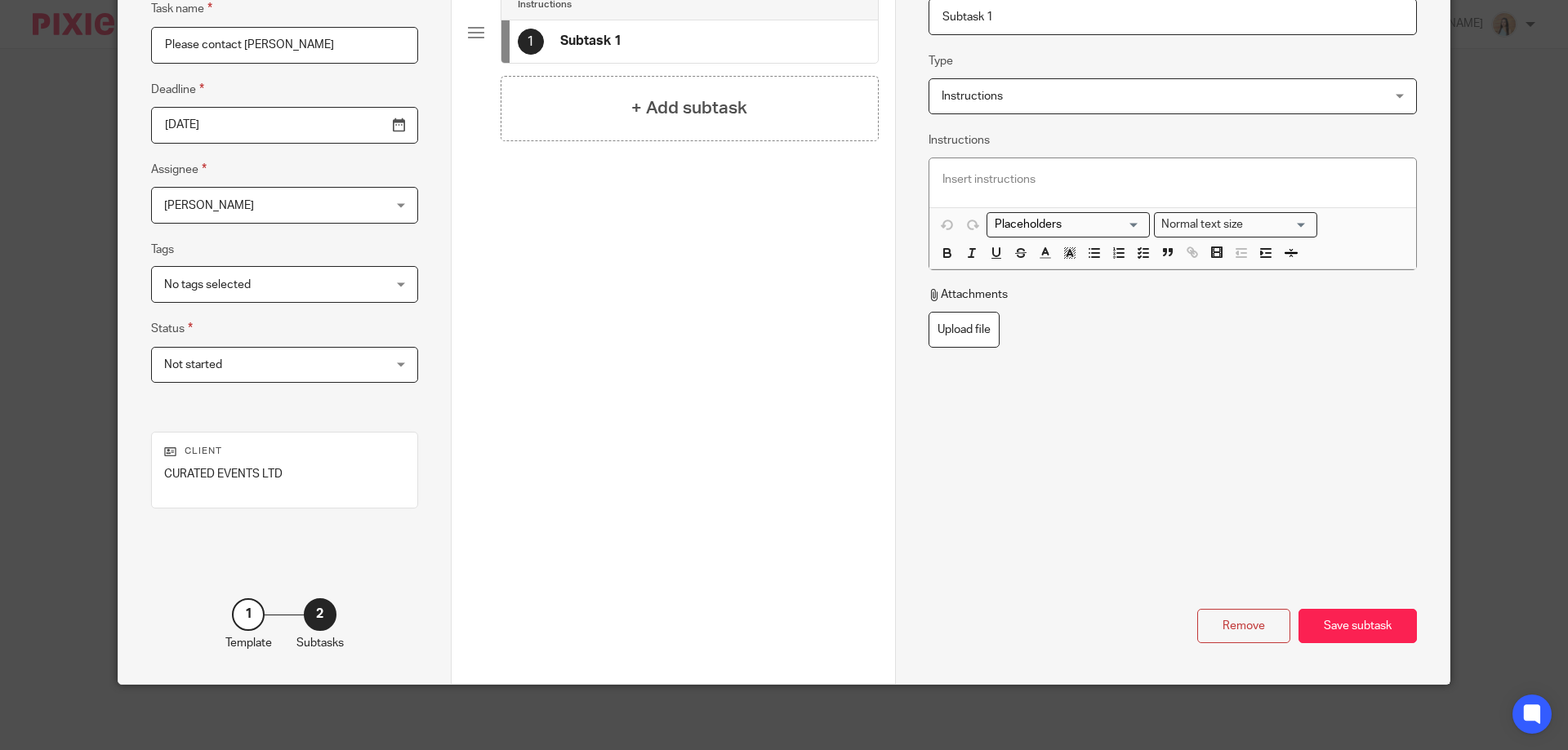
click at [1079, 184] on p at bounding box center [1173, 180] width 461 height 17
click at [1321, 180] on p "Ravin has opened a new ltd company named CHAOTIC EVENTS LTD - registered" at bounding box center [1173, 180] width 461 height 17
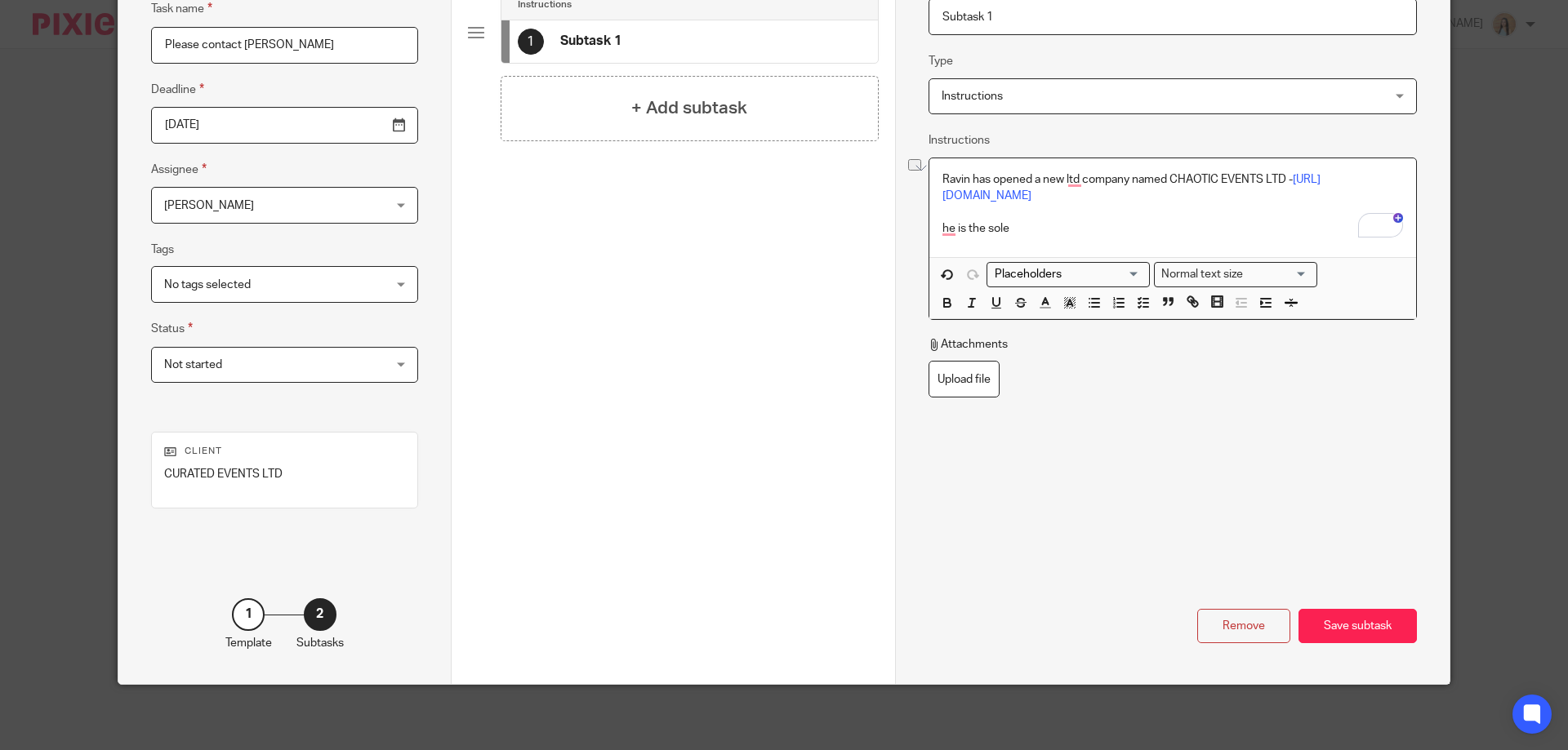
drag, startPoint x: 1029, startPoint y: 233, endPoint x: 935, endPoint y: 234, distance: 94.0
click at [935, 234] on div "Ravin has opened a new ltd company named CHAOTIC EVENTS LTD - https://find-and-…" at bounding box center [1173, 208] width 487 height 99
click at [1086, 229] on p "It is limited by guarantee and he is using" at bounding box center [1173, 229] width 461 height 17
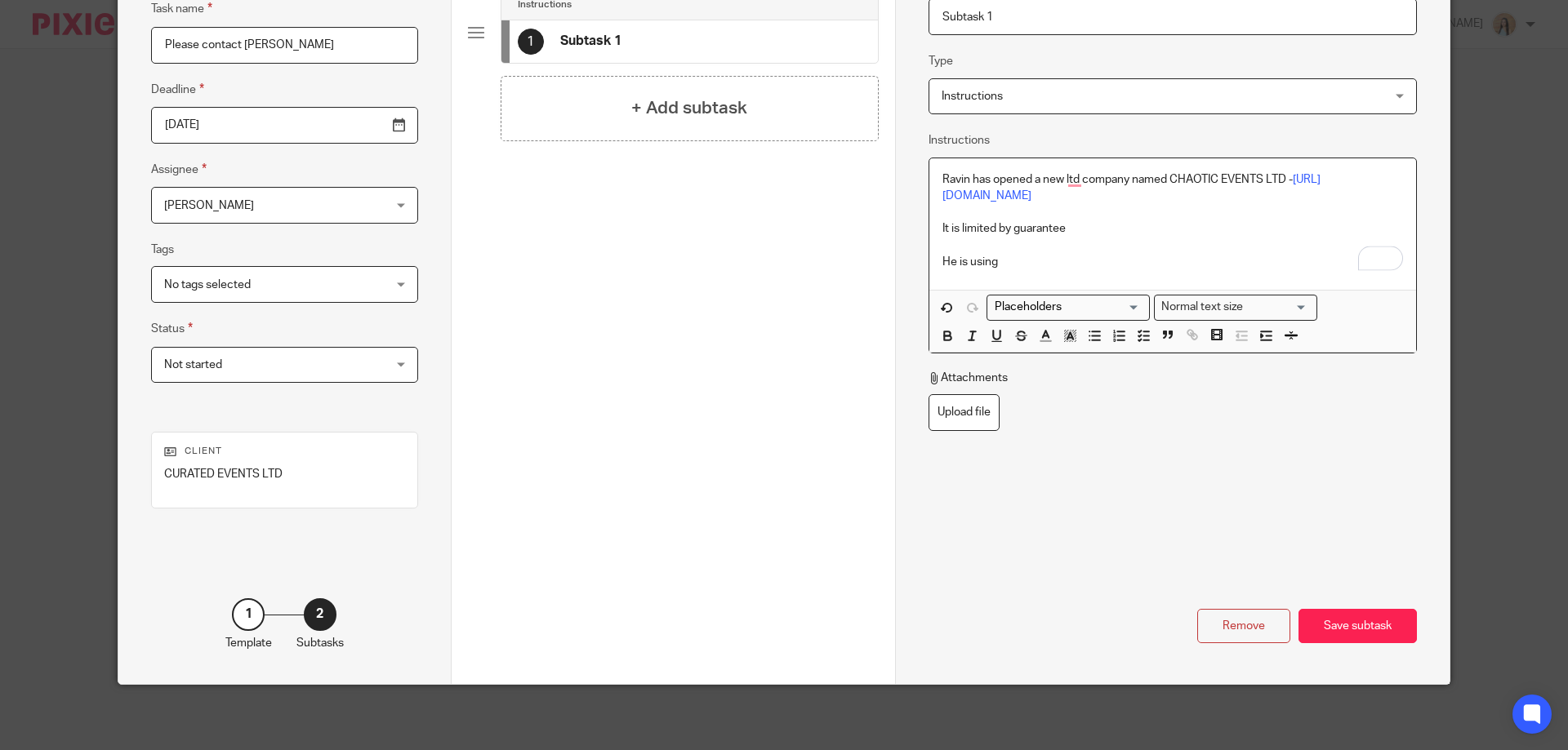
click at [1024, 266] on p "He is using" at bounding box center [1173, 262] width 461 height 17
click at [1332, 624] on div "Save subtask" at bounding box center [1358, 627] width 118 height 35
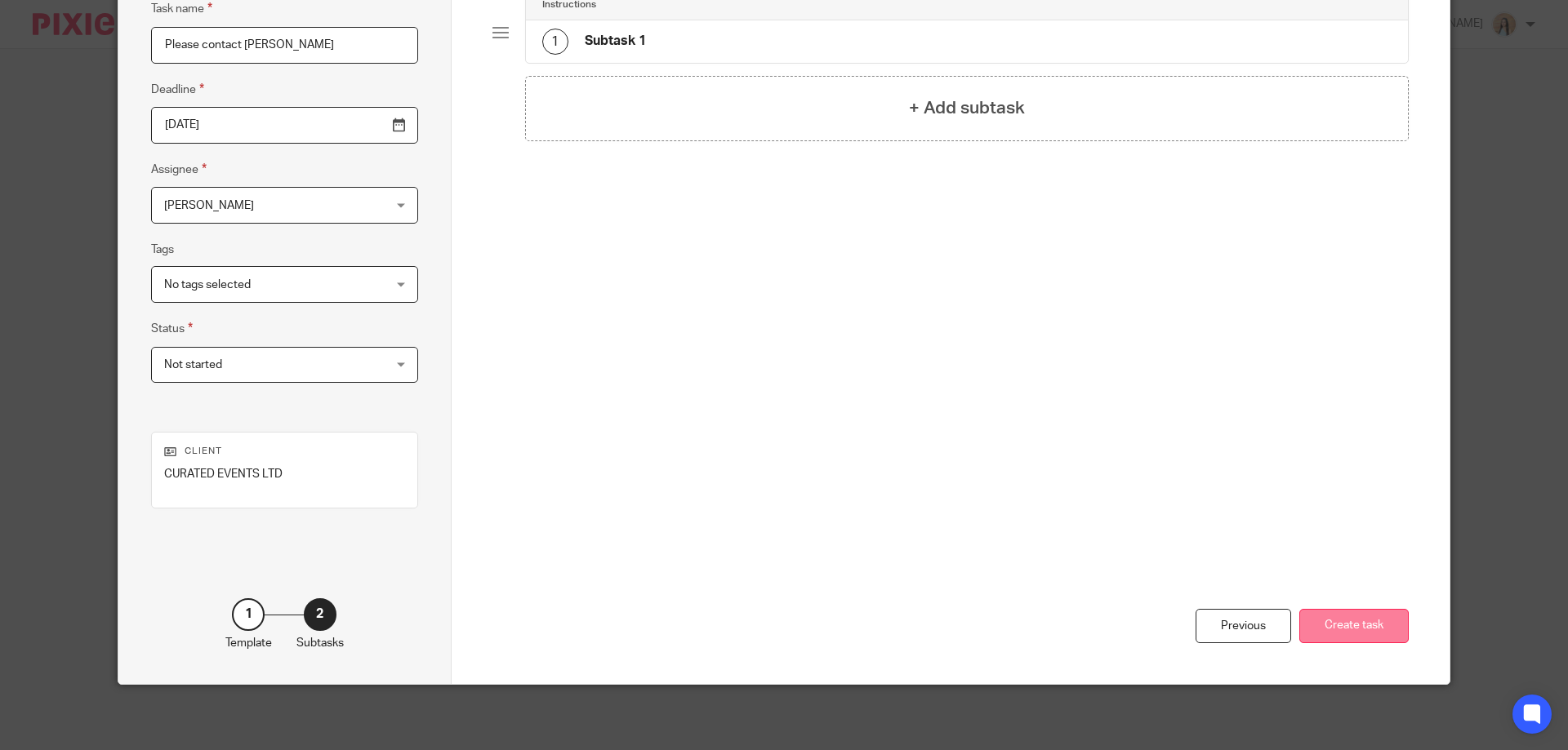
click at [1364, 640] on button "Create task" at bounding box center [1354, 627] width 110 height 35
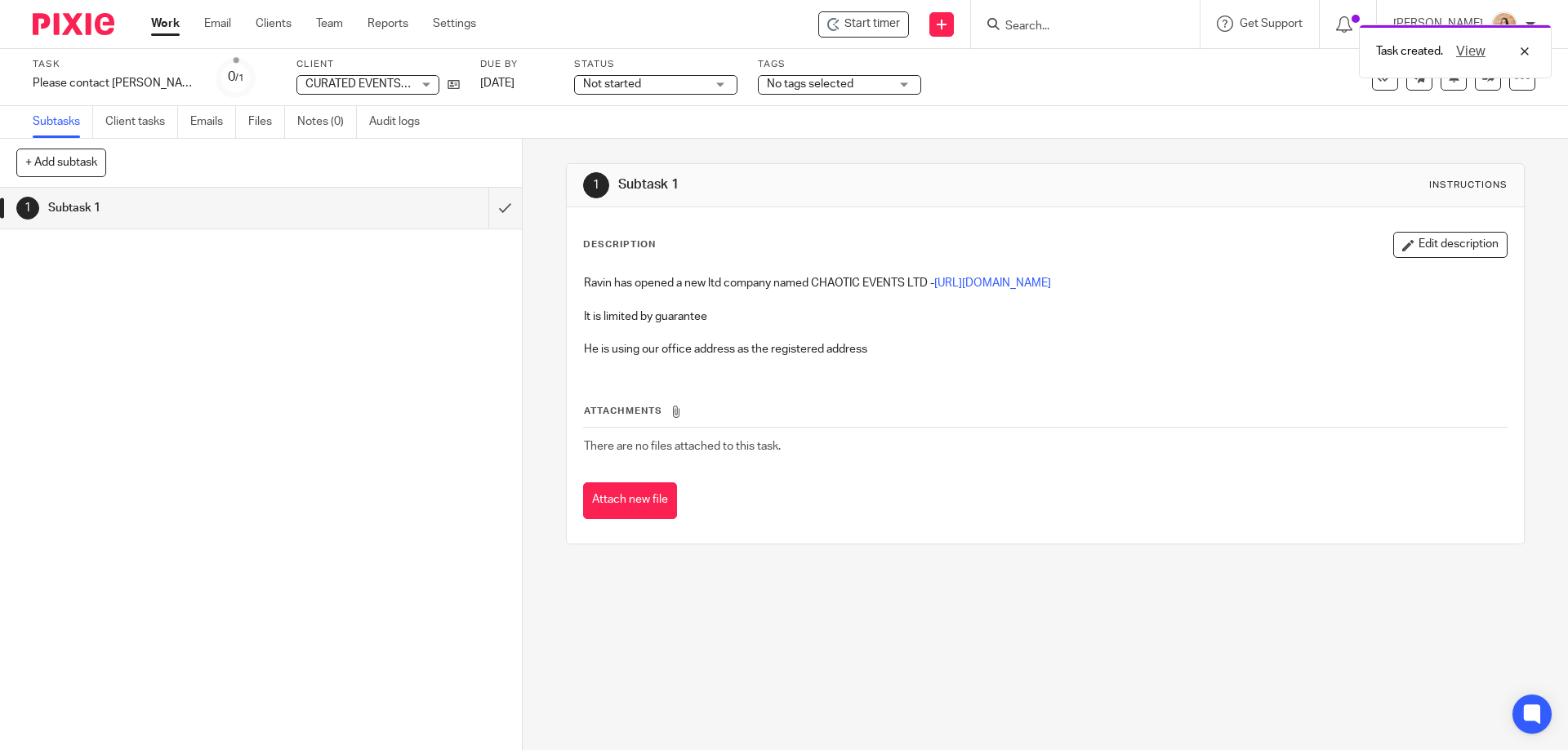
click at [822, 96] on div "Tags No tags selected HIGH PRIORITY! Onboarding Waiting for Onboarding to be Co…" at bounding box center [839, 77] width 163 height 39
click at [808, 96] on div "Tags No tags selected HIGH PRIORITY! Onboarding Waiting for Onboarding to be Co…" at bounding box center [839, 77] width 163 height 39
click at [811, 86] on span "No tags selected" at bounding box center [828, 85] width 122 height 17
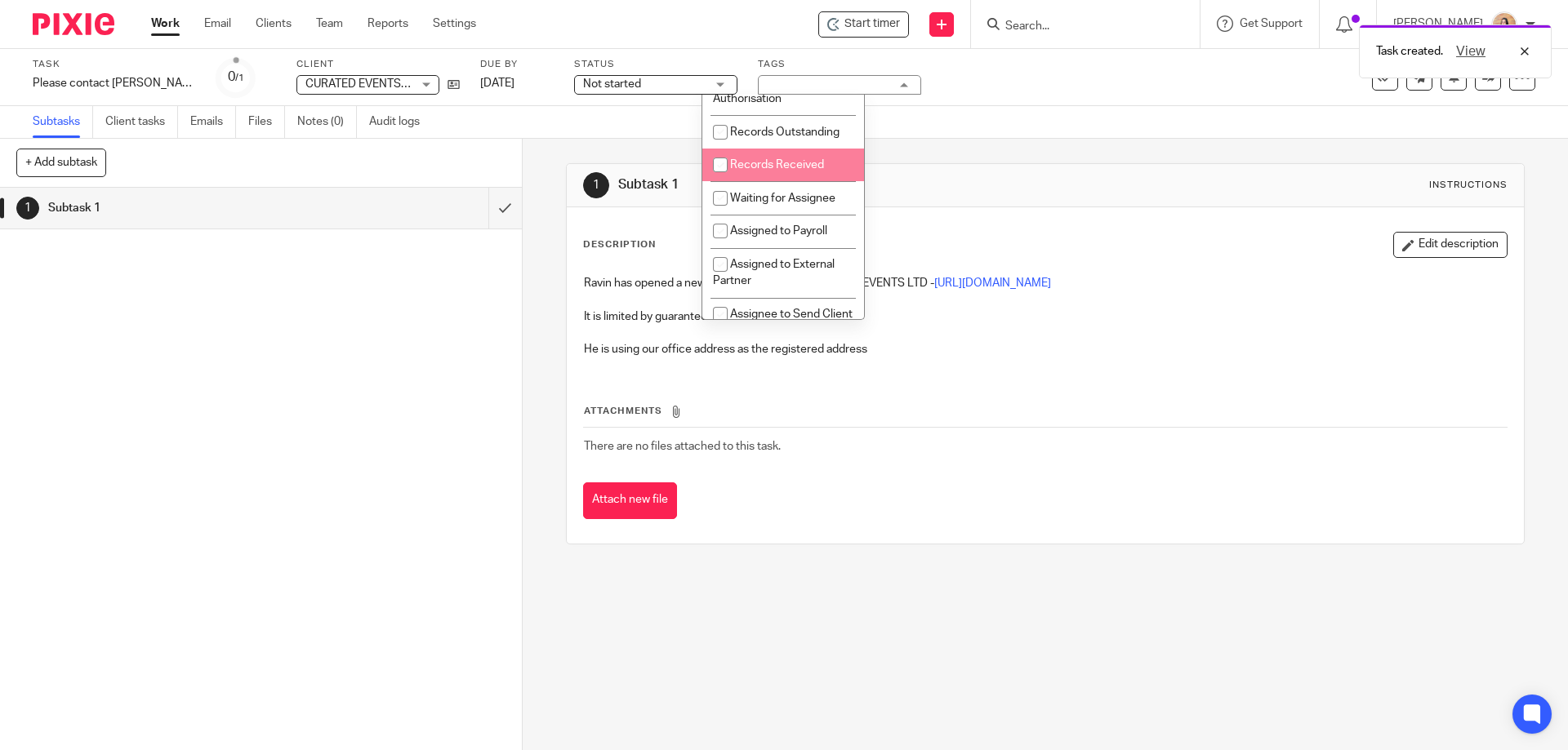
scroll to position [326, 0]
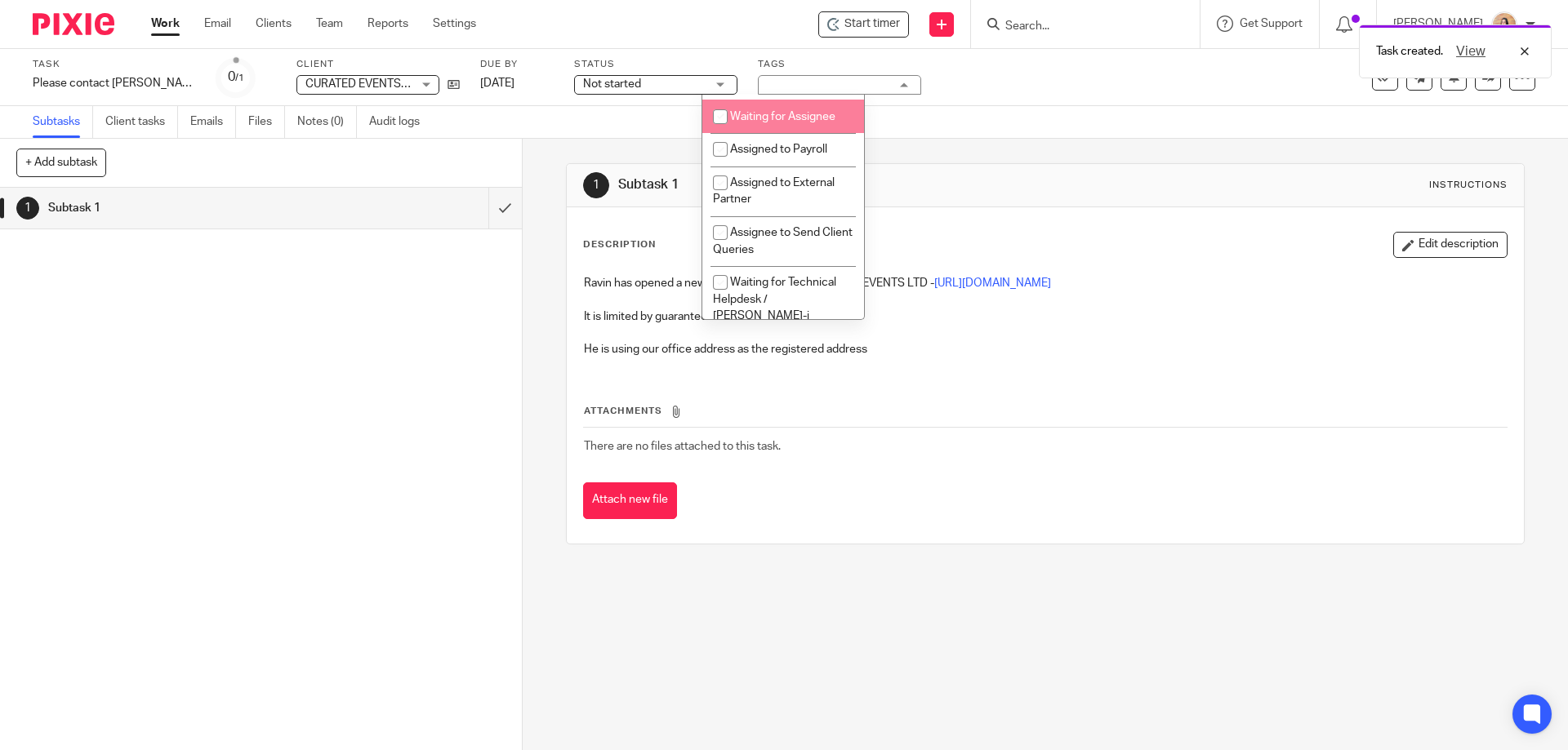
click at [802, 123] on li "Waiting for Assignee" at bounding box center [783, 116] width 162 height 33
checkbox input "true"
click at [480, 86] on link "21 Aug 2025" at bounding box center [517, 84] width 74 height 17
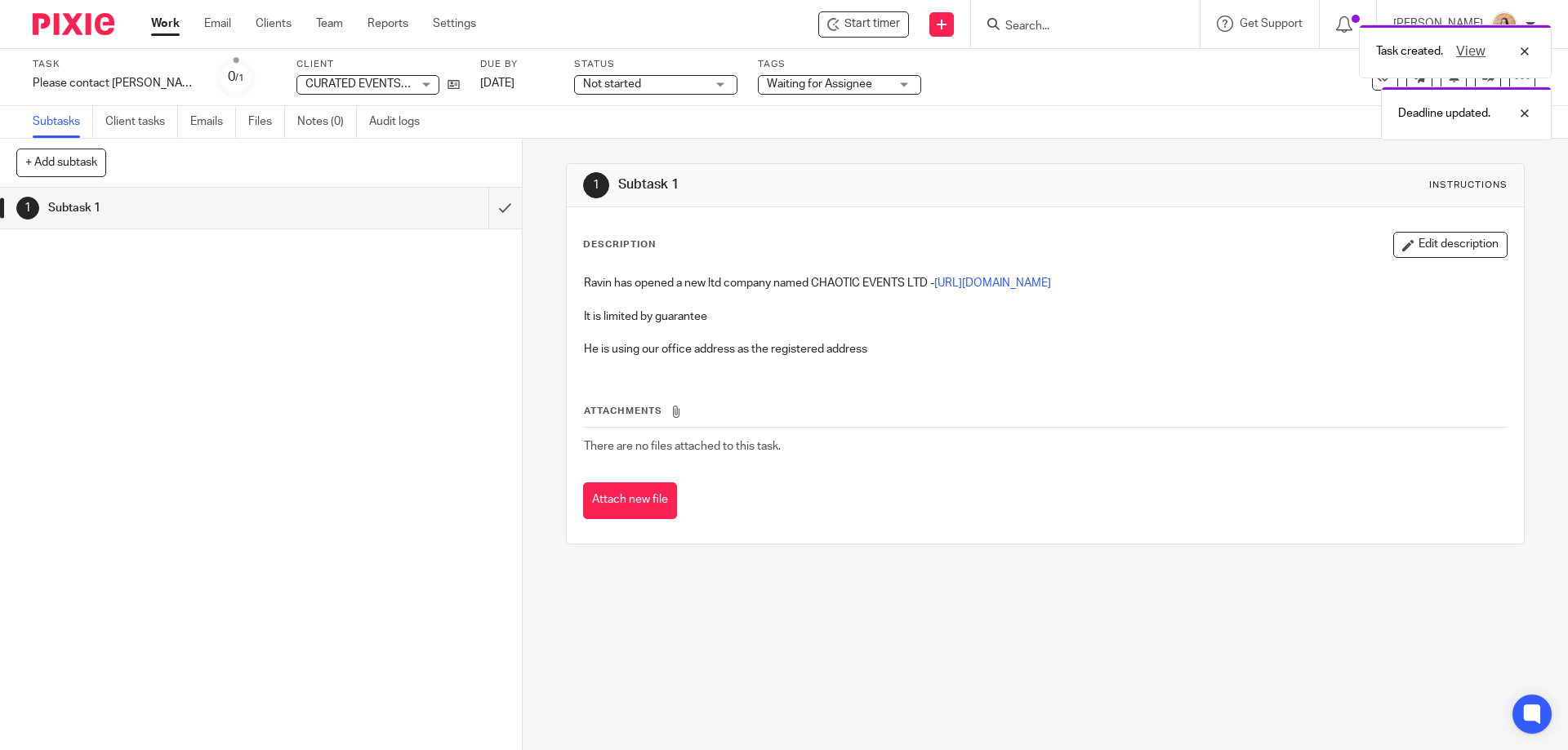
click at [998, 135] on div "Task created. View Deadline updated." at bounding box center [1168, 79] width 768 height 124
click at [1483, 82] on icon at bounding box center [1488, 77] width 13 height 13
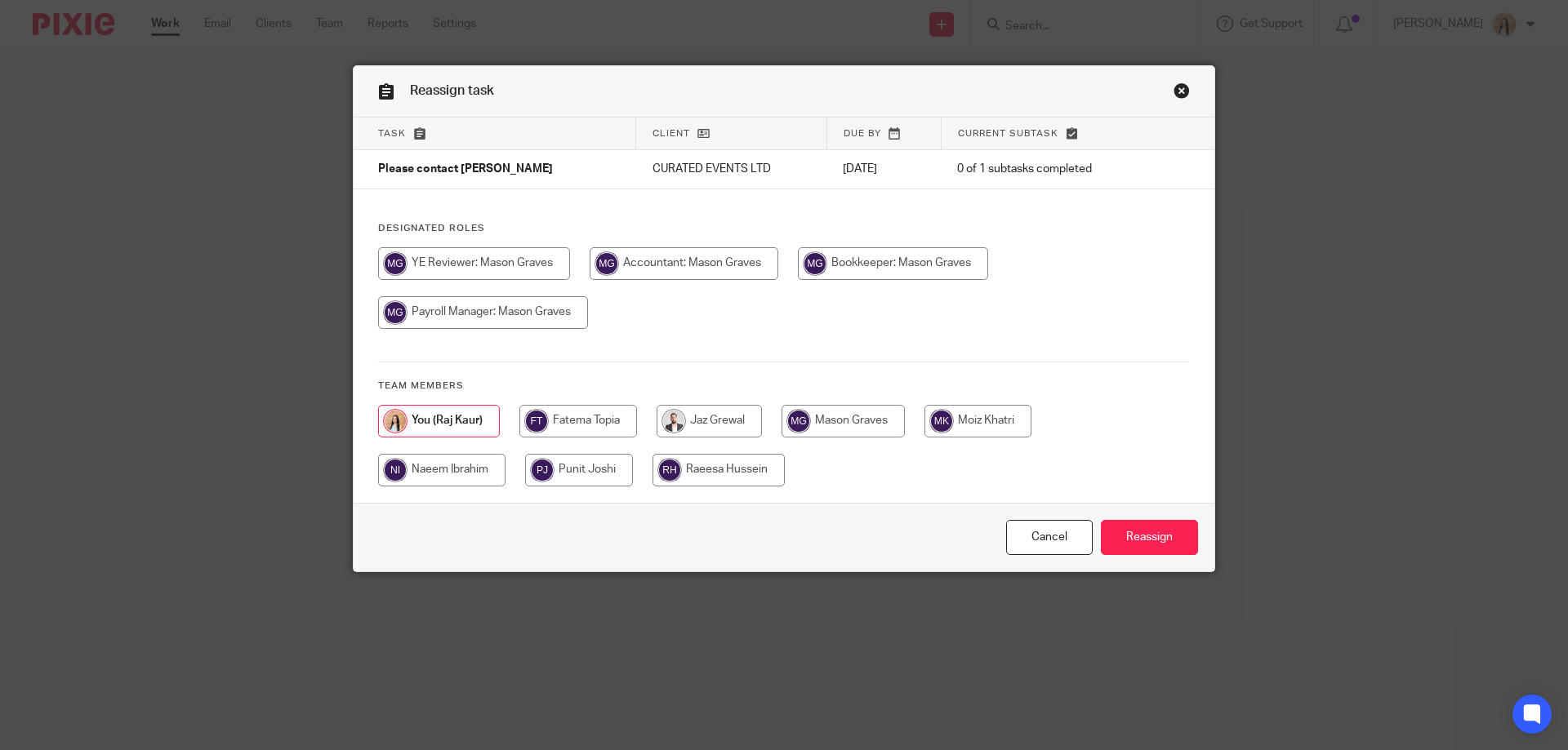
click at [588, 329] on input "radio" at bounding box center [483, 312] width 210 height 33
radio input "true"
click at [1139, 547] on input "Reassign" at bounding box center [1150, 537] width 97 height 35
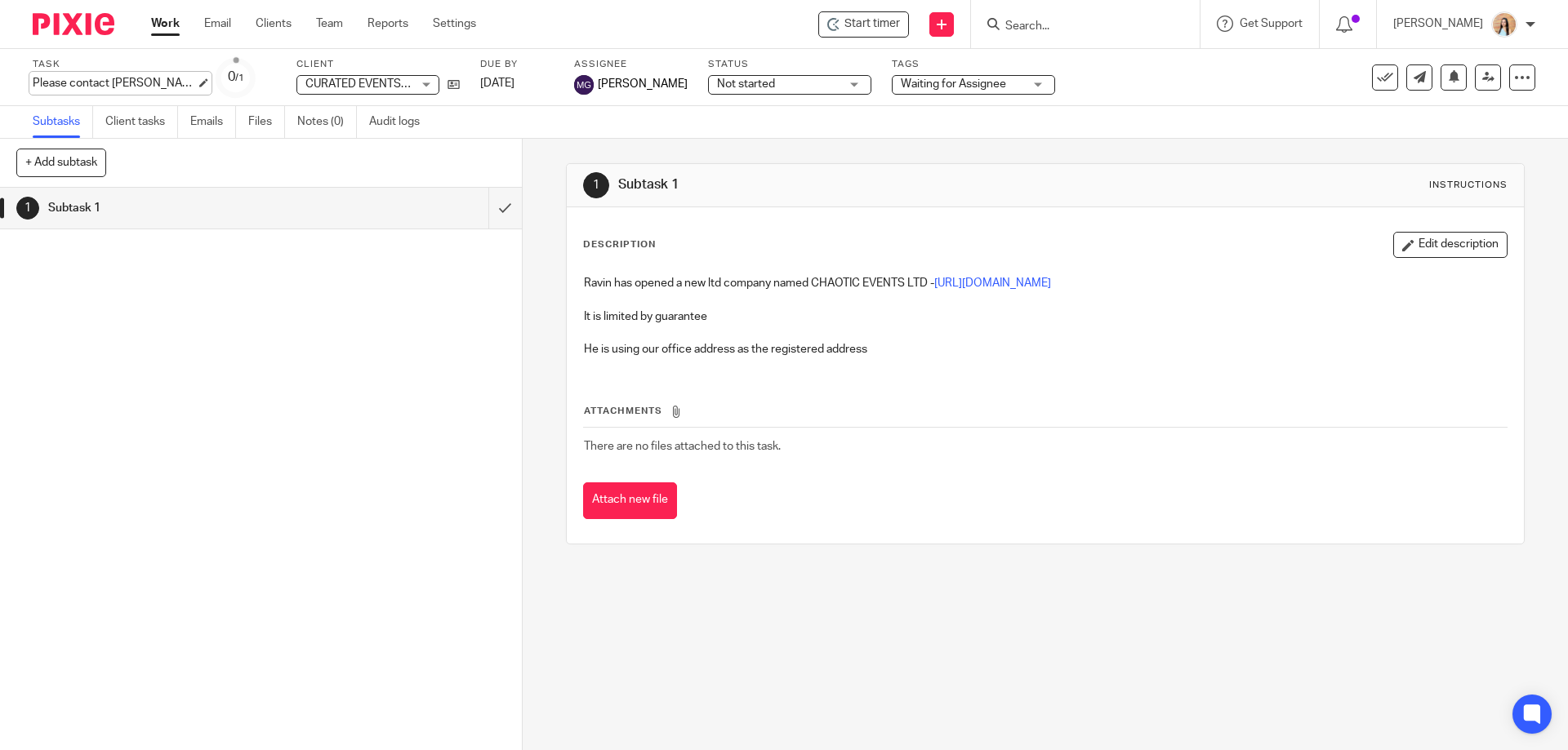
click at [133, 90] on div "Please contact Ravin Save Please contact [PERSON_NAME]" at bounding box center [114, 84] width 163 height 17
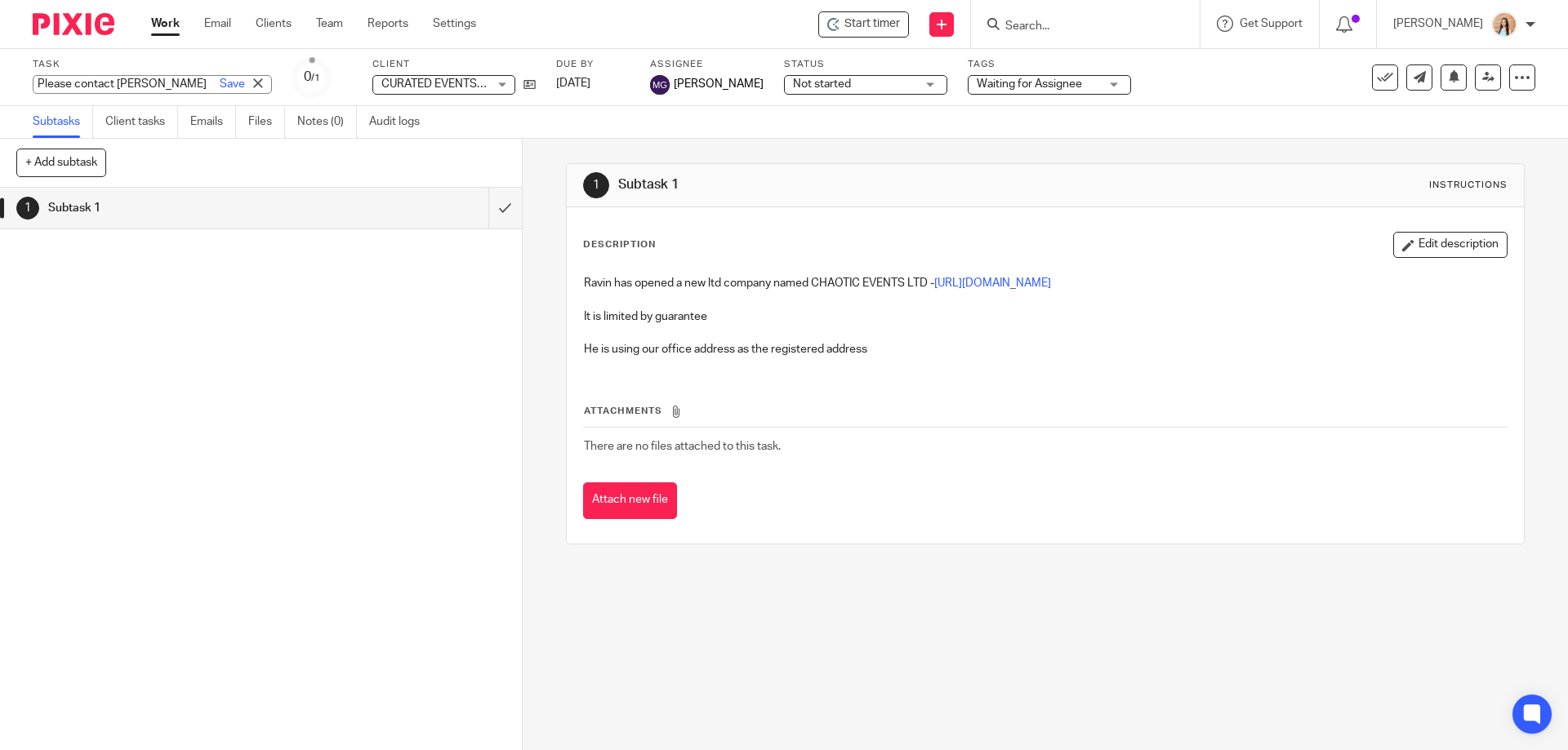
click at [146, 84] on input "Please contact [PERSON_NAME]" at bounding box center [152, 85] width 240 height 18
type input "Please contact Ravin for clarification on new ltd comp"
click at [219, 84] on link "Save" at bounding box center [232, 85] width 25 height 17
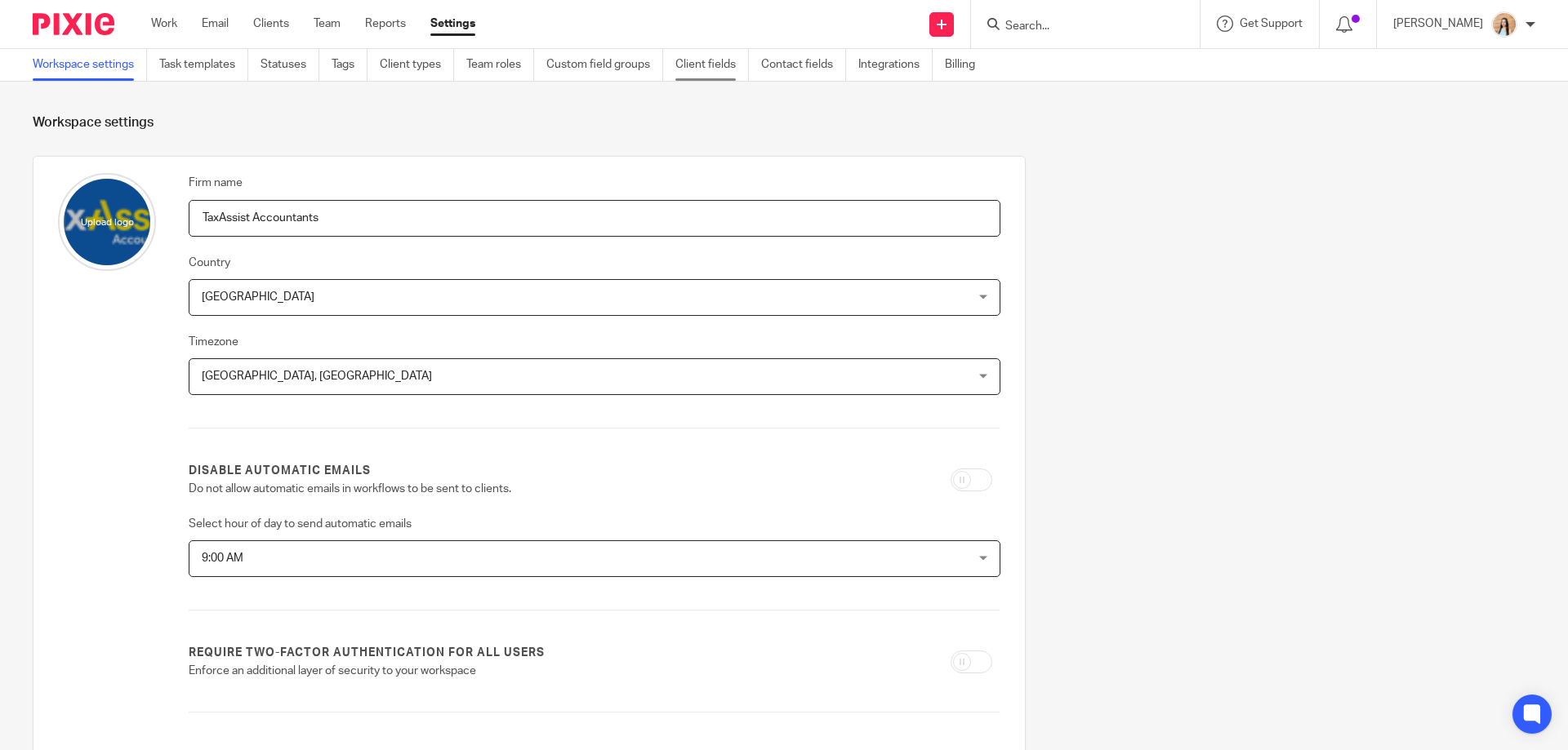
click at [719, 68] on link "Client fields" at bounding box center [713, 65] width 74 height 32
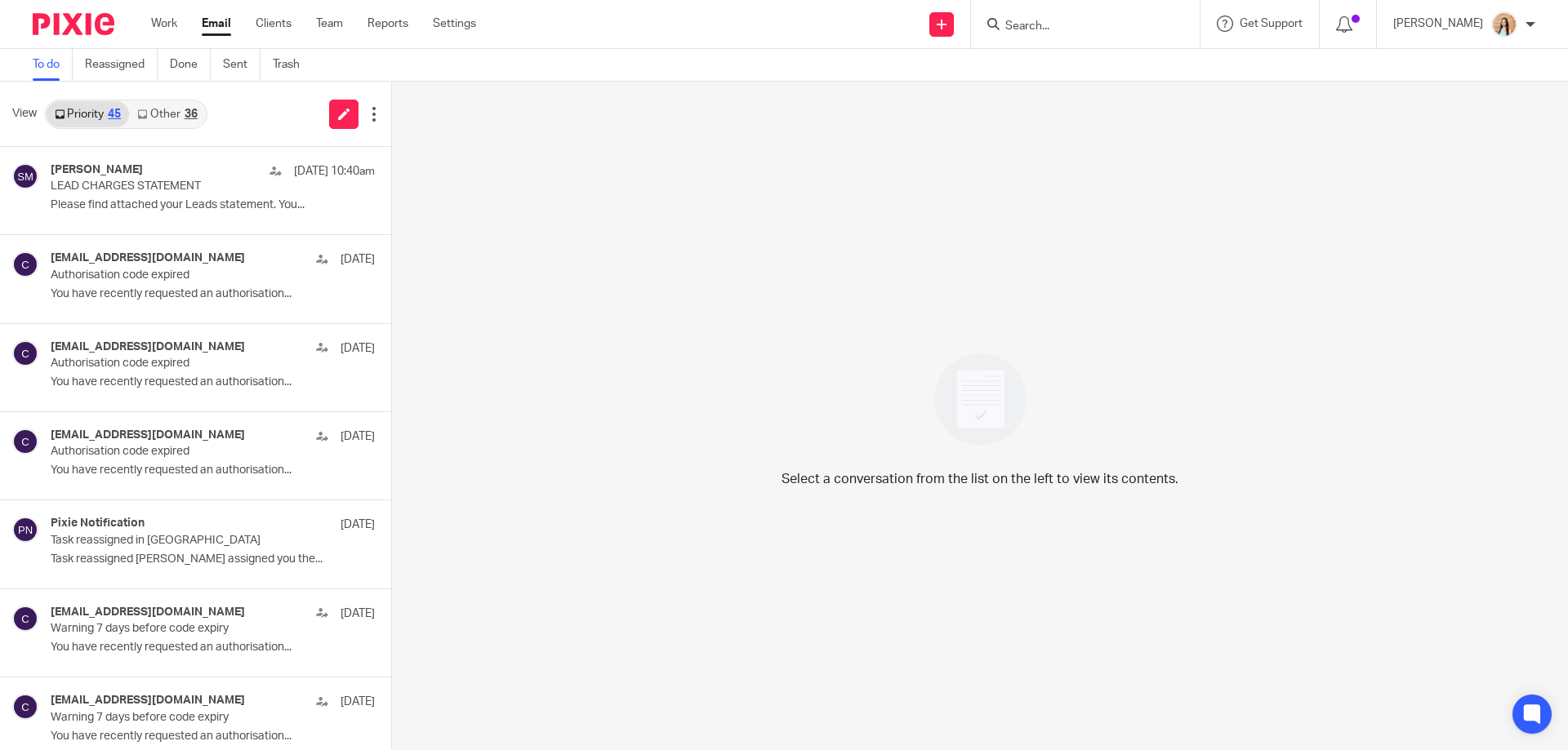
click at [184, 115] on div "36" at bounding box center [191, 115] width 13 height 12
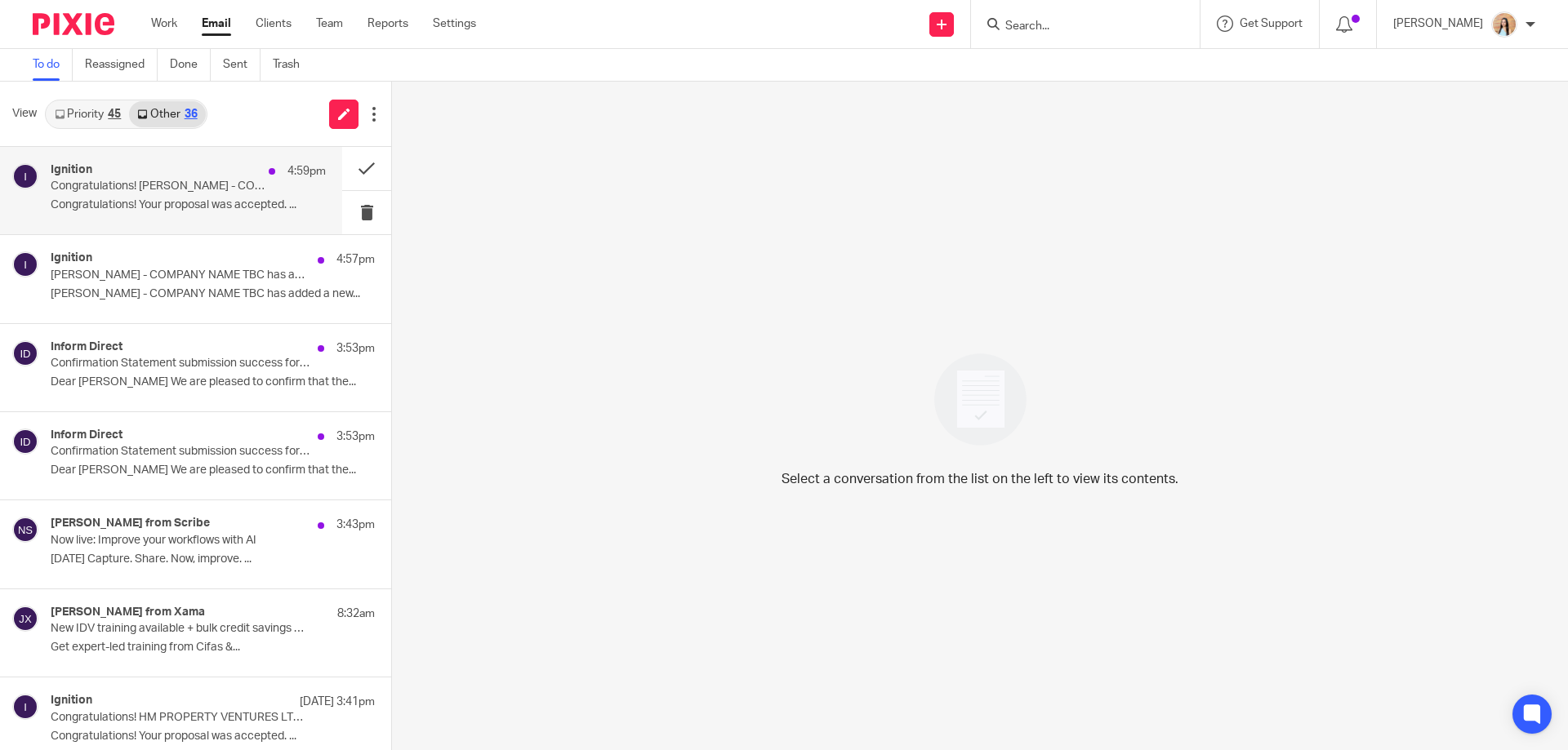
click at [200, 190] on p "Congratulations! [PERSON_NAME] - COMPANY NAME TBC has accepted your proposal (#…" at bounding box center [160, 187] width 220 height 14
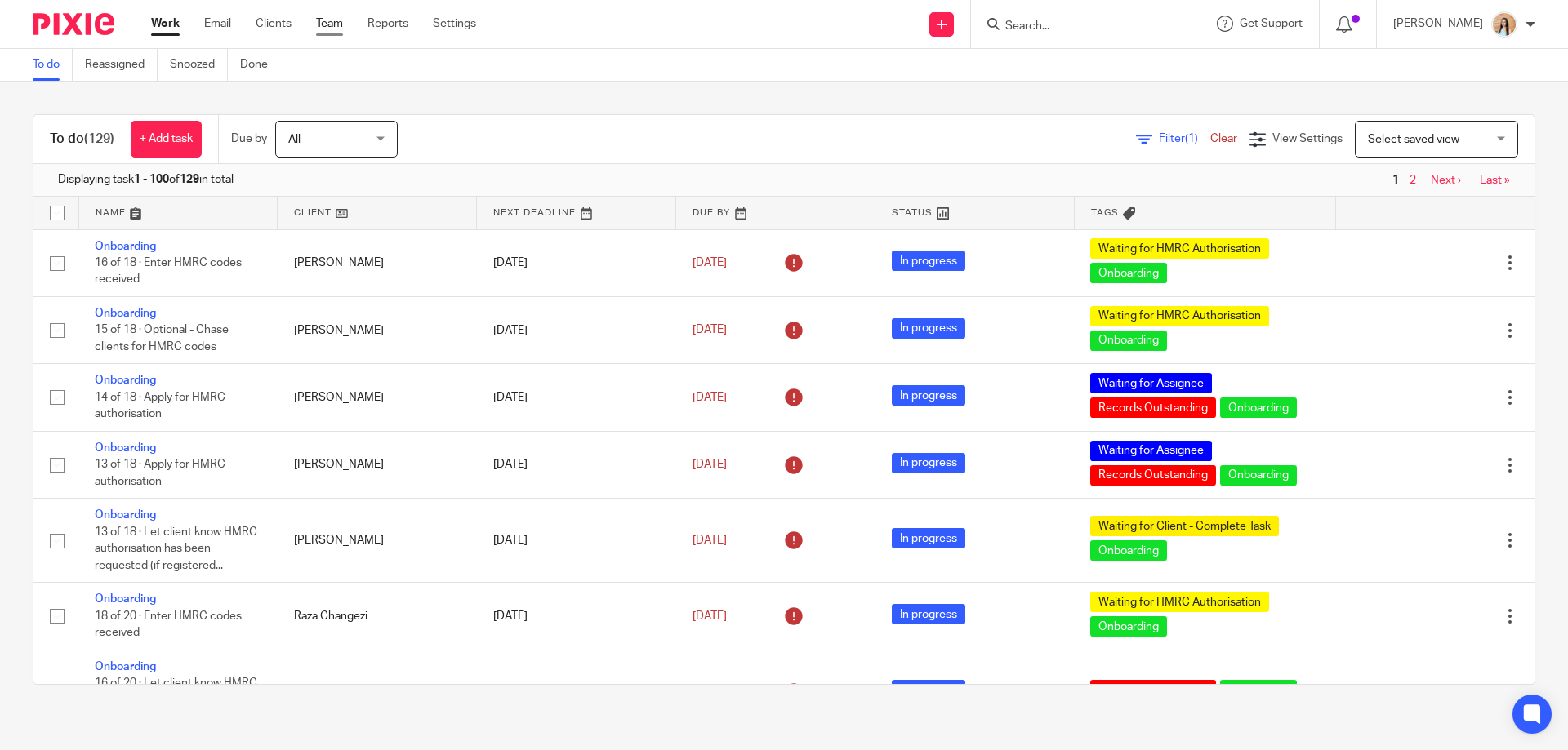
drag, startPoint x: 0, startPoint y: 0, endPoint x: 339, endPoint y: 20, distance: 339.6
click at [339, 20] on link "Team" at bounding box center [329, 24] width 27 height 17
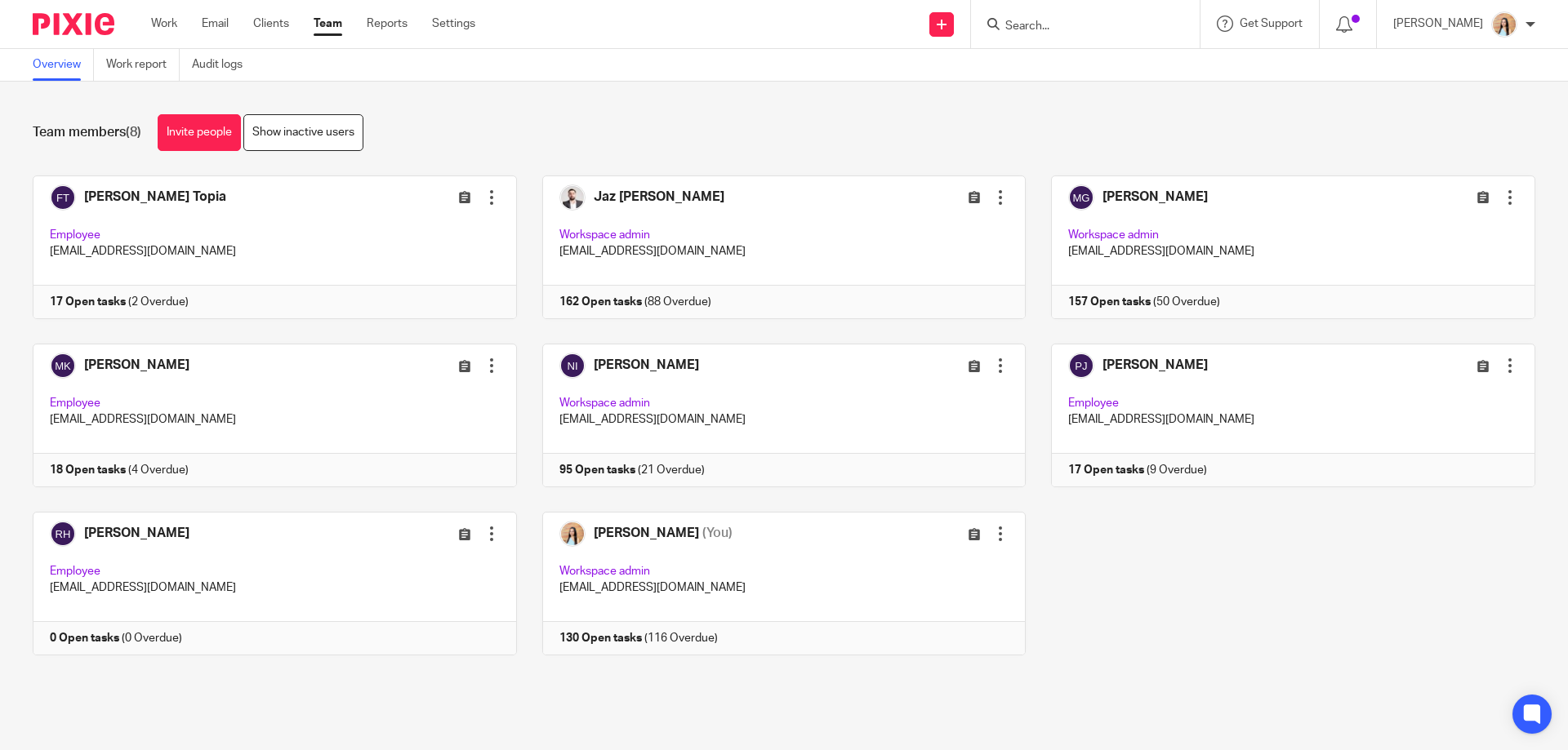
click at [1078, 32] on input "Search" at bounding box center [1078, 27] width 147 height 15
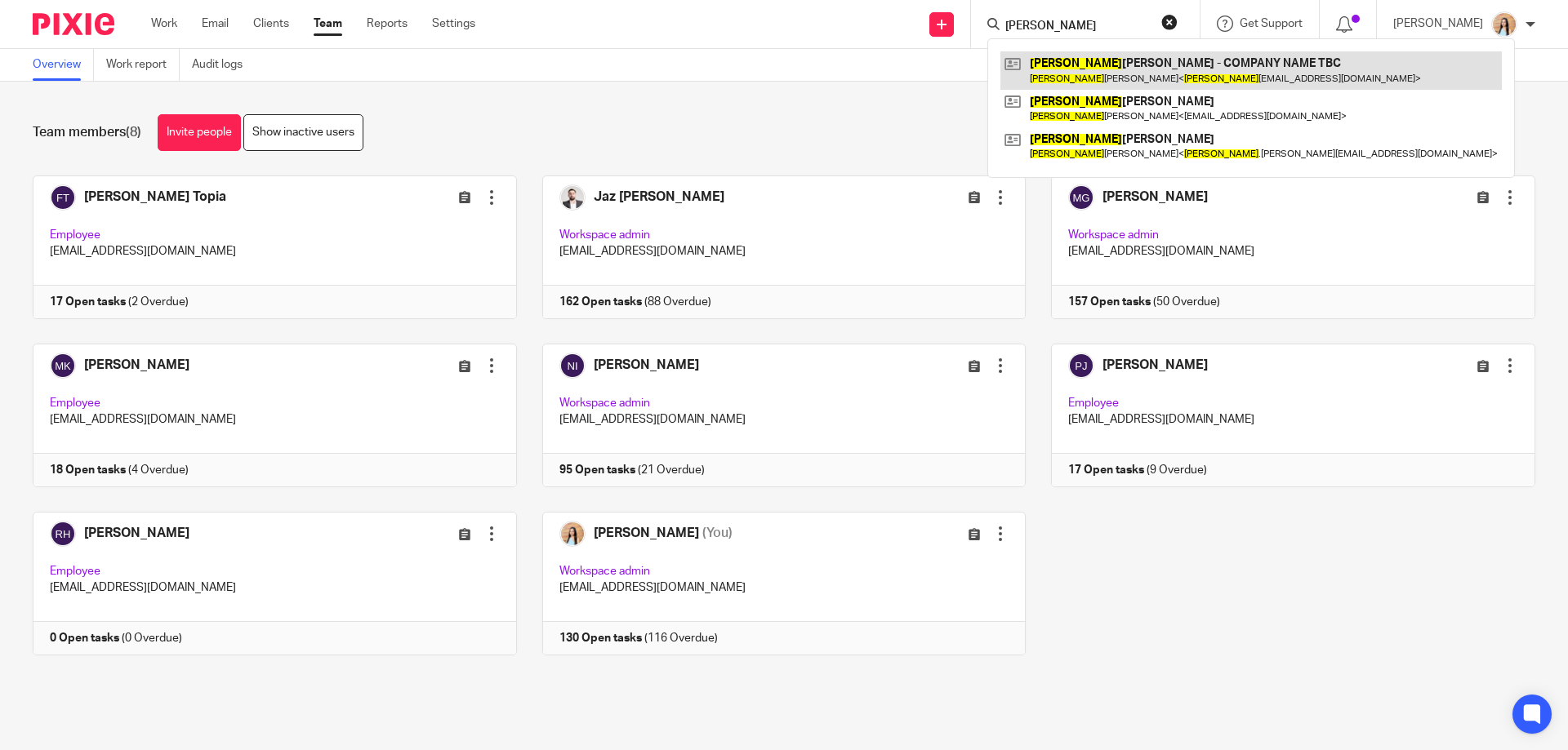
type input "[PERSON_NAME]"
click at [1145, 80] on link at bounding box center [1251, 69] width 502 height 38
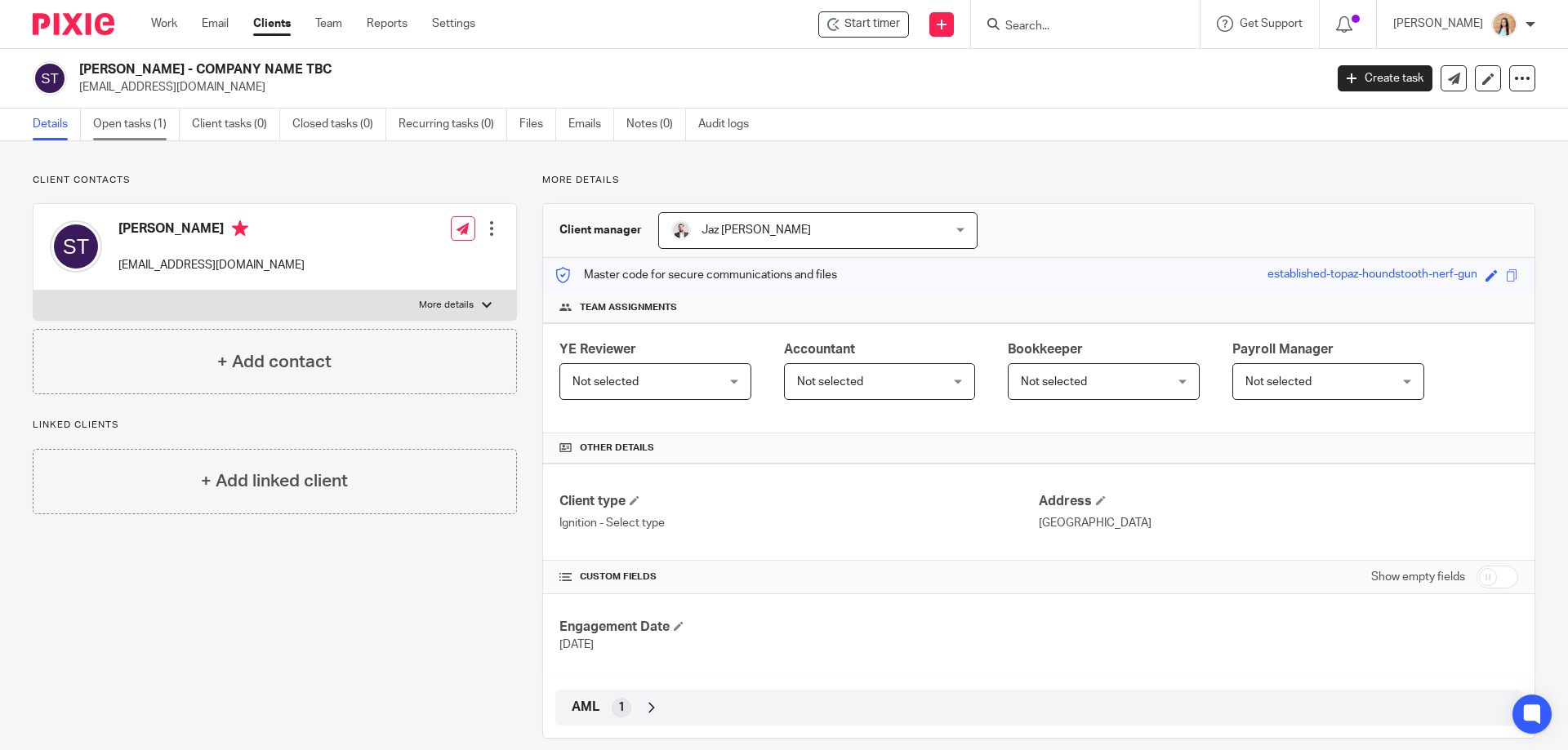
click at [114, 125] on link "Open tasks (1)" at bounding box center [136, 125] width 86 height 32
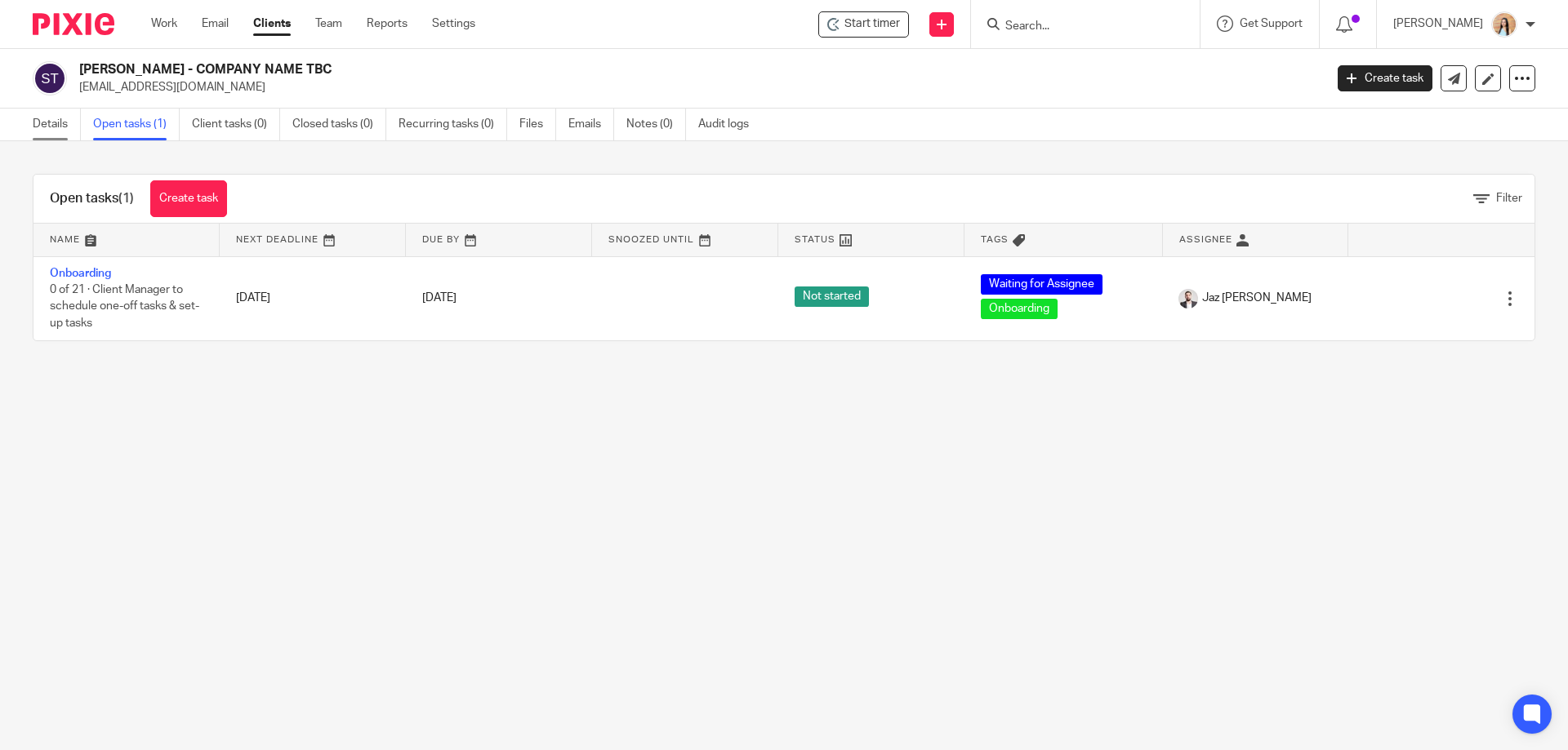
click at [34, 127] on link "Details" at bounding box center [57, 125] width 49 height 32
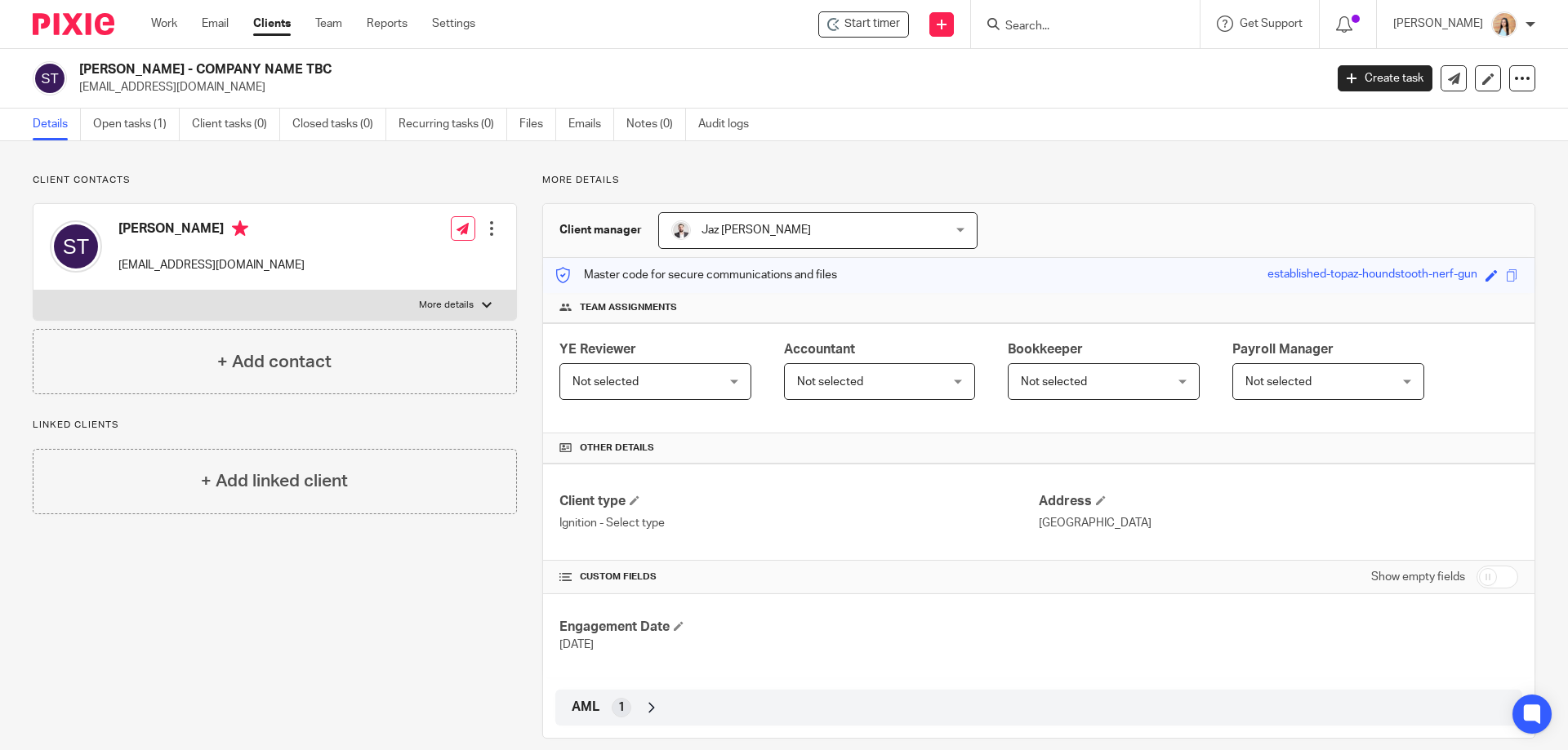
click at [529, 254] on div "More details Client manager Jaz [PERSON_NAME] Jaz [PERSON_NAME] Topia Jaz [PERS…" at bounding box center [1026, 456] width 1019 height 565
click at [450, 586] on div "Client contacts [PERSON_NAME] [EMAIL_ADDRESS][DOMAIN_NAME] Edit contact Create …" at bounding box center [262, 456] width 510 height 565
click at [526, 265] on div "More details Client manager Jaz Grewal Jaz Grewal Fatema Topia Jaz Grewal Mason…" at bounding box center [1026, 456] width 1019 height 565
